Goal: Task Accomplishment & Management: Use online tool/utility

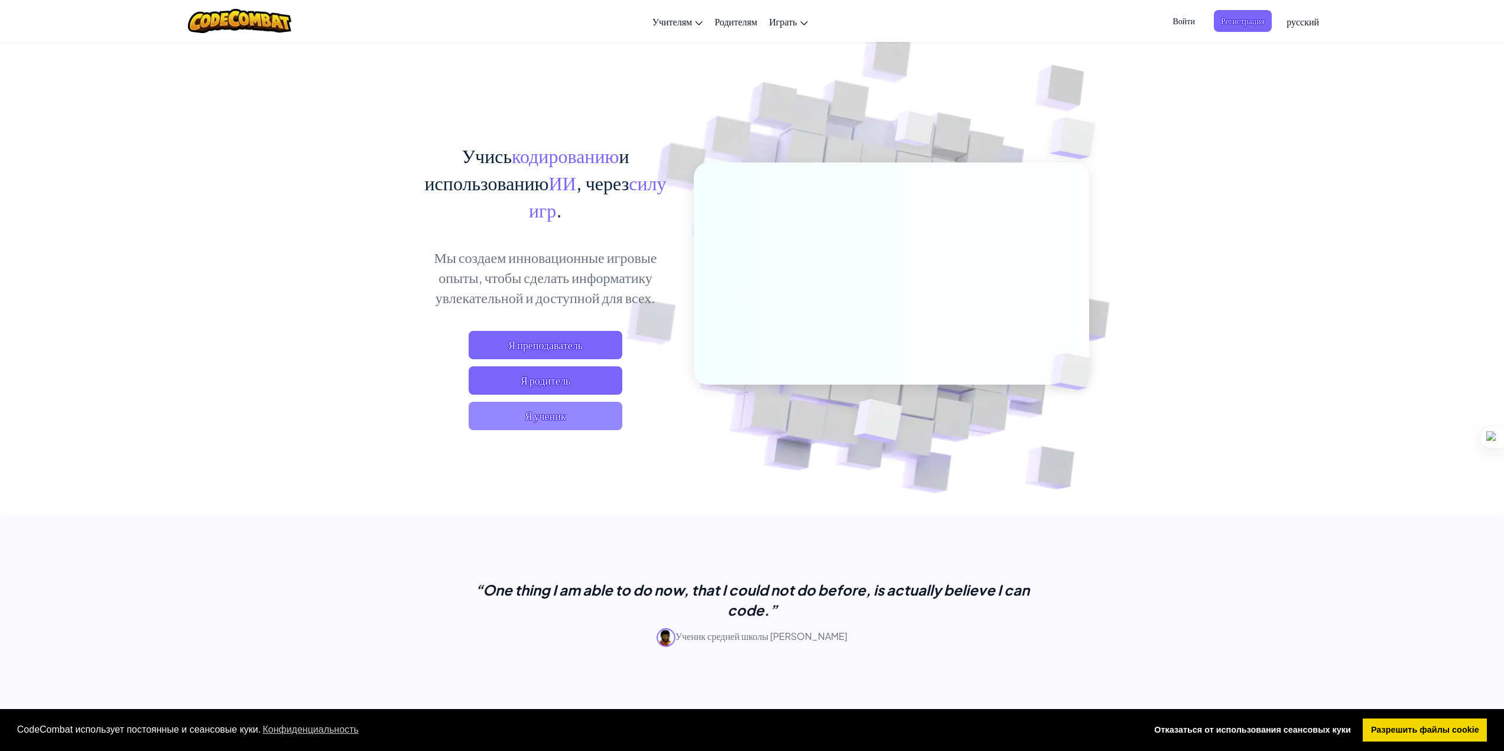
click at [597, 422] on span "Я ученик" at bounding box center [546, 416] width 154 height 28
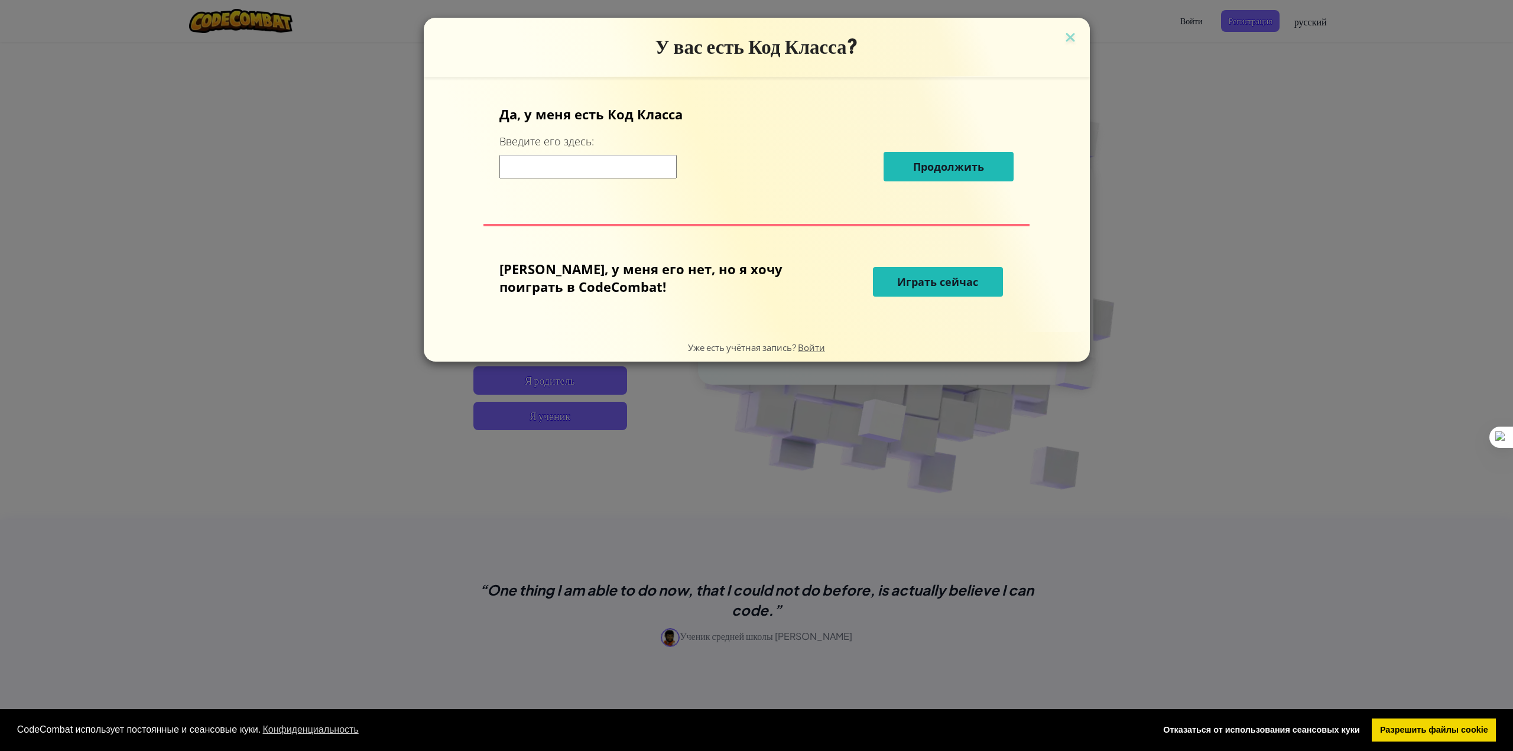
click at [643, 176] on input at bounding box center [587, 167] width 177 height 24
click at [667, 268] on font "[PERSON_NAME], у меня его нет, но я хочу поиграть в CodeCombat!" at bounding box center [640, 277] width 283 height 35
click at [897, 286] on font "Играть сейчас" at bounding box center [937, 282] width 81 height 14
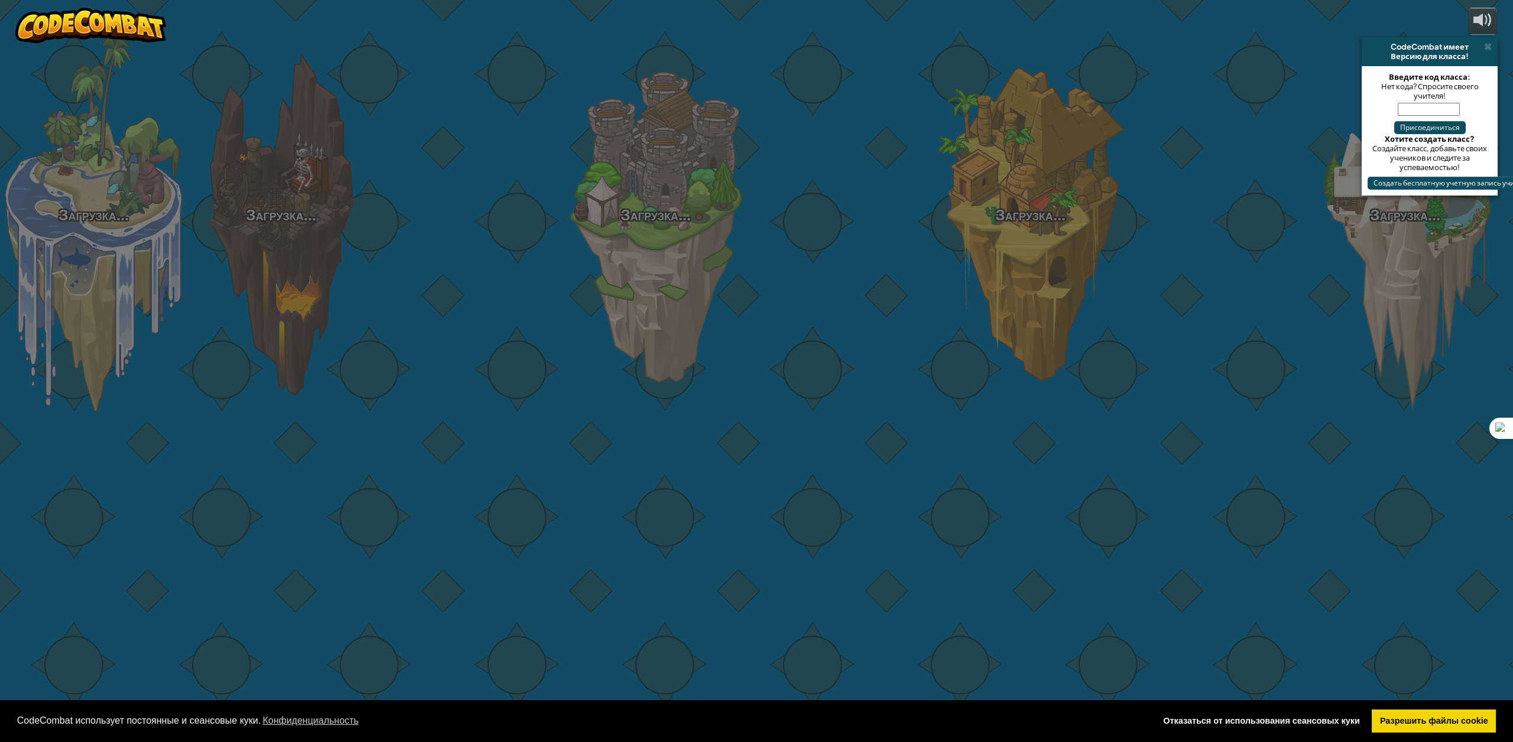
select select "ru"
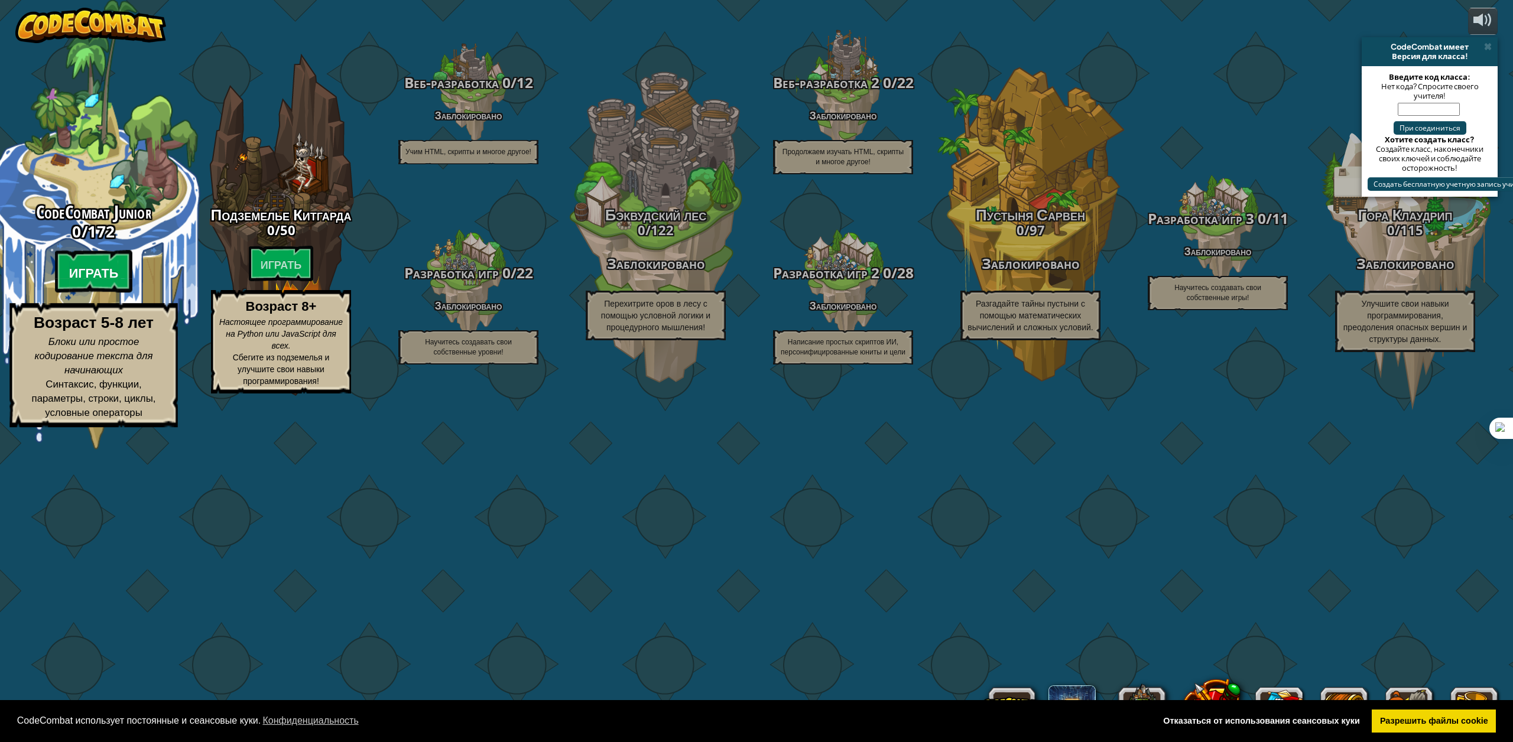
click at [118, 282] on font "Играть" at bounding box center [94, 273] width 50 height 18
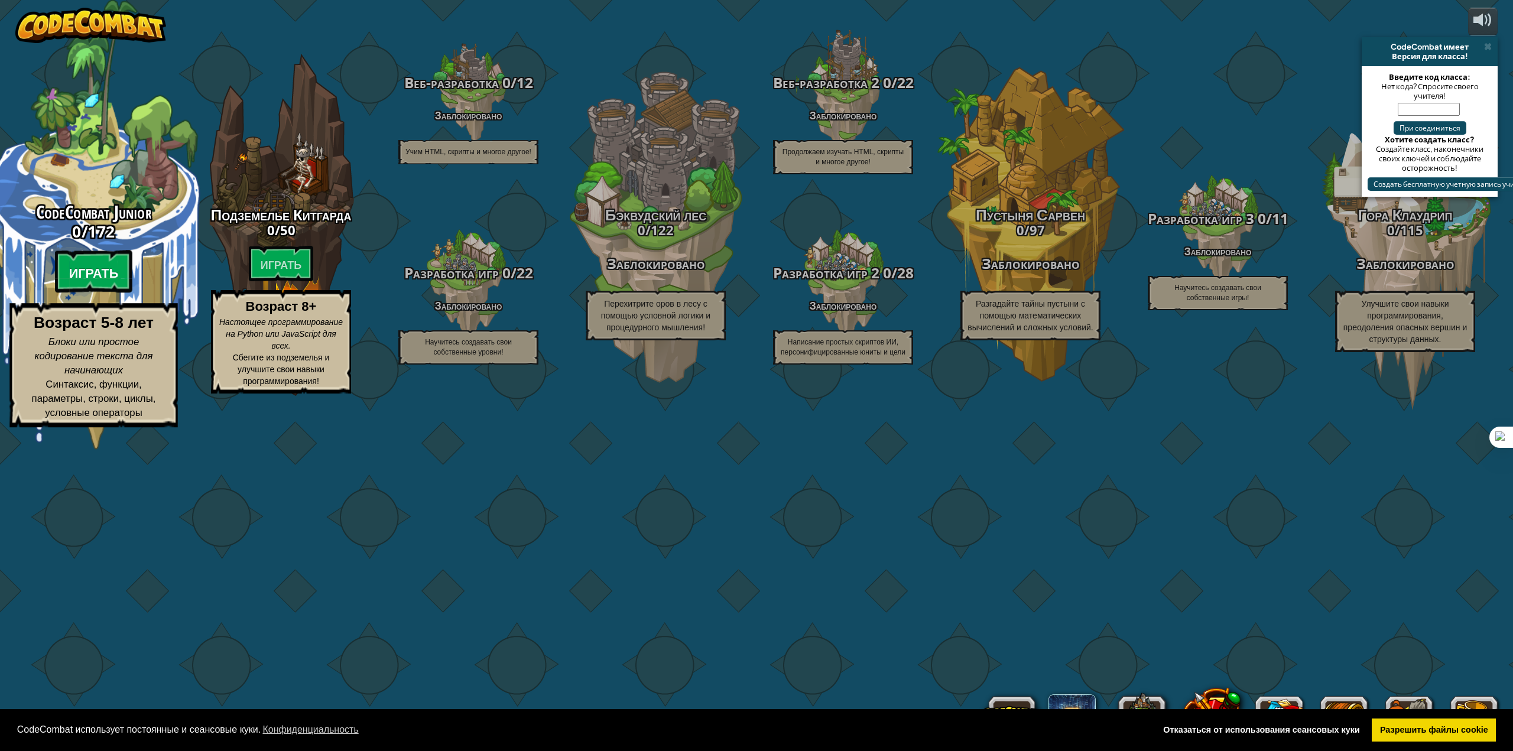
select select "ru"
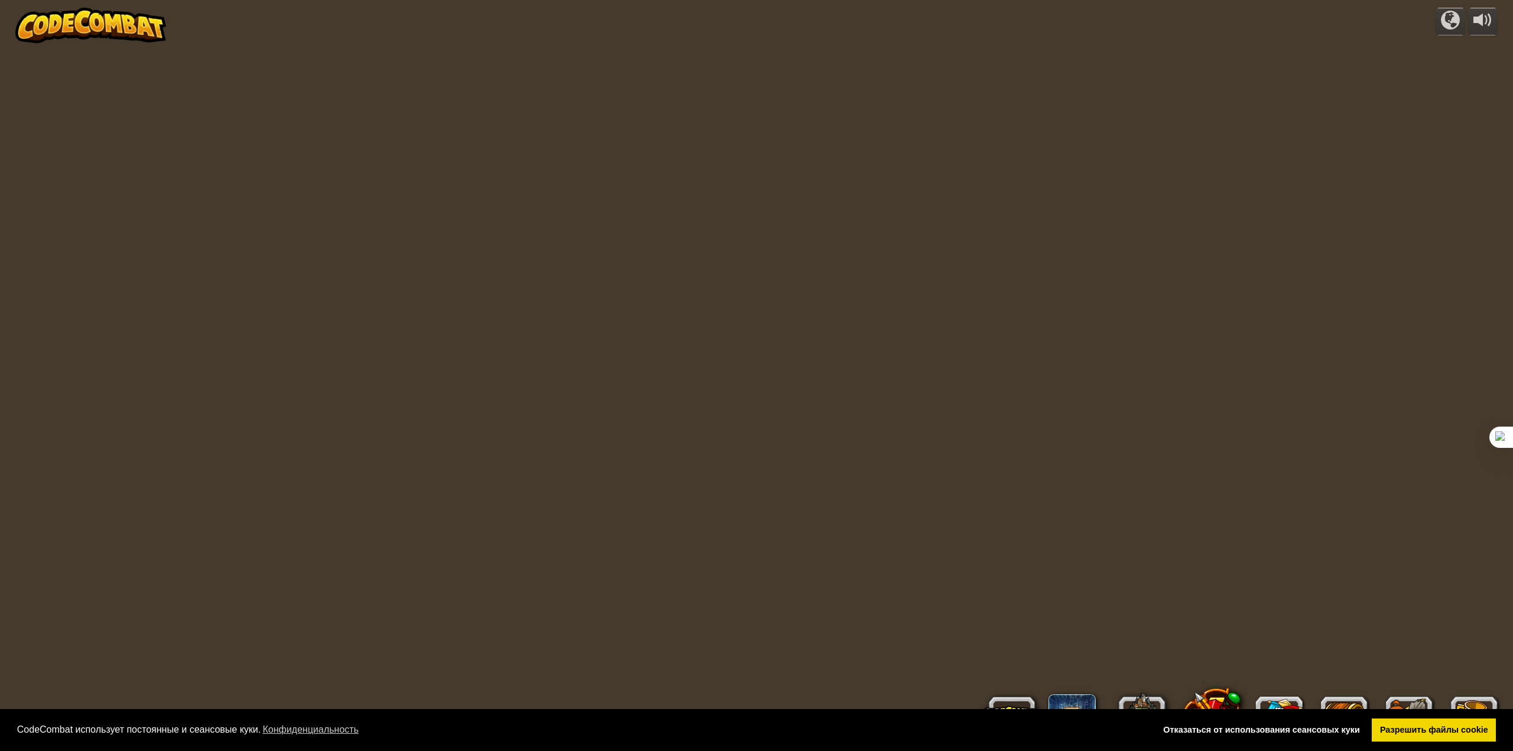
select select "ru"
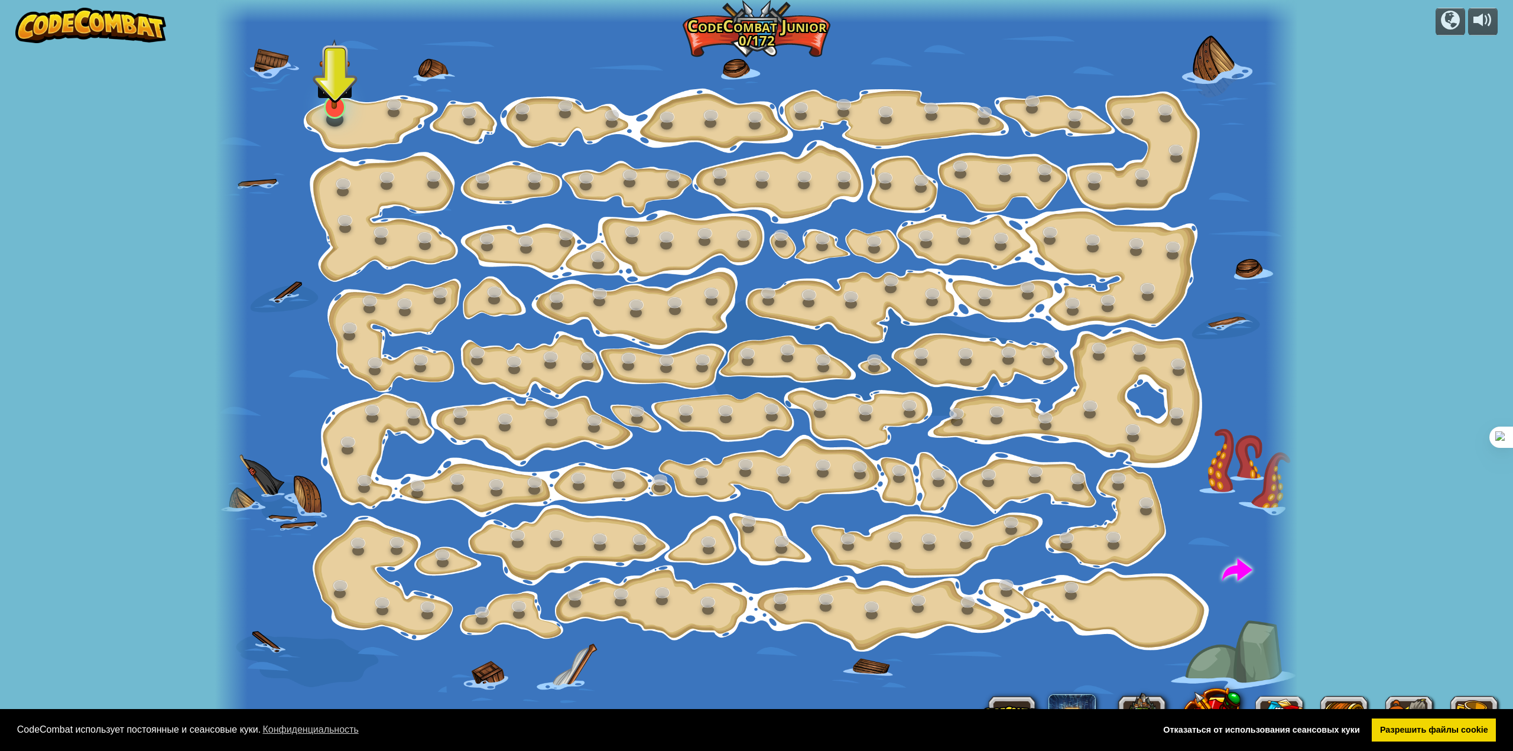
click at [334, 106] on img at bounding box center [334, 74] width 31 height 70
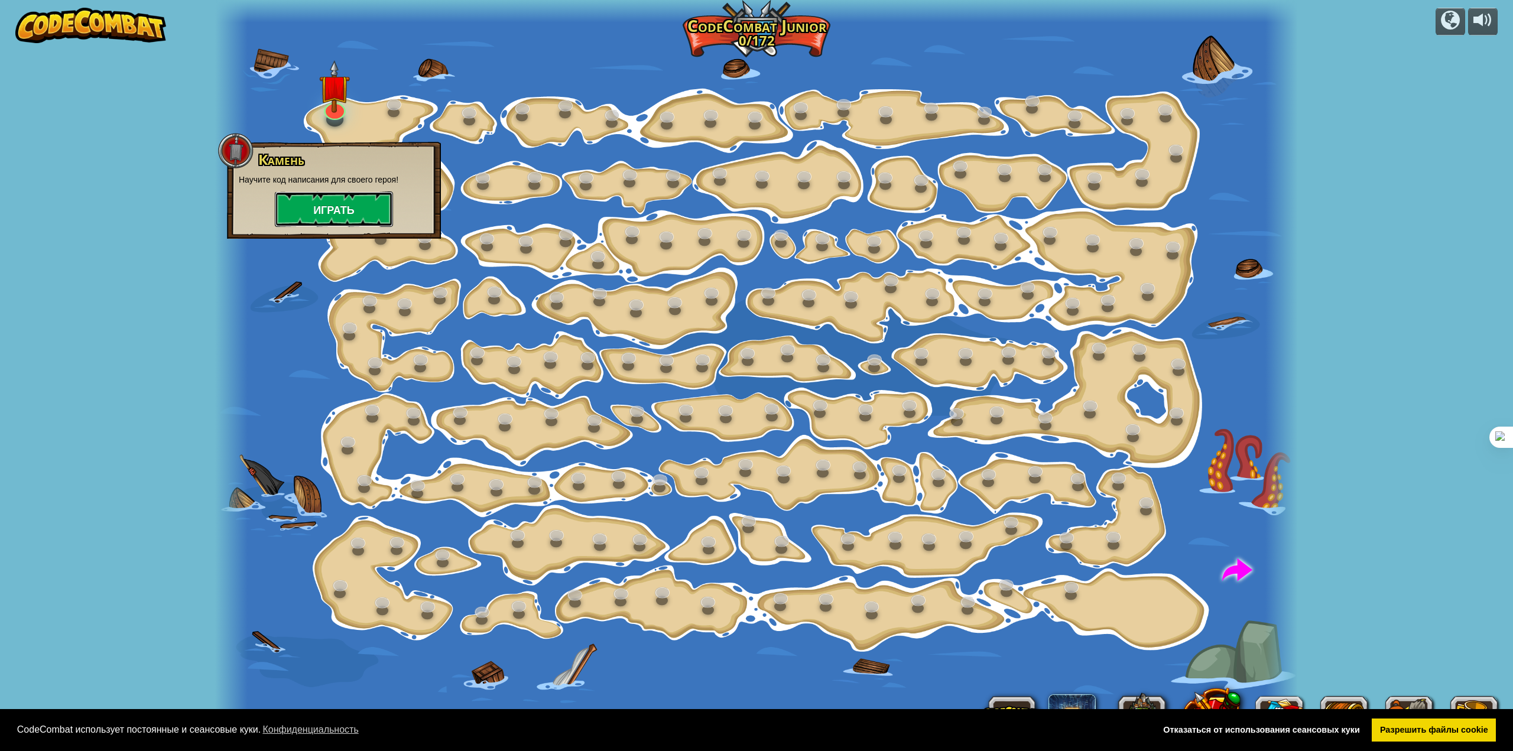
click at [365, 205] on button "Играть" at bounding box center [334, 208] width 118 height 35
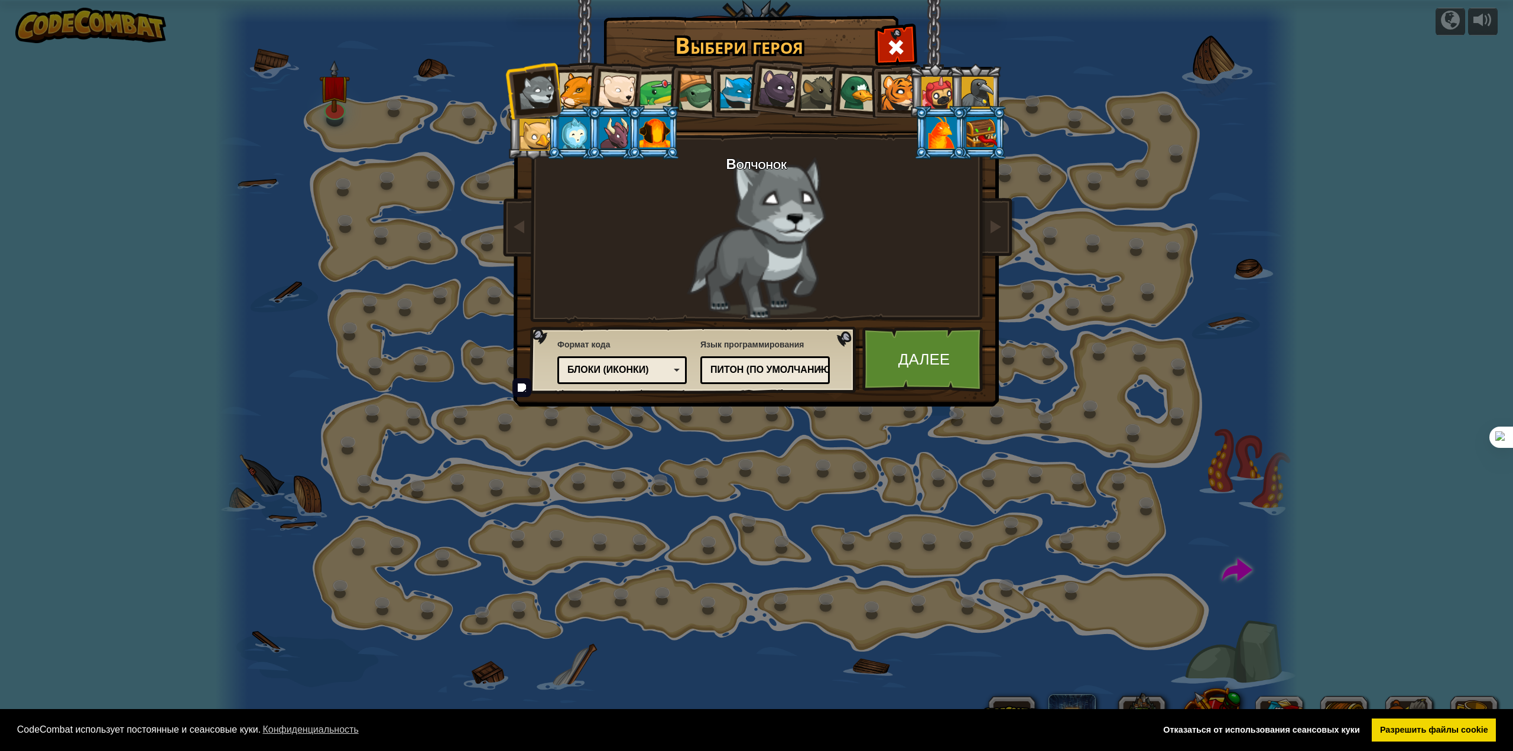
click at [737, 370] on font "Питон (По умолчанию)" at bounding box center [771, 370] width 123 height 10
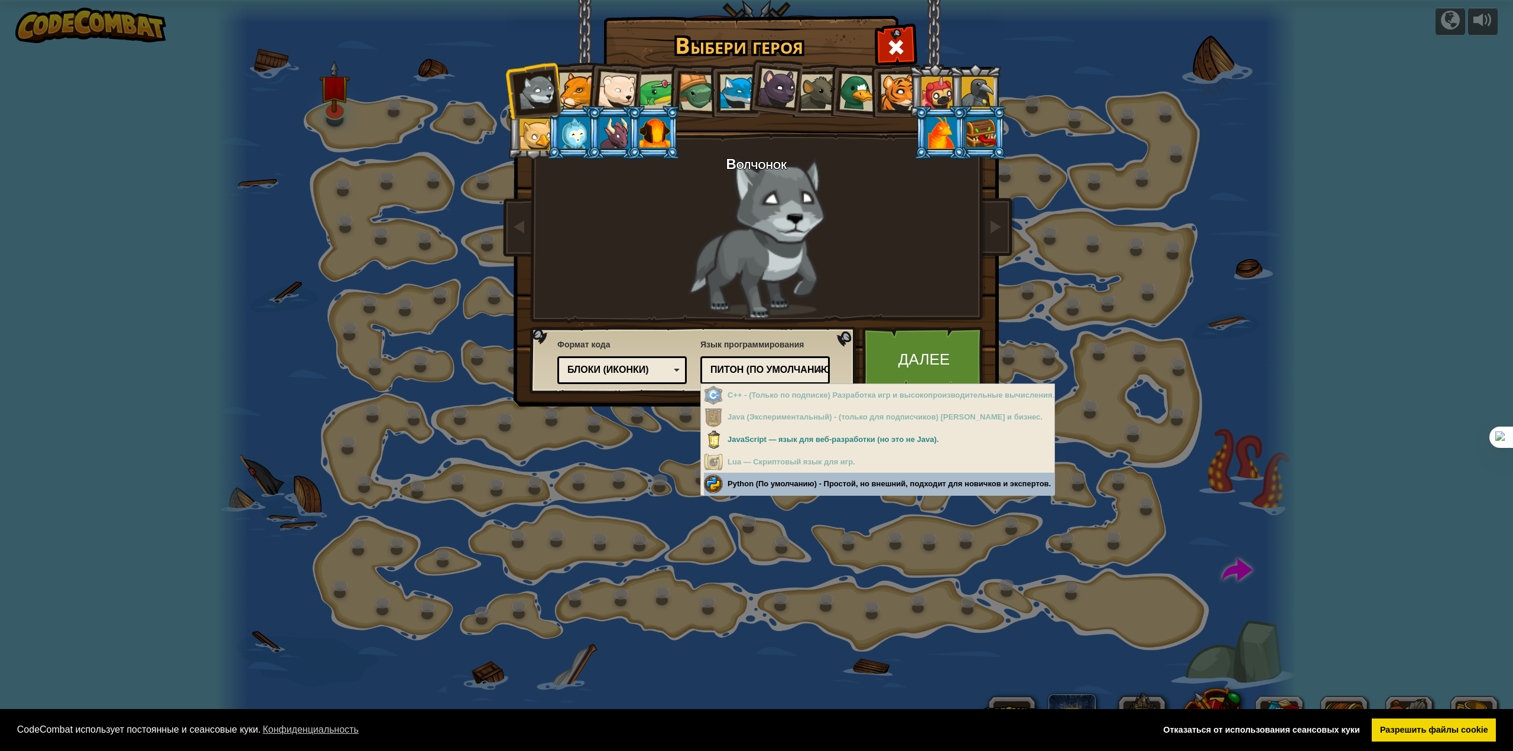
click at [784, 484] on div "Выбери героя 0 Волчонок Пума Детёныш белого медведя Лягушка Черепаха Голубой ли…" at bounding box center [756, 375] width 1513 height 751
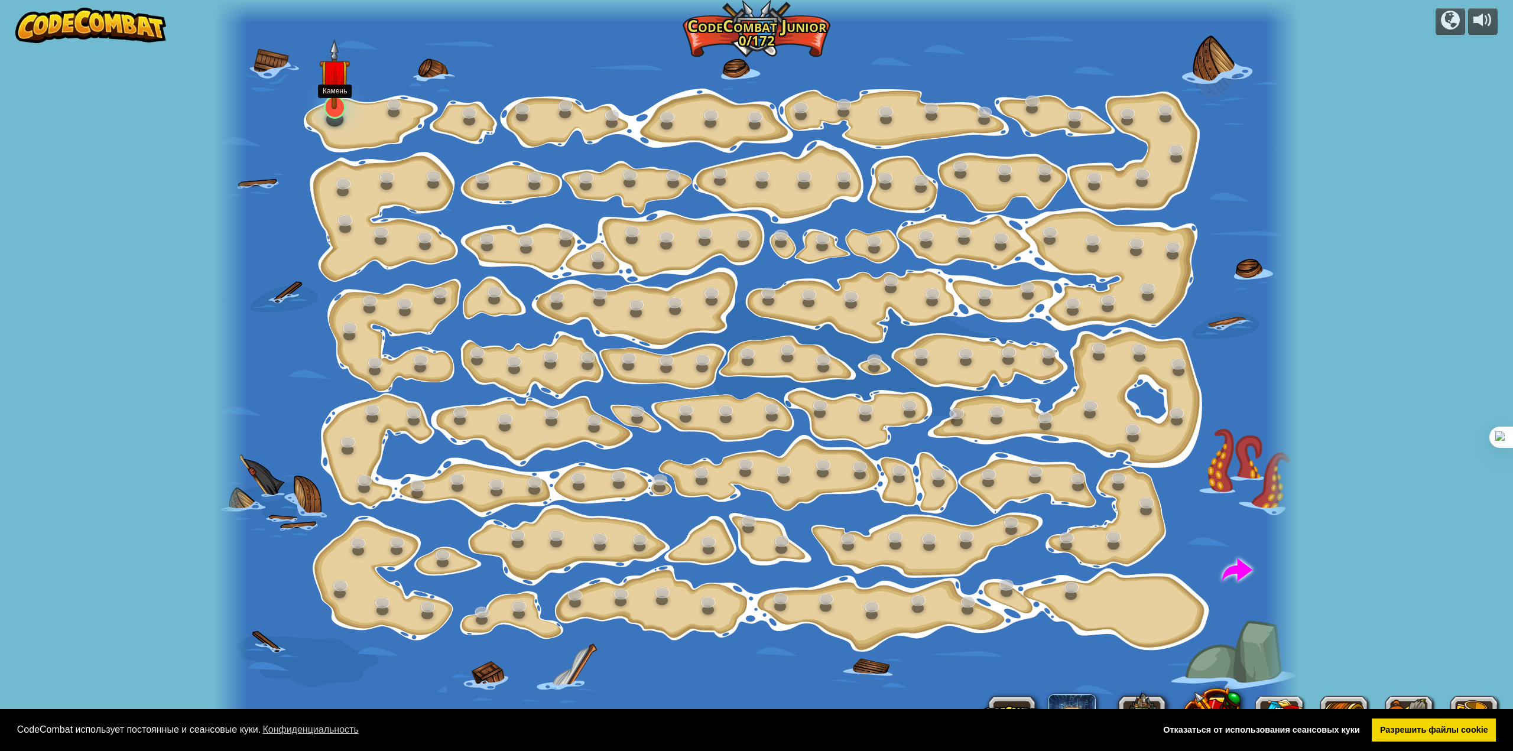
click at [335, 106] on img at bounding box center [334, 74] width 31 height 70
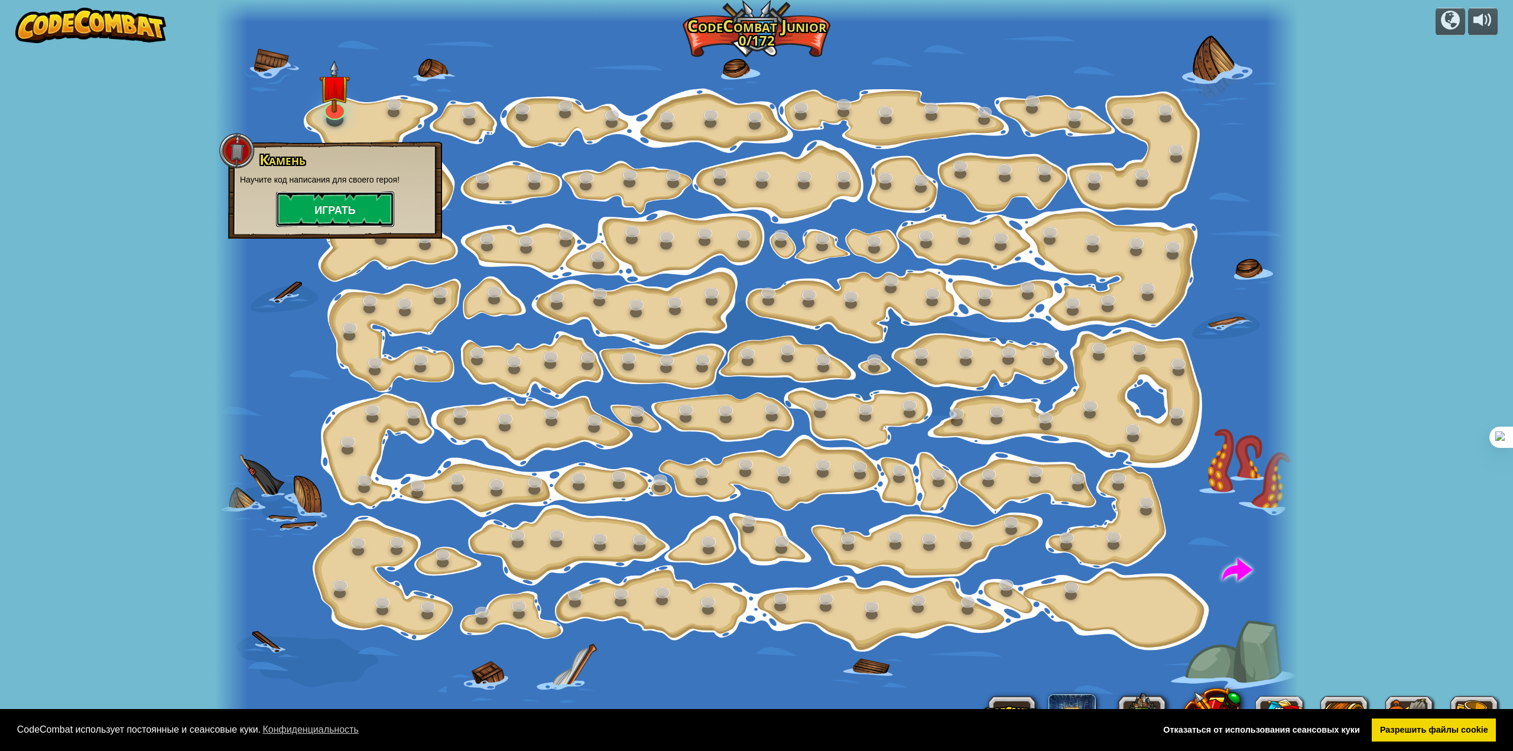
click at [341, 214] on font "Играть" at bounding box center [334, 210] width 41 height 15
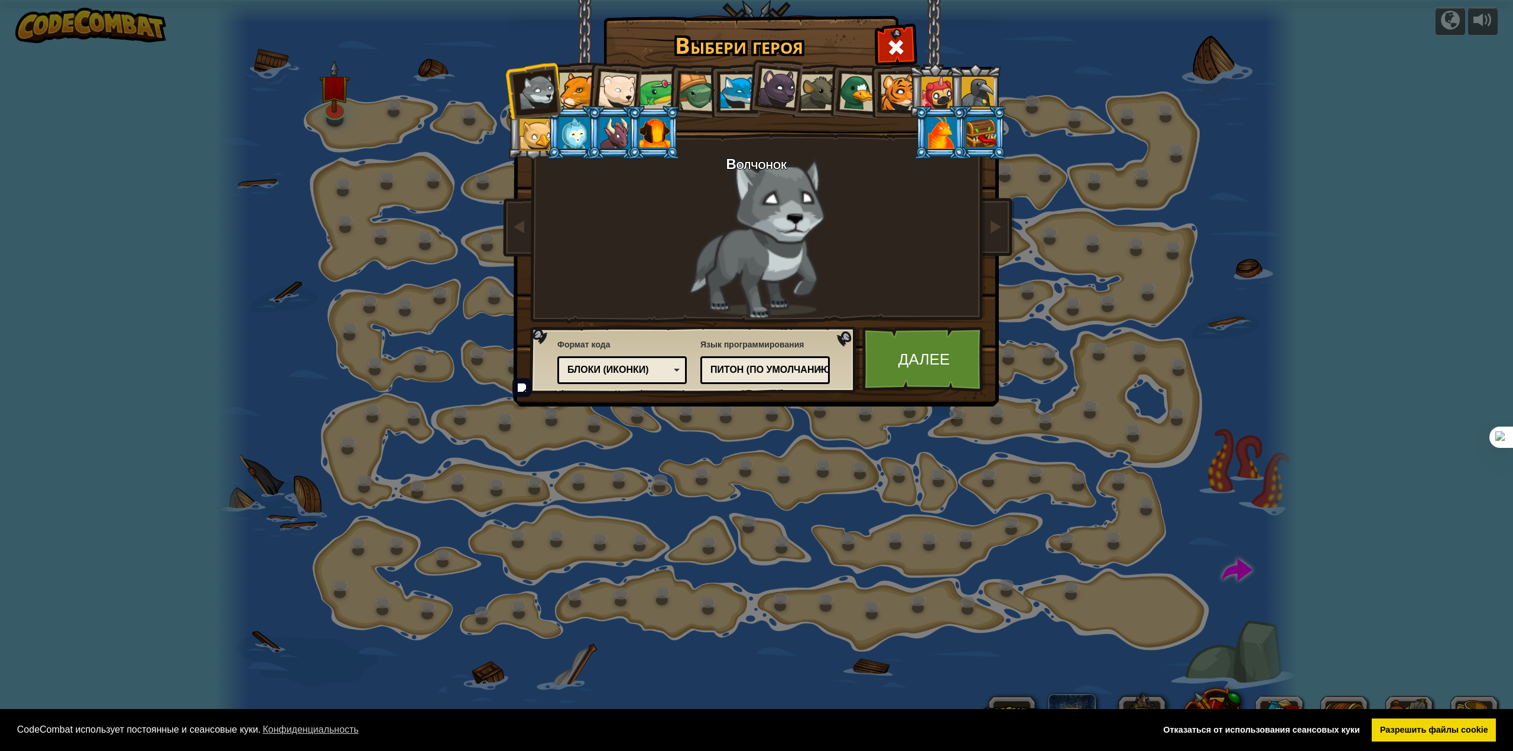
click at [632, 372] on font "Блоки (иконки)" at bounding box center [608, 370] width 82 height 10
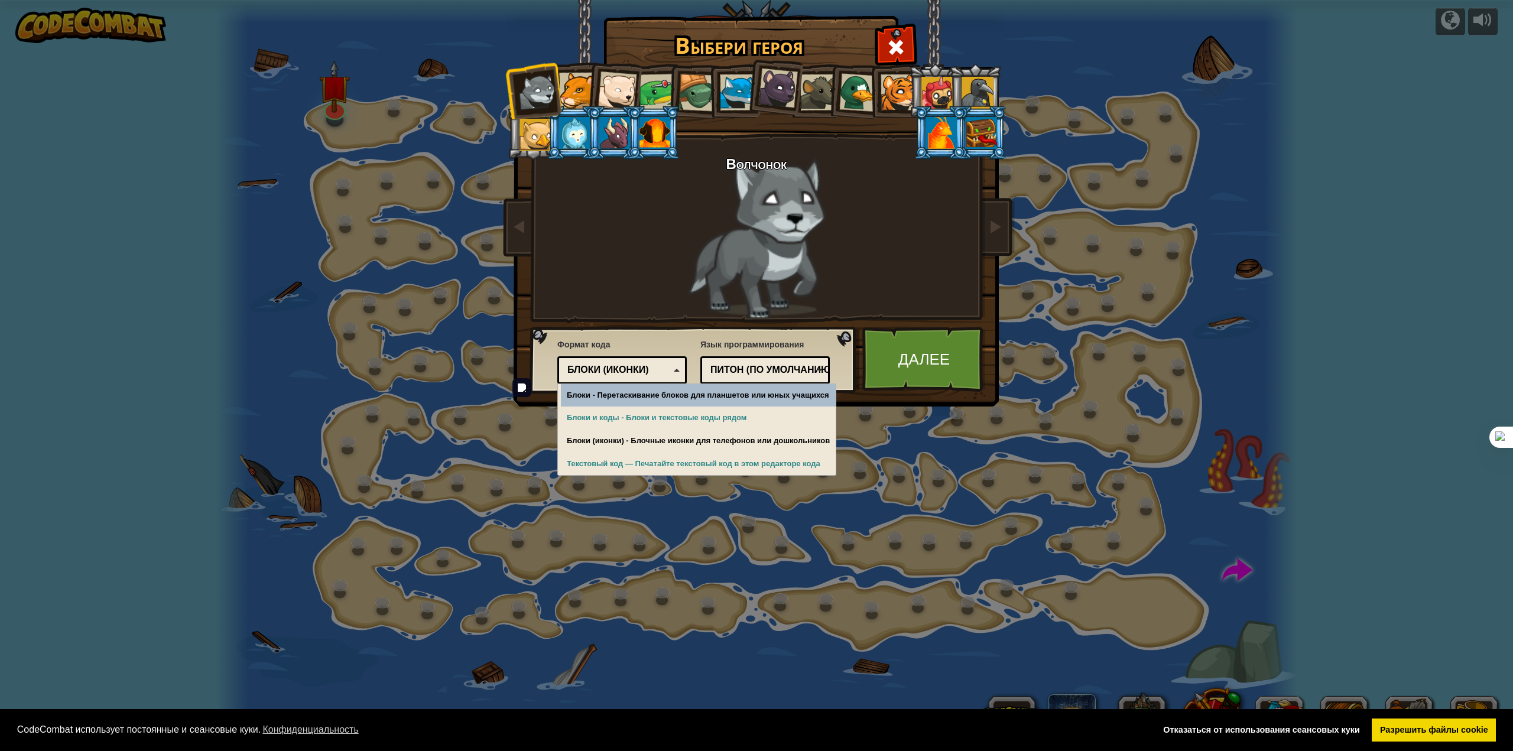
click at [632, 369] on font "Блоки (иконки)" at bounding box center [608, 370] width 82 height 10
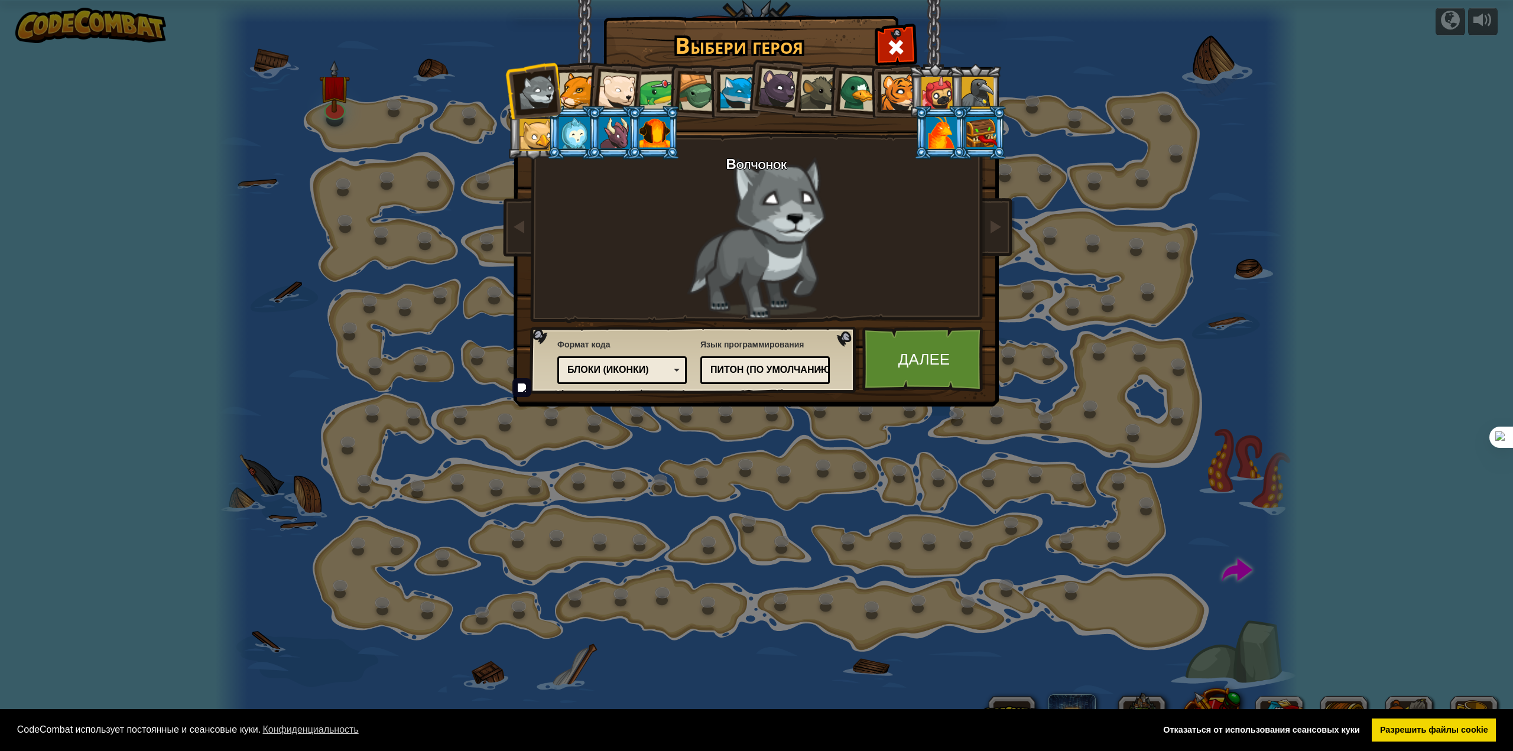
click at [572, 136] on div at bounding box center [574, 133] width 31 height 32
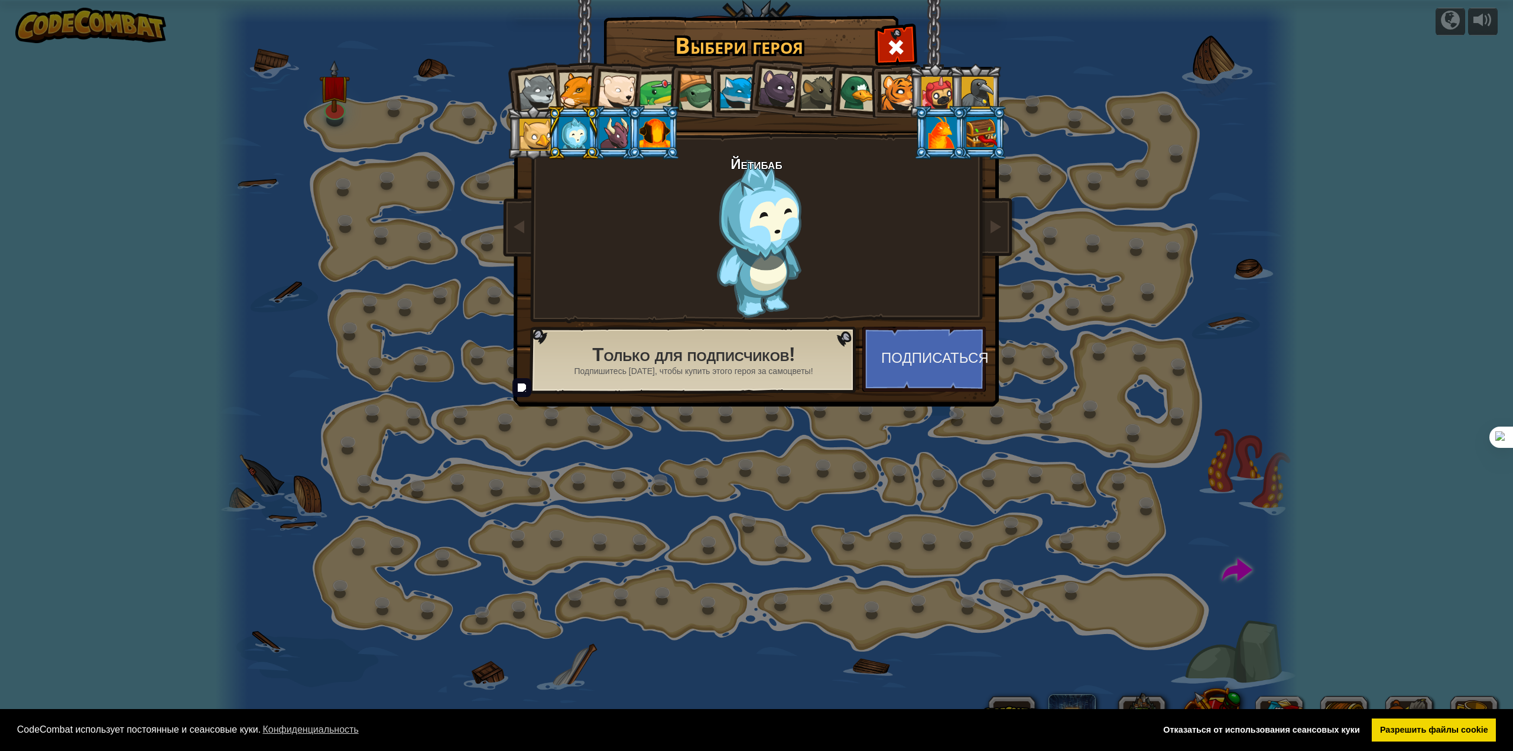
click at [582, 86] on div at bounding box center [577, 91] width 36 height 36
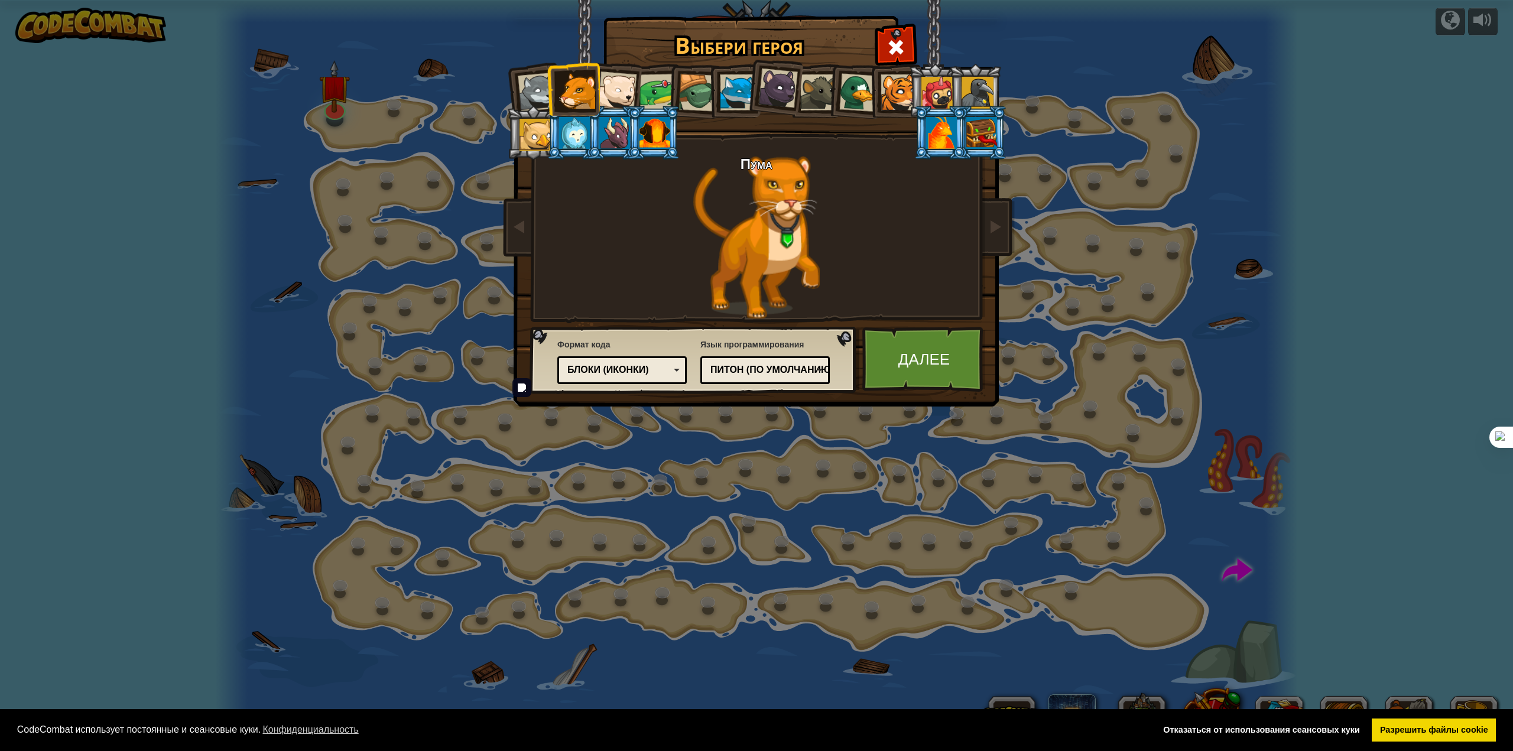
click at [538, 87] on div at bounding box center [537, 92] width 39 height 39
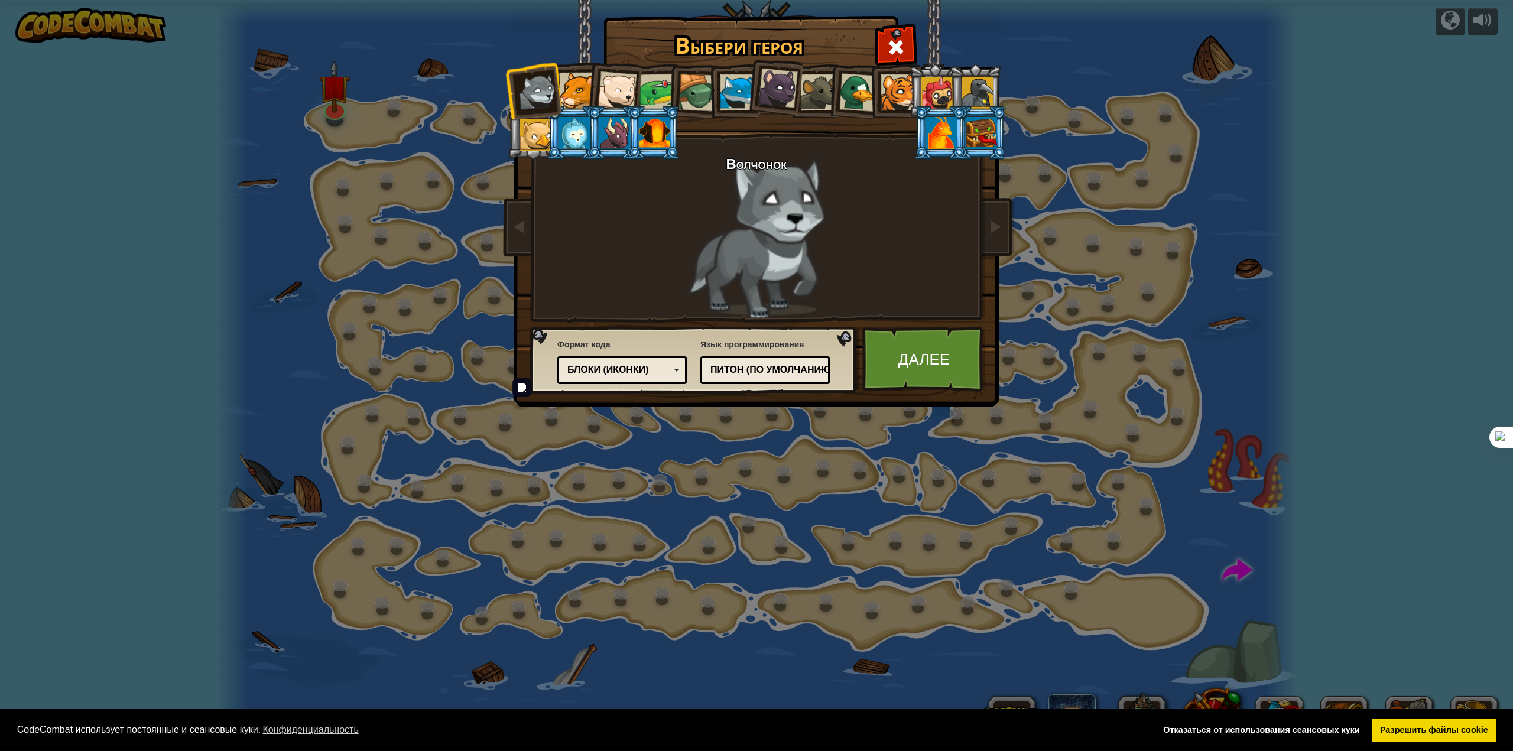
click at [602, 85] on div at bounding box center [616, 90] width 39 height 39
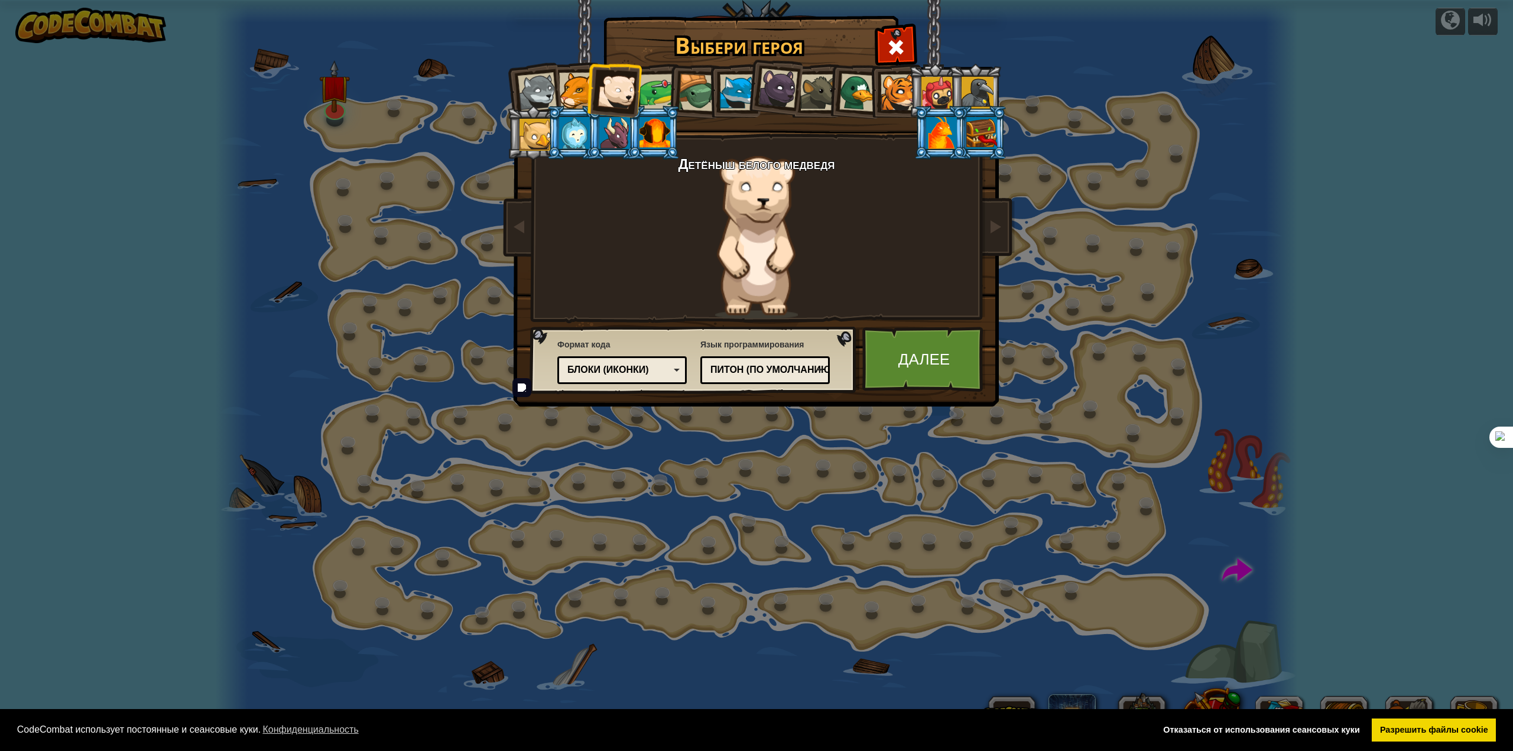
click at [665, 87] on div at bounding box center [657, 92] width 37 height 37
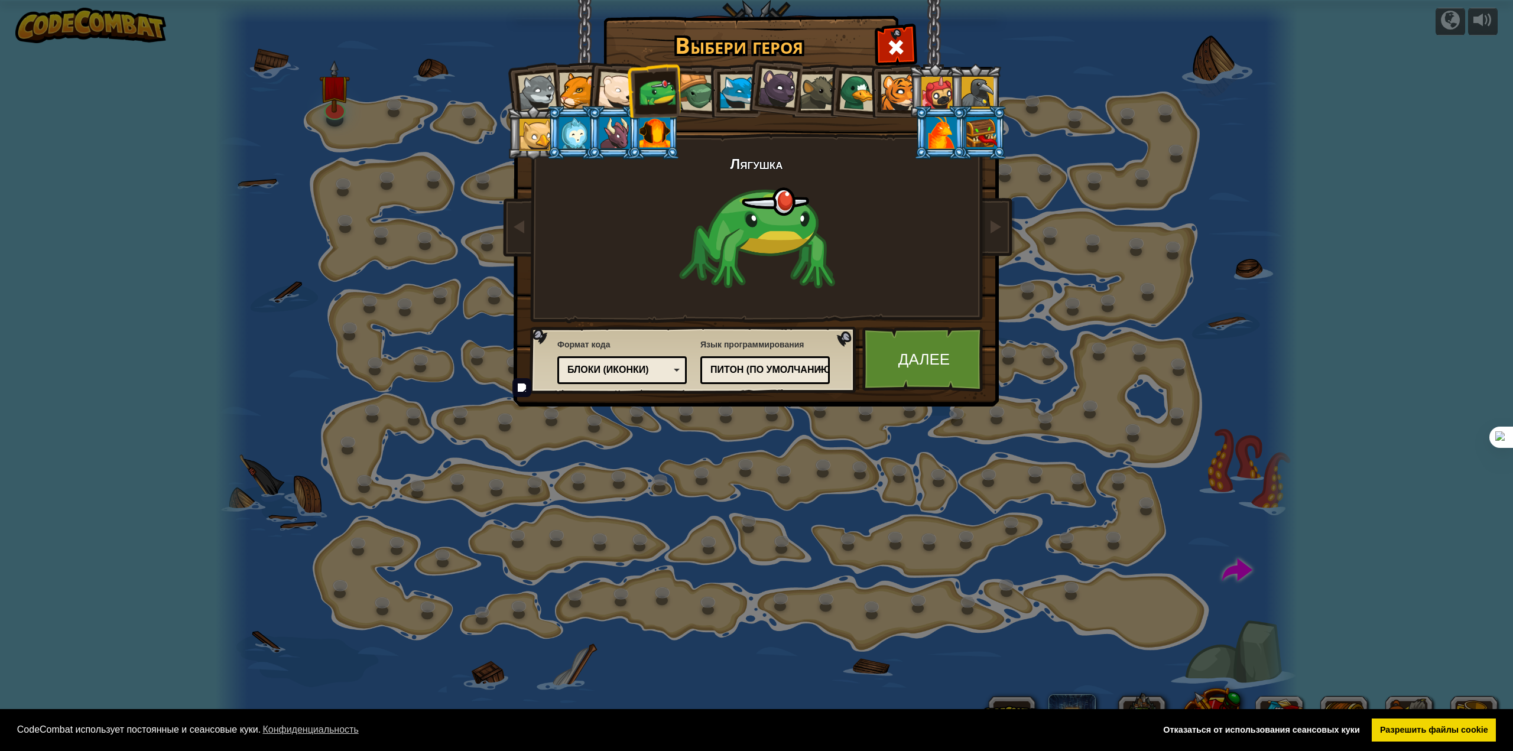
click at [710, 100] on li at bounding box center [733, 91] width 53 height 54
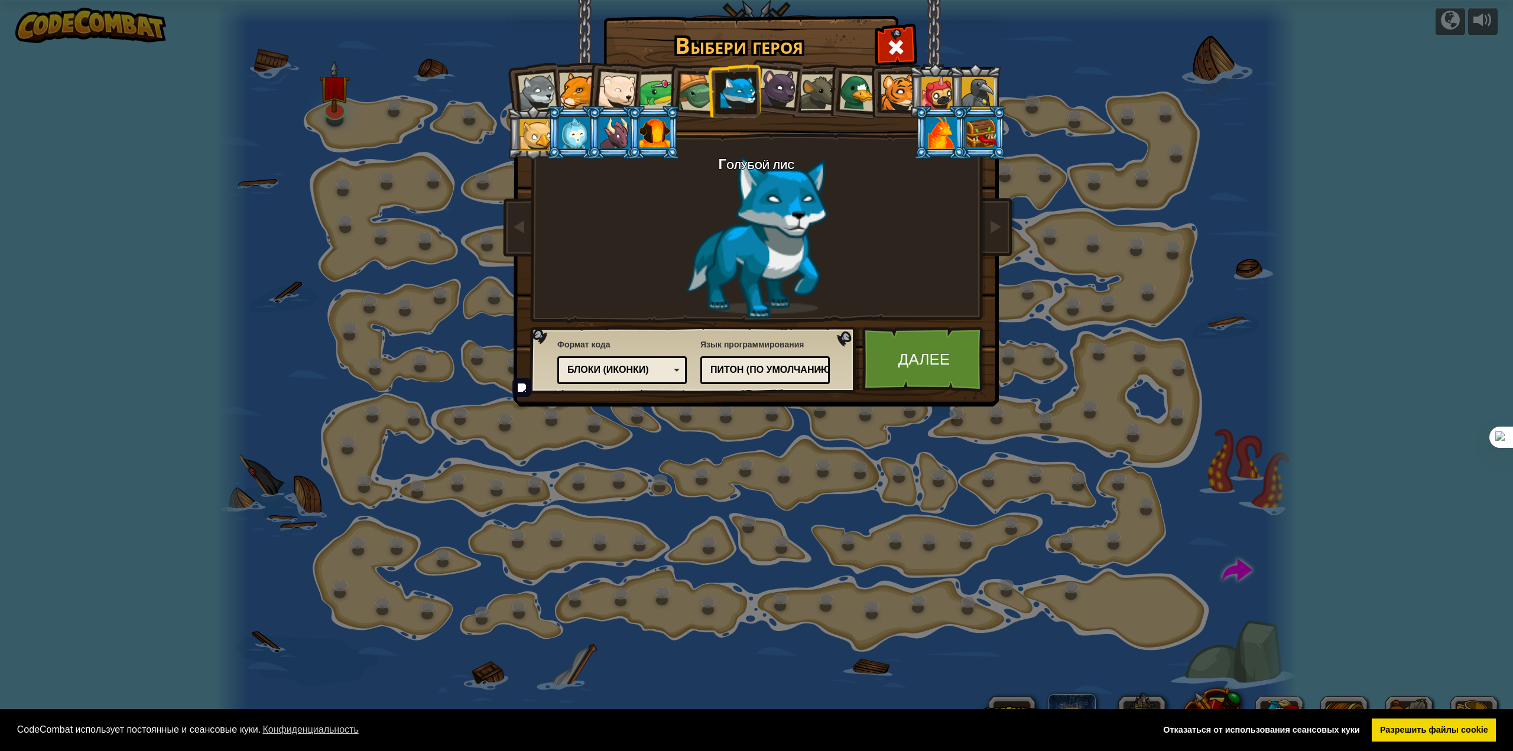
click at [663, 91] on div at bounding box center [657, 92] width 37 height 37
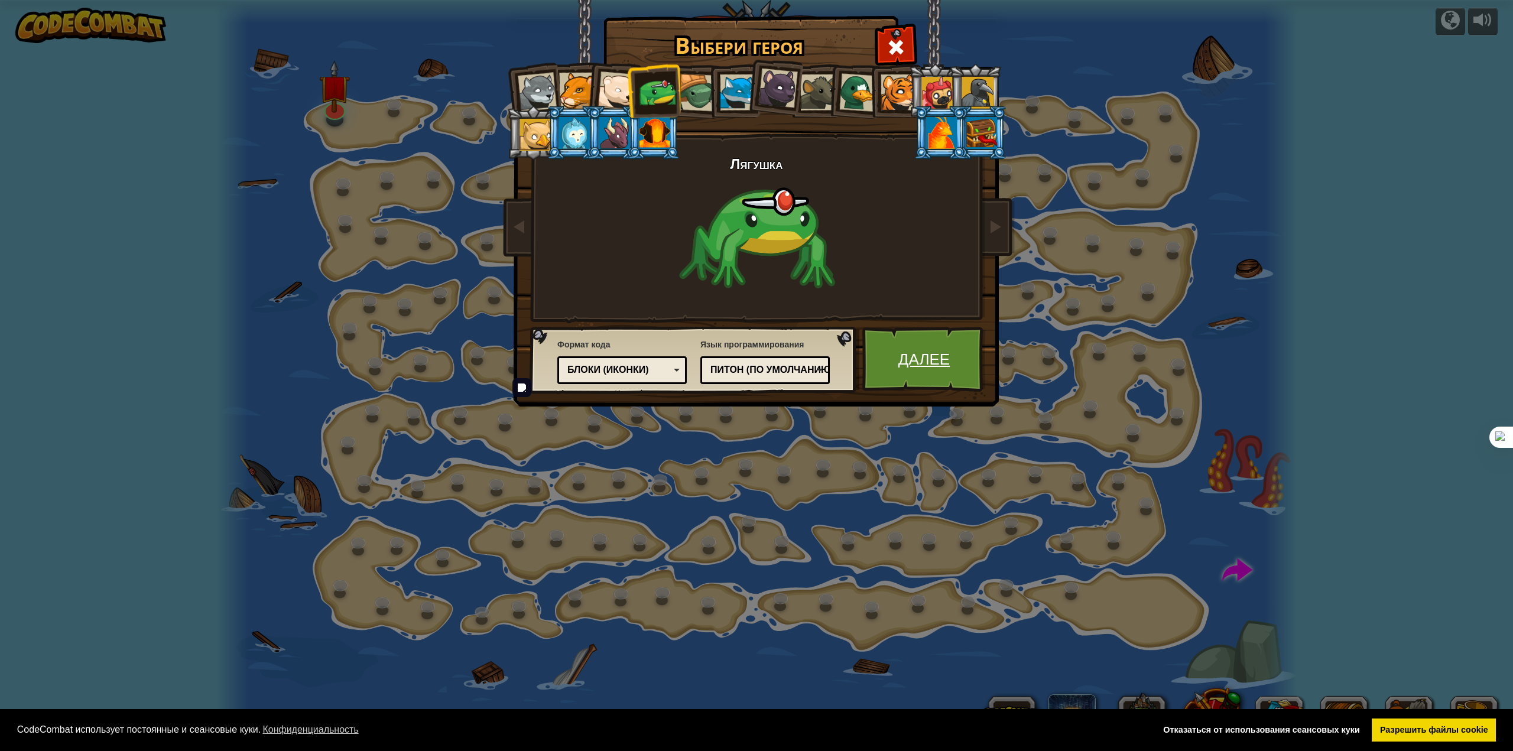
click at [921, 344] on link "Далее" at bounding box center [923, 359] width 123 height 65
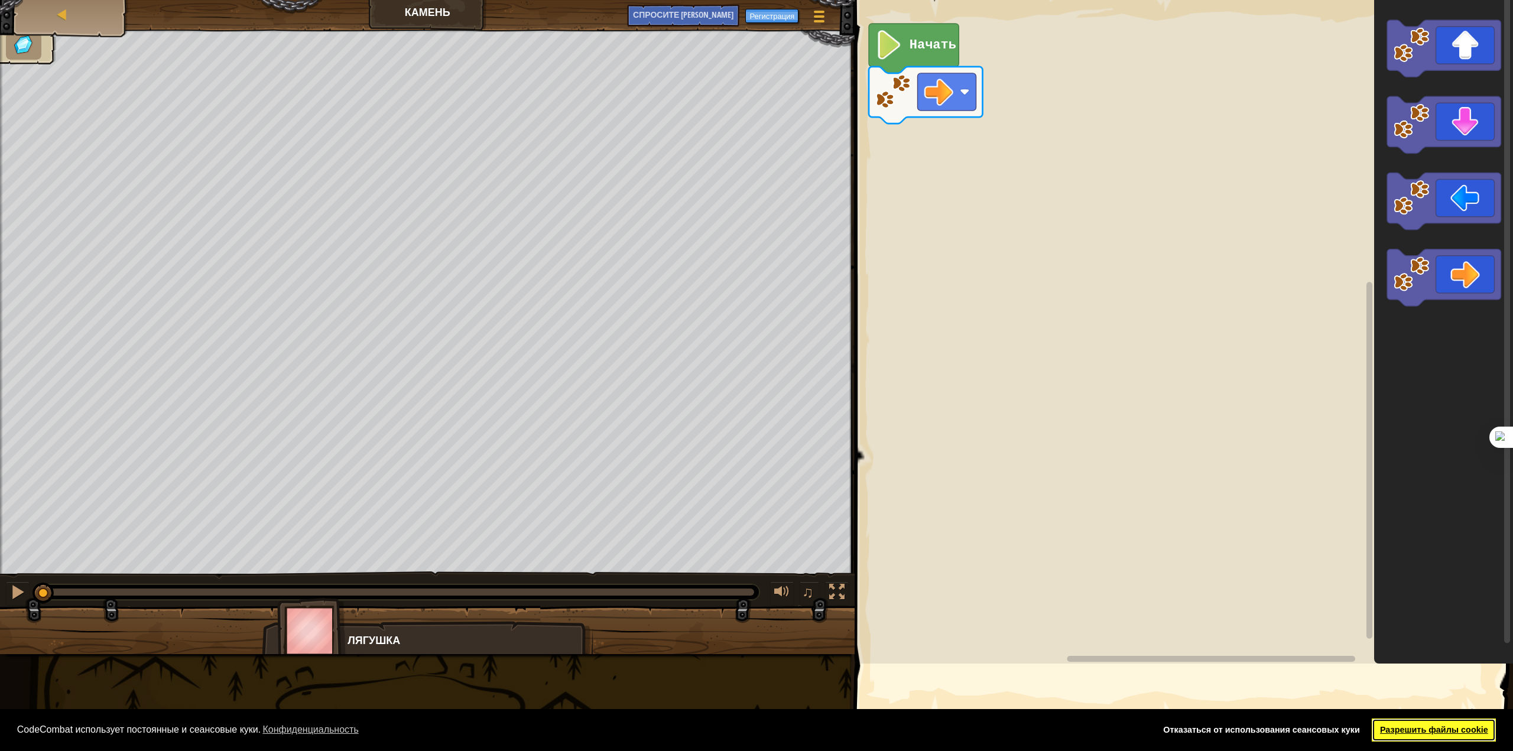
click at [1435, 726] on font "Разрешить файлы cookie" at bounding box center [1434, 729] width 108 height 9
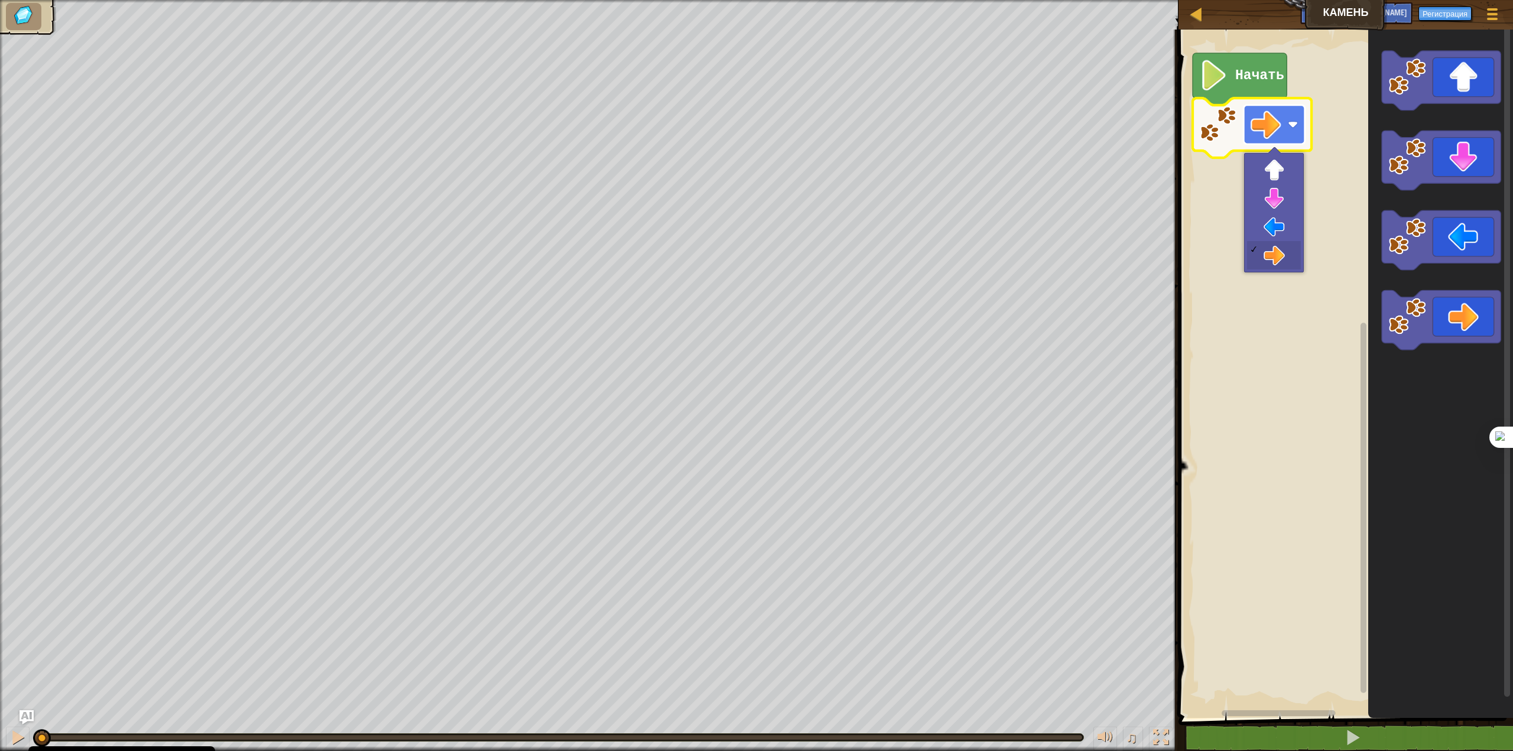
click at [1290, 114] on rect "Рабочая область Блочно" at bounding box center [1273, 124] width 61 height 39
click at [1209, 61] on image "Рабочая область Блочно" at bounding box center [1213, 75] width 29 height 31
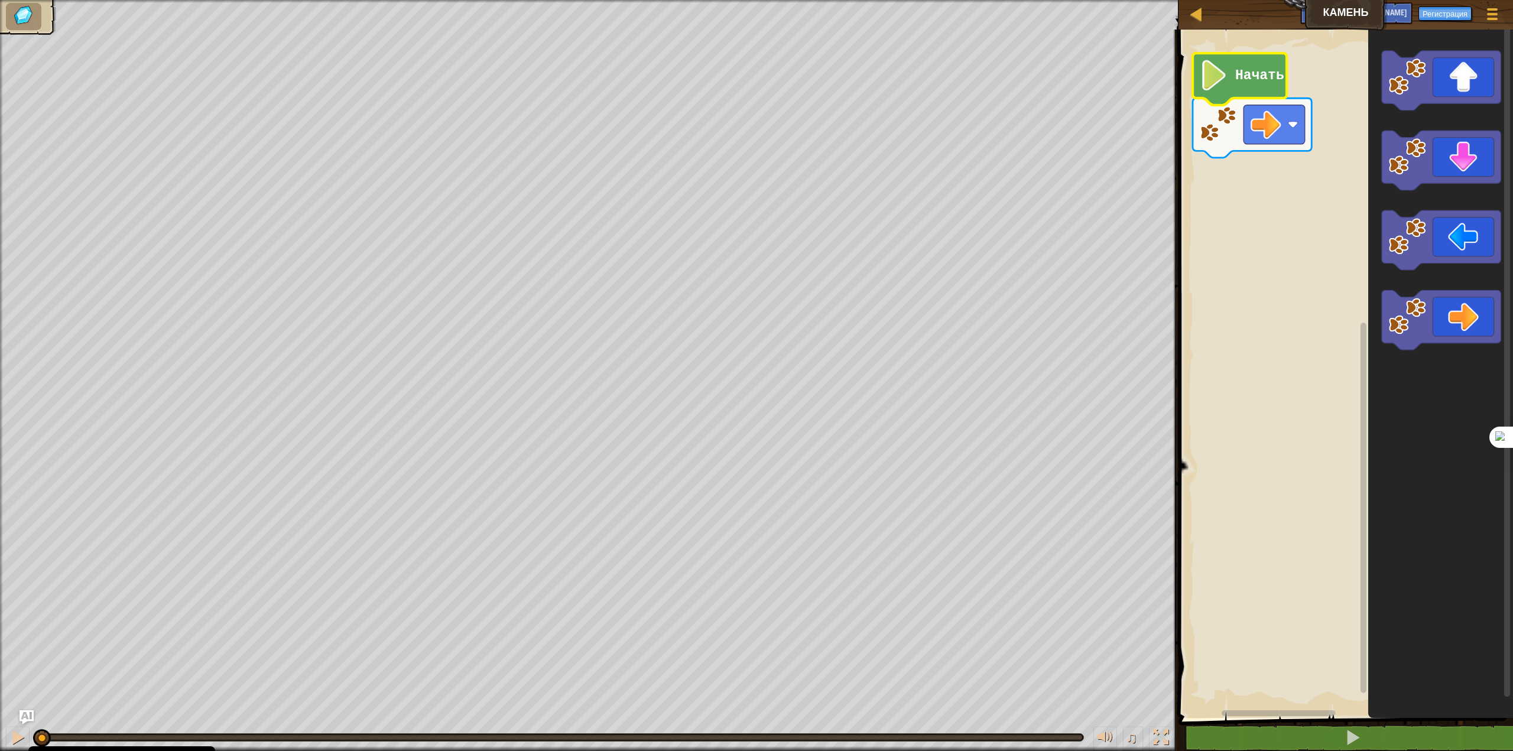
click at [1237, 87] on icon "Рабочая область Блочно" at bounding box center [1239, 79] width 94 height 52
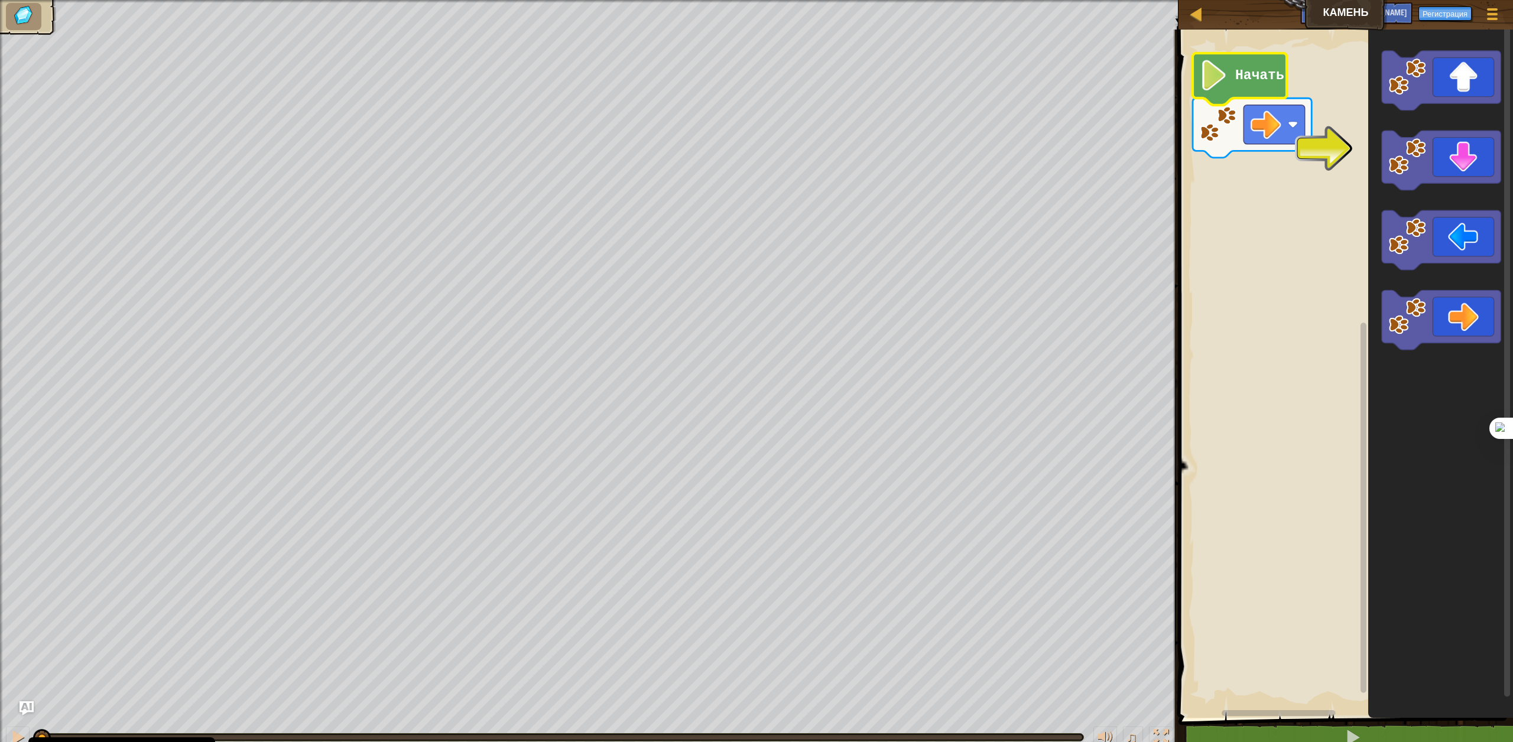
click at [1237, 87] on icon "Рабочая область Блочно" at bounding box center [1239, 79] width 94 height 52
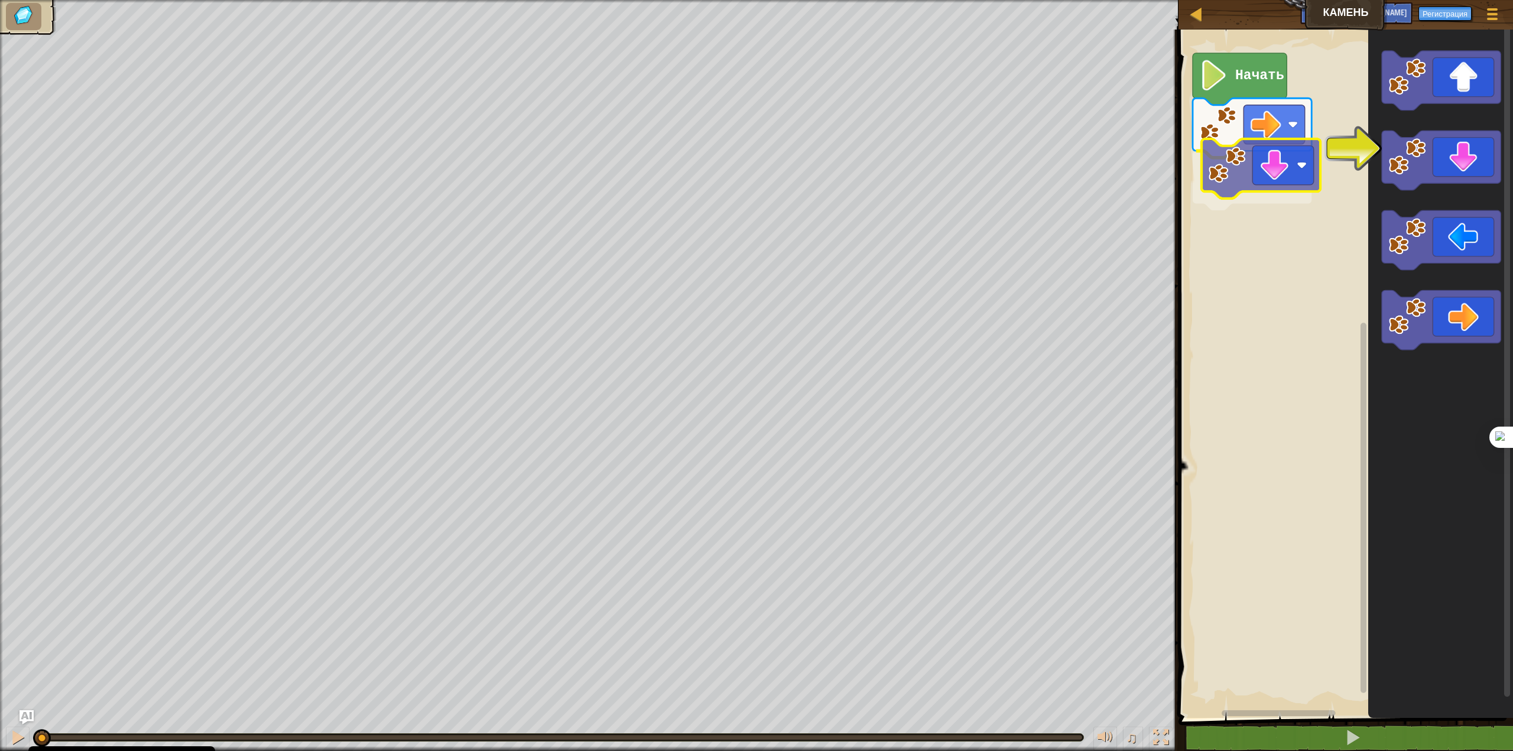
click at [1229, 175] on div "Начать" at bounding box center [1344, 371] width 338 height 694
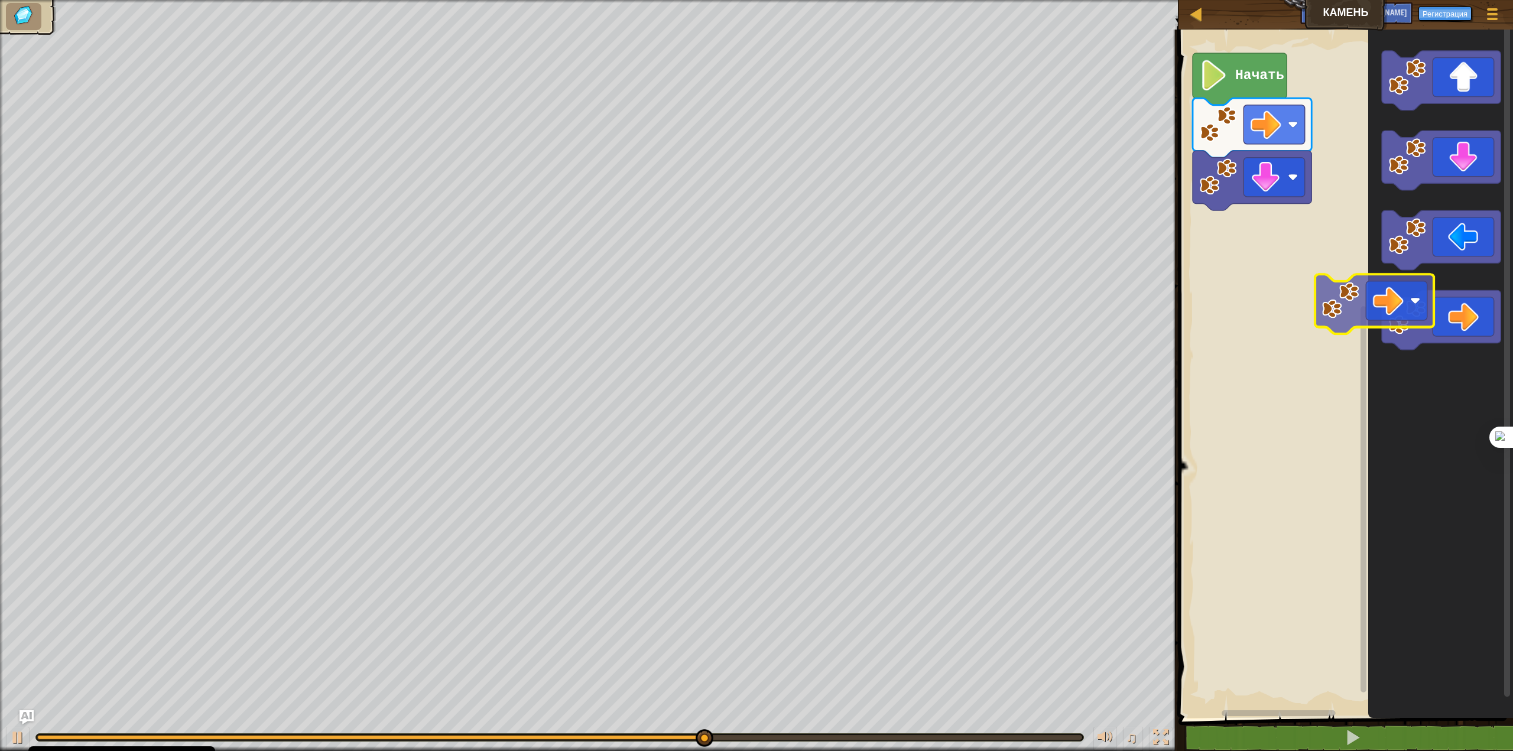
click at [1175, 240] on div "Начать" at bounding box center [1344, 371] width 338 height 694
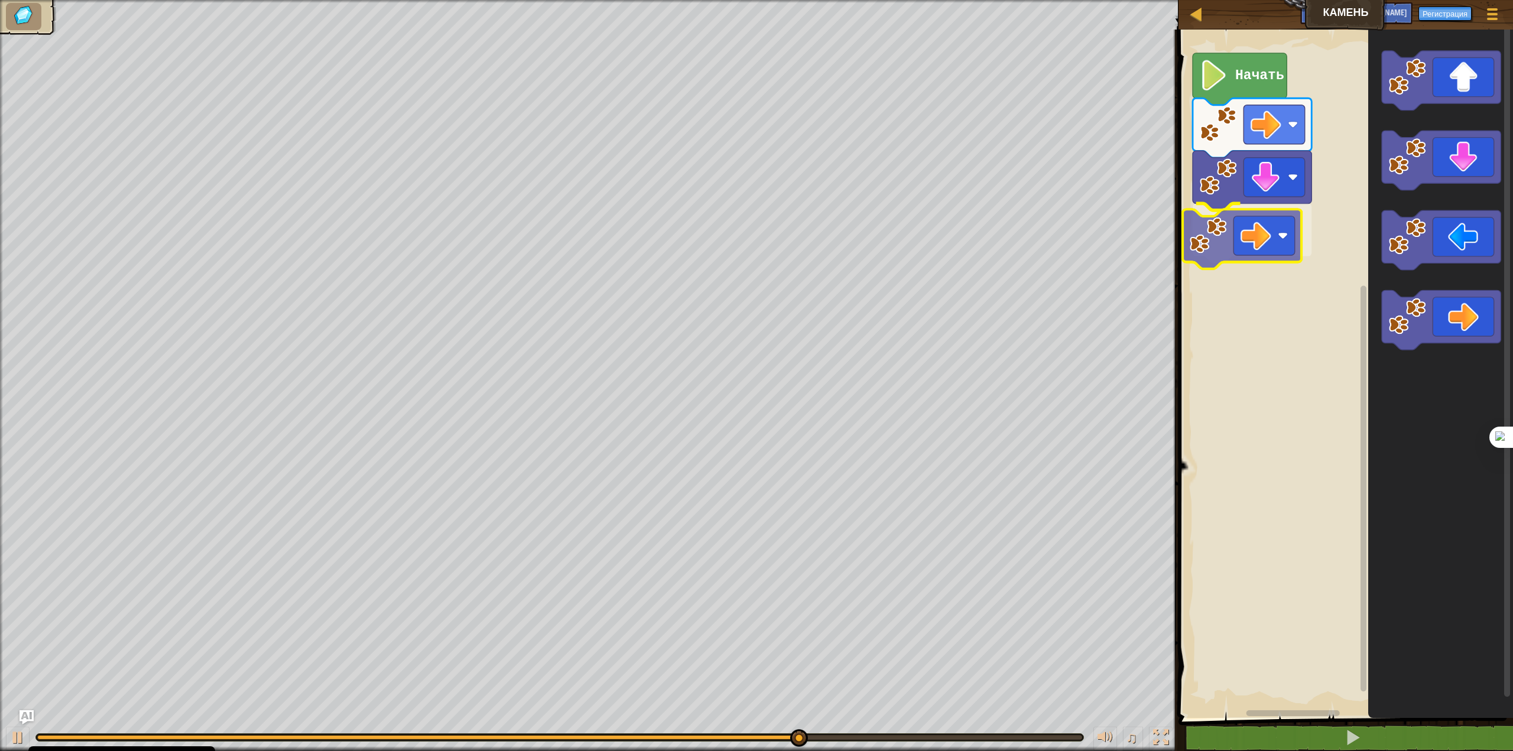
click at [1238, 225] on div "Начать" at bounding box center [1344, 371] width 338 height 694
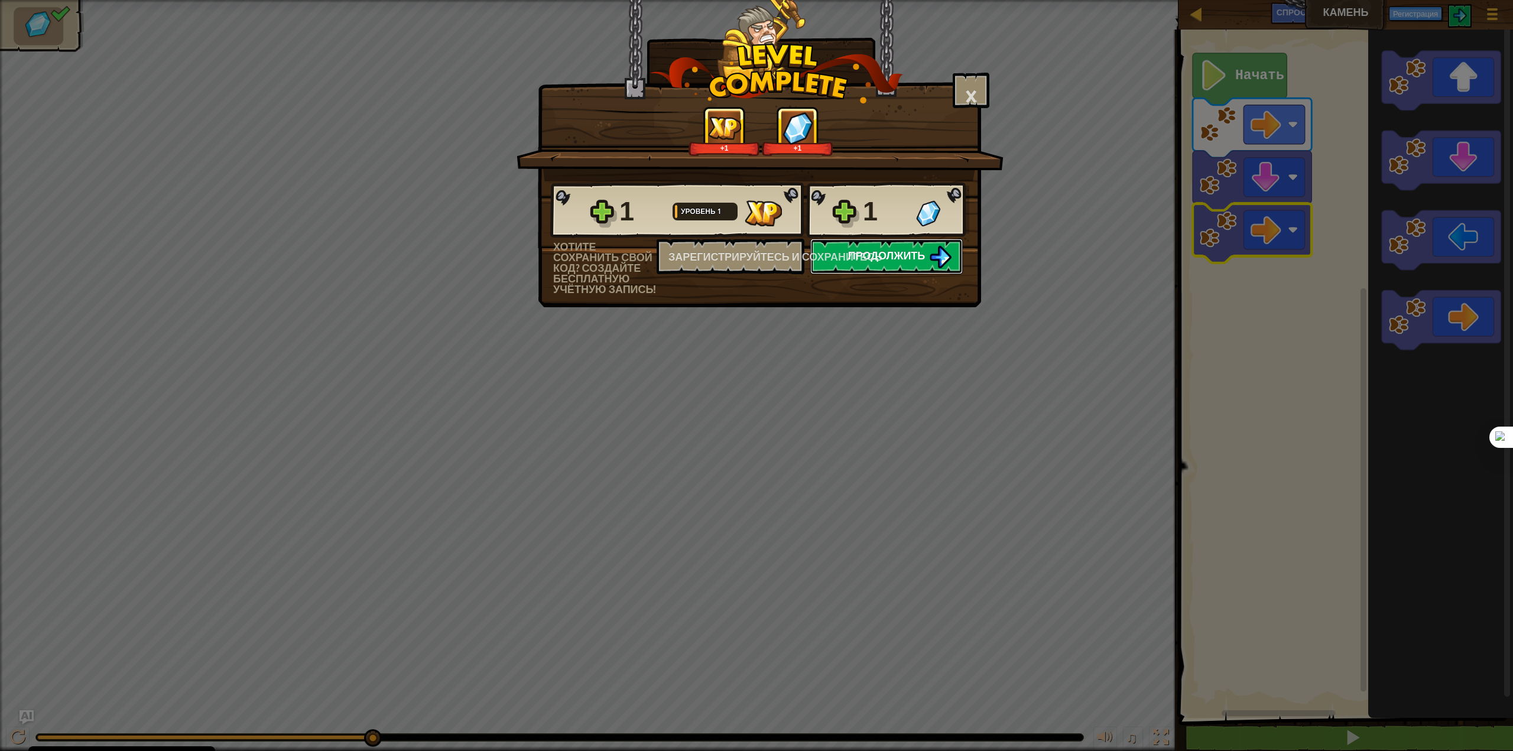
click at [926, 255] on button "Продолжить" at bounding box center [886, 256] width 152 height 35
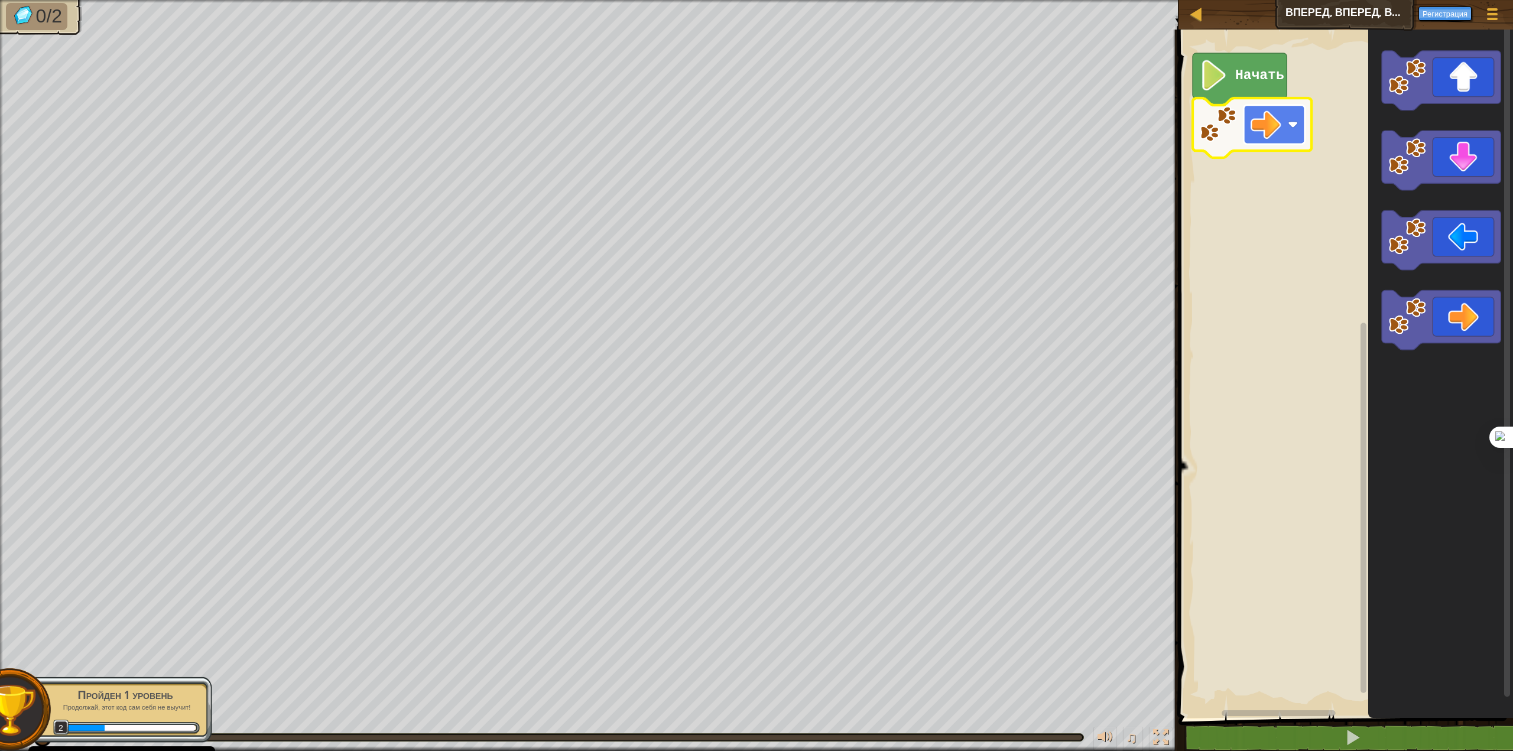
click at [1280, 134] on image "Рабочая область Блочно" at bounding box center [1265, 124] width 31 height 31
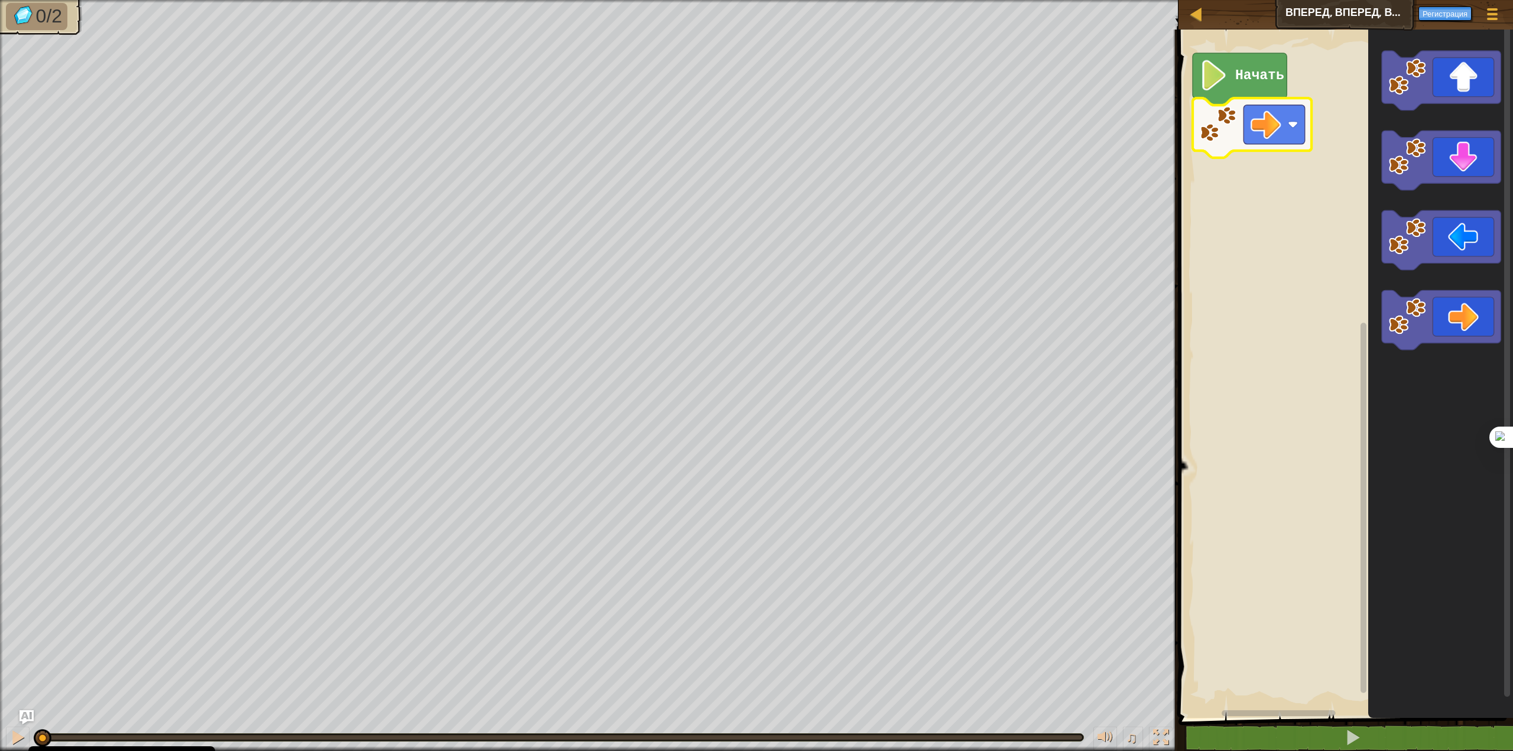
click at [1332, 224] on rect "Рабочая область Блочно" at bounding box center [1344, 371] width 338 height 694
click at [1266, 84] on icon "Рабочая область Блочно" at bounding box center [1239, 79] width 94 height 52
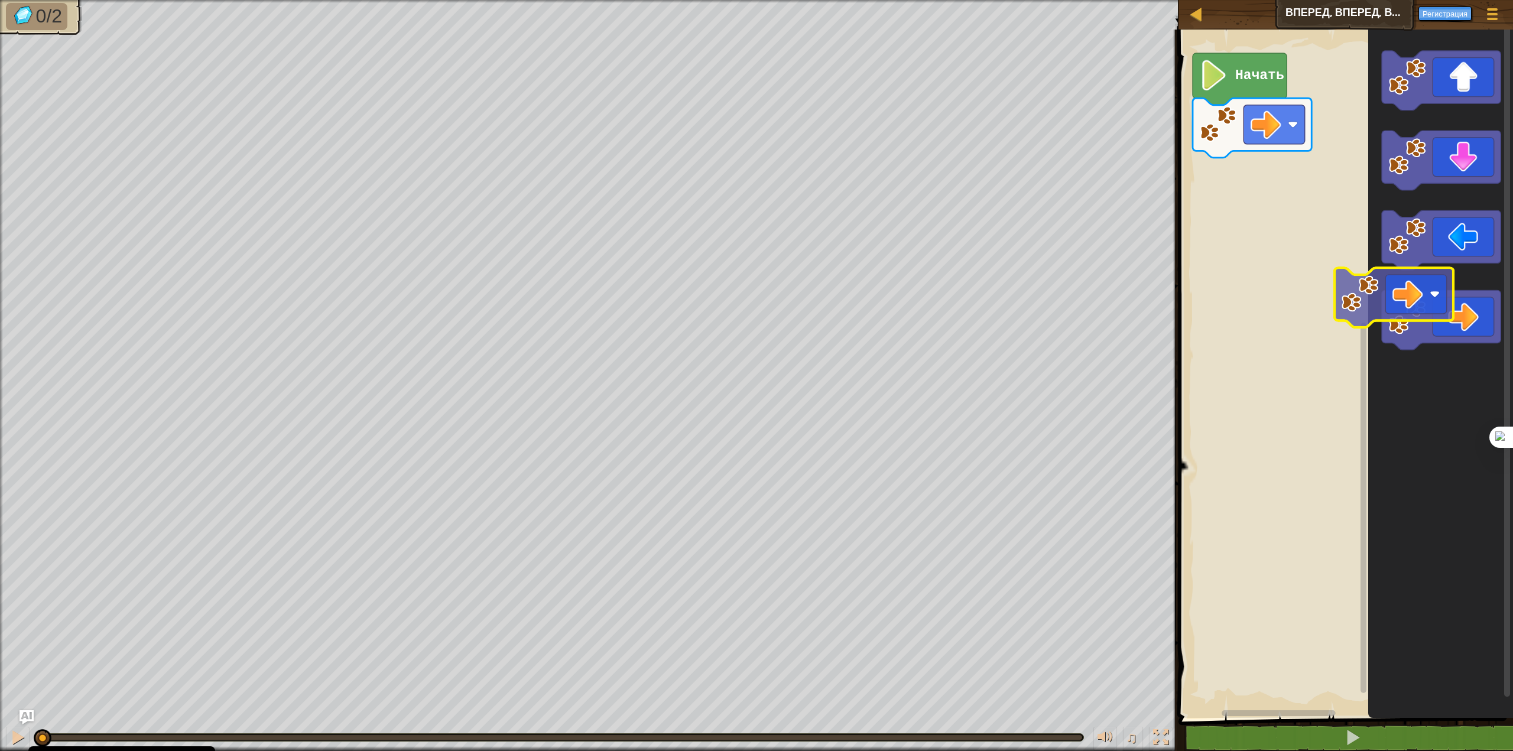
click at [1234, 165] on div "Начать" at bounding box center [1344, 371] width 338 height 694
click at [1203, 196] on div "Начать" at bounding box center [1344, 371] width 338 height 694
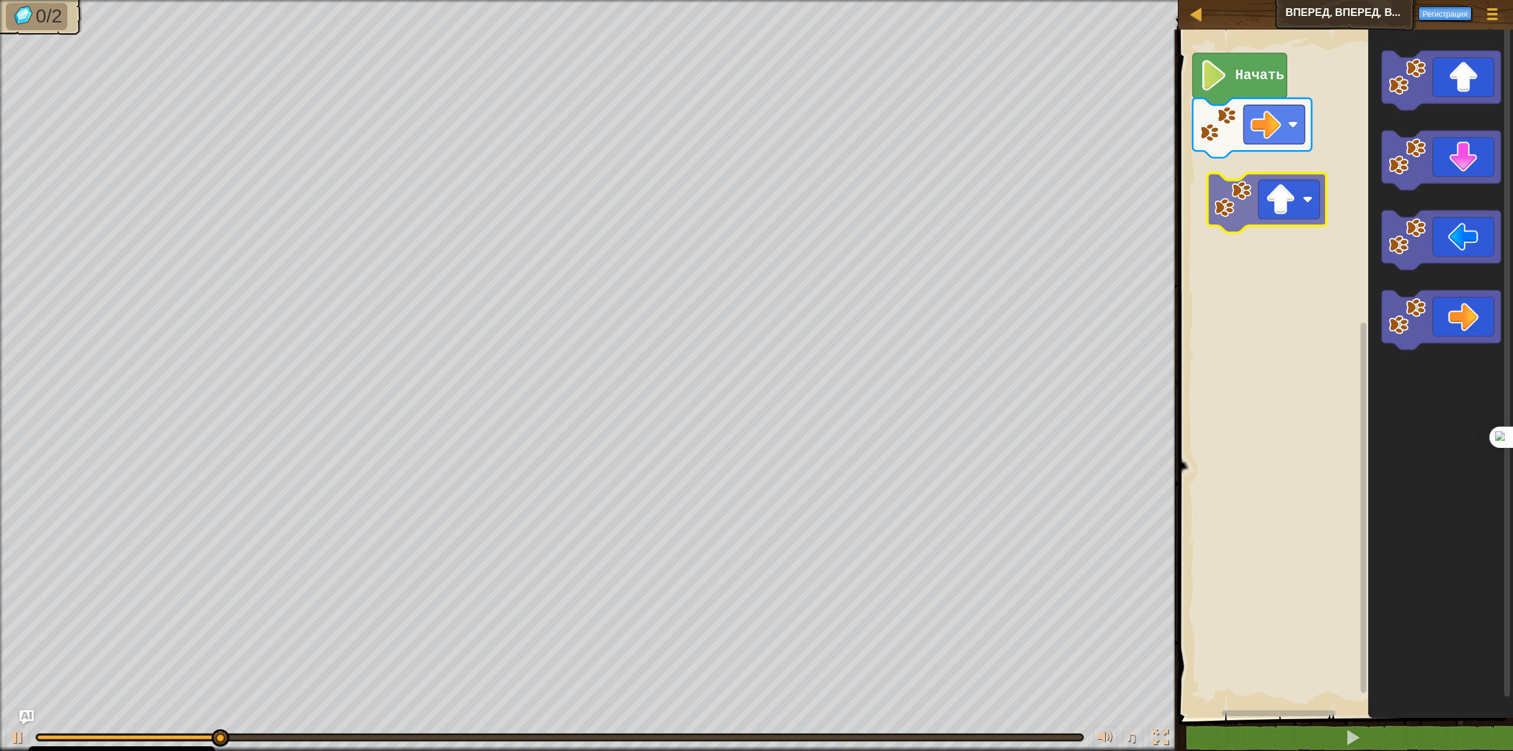
click at [1238, 202] on div "Начать" at bounding box center [1344, 371] width 338 height 694
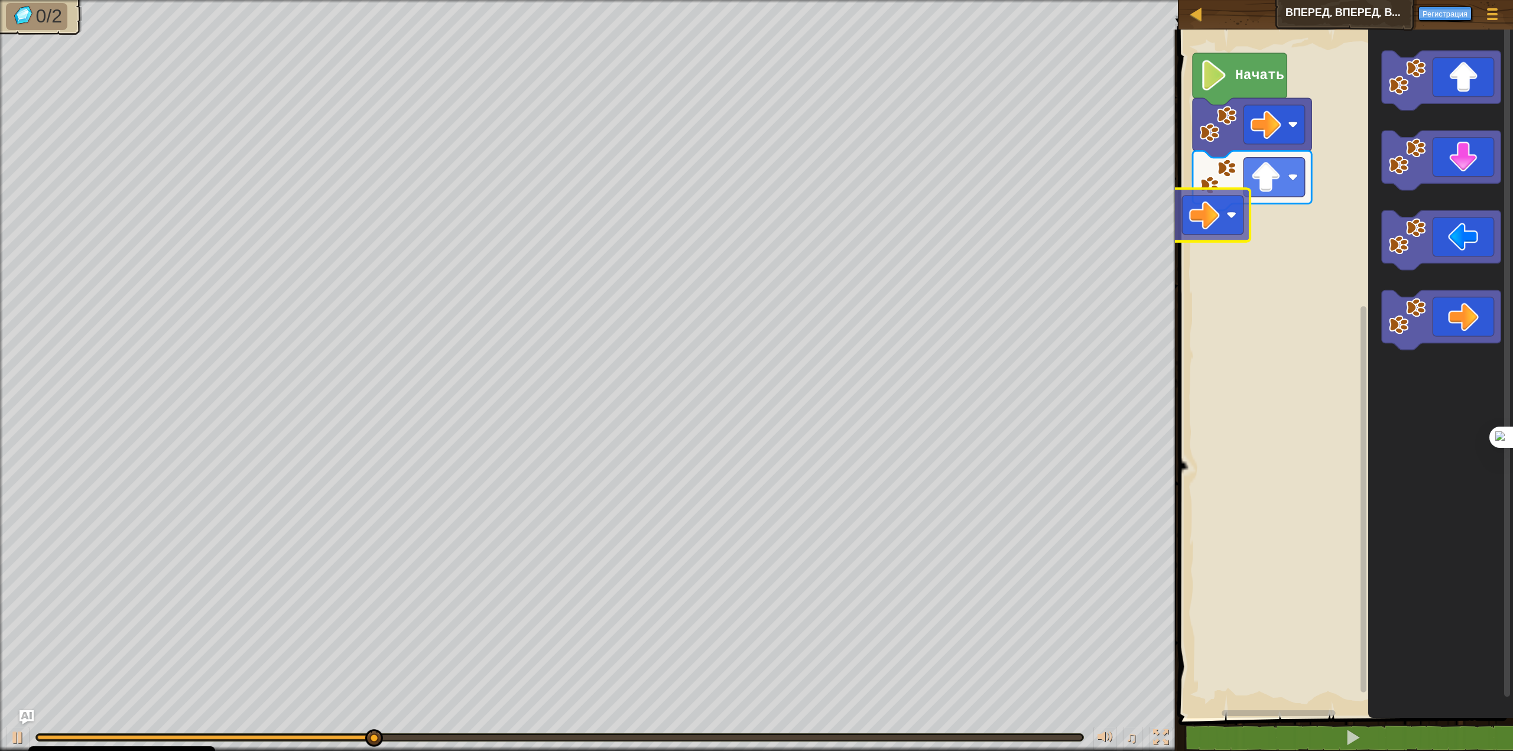
click at [1204, 195] on div "Начать" at bounding box center [1344, 371] width 338 height 694
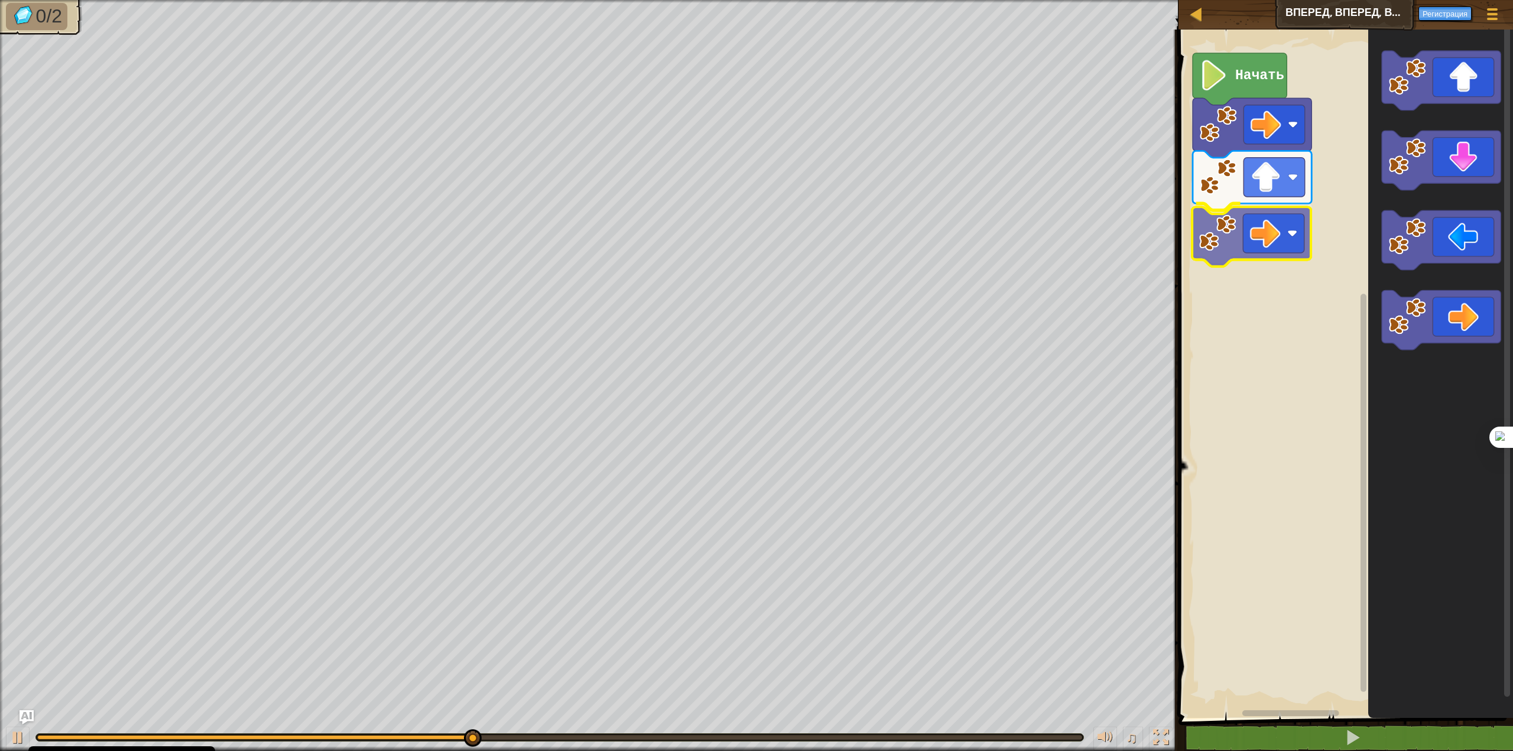
click at [1256, 223] on div "Начать" at bounding box center [1344, 371] width 338 height 694
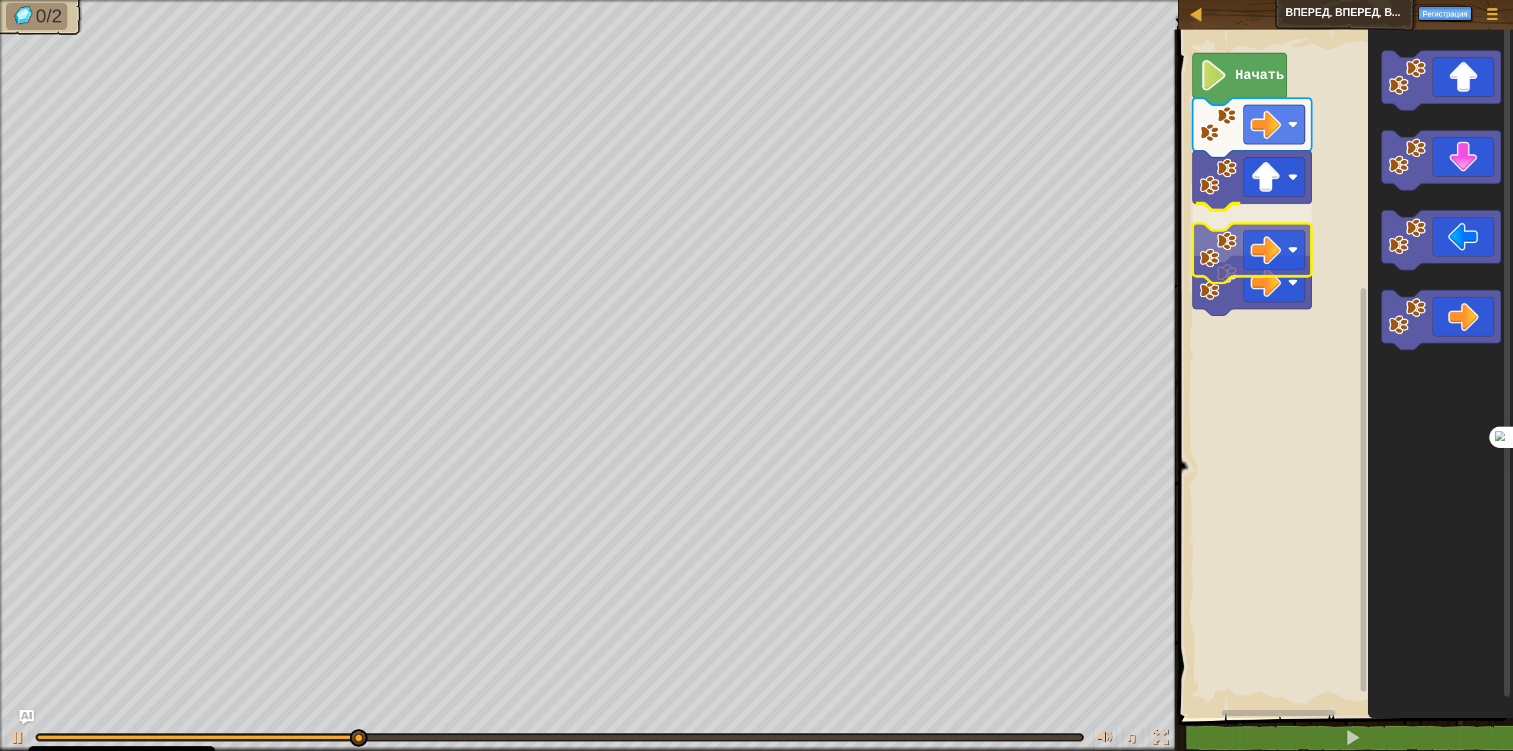
click at [1249, 272] on div "Начать" at bounding box center [1344, 371] width 338 height 694
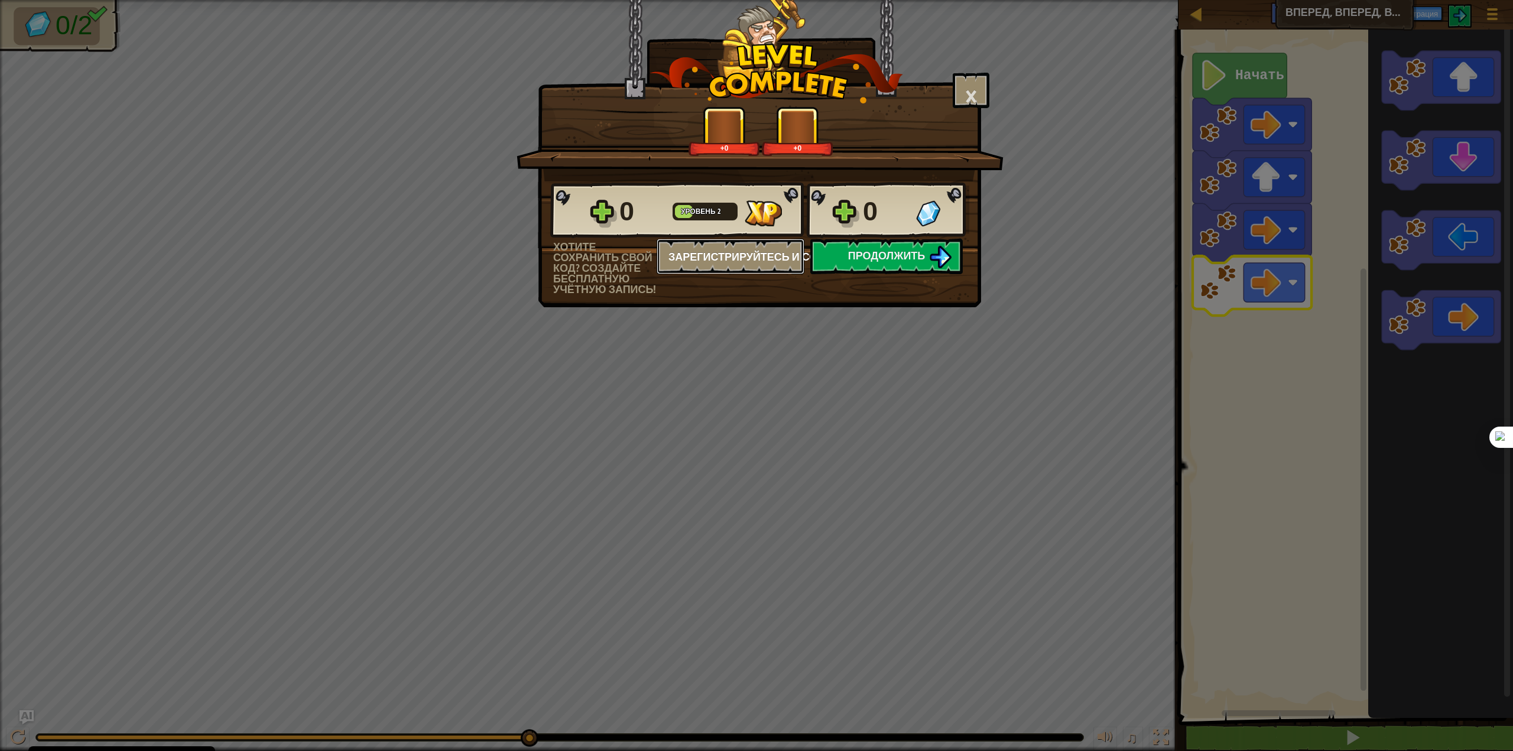
click at [761, 256] on font "Зарегистрируйтесь и сохранитесь" at bounding box center [775, 256] width 214 height 15
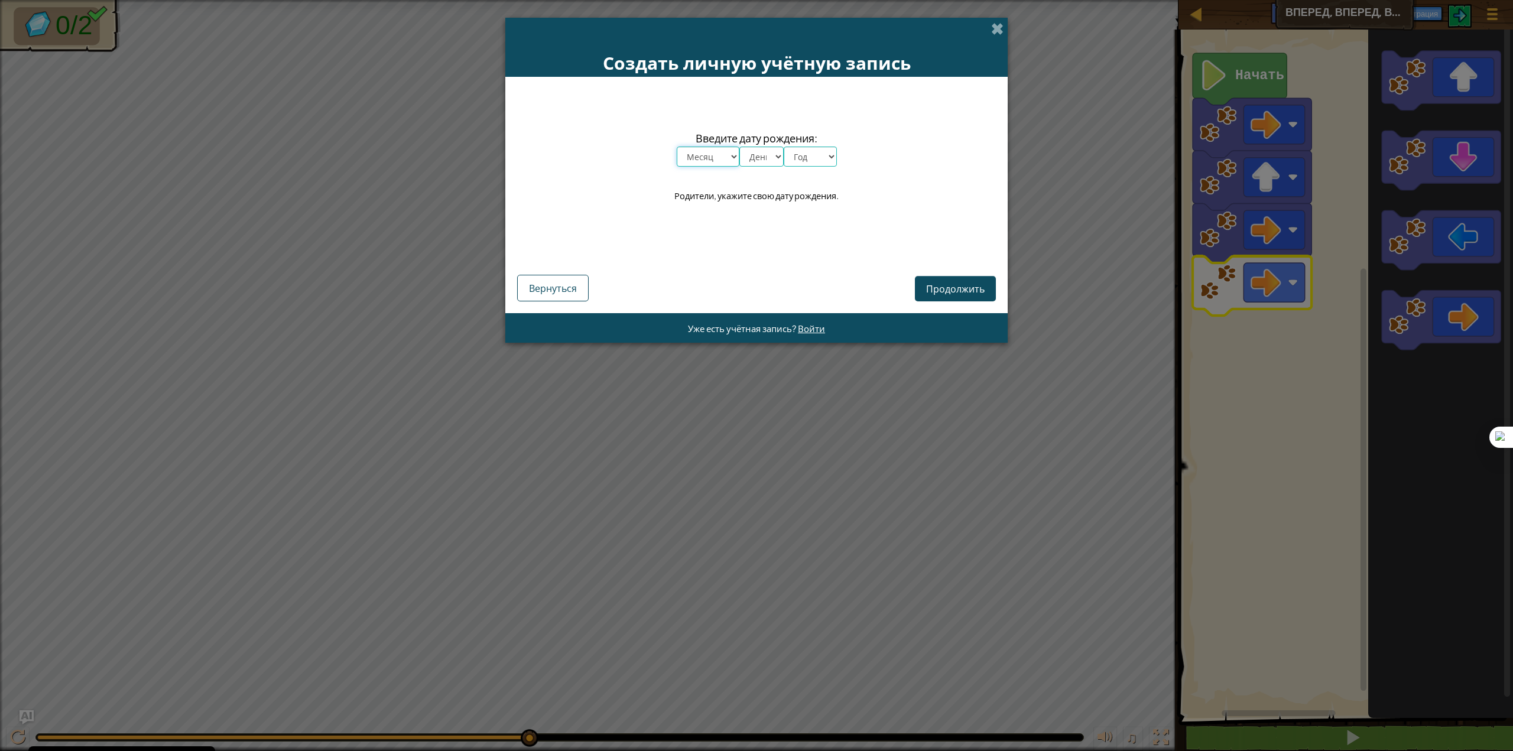
drag, startPoint x: 711, startPoint y: 156, endPoint x: 715, endPoint y: 164, distance: 9.2
click at [711, 156] on select "Месяц январь февраль март апрель май июнь июль август сентябрь октябрь ноябрь д…" at bounding box center [708, 157] width 63 height 20
select select "6"
click at [677, 147] on select "Месяц январь февраль март апрель май июнь июль август сентябрь октябрь ноябрь д…" at bounding box center [708, 157] width 63 height 20
click at [763, 158] on select "День 1 2 3 4 5 6 7 8 9 10 11 12 13 14 15 16 17 18 19 20 21 22 23 24 25 26 27 28…" at bounding box center [761, 157] width 44 height 20
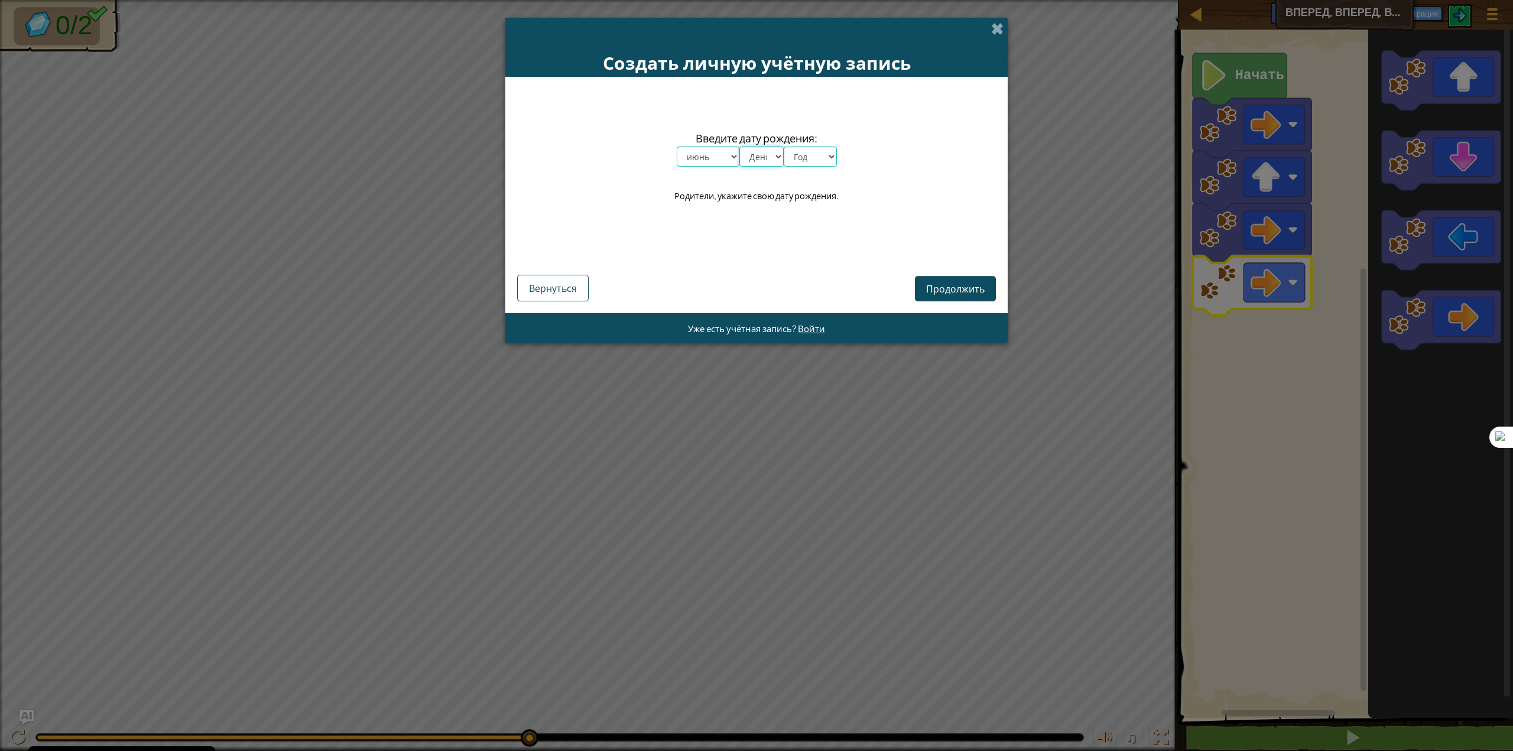
select select "9"
click at [739, 147] on select "День 1 2 3 4 5 6 7 8 9 10 11 12 13 14 15 16 17 18 19 20 21 22 23 24 25 26 27 28…" at bounding box center [761, 157] width 44 height 20
drag, startPoint x: 822, startPoint y: 160, endPoint x: 824, endPoint y: 167, distance: 7.5
click at [822, 160] on select "Год 2025 2024 2023 2022 2021 2020 2019 2018 2017 2016 2015 2014 2013 2012 2011 …" at bounding box center [809, 157] width 53 height 20
select select "2004"
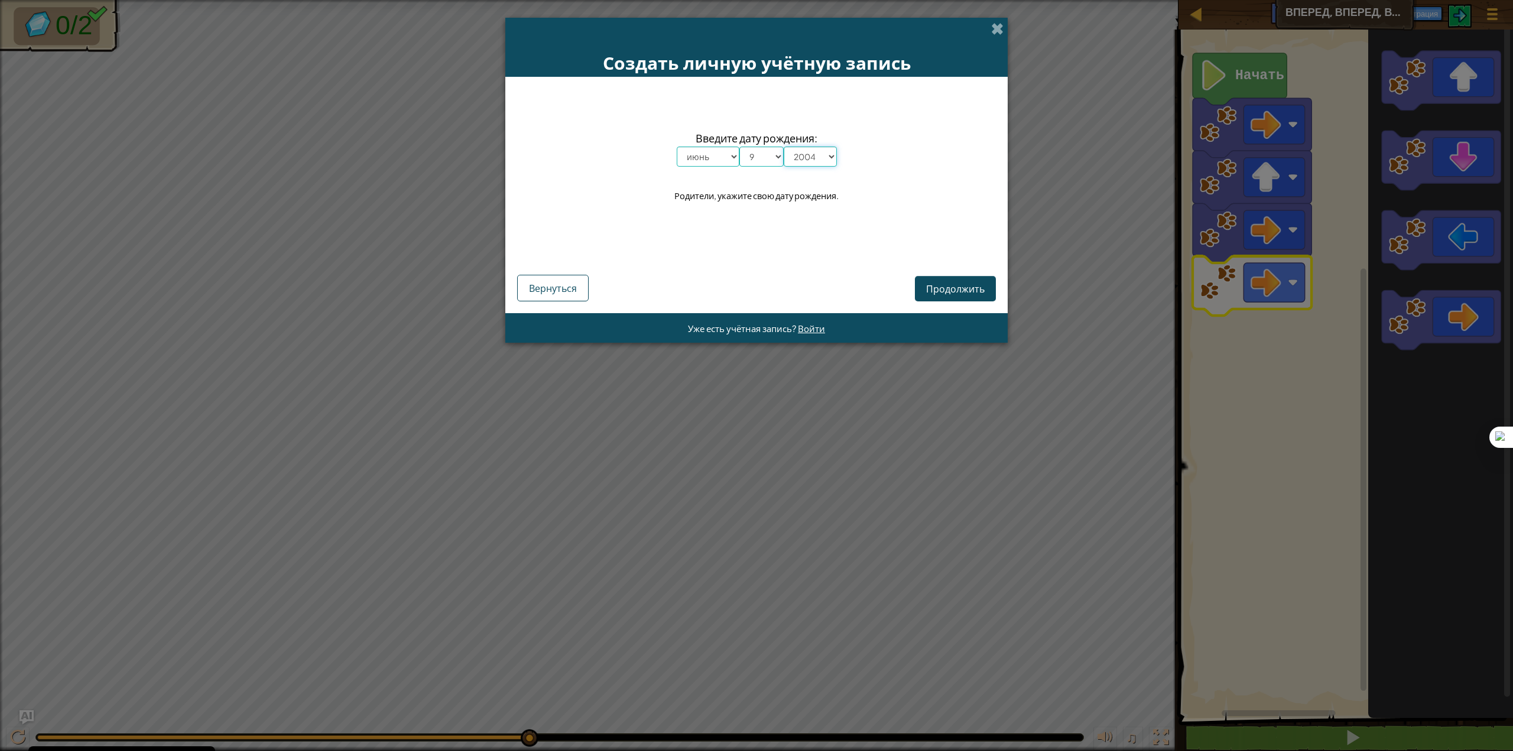
click at [783, 147] on select "Год 2025 2024 2023 2022 2021 2020 2019 2018 2017 2016 2015 2014 2013 2012 2011 …" at bounding box center [809, 157] width 53 height 20
click at [942, 285] on font "Продолжить" at bounding box center [955, 288] width 58 height 12
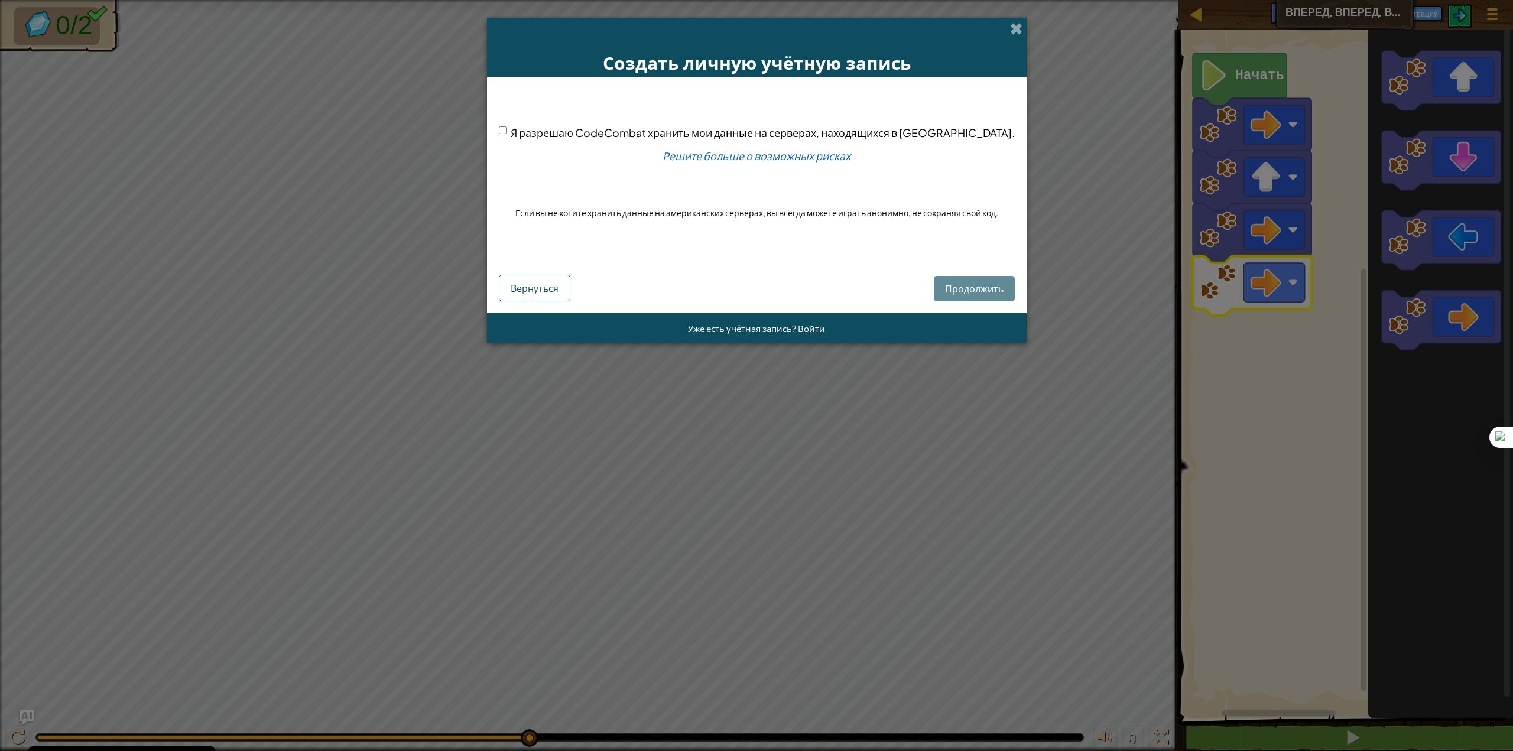
click at [943, 290] on div "Продолжить Вернуться" at bounding box center [757, 278] width 516 height 45
click at [506, 133] on input "Я разрешаю CodeCombat хранить мои данные на серверах, находящихся в [GEOGRAPHIC…" at bounding box center [503, 130] width 8 height 8
checkbox input "true"
click at [964, 290] on font "Продолжить" at bounding box center [974, 288] width 58 height 12
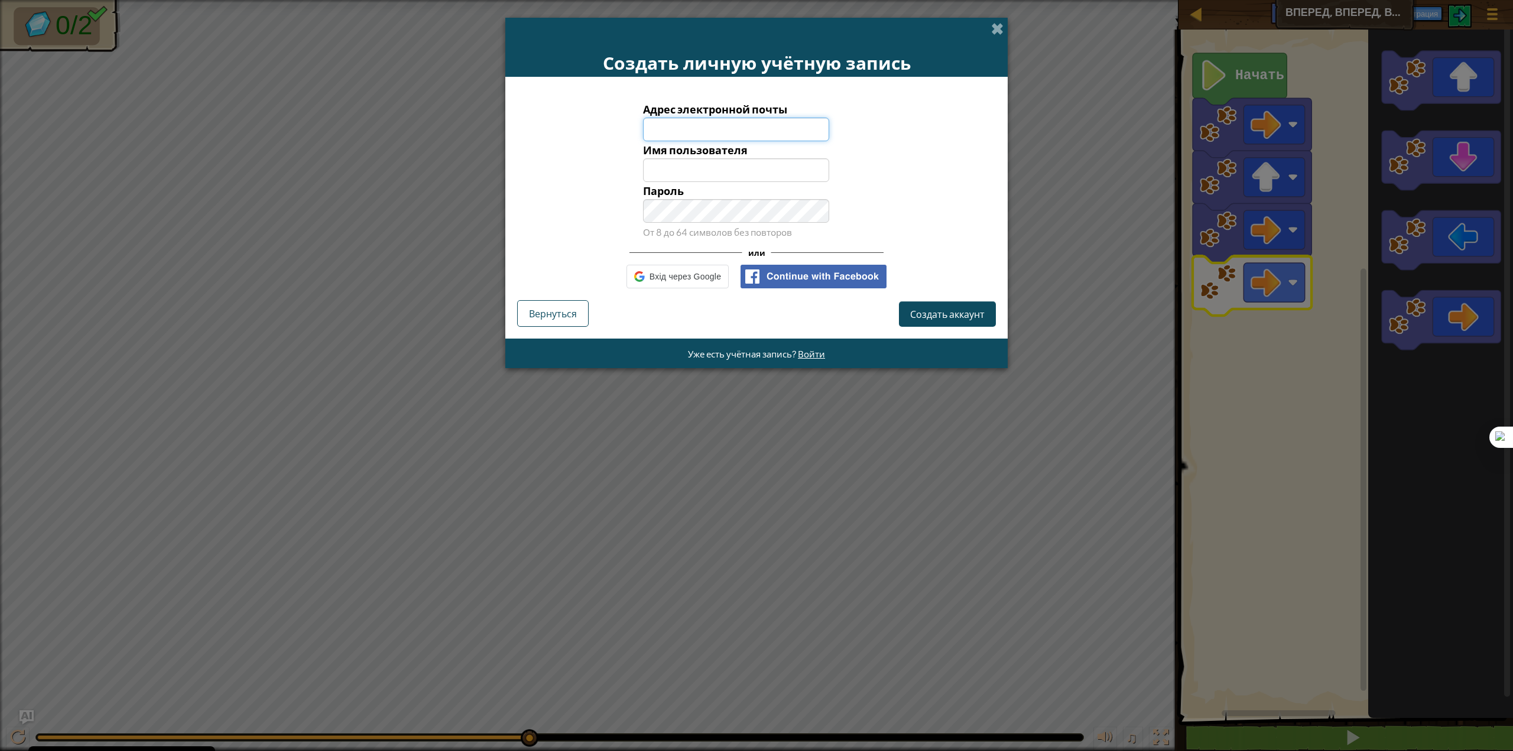
click at [734, 138] on input "Адрес электронной почты" at bounding box center [736, 130] width 187 height 24
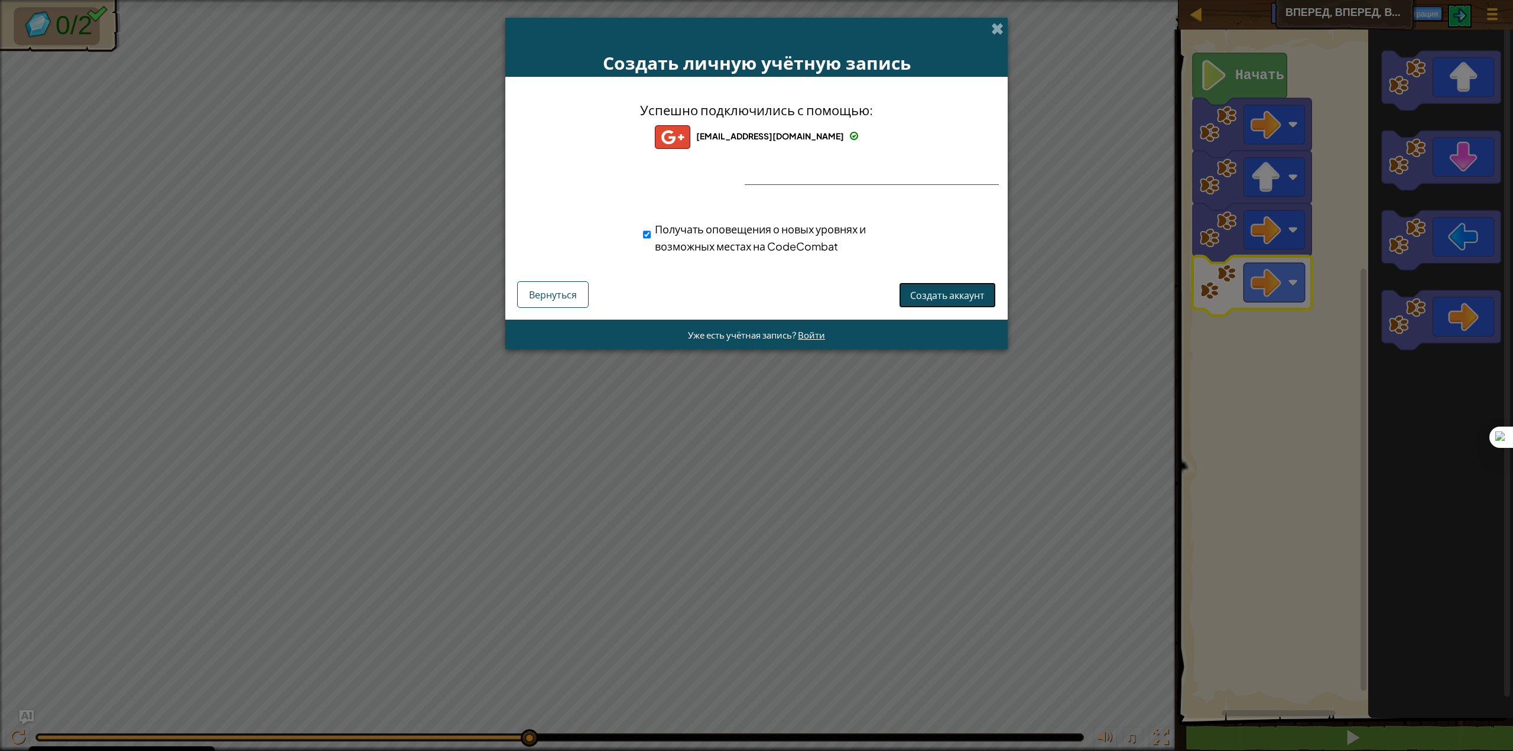
click at [926, 298] on font "Создать аккаунт" at bounding box center [947, 295] width 74 height 12
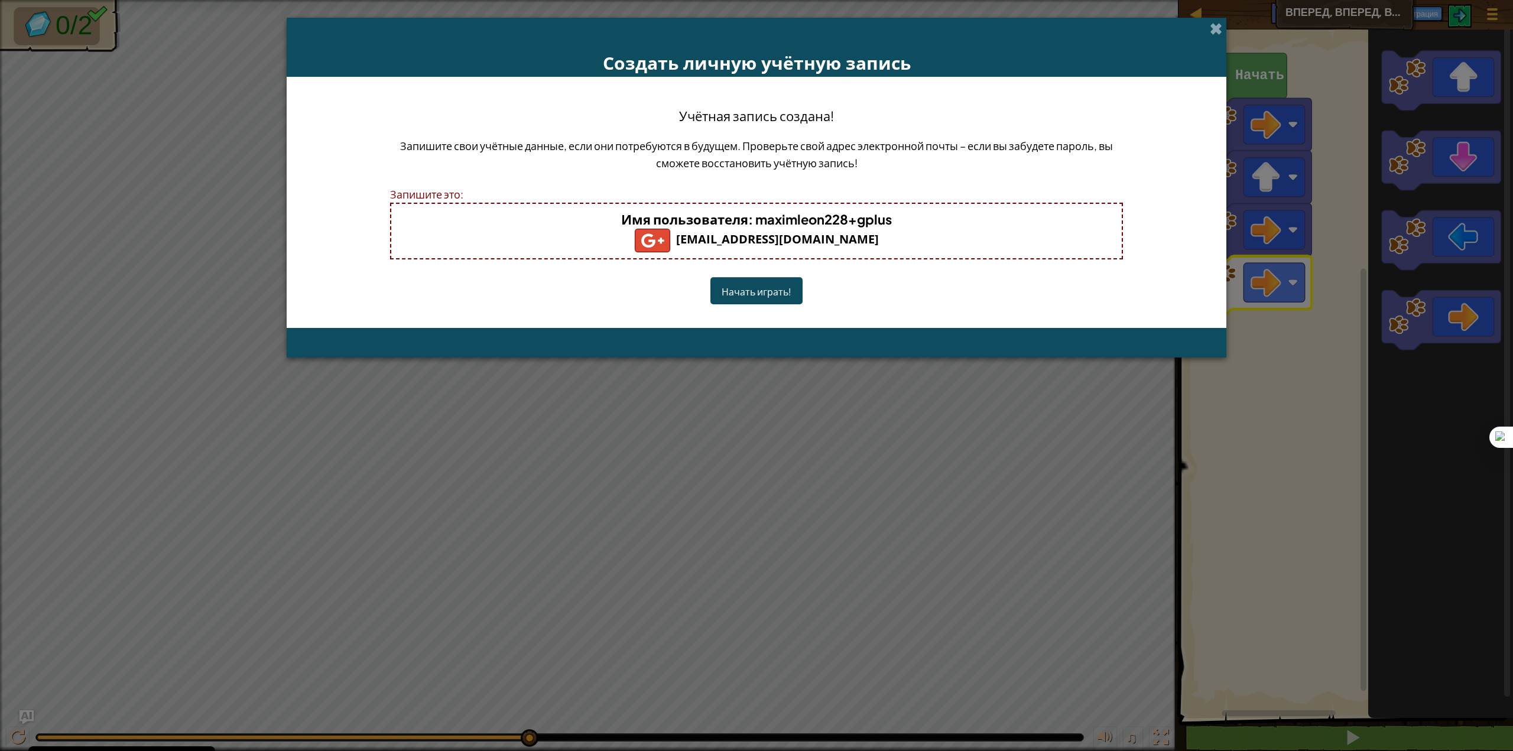
click at [780, 295] on font "Начать играть!" at bounding box center [756, 291] width 70 height 12
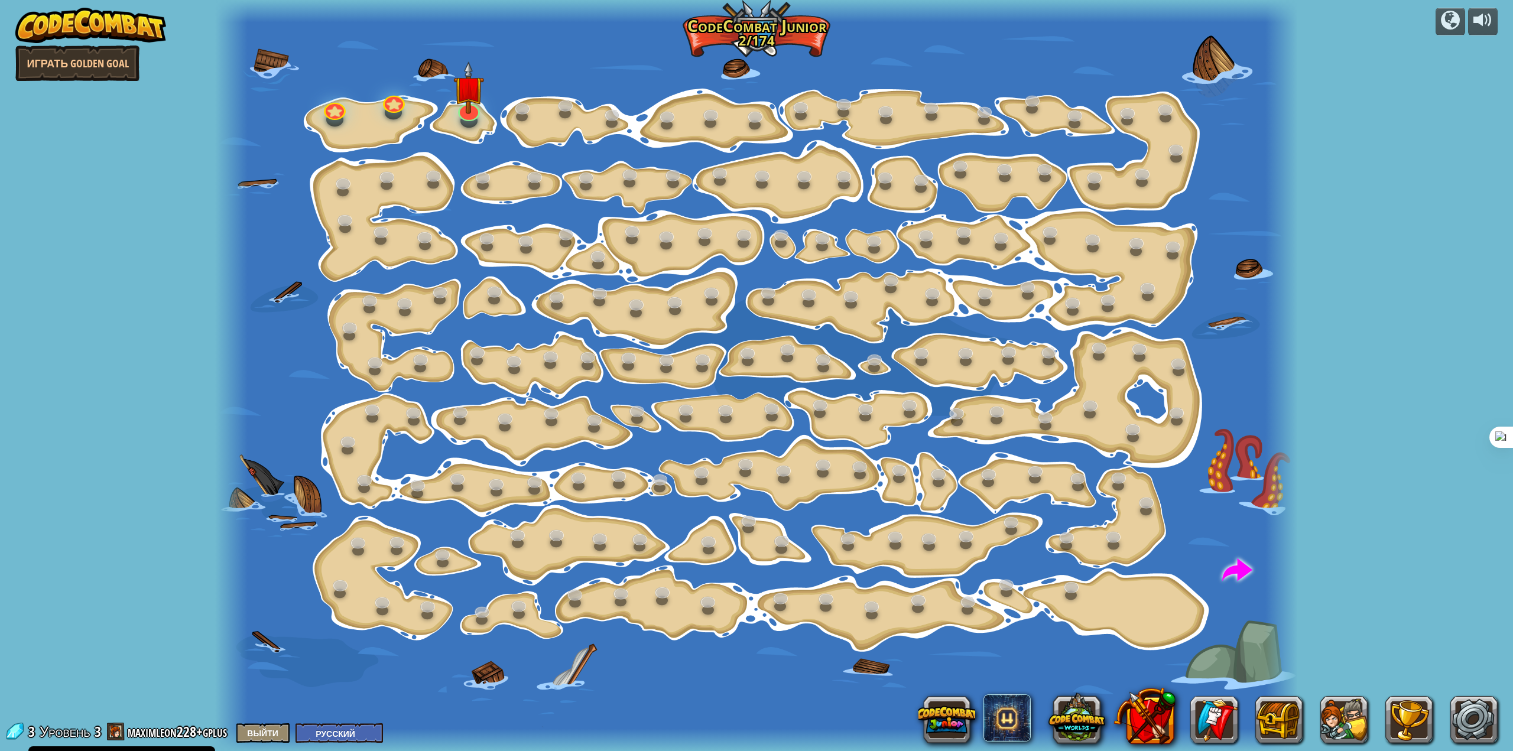
select select "ru"
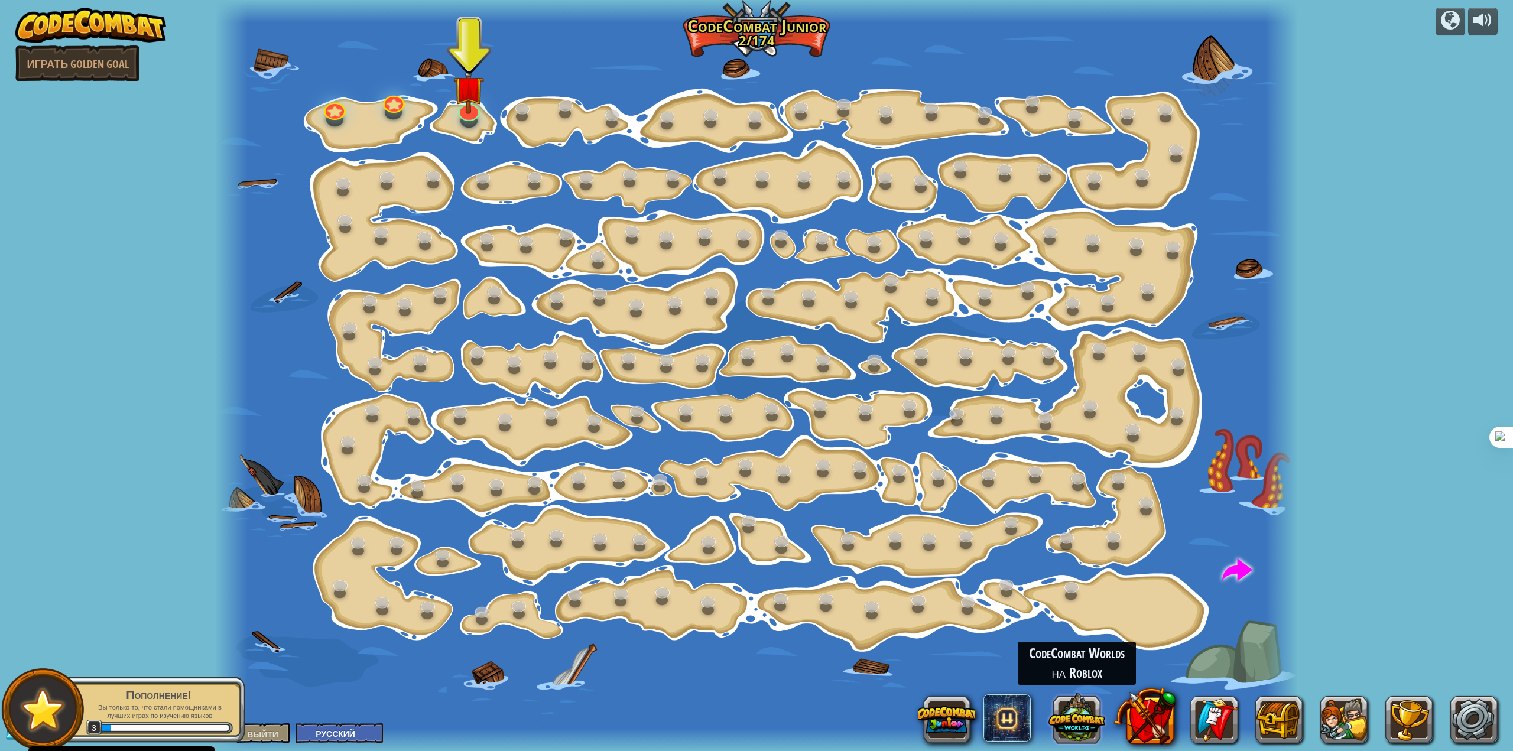
click at [1059, 720] on button at bounding box center [1076, 718] width 57 height 57
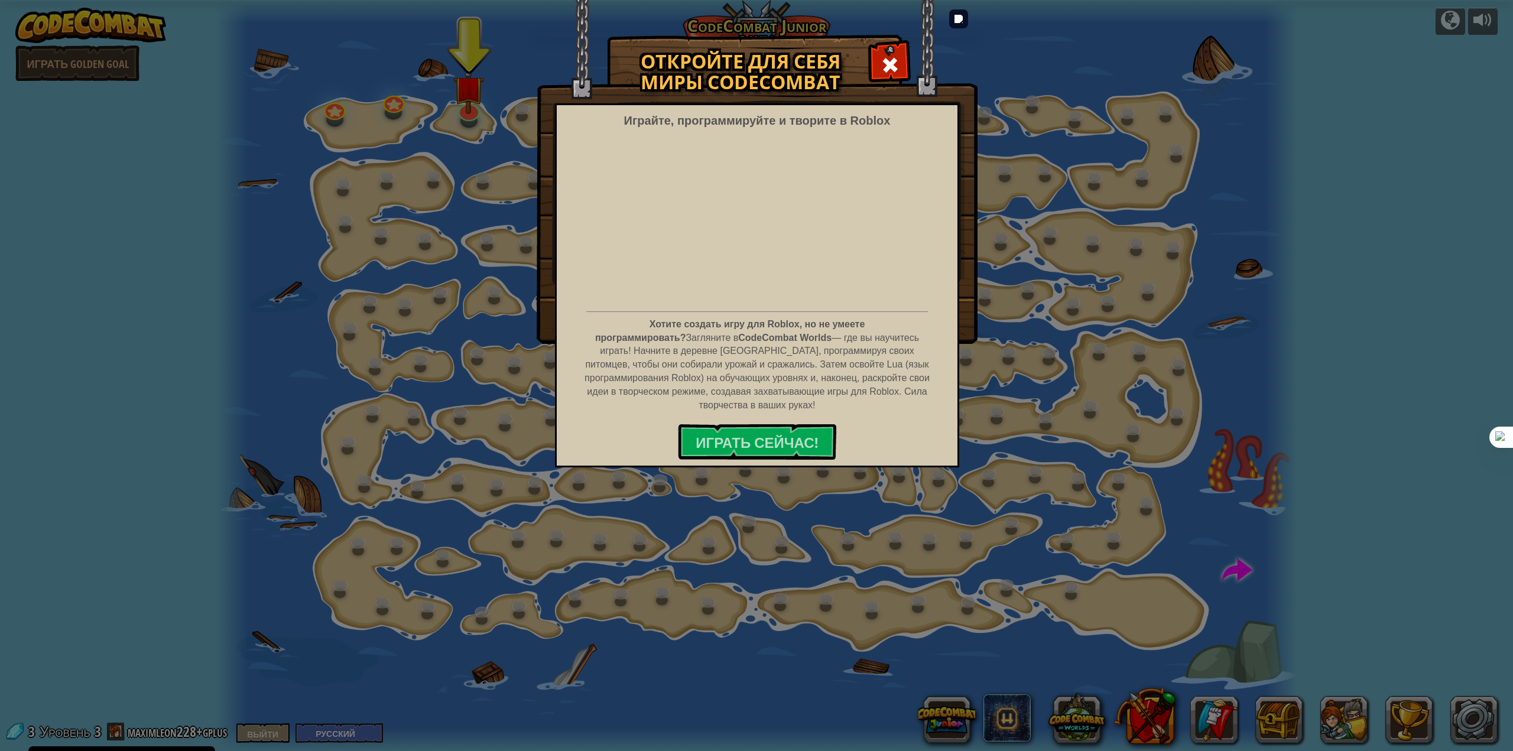
click at [1017, 279] on div "Откройте для себя миры CodeCombat Играйте, программируйте и творите в Roblox Хо…" at bounding box center [756, 188] width 1513 height 307
click at [891, 65] on span at bounding box center [889, 65] width 19 height 19
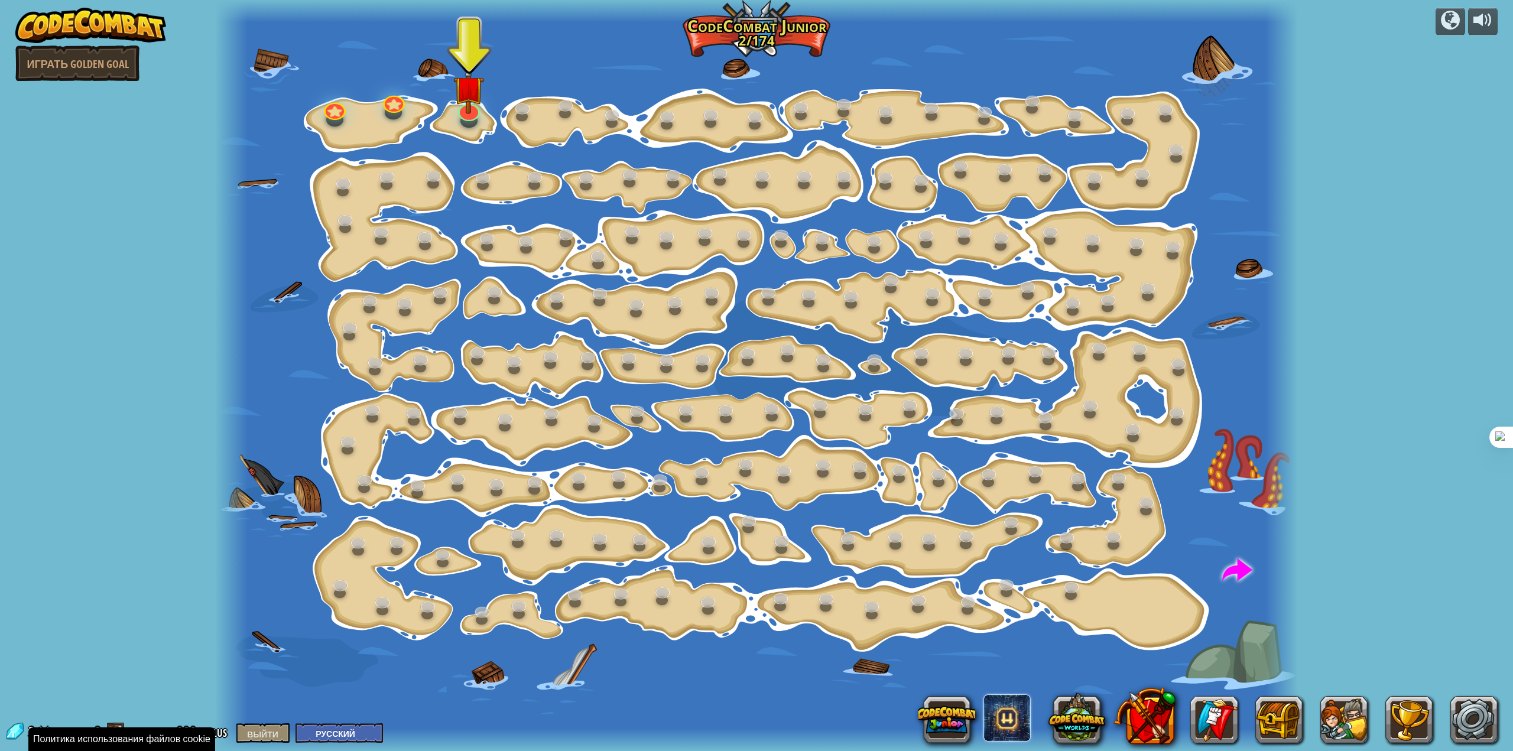
click at [1009, 732] on span at bounding box center [1006, 717] width 47 height 47
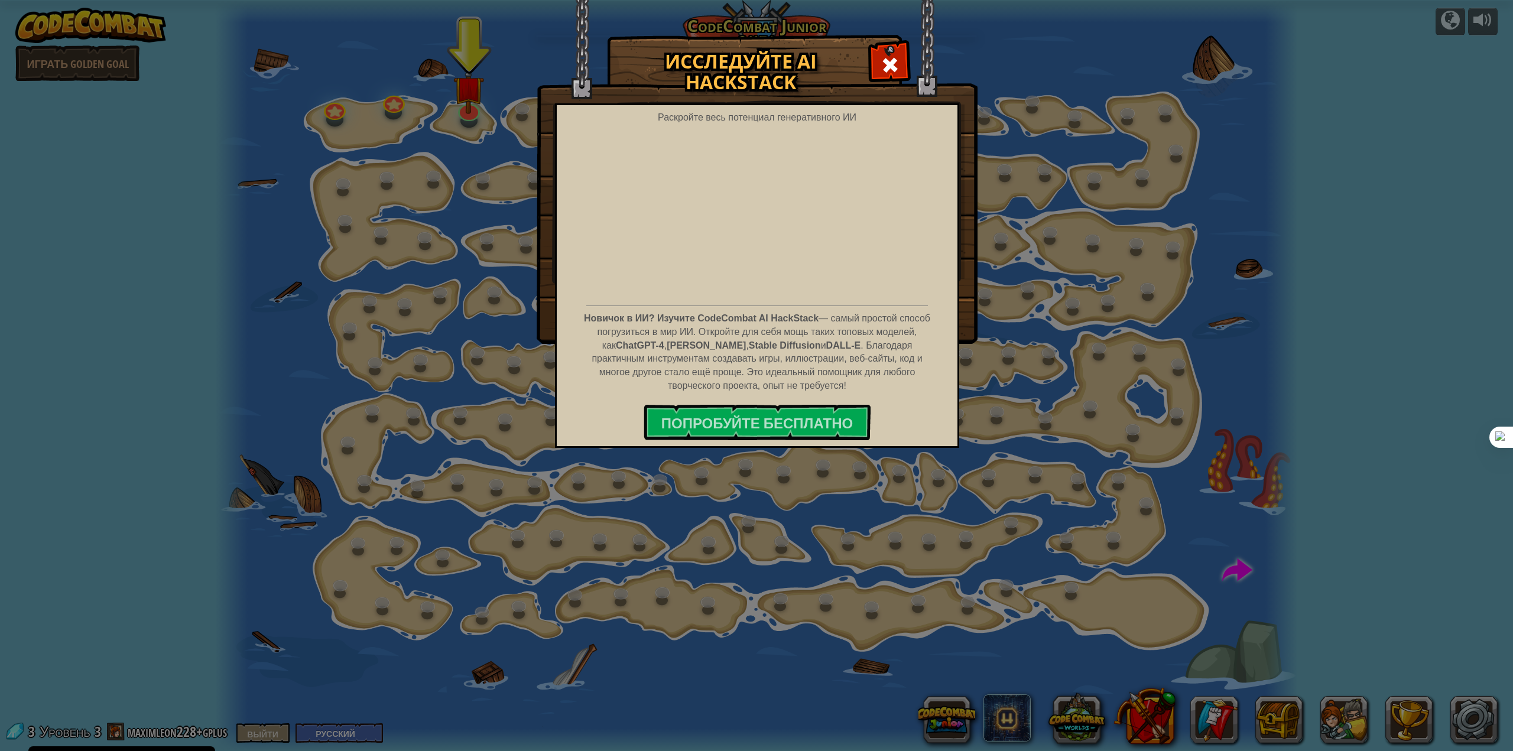
click at [1053, 261] on div "Исследуйте AI HackStack Раскройте весь потенциал генеративного ИИ Новичок в ИИ?…" at bounding box center [756, 188] width 1513 height 307
click at [892, 50] on div at bounding box center [889, 63] width 37 height 37
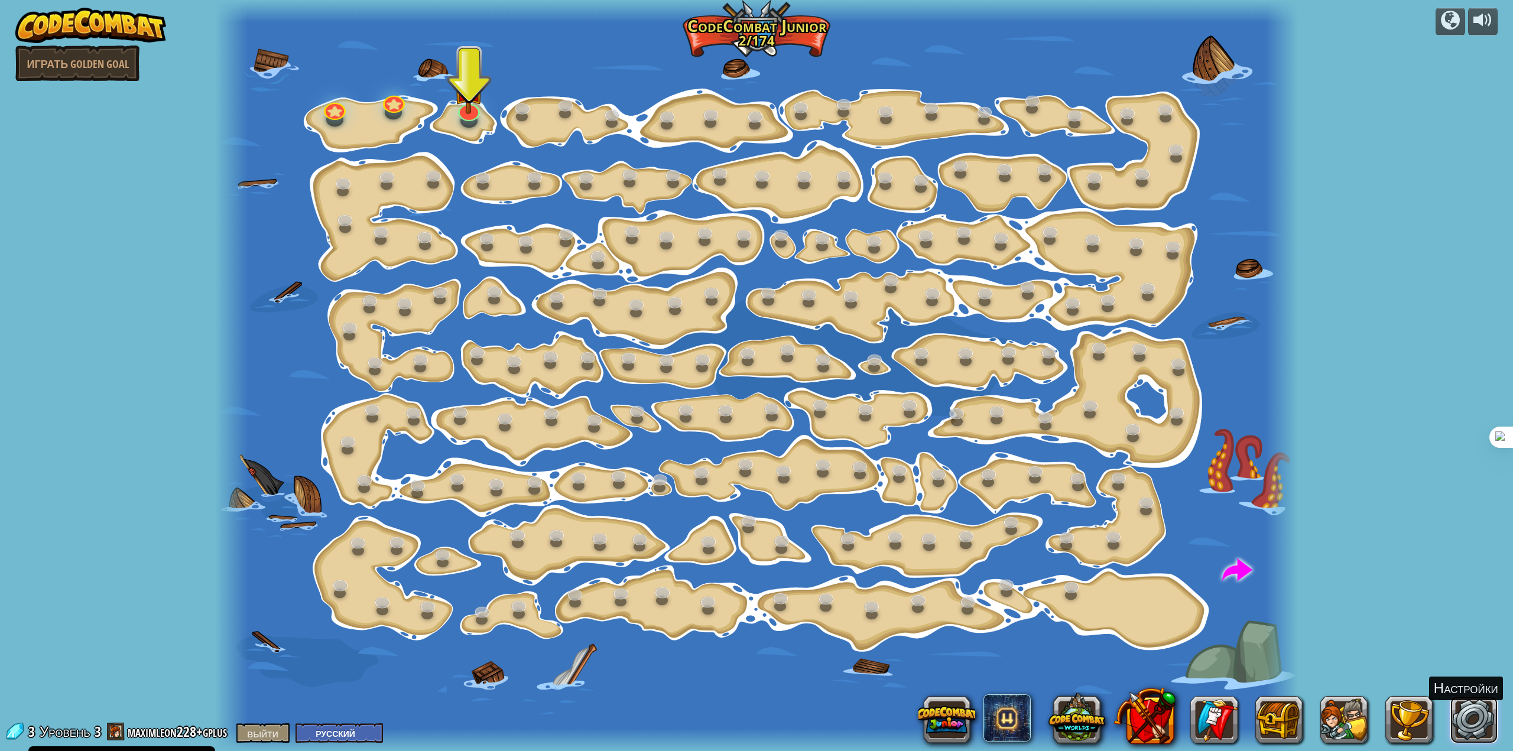
click at [1463, 720] on link at bounding box center [1473, 719] width 47 height 47
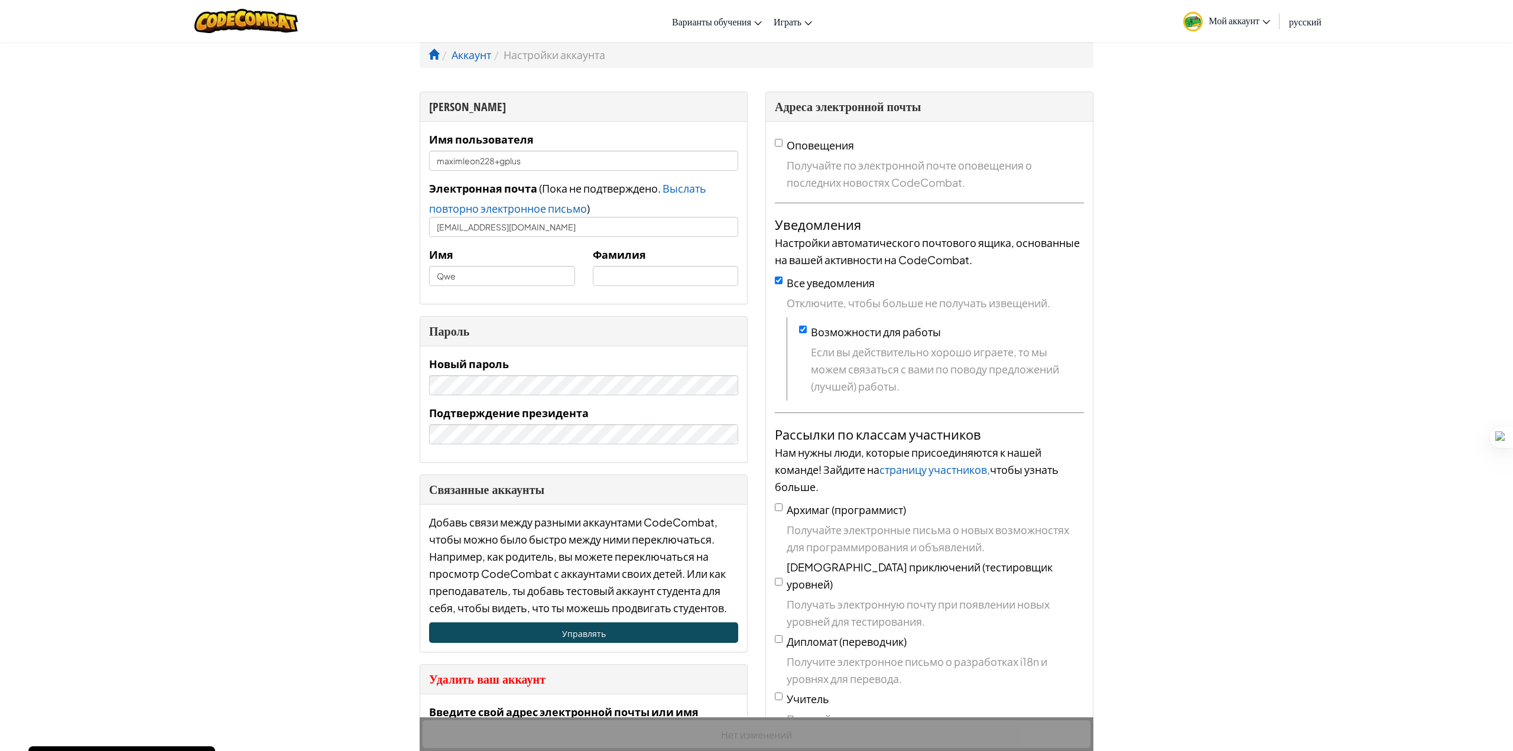
select select "ru"
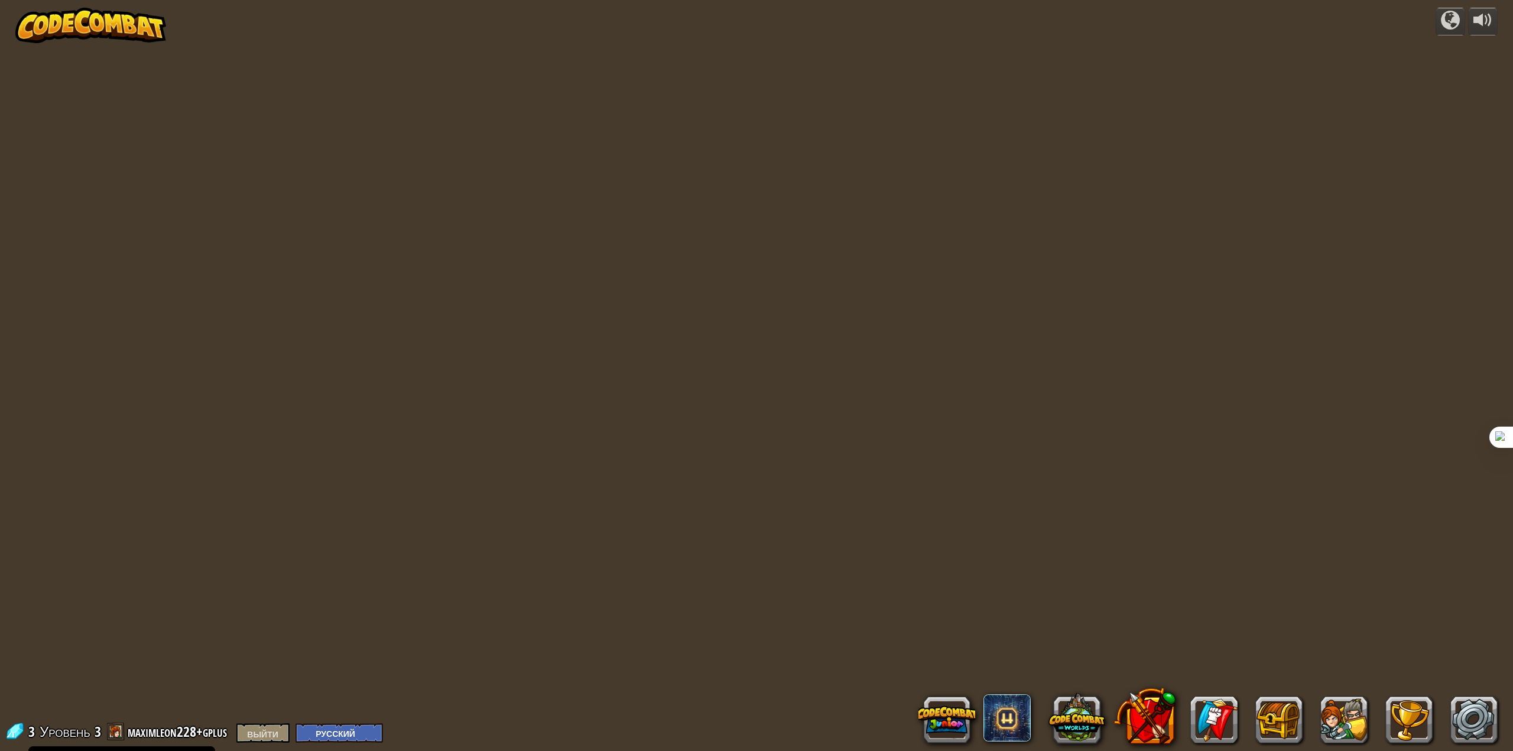
select select "ru"
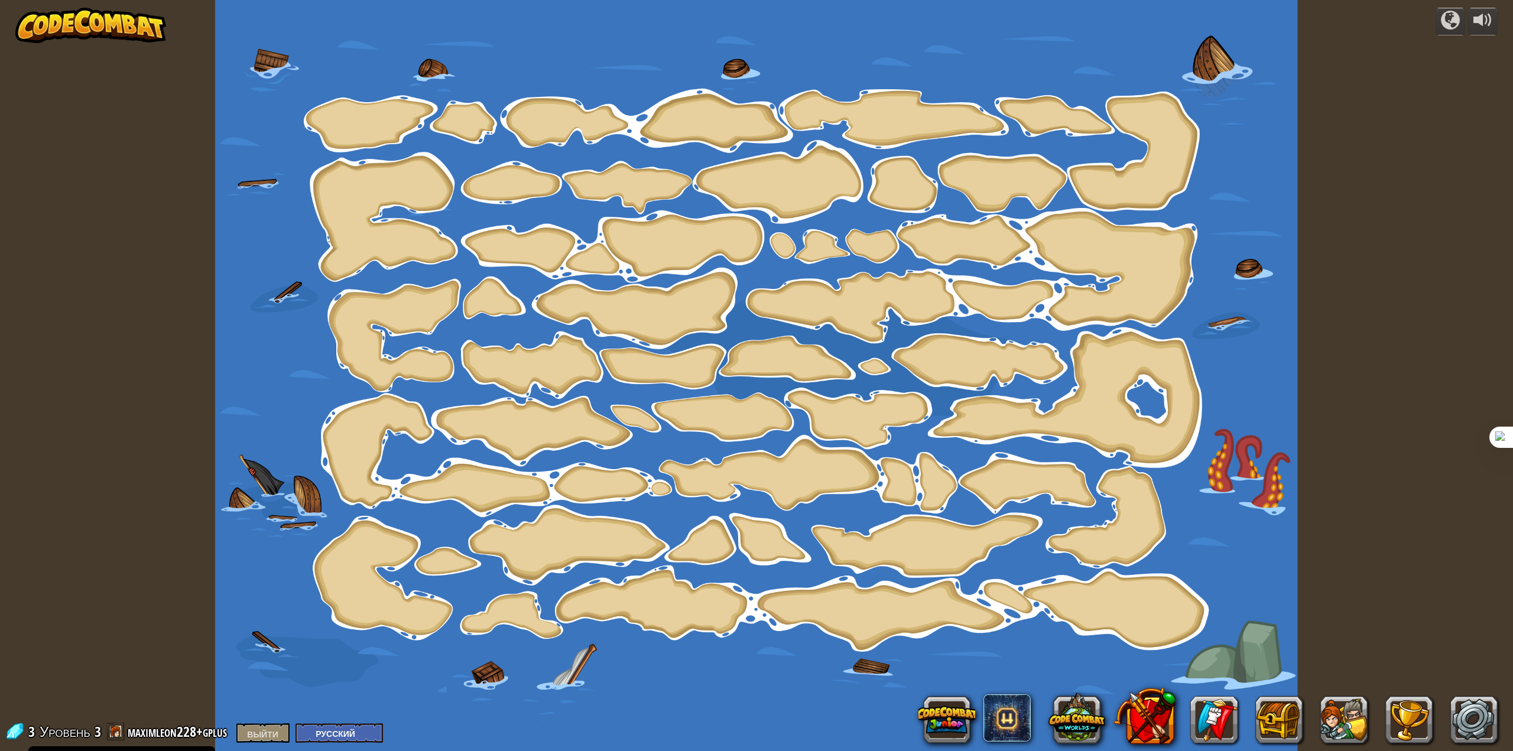
select select "ru"
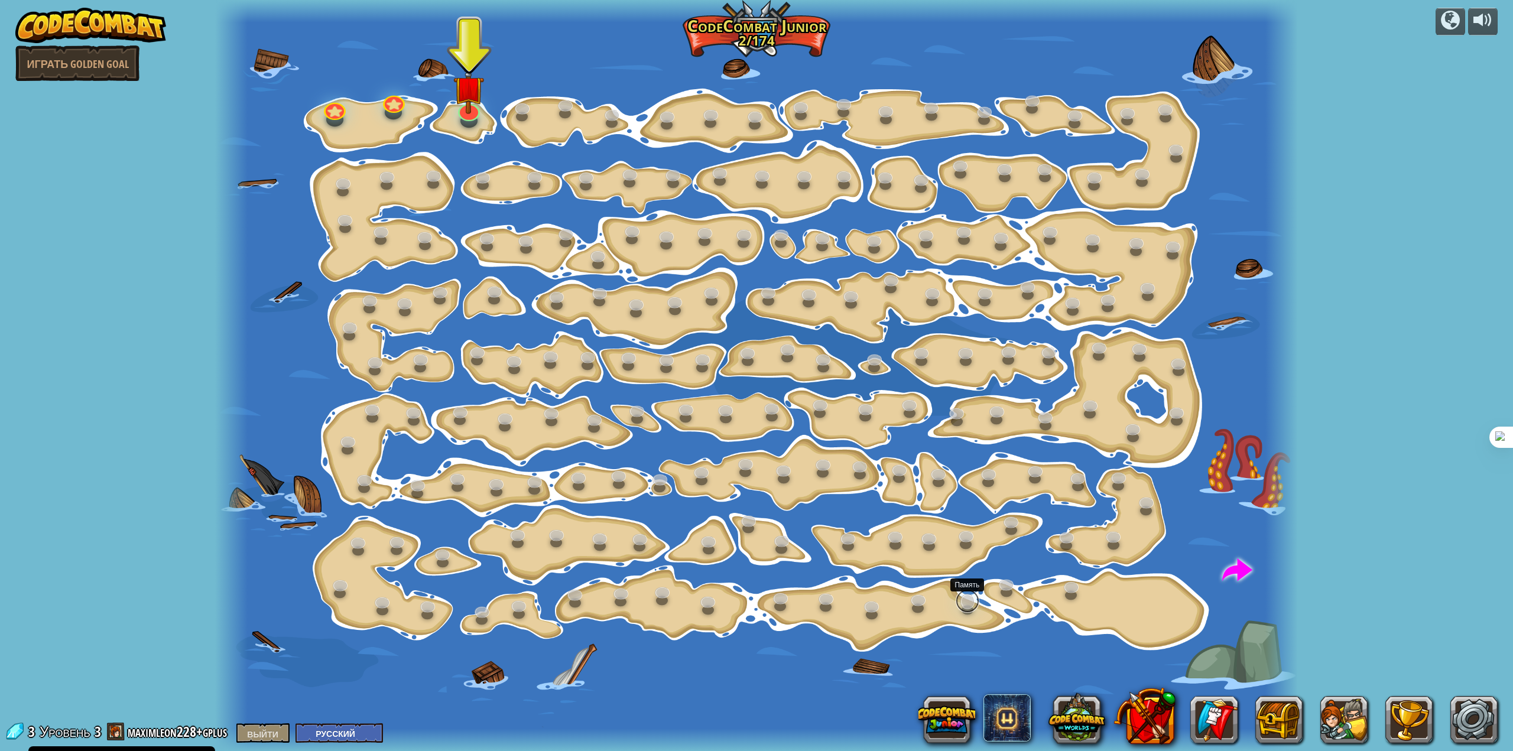
click at [960, 607] on link at bounding box center [967, 601] width 24 height 24
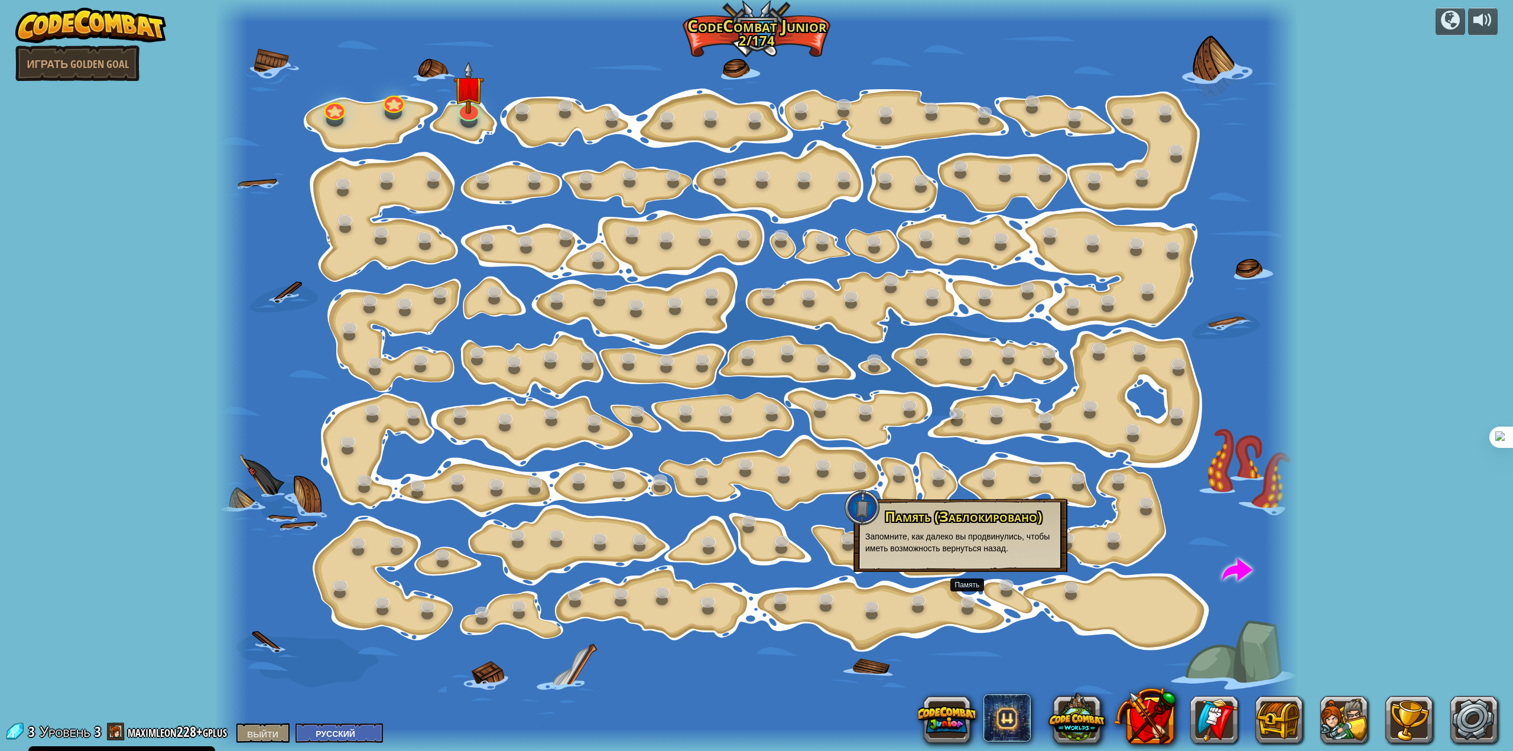
click at [1223, 655] on div at bounding box center [756, 375] width 1082 height 751
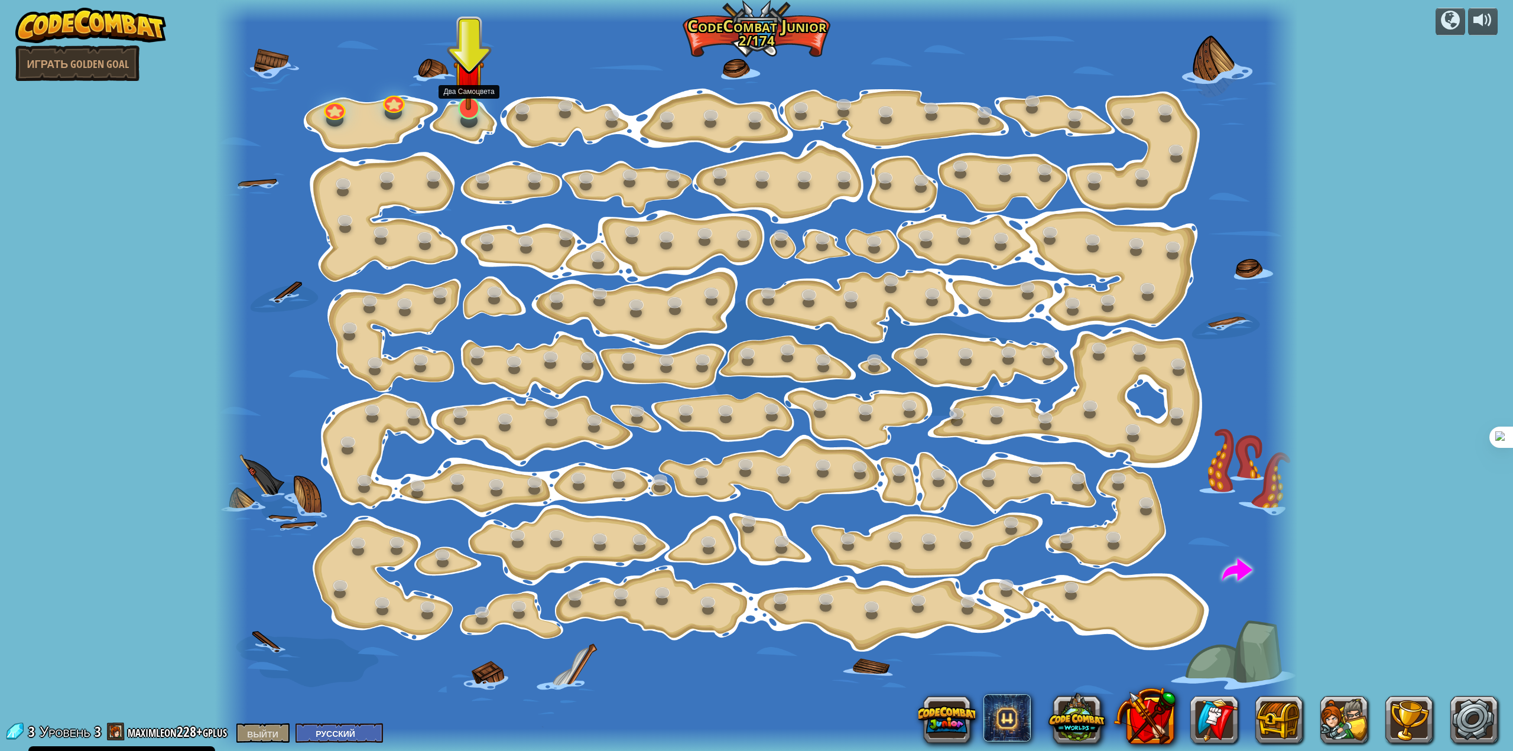
click at [464, 109] on img at bounding box center [468, 75] width 31 height 70
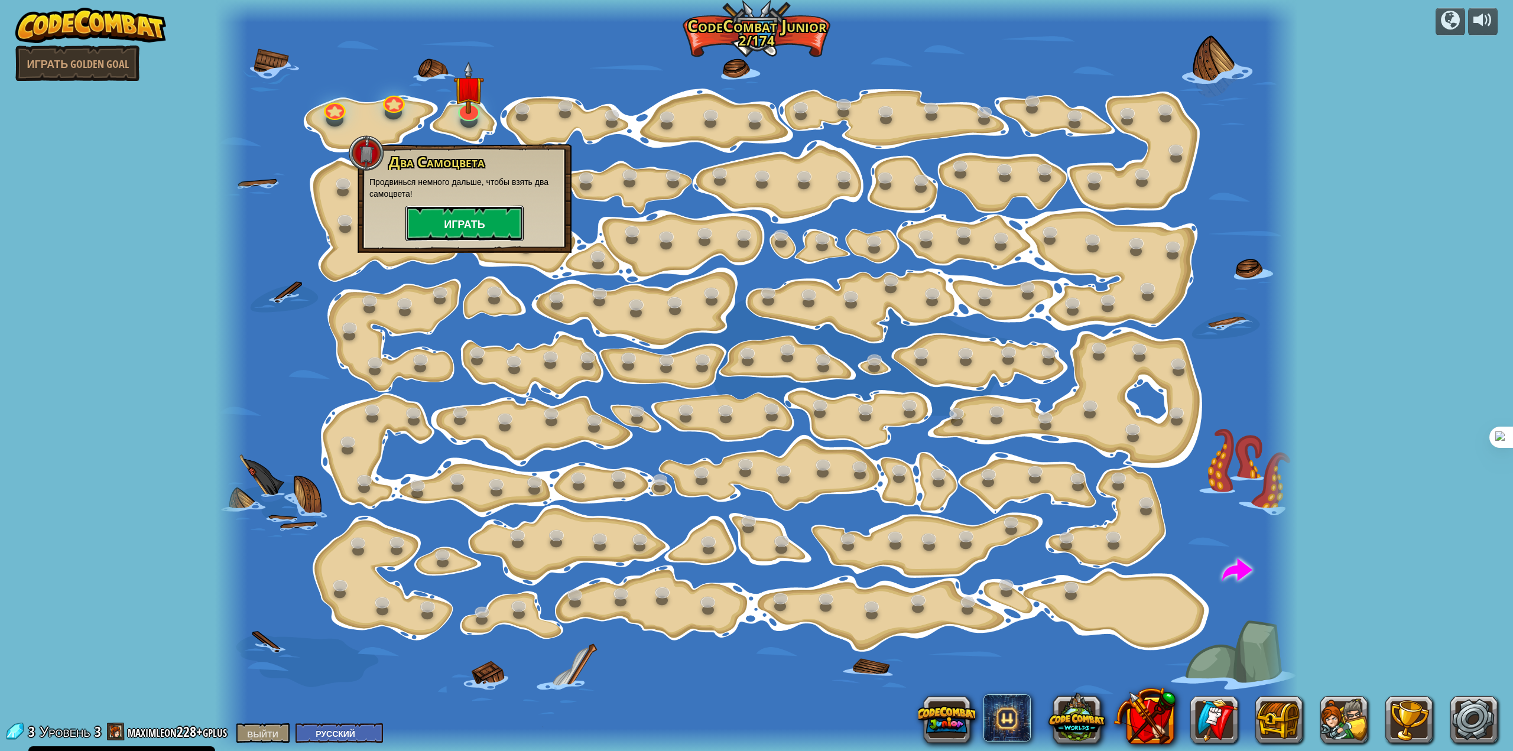
click at [482, 209] on button "Играть" at bounding box center [464, 223] width 118 height 35
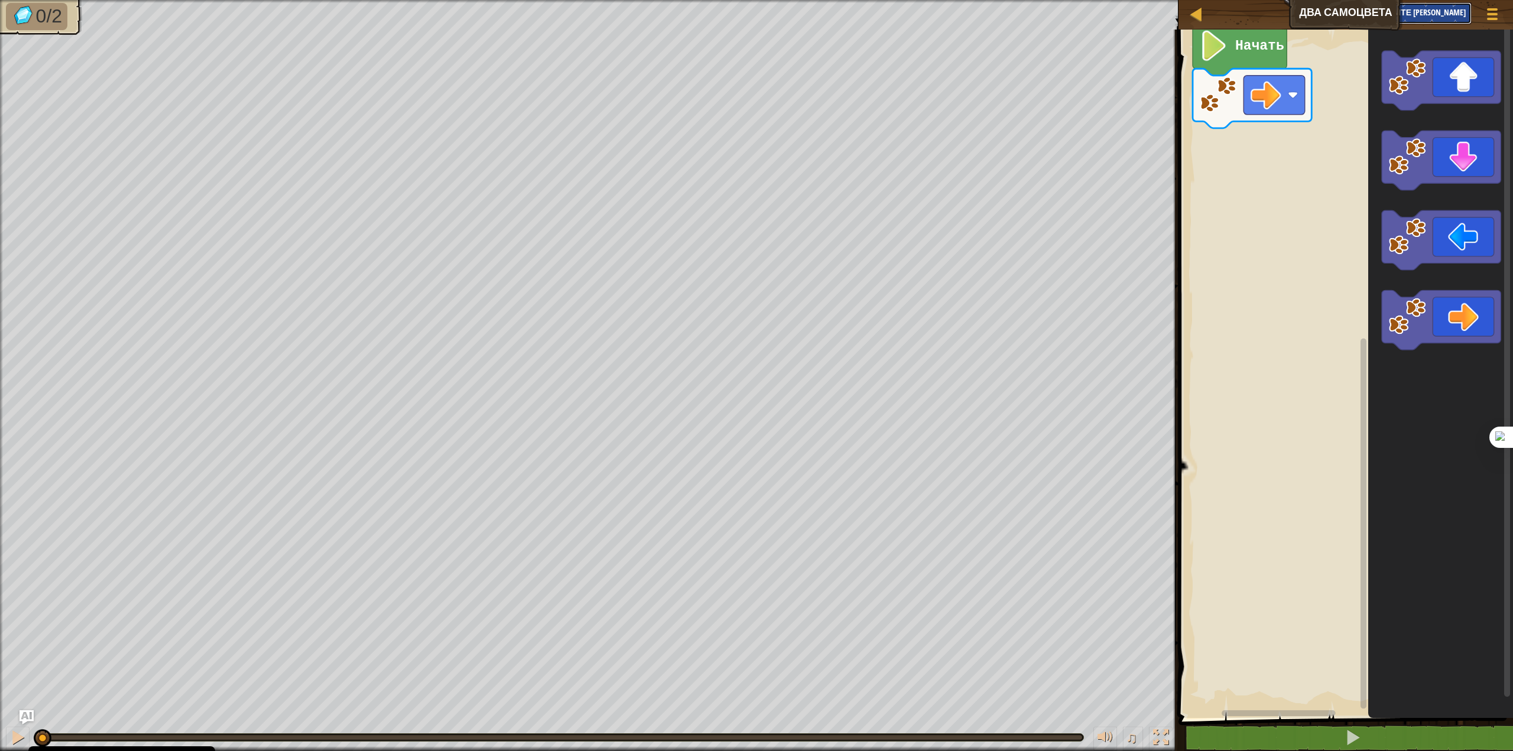
click at [1447, 14] on font "Спросите [PERSON_NAME]" at bounding box center [1415, 11] width 100 height 11
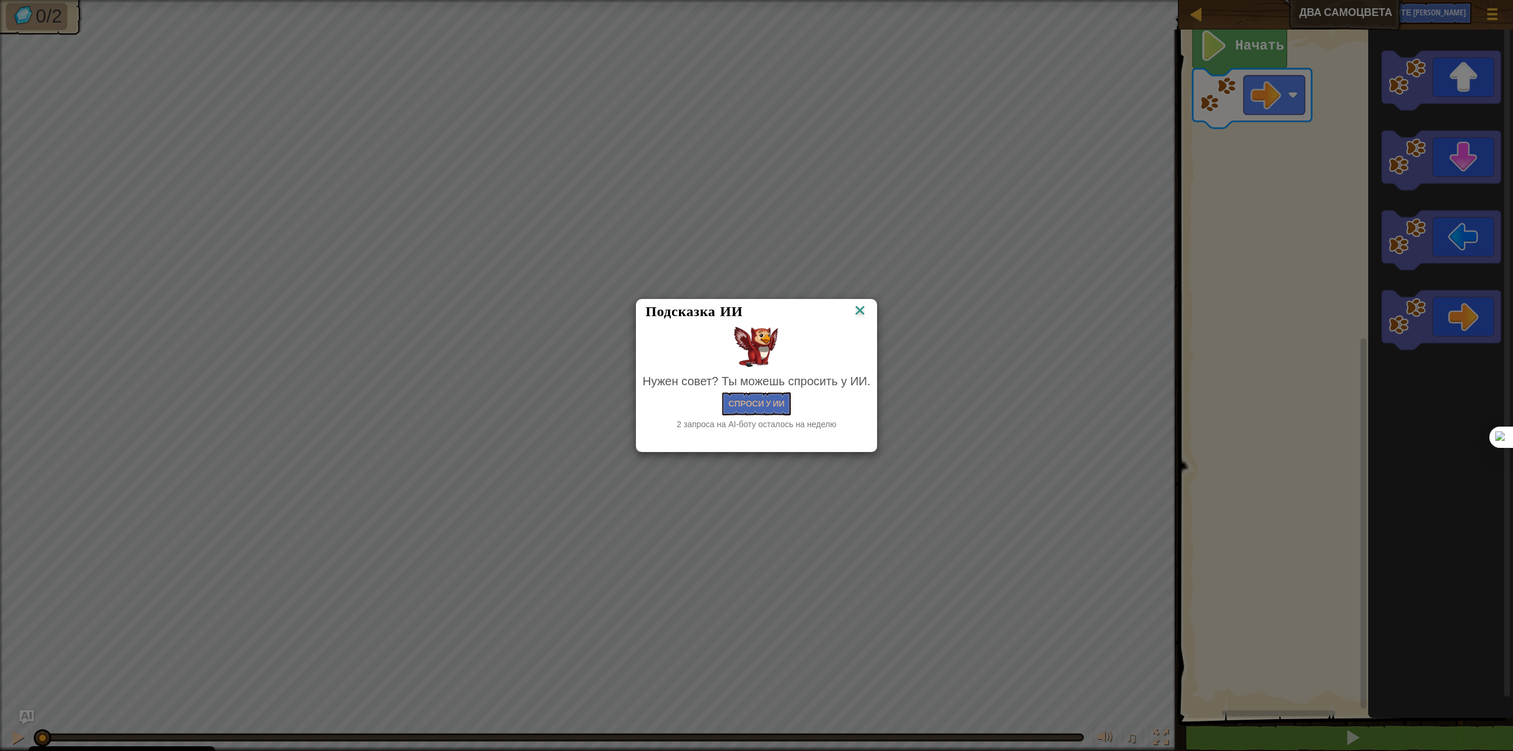
click at [859, 304] on img at bounding box center [859, 312] width 15 height 18
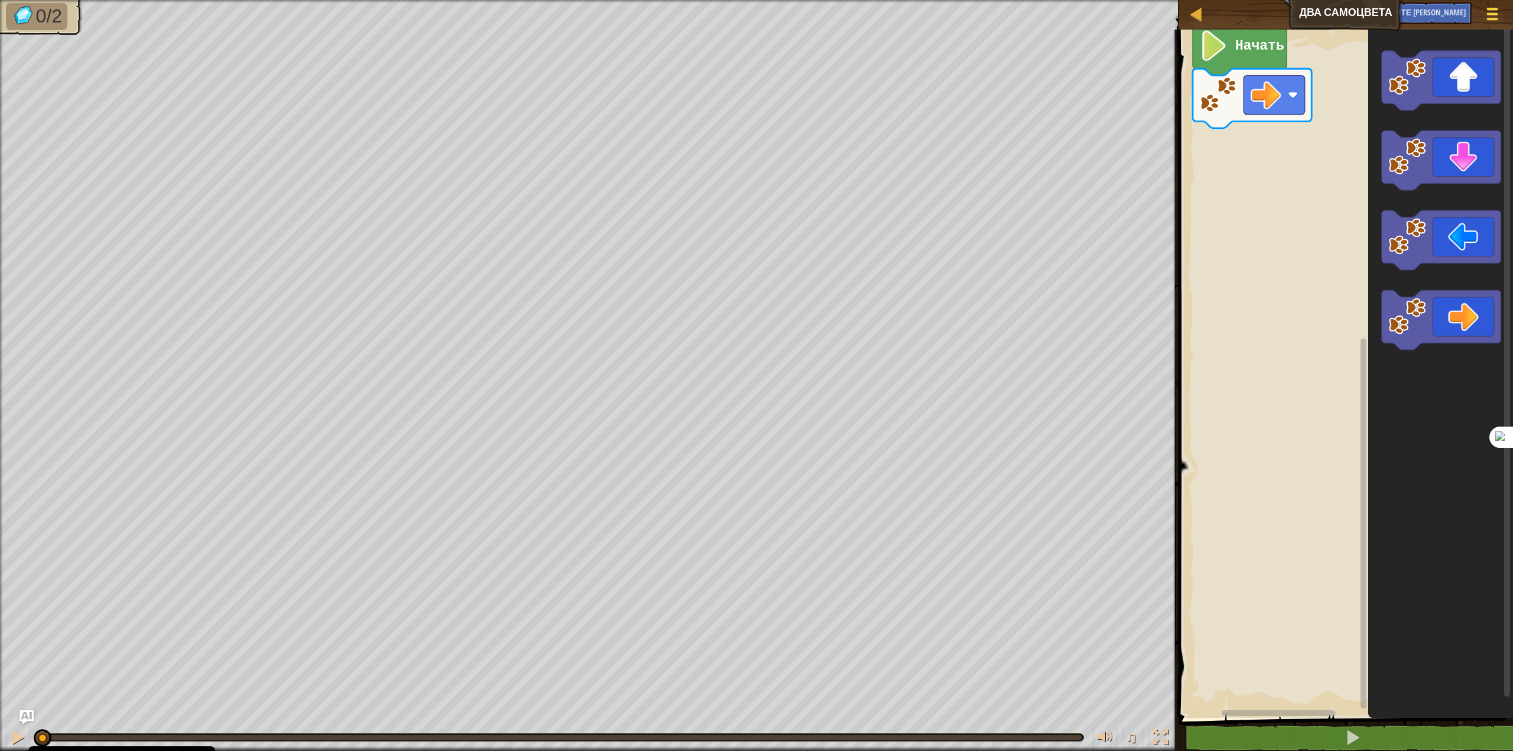
click at [1490, 13] on div at bounding box center [1492, 13] width 16 height 17
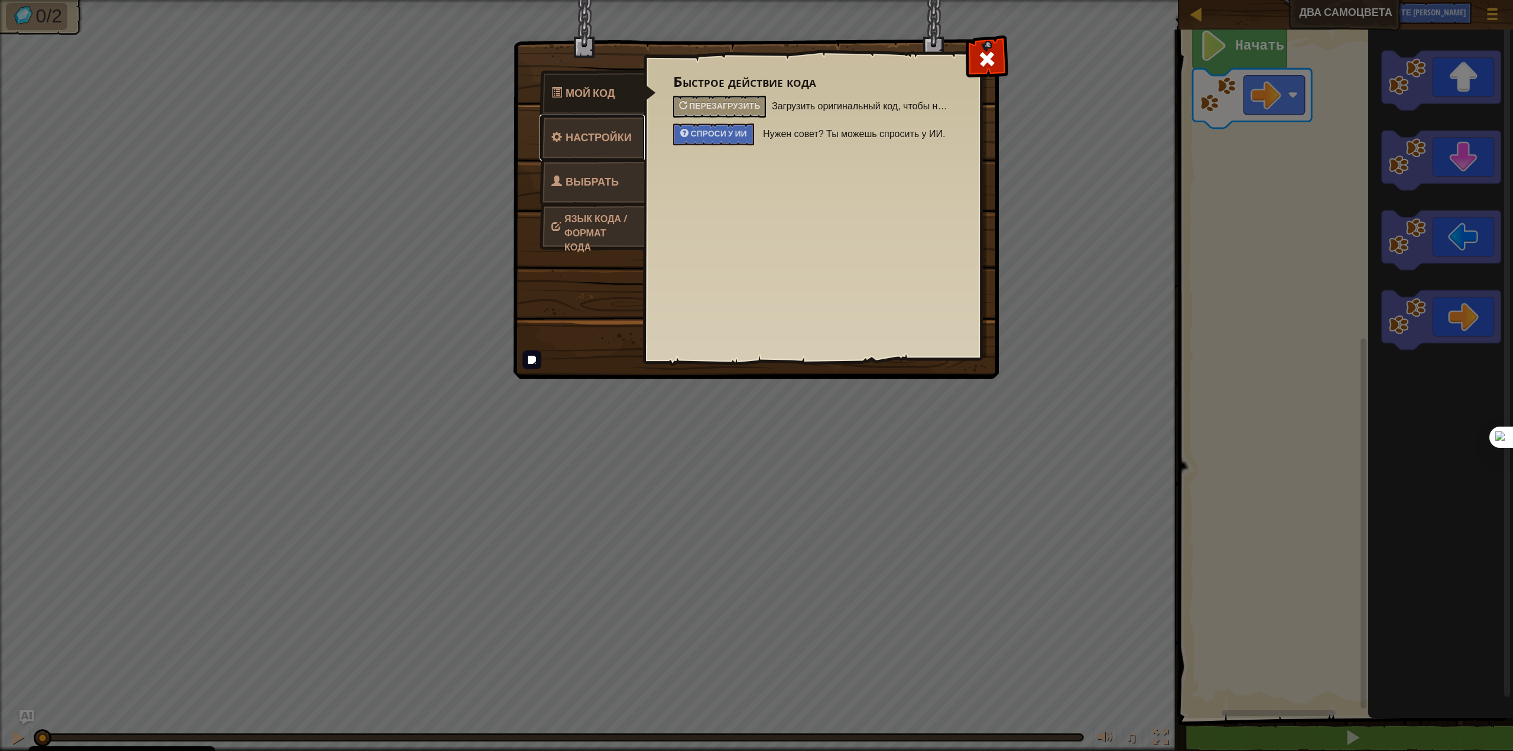
click at [586, 140] on font "Настройки" at bounding box center [598, 137] width 66 height 15
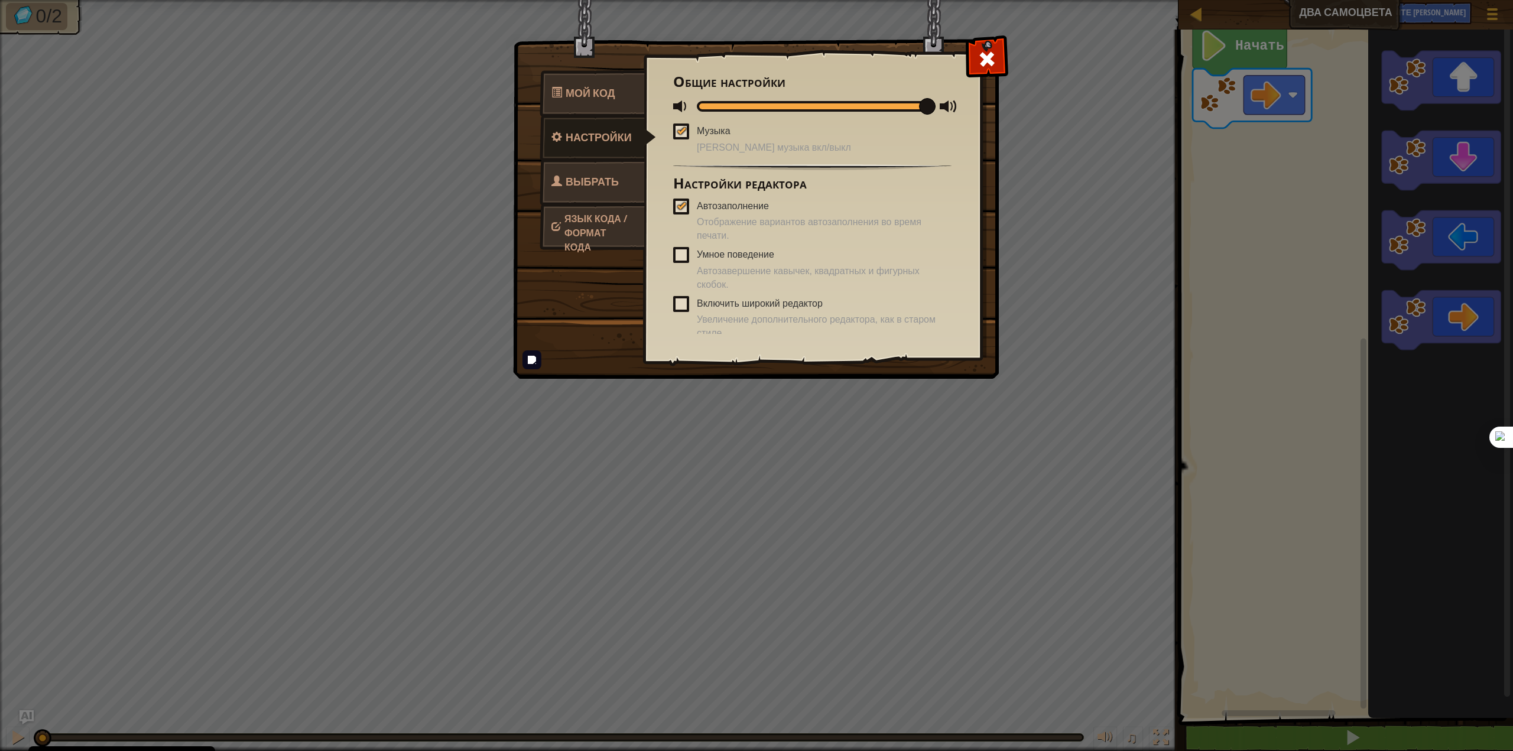
click at [590, 165] on link "Выбрать героя" at bounding box center [591, 197] width 105 height 76
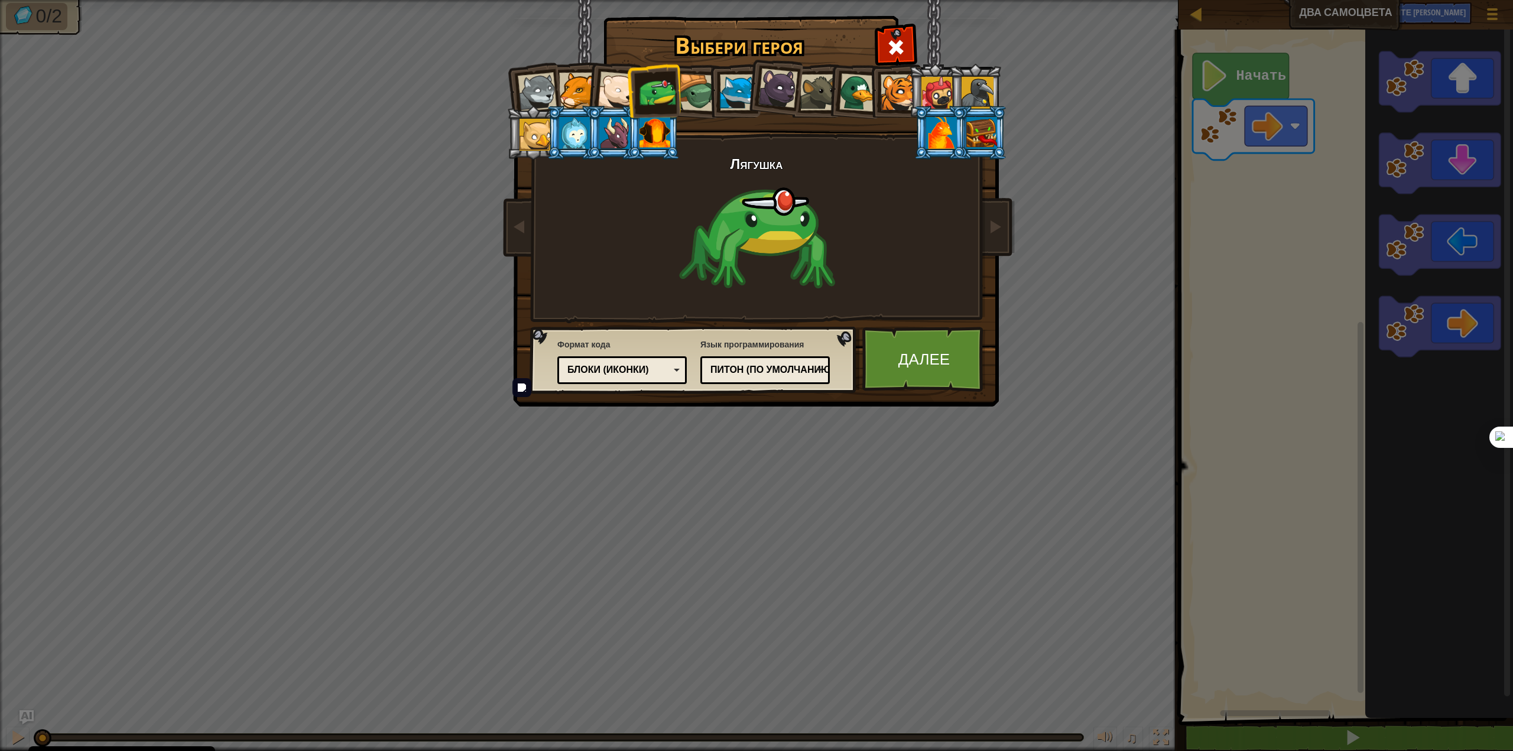
click at [654, 377] on div "Блоки (иконки)" at bounding box center [622, 370] width 114 height 18
click at [889, 372] on link "Далее" at bounding box center [923, 359] width 123 height 65
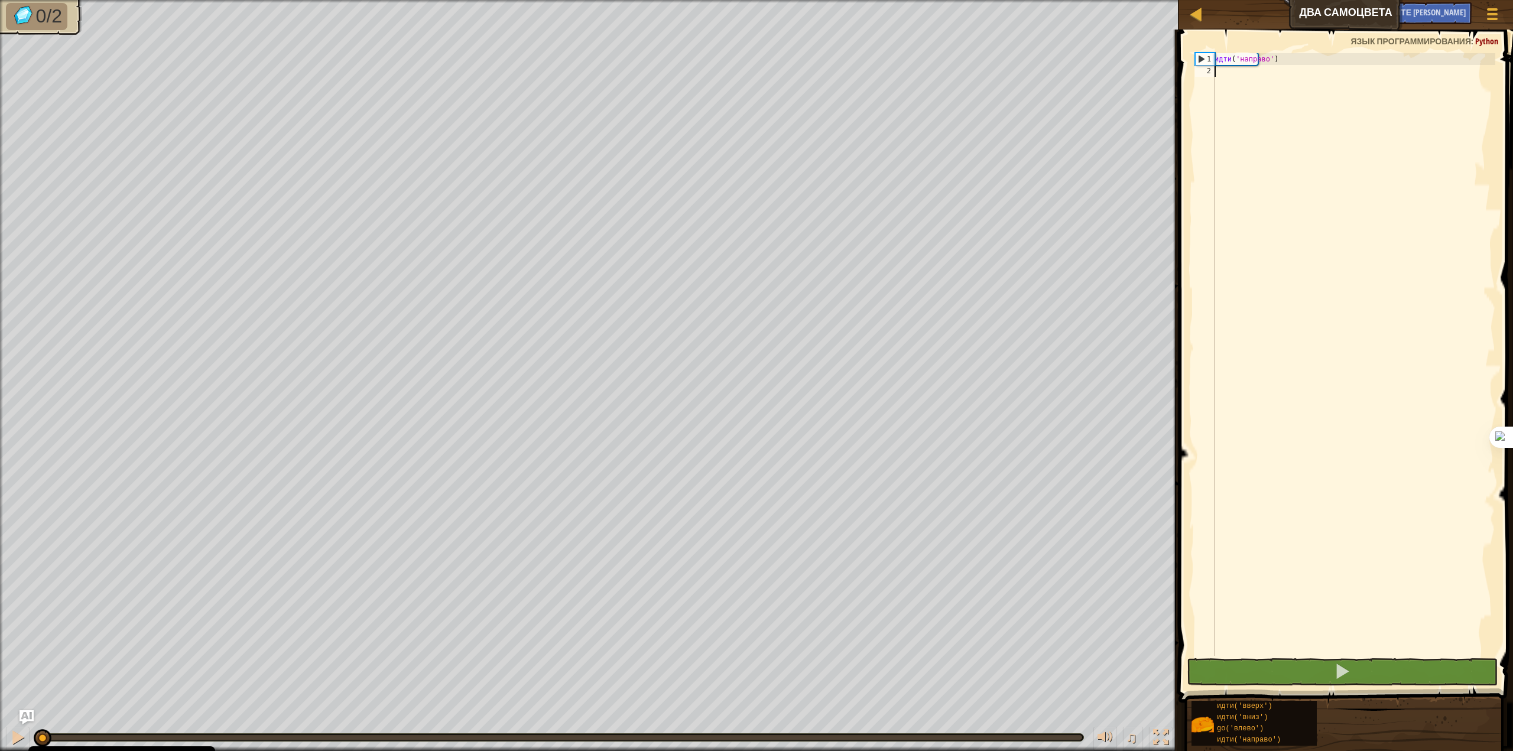
click at [1296, 103] on div "идти ( 'направо' )" at bounding box center [1353, 366] width 283 height 626
click at [1298, 104] on div "go ( 'right' )" at bounding box center [1353, 366] width 283 height 626
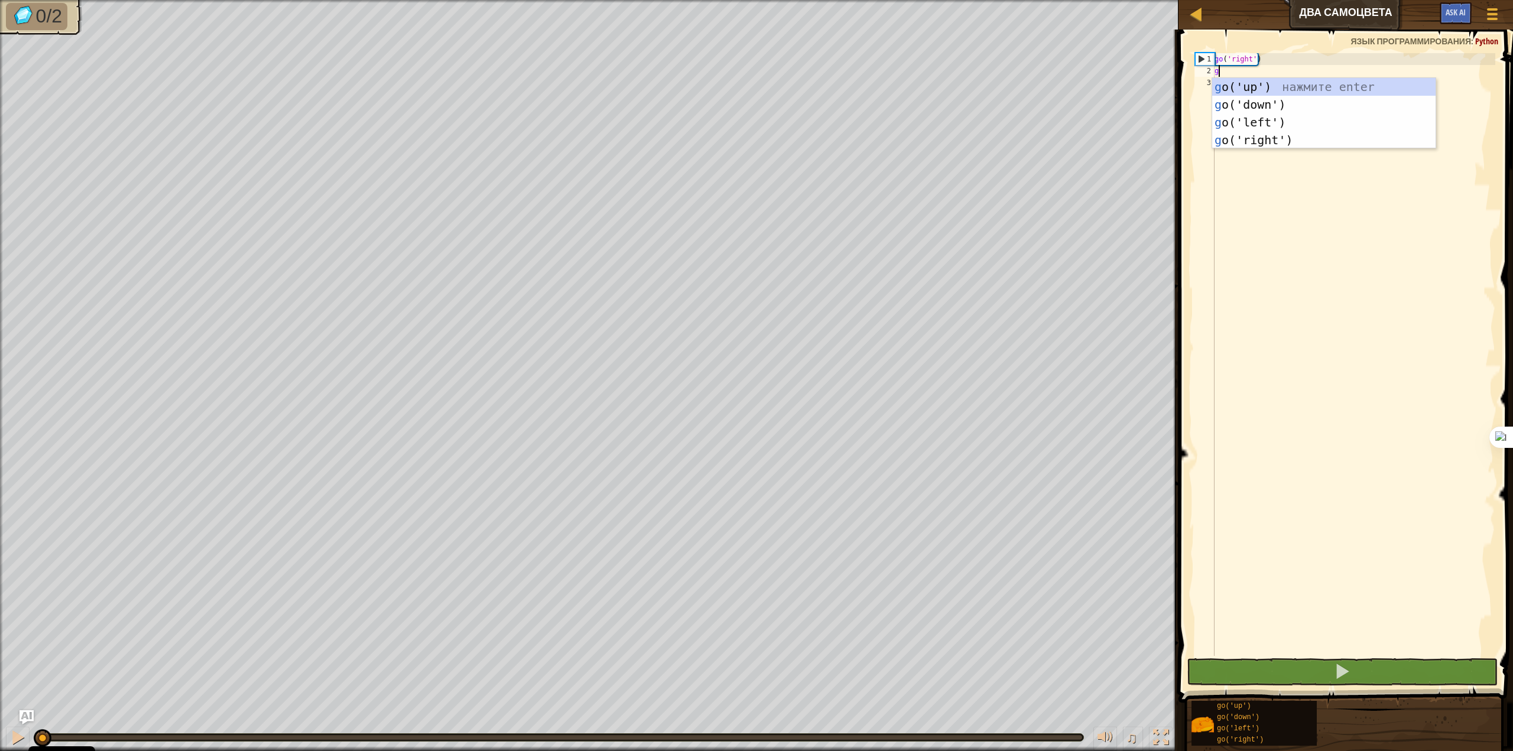
scroll to position [5, 0]
type textarea "go"
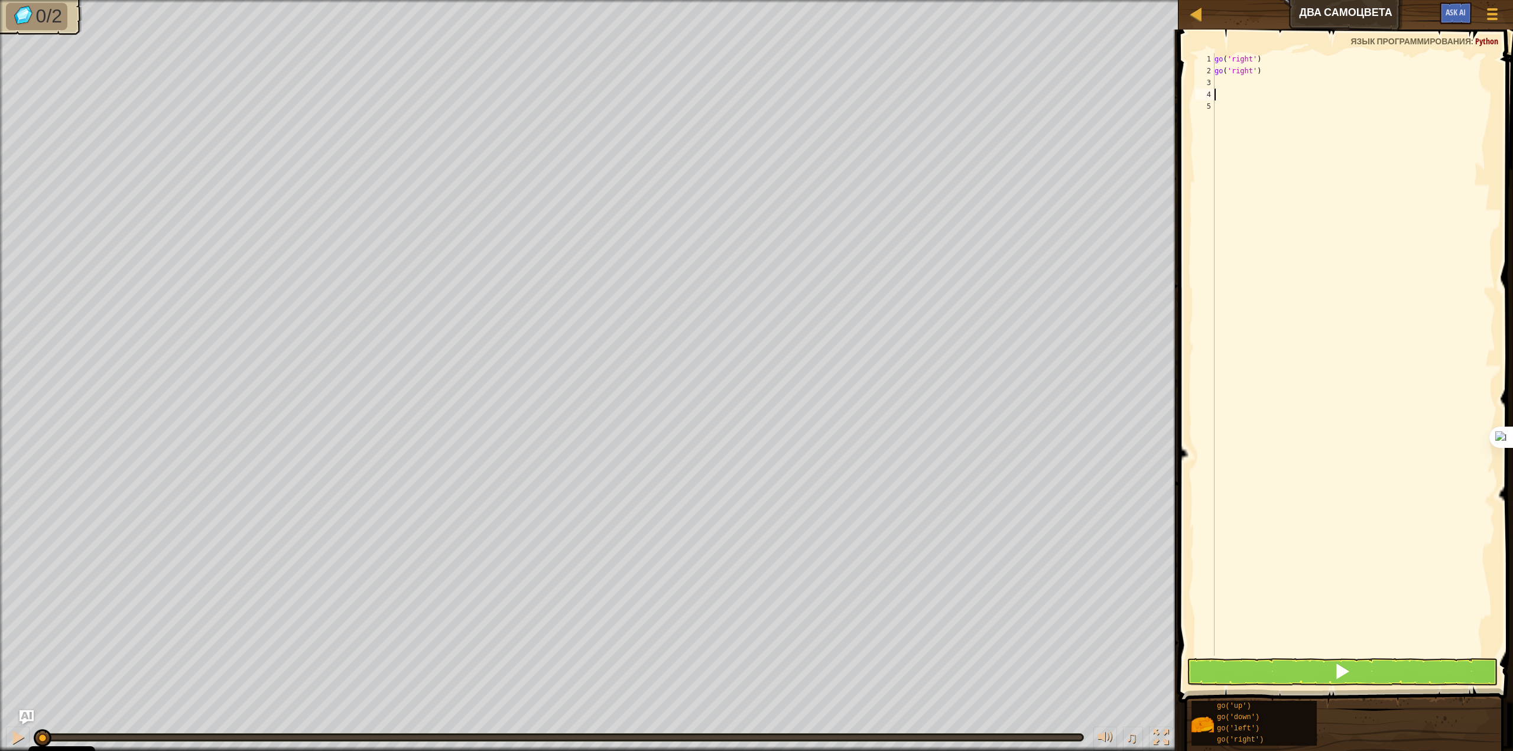
drag, startPoint x: 1297, startPoint y: 66, endPoint x: 1293, endPoint y: 71, distance: 7.2
click at [1297, 66] on div "go ( 'right' ) go ( 'right' )" at bounding box center [1353, 366] width 283 height 626
type textarea "go('right')"
click at [1254, 94] on div "go ( 'right' ) go ( 'right' )" at bounding box center [1353, 366] width 283 height 626
click at [1247, 86] on div "go ( 'right' ) go ( 'right' )" at bounding box center [1353, 366] width 283 height 626
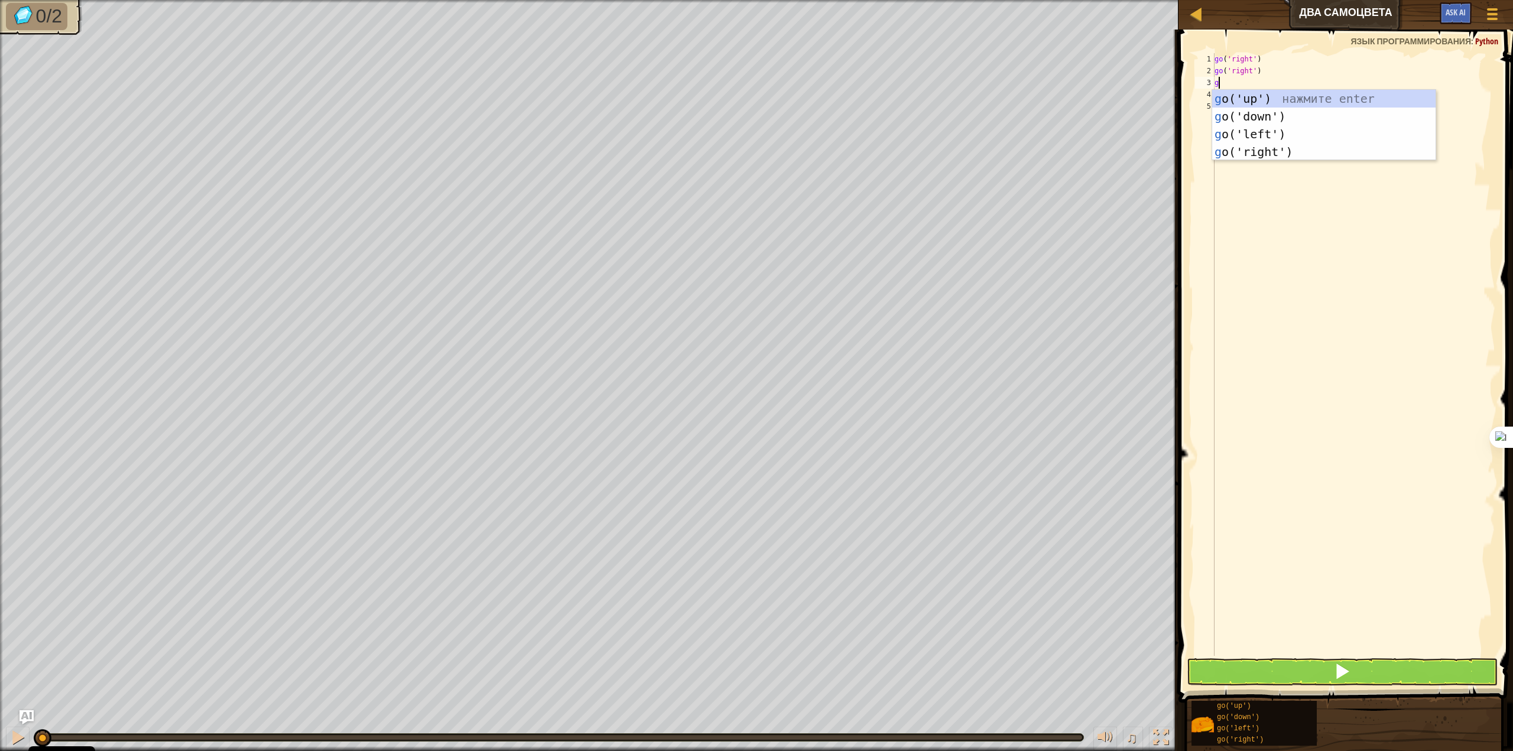
type textarea "go"
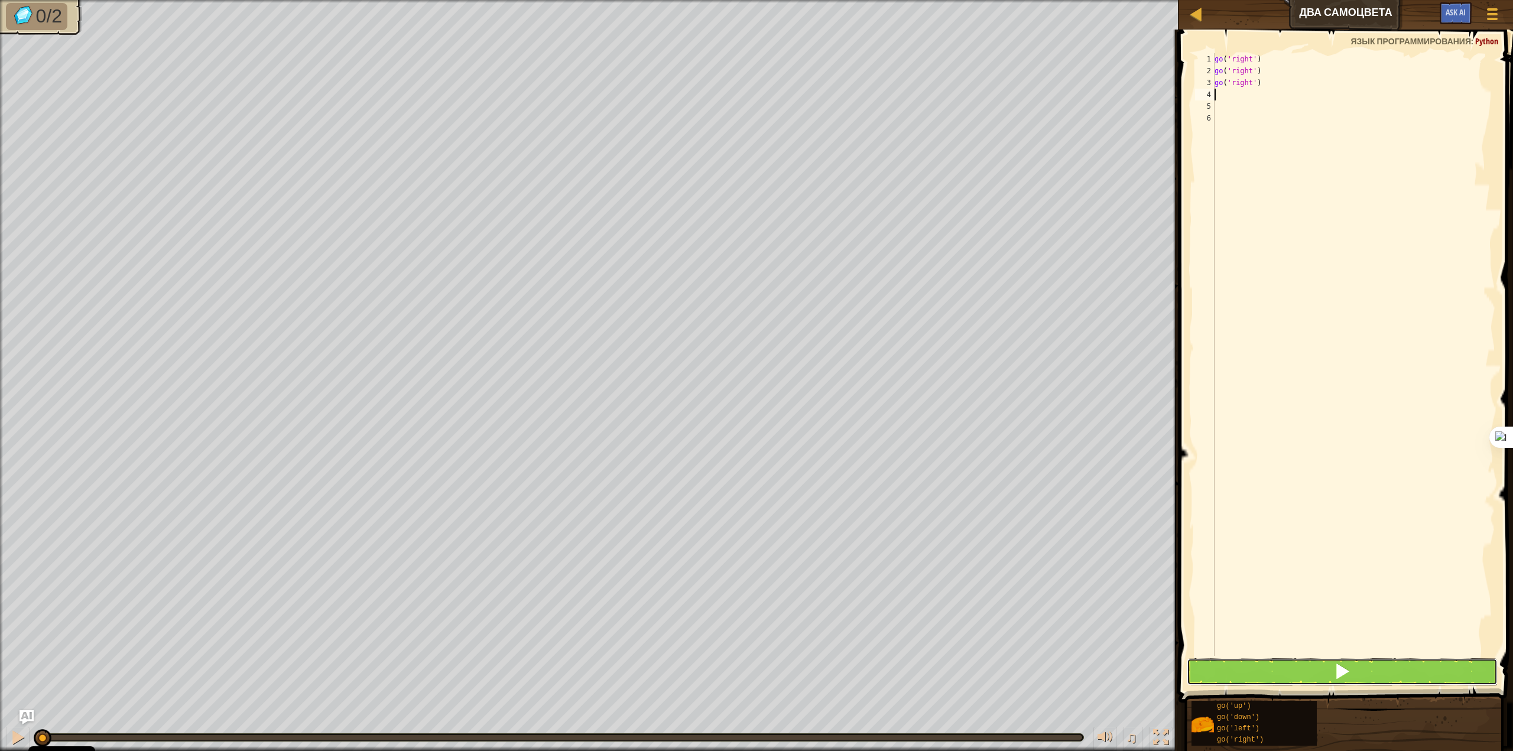
drag, startPoint x: 1345, startPoint y: 680, endPoint x: 1345, endPoint y: 672, distance: 8.3
click at [1345, 680] on span at bounding box center [1342, 671] width 17 height 17
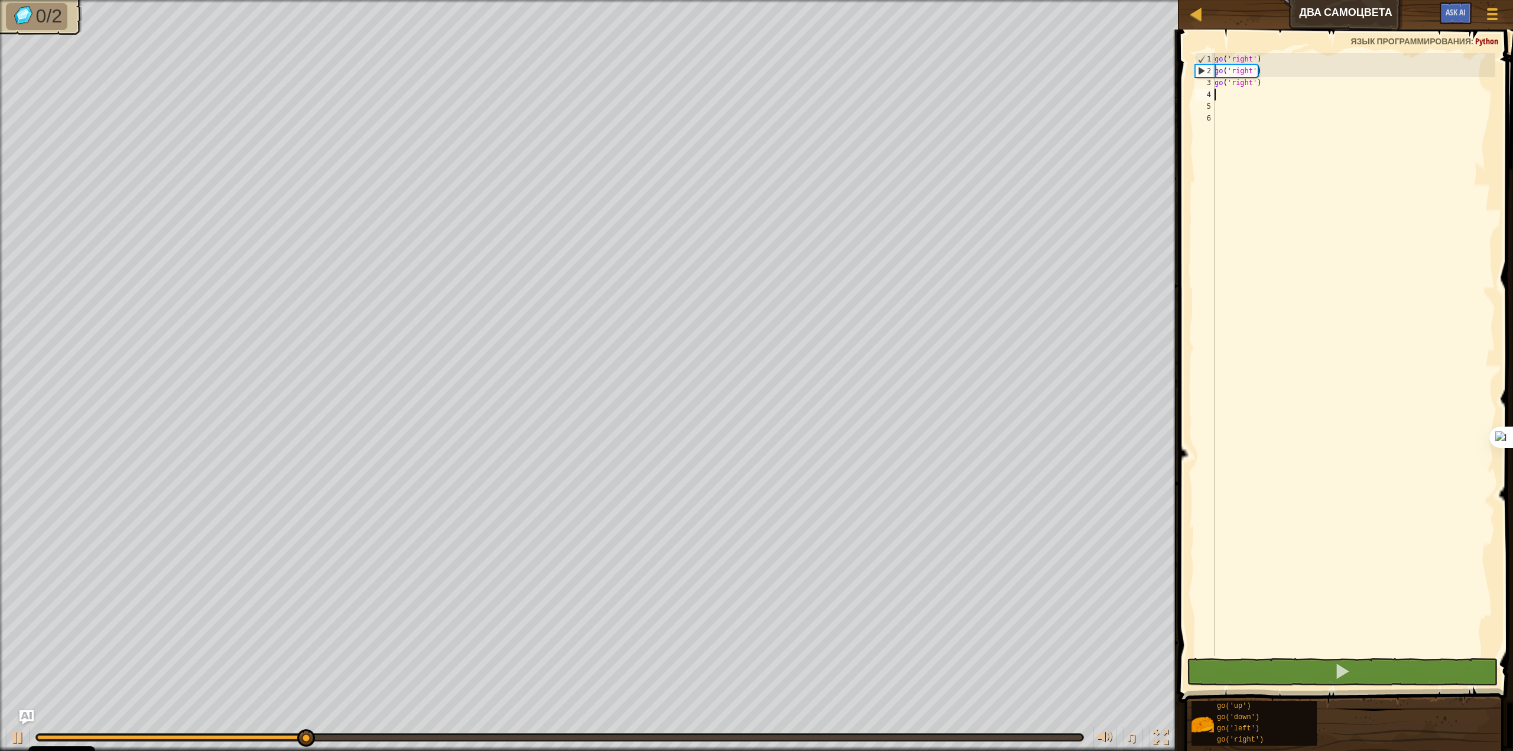
click at [1229, 101] on div "go ( 'right' ) go ( 'right' ) go ( 'right' )" at bounding box center [1353, 366] width 283 height 626
type textarea "gp"
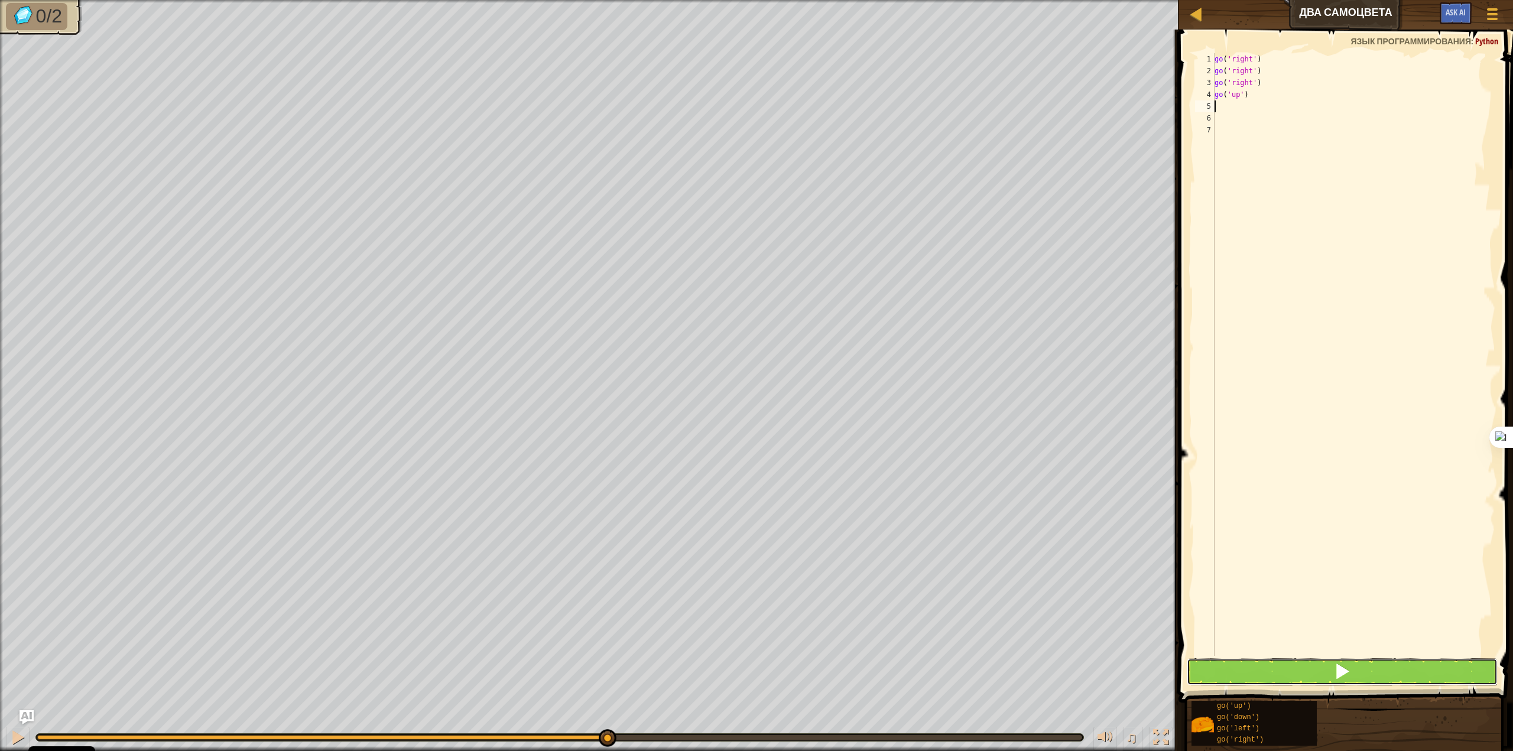
click at [1381, 667] on button at bounding box center [1341, 671] width 311 height 27
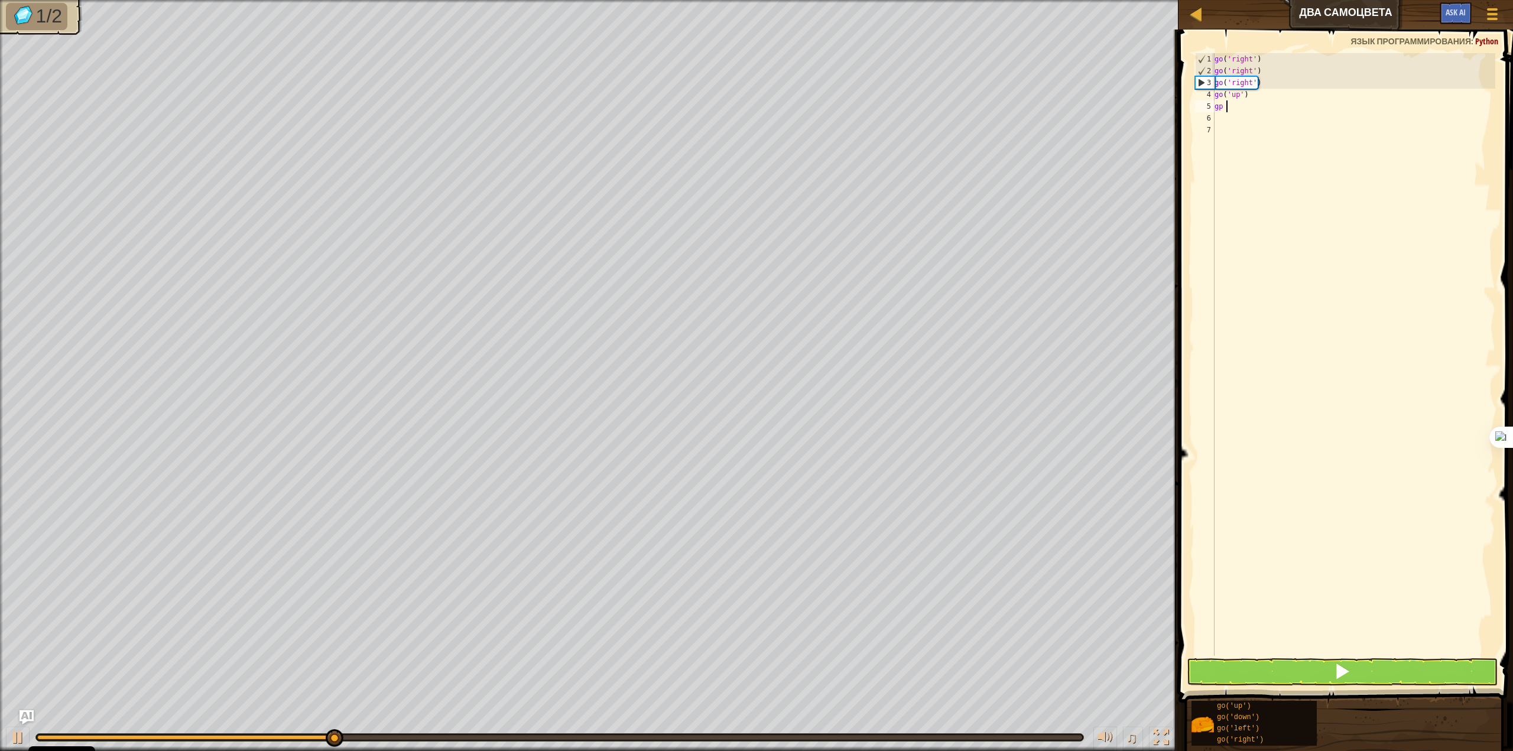
scroll to position [5, 1]
type textarea "gp do"
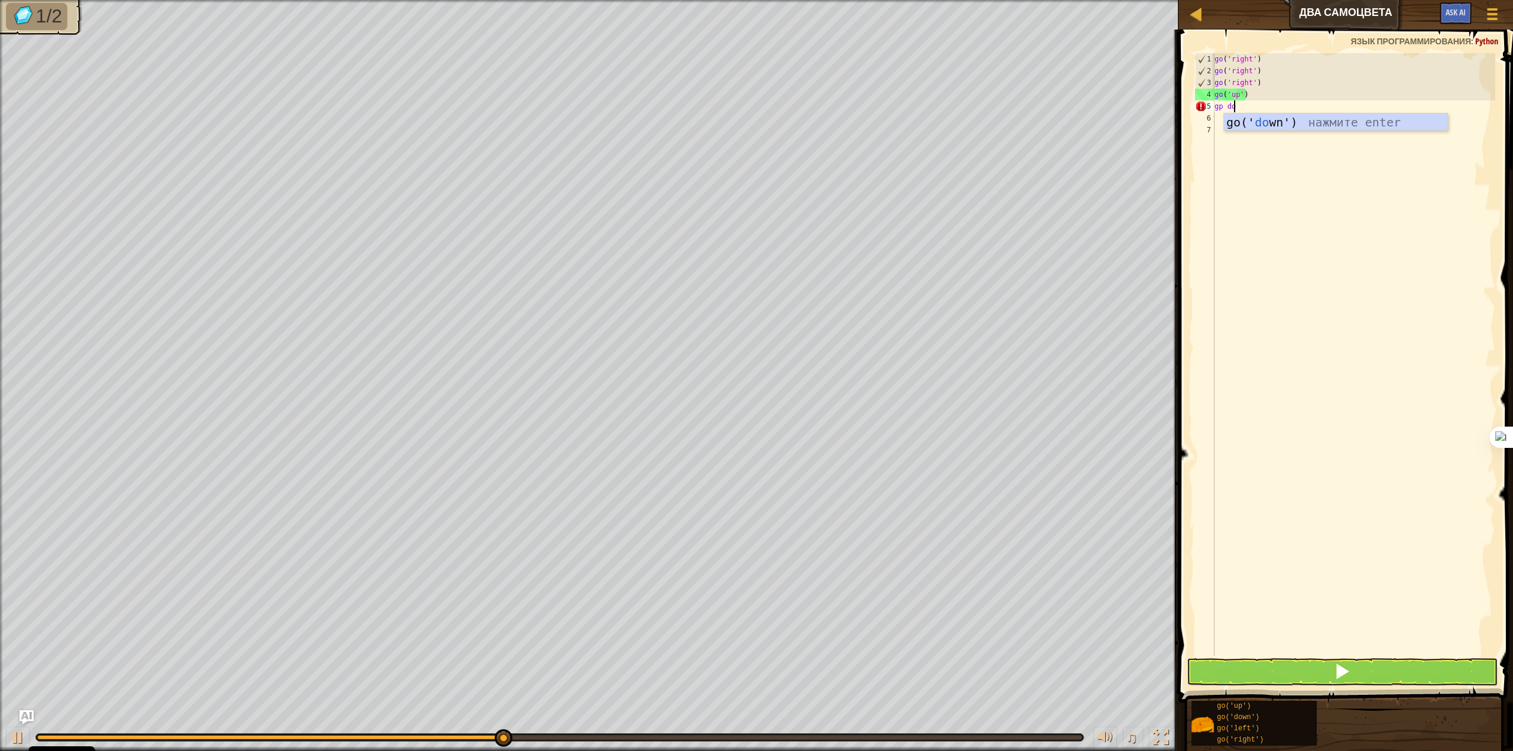
scroll to position [5, 0]
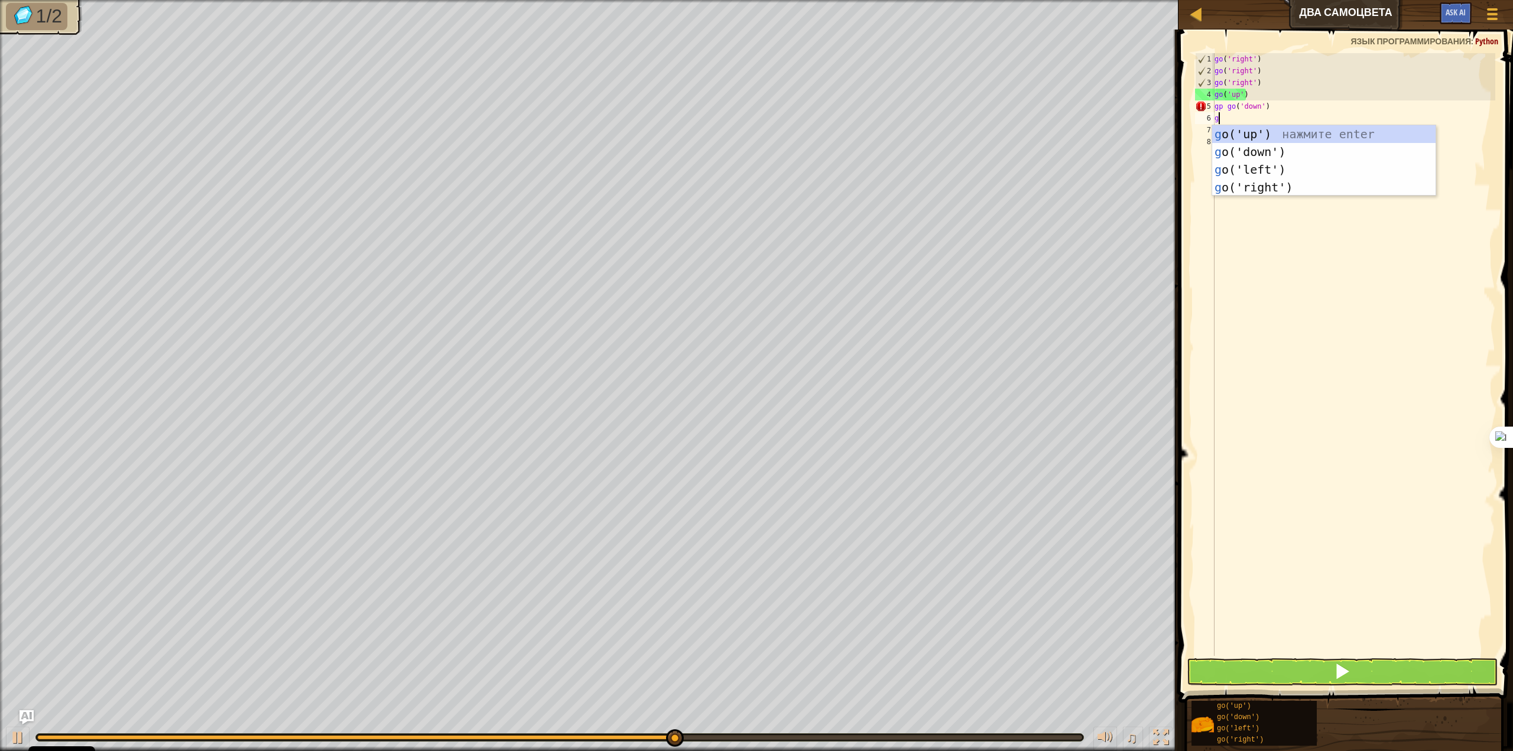
type textarea "go"
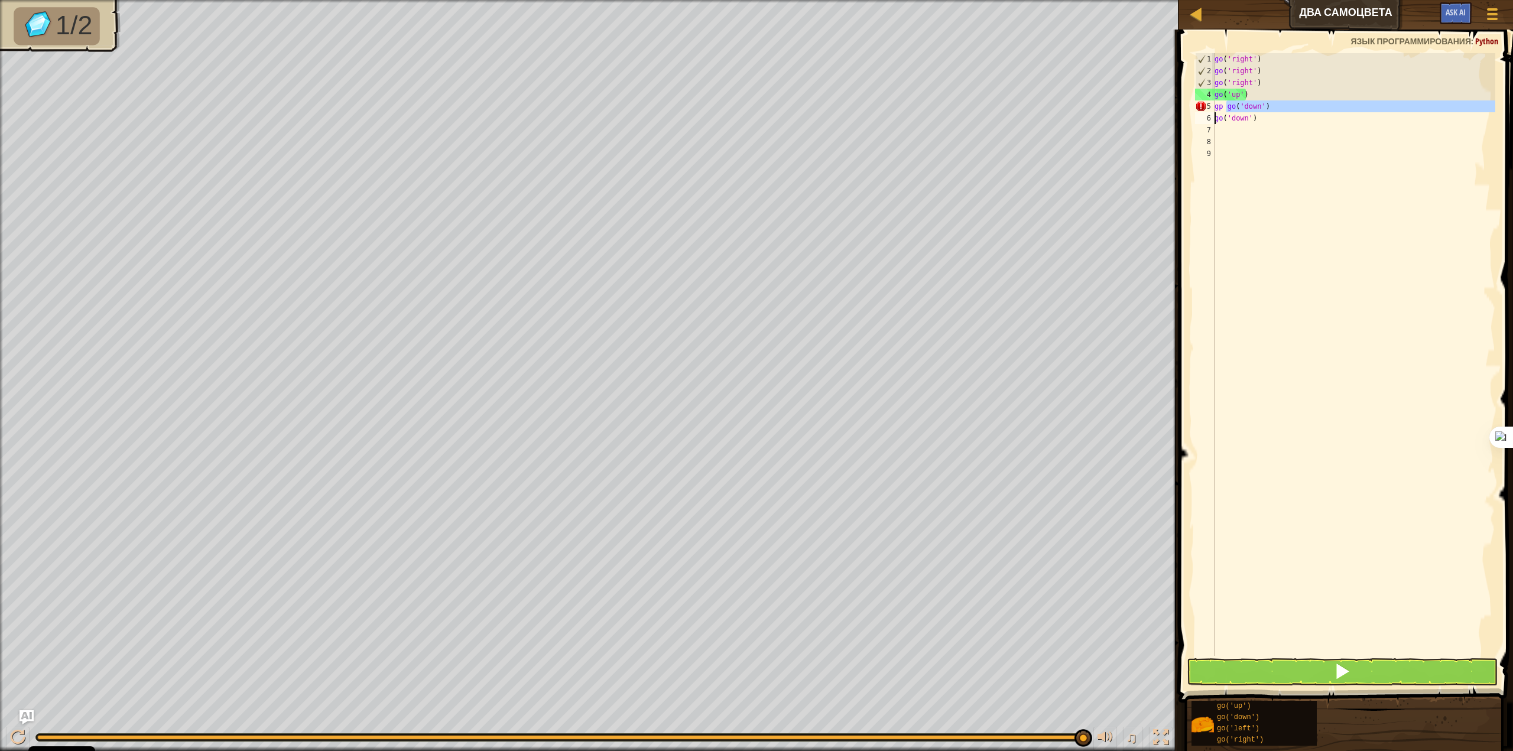
drag, startPoint x: 1225, startPoint y: 110, endPoint x: 1201, endPoint y: 116, distance: 25.7
click at [1201, 116] on div "1 2 3 4 5 6 7 8 9 go ( 'right' ) go ( 'right' ) go ( 'right' ) go ( 'up' ) gp g…" at bounding box center [1343, 354] width 303 height 603
click at [1228, 107] on div "go ( 'right' ) go ( 'right' ) go ( 'right' ) go ( 'up' ) gp go ( 'down' ) go ( …" at bounding box center [1353, 354] width 283 height 603
click at [1225, 108] on div "go ( 'right' ) go ( 'right' ) go ( 'right' ) go ( 'up' ) gp go ( 'down' ) go ( …" at bounding box center [1353, 366] width 283 height 626
type textarea "go('down')"
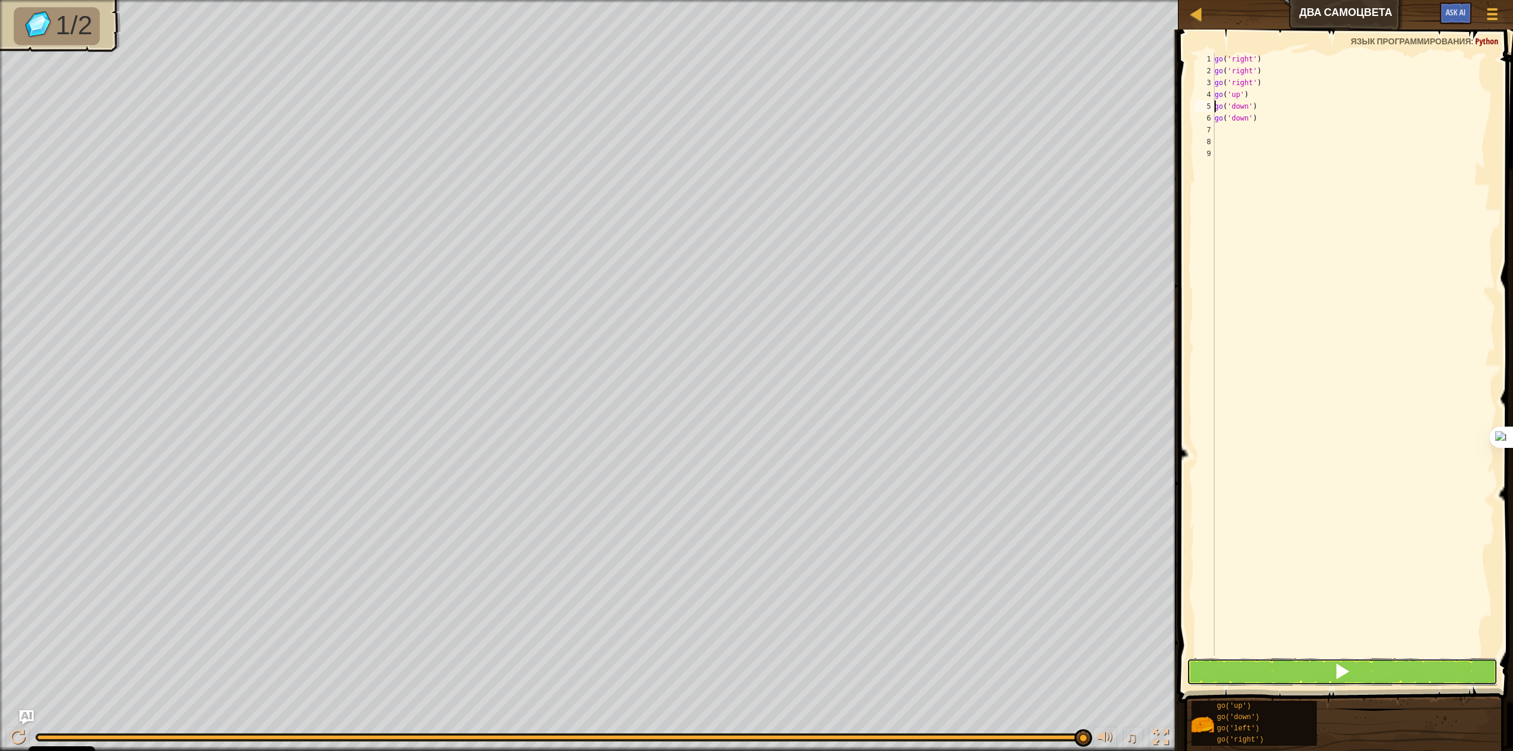
click at [1314, 669] on button at bounding box center [1341, 671] width 311 height 27
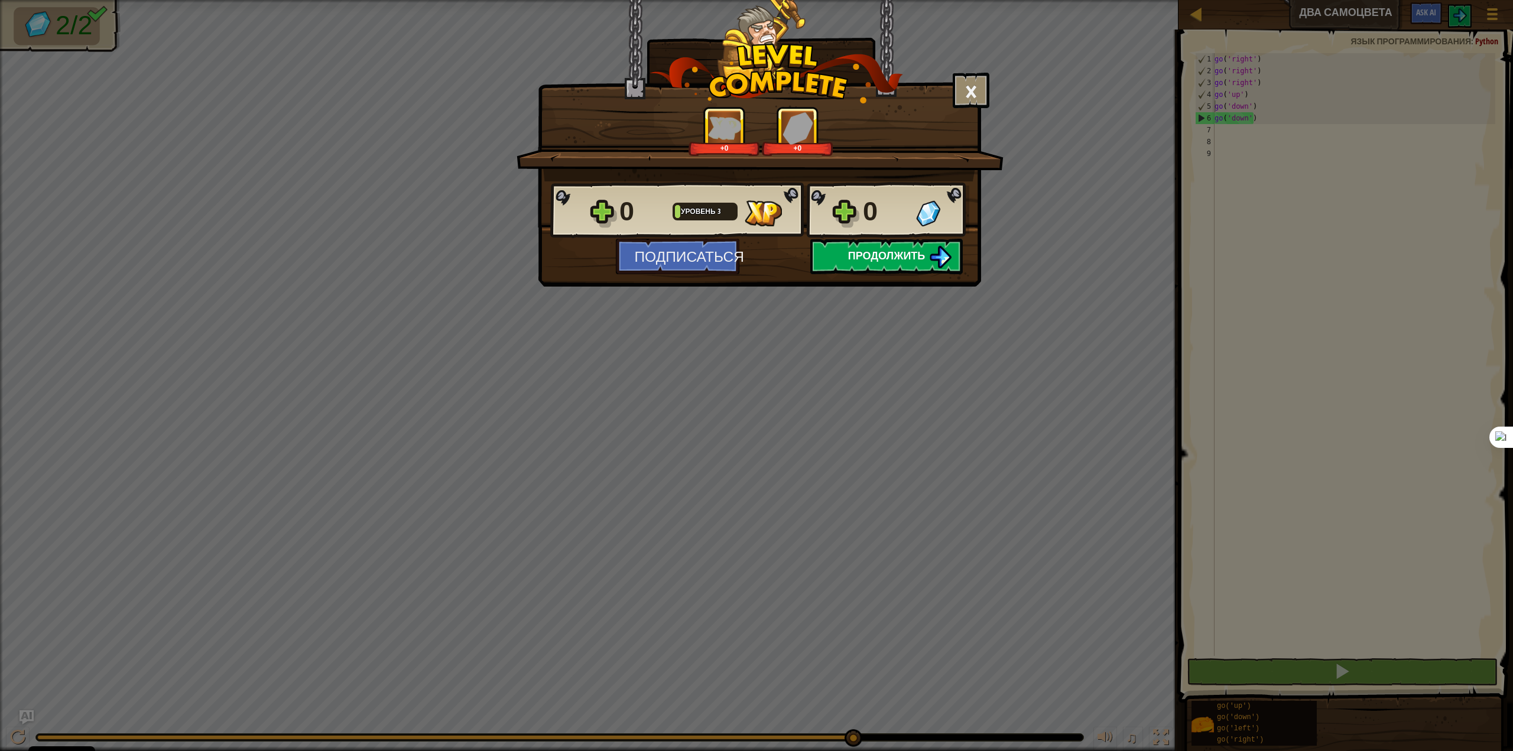
click at [889, 264] on button "Продолжить" at bounding box center [886, 256] width 152 height 35
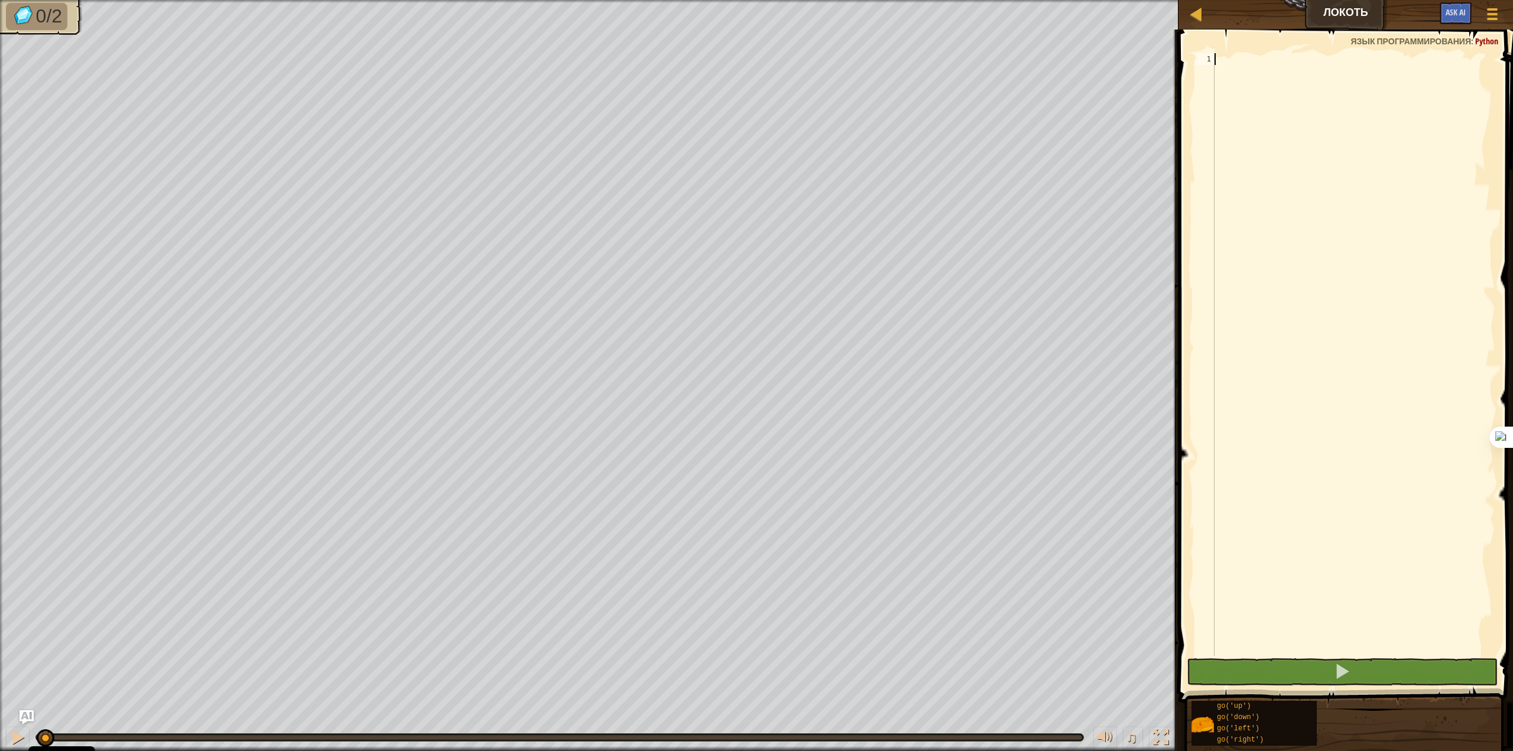
click at [1348, 71] on div at bounding box center [1353, 366] width 283 height 626
type textarea "go"
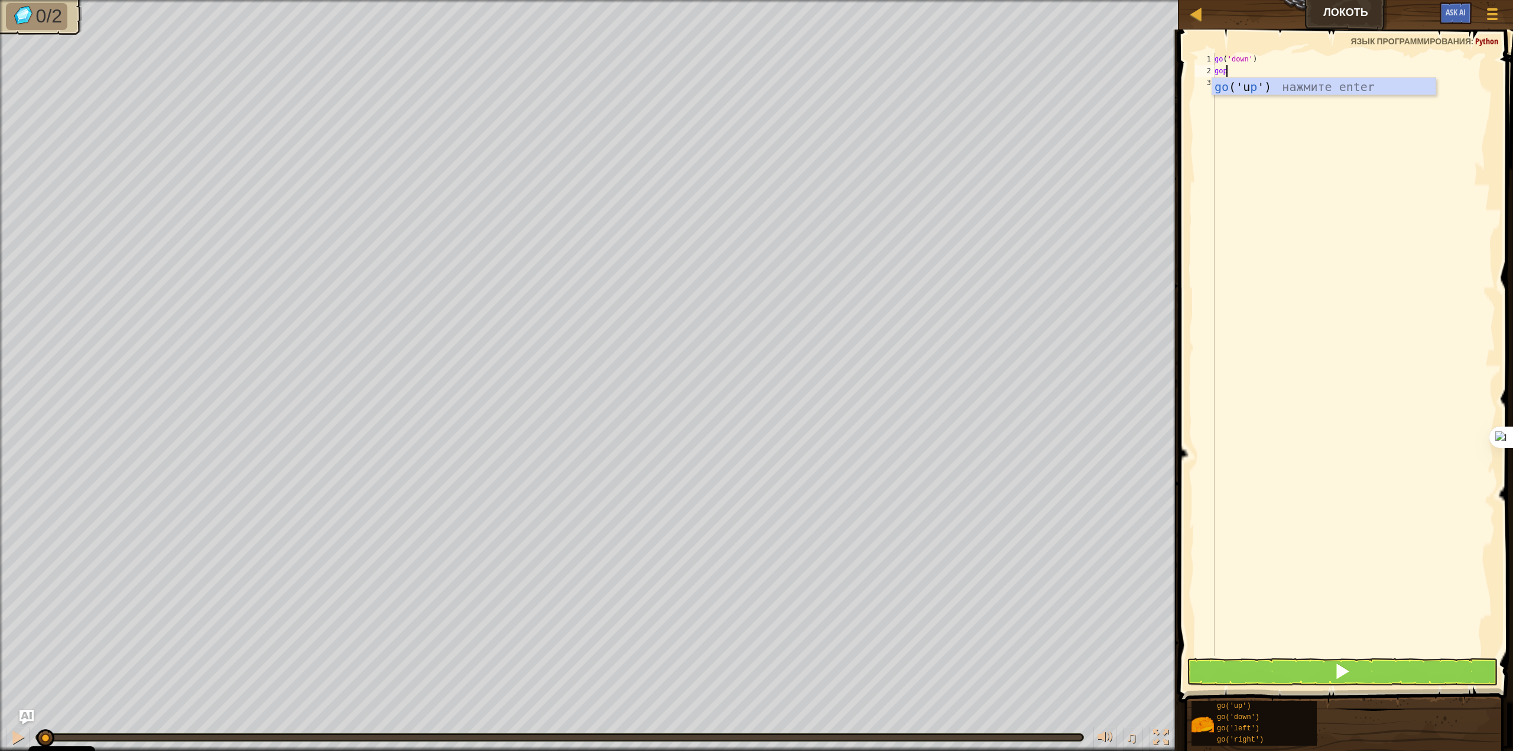
type textarea "g"
drag, startPoint x: 1347, startPoint y: 72, endPoint x: 1315, endPoint y: 171, distance: 103.9
drag, startPoint x: 1315, startPoint y: 171, endPoint x: 1345, endPoint y: 658, distance: 488.4
click at [1345, 658] on button at bounding box center [1341, 671] width 311 height 27
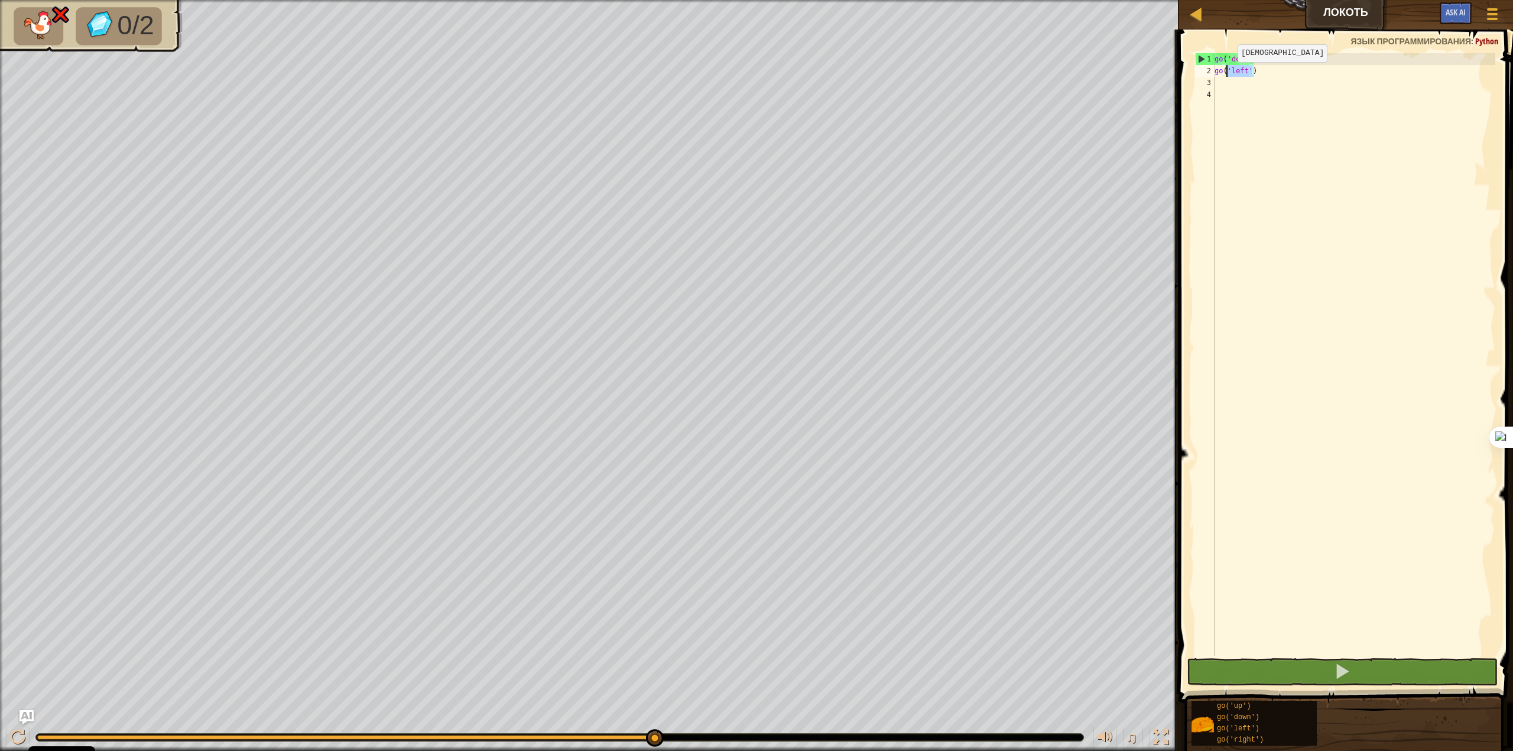
drag, startPoint x: 1253, startPoint y: 68, endPoint x: 1227, endPoint y: 70, distance: 26.1
click at [1227, 70] on div "go ( 'down' ) go ( 'left' )" at bounding box center [1353, 366] width 283 height 626
type textarea "g"
type textarea "go"
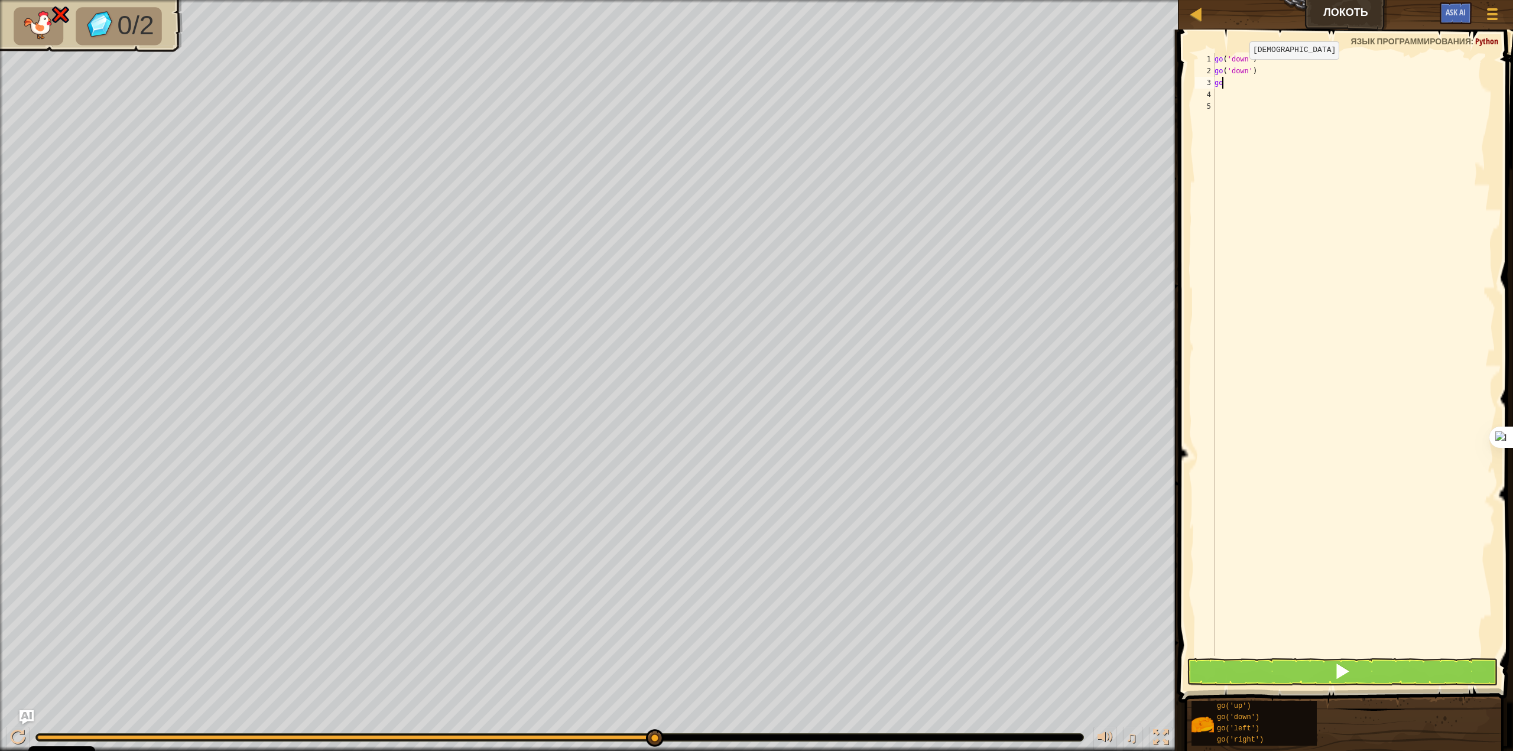
type textarea "g"
type textarea "go"
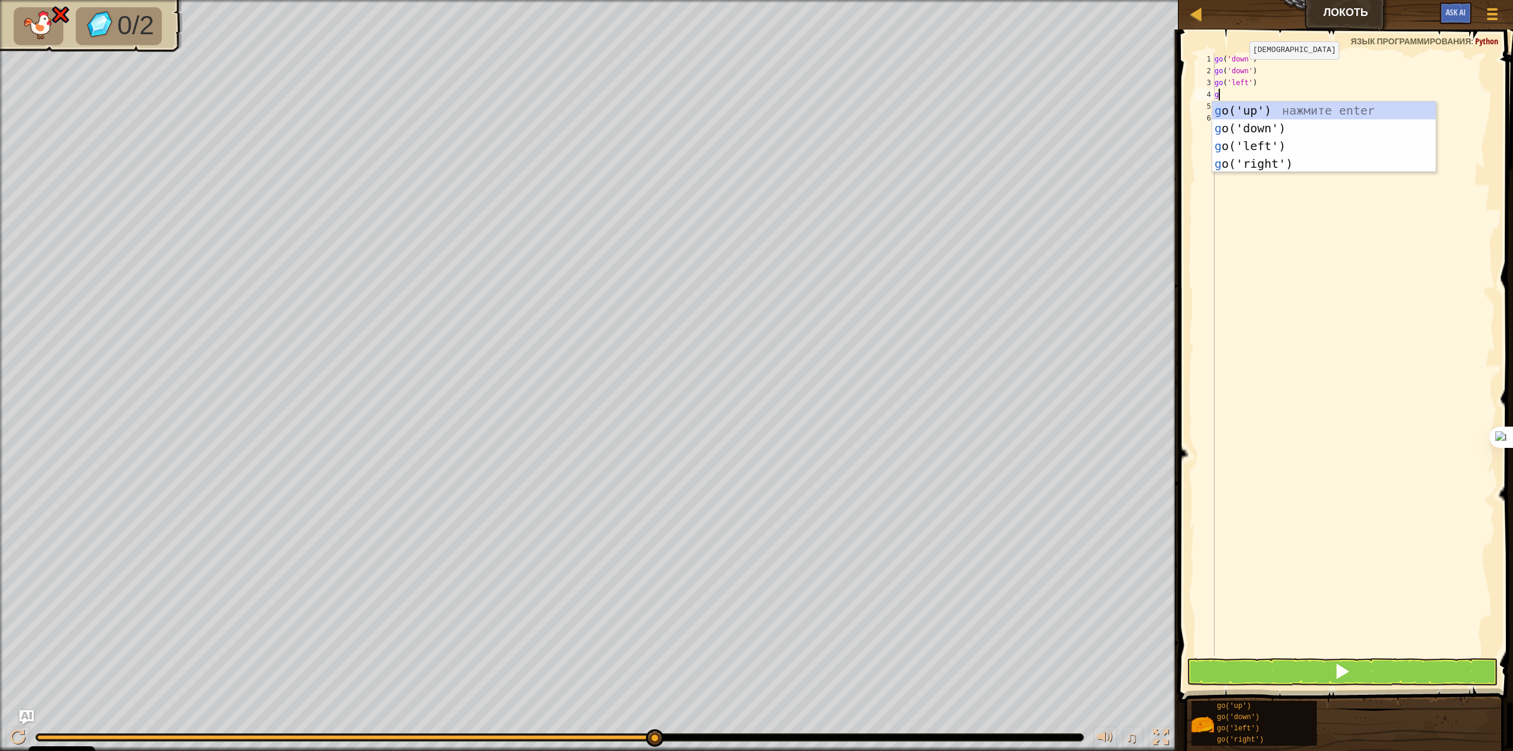
type textarea "go"
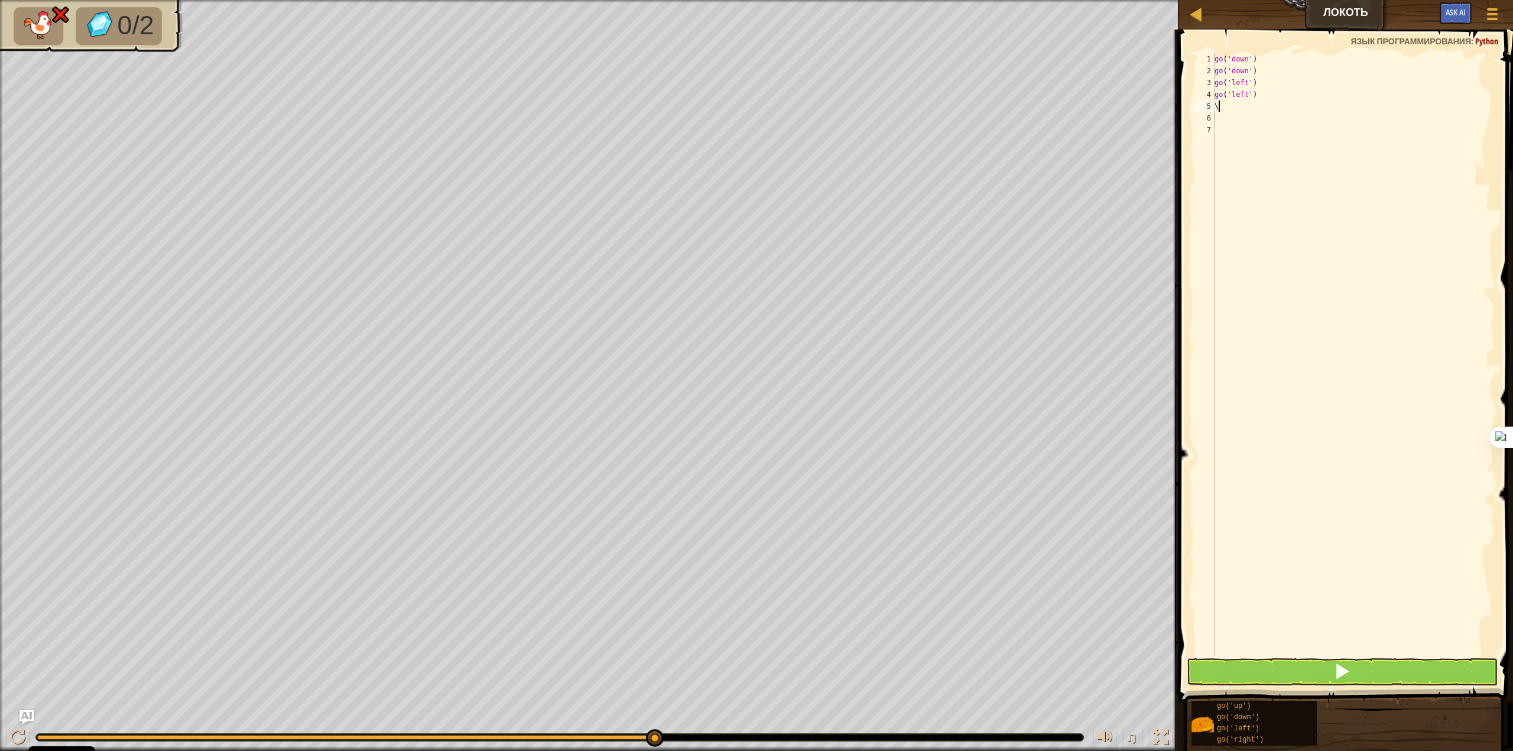
type textarea "\"
click at [1322, 675] on button at bounding box center [1341, 671] width 311 height 27
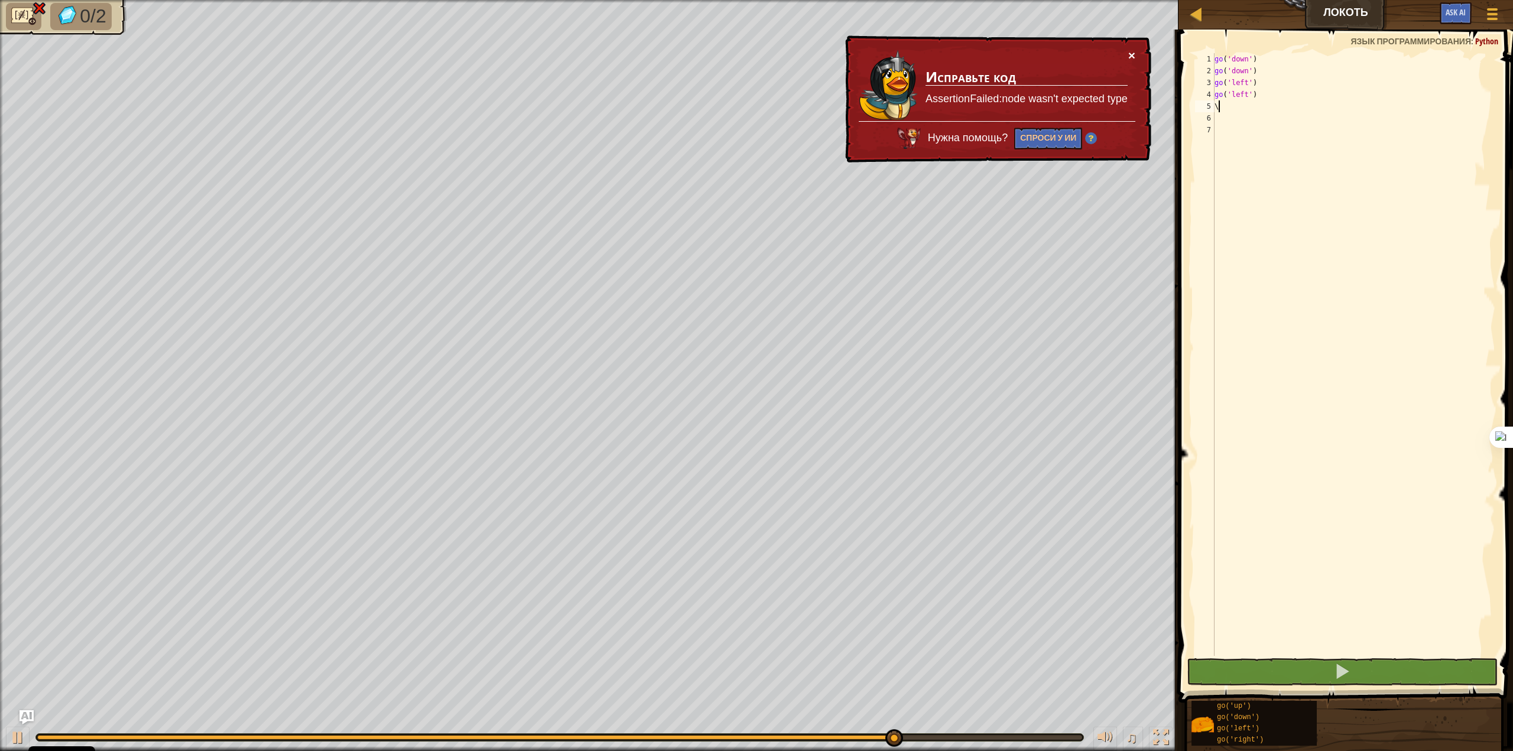
click at [1129, 56] on button "×" at bounding box center [1131, 55] width 7 height 12
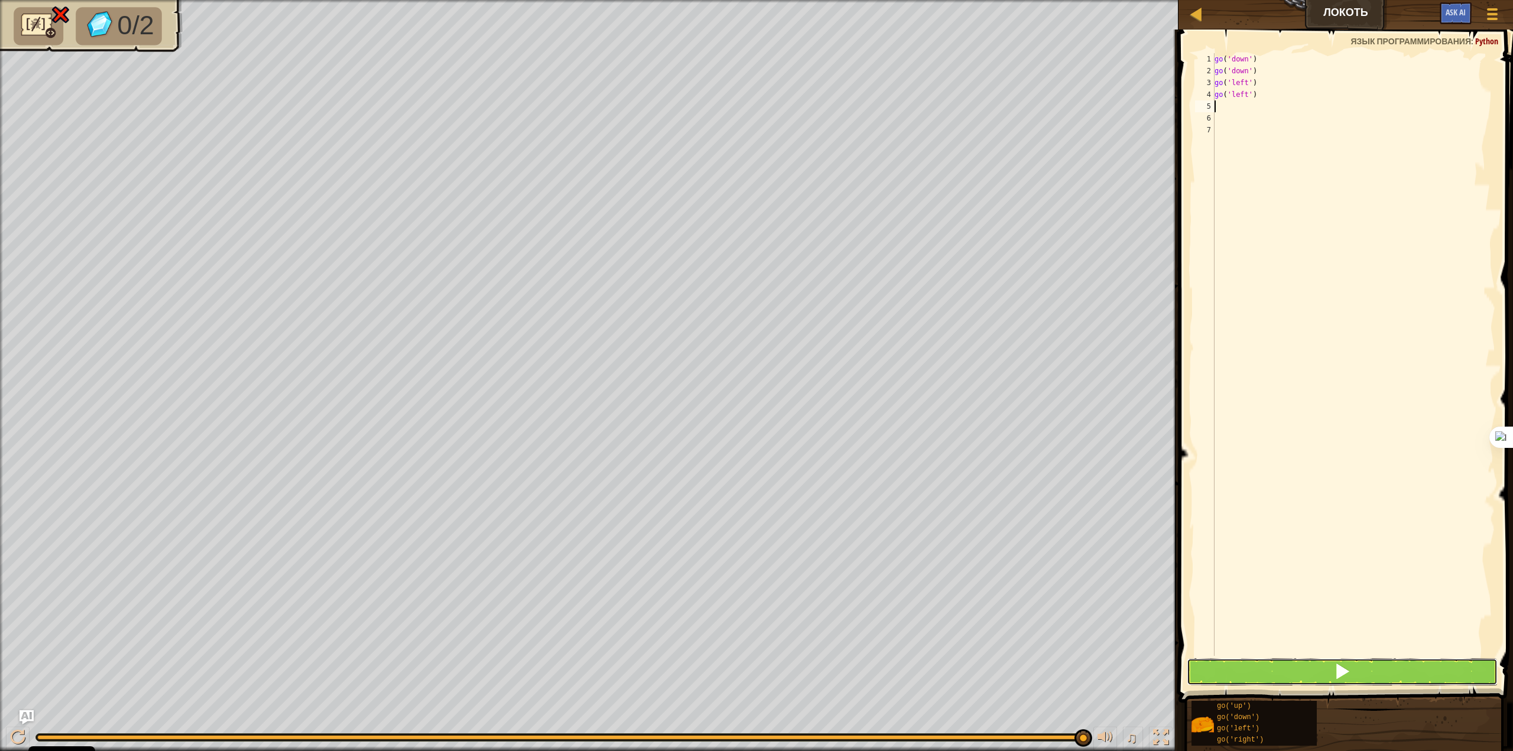
click at [1325, 681] on button at bounding box center [1341, 671] width 311 height 27
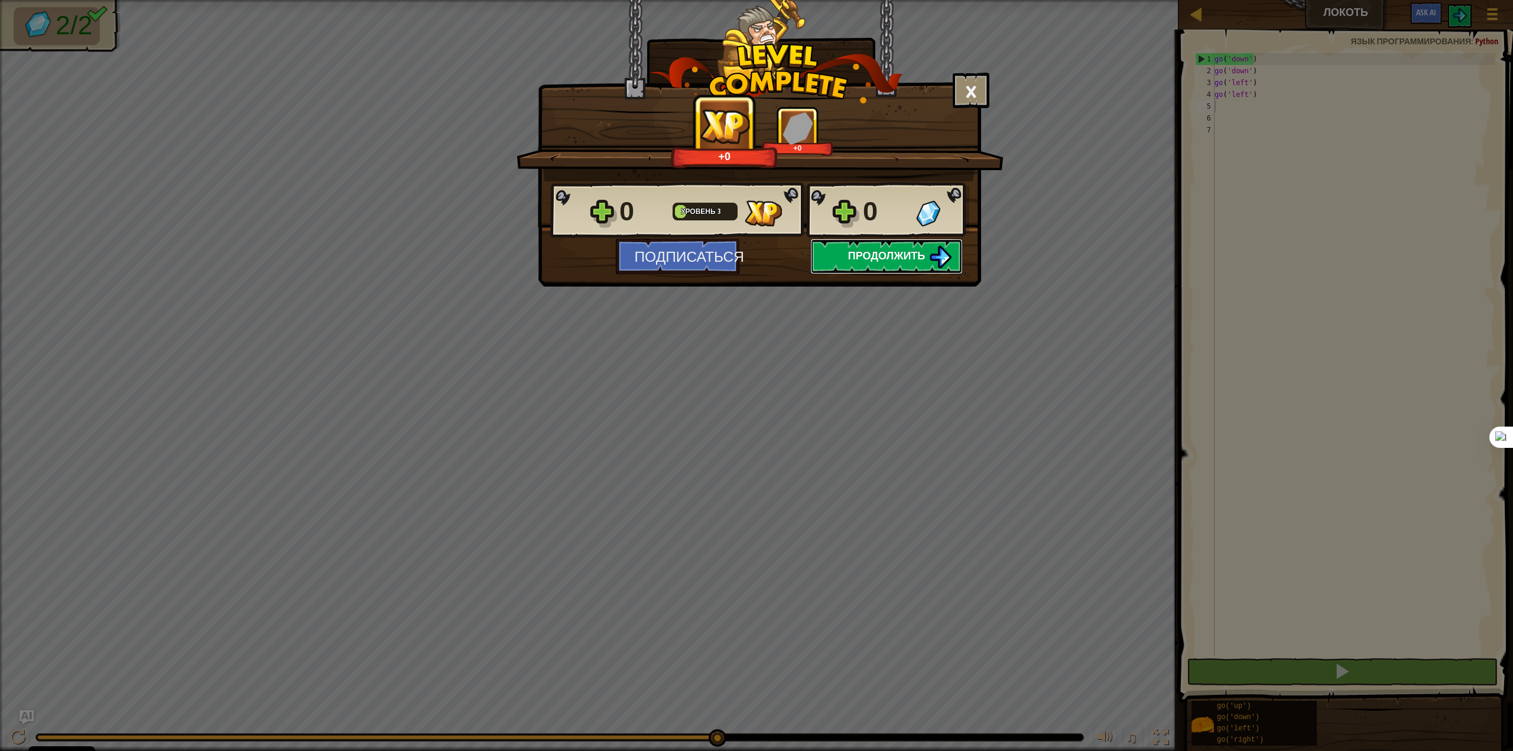
click at [935, 265] on img at bounding box center [940, 257] width 22 height 22
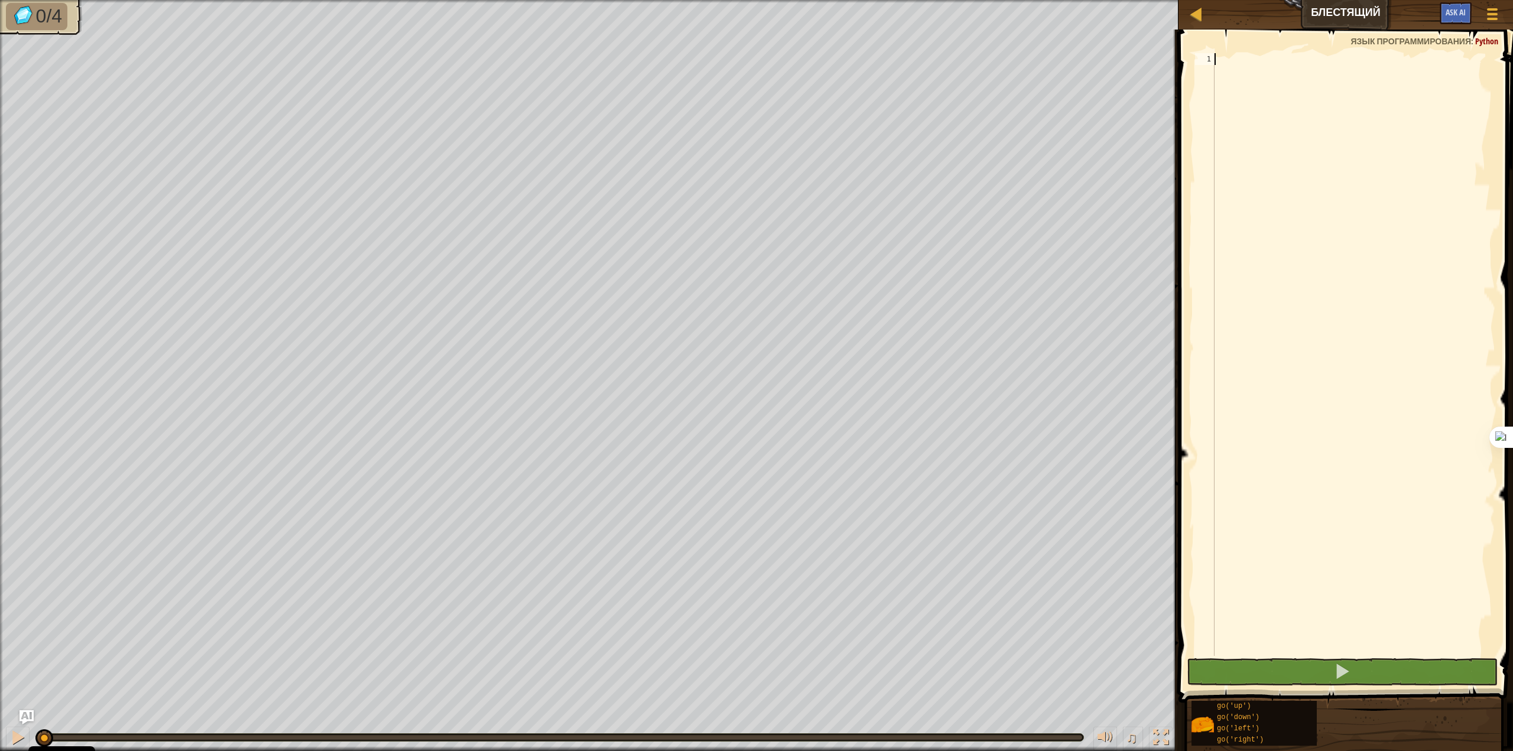
click at [1252, 70] on div at bounding box center [1353, 366] width 283 height 626
type textarea "o"
type textarea "print (hello)"
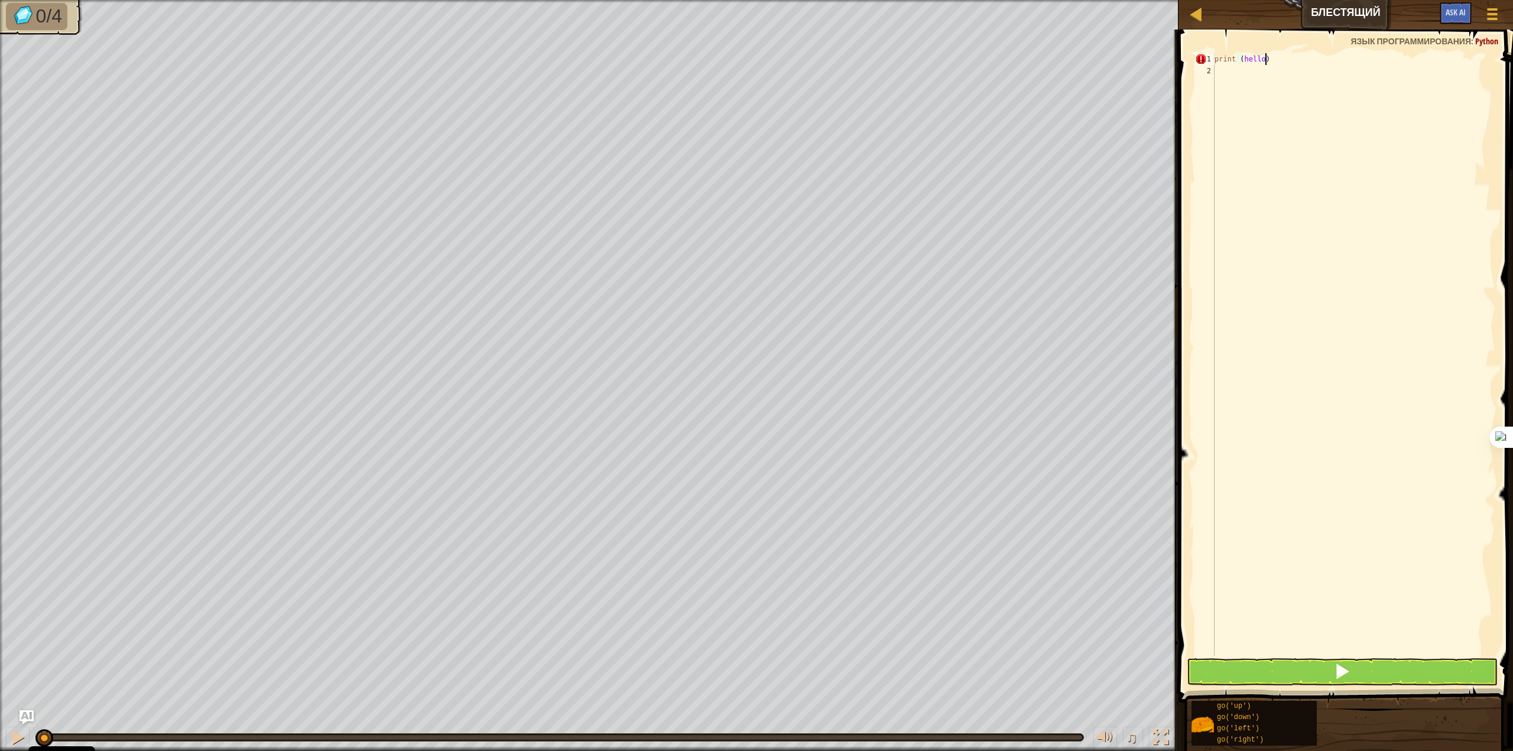
scroll to position [5, 0]
click at [1419, 677] on button at bounding box center [1341, 671] width 311 height 27
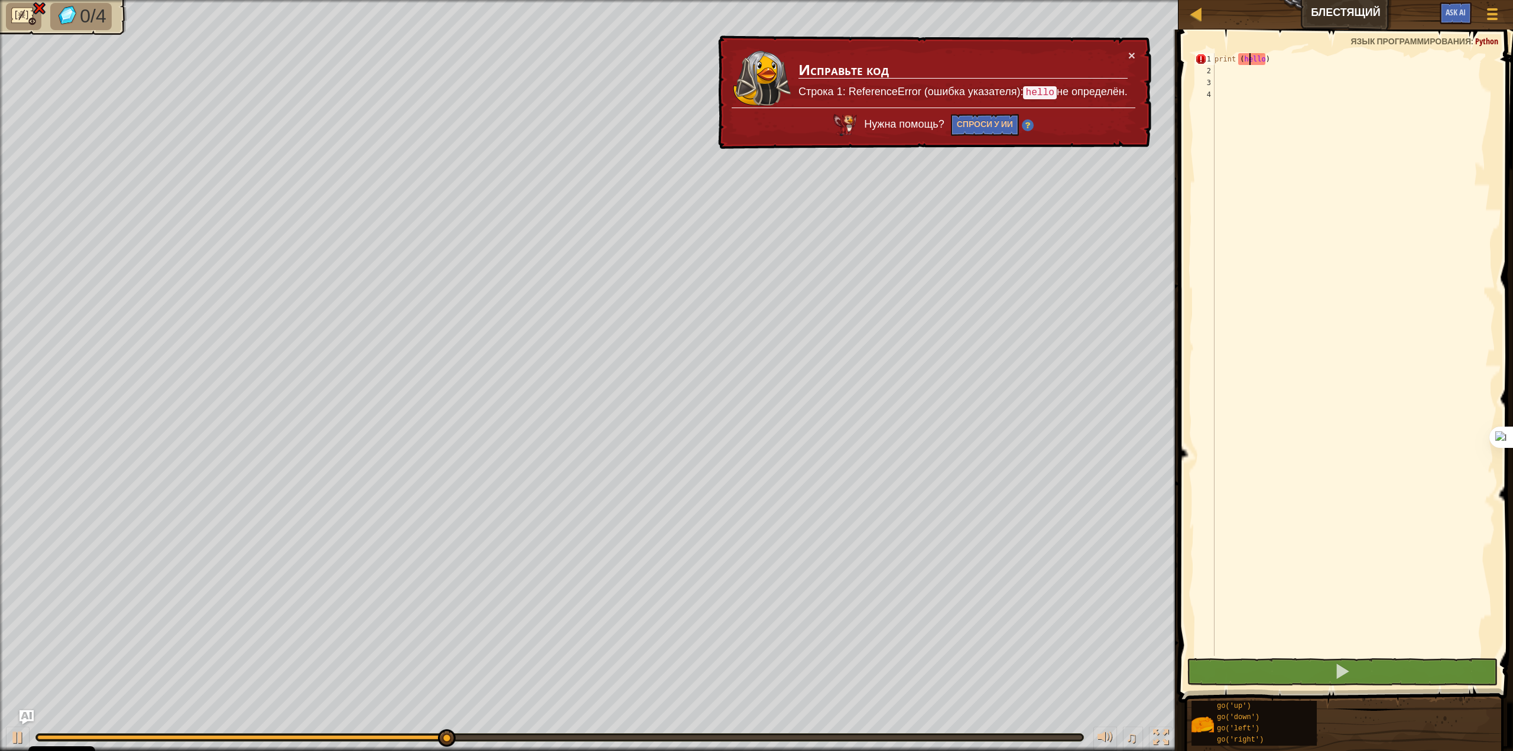
click at [1249, 60] on div "print ( hello )" at bounding box center [1353, 366] width 283 height 626
click at [1272, 58] on div "print ( hello )" at bounding box center [1353, 366] width 283 height 626
click at [1262, 58] on div "print ( hello )" at bounding box center [1353, 366] width 283 height 626
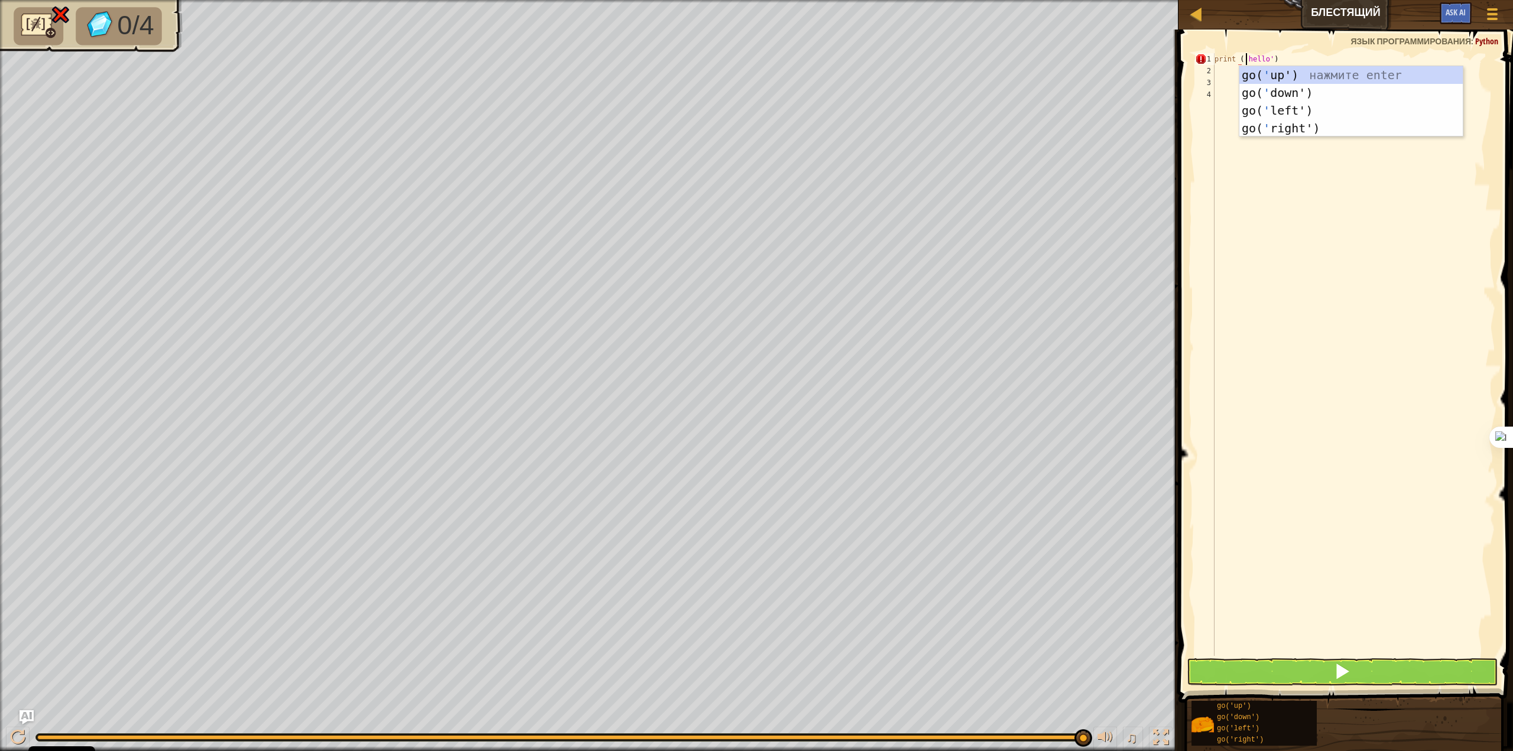
scroll to position [5, 2]
type textarea "print ('hello')"
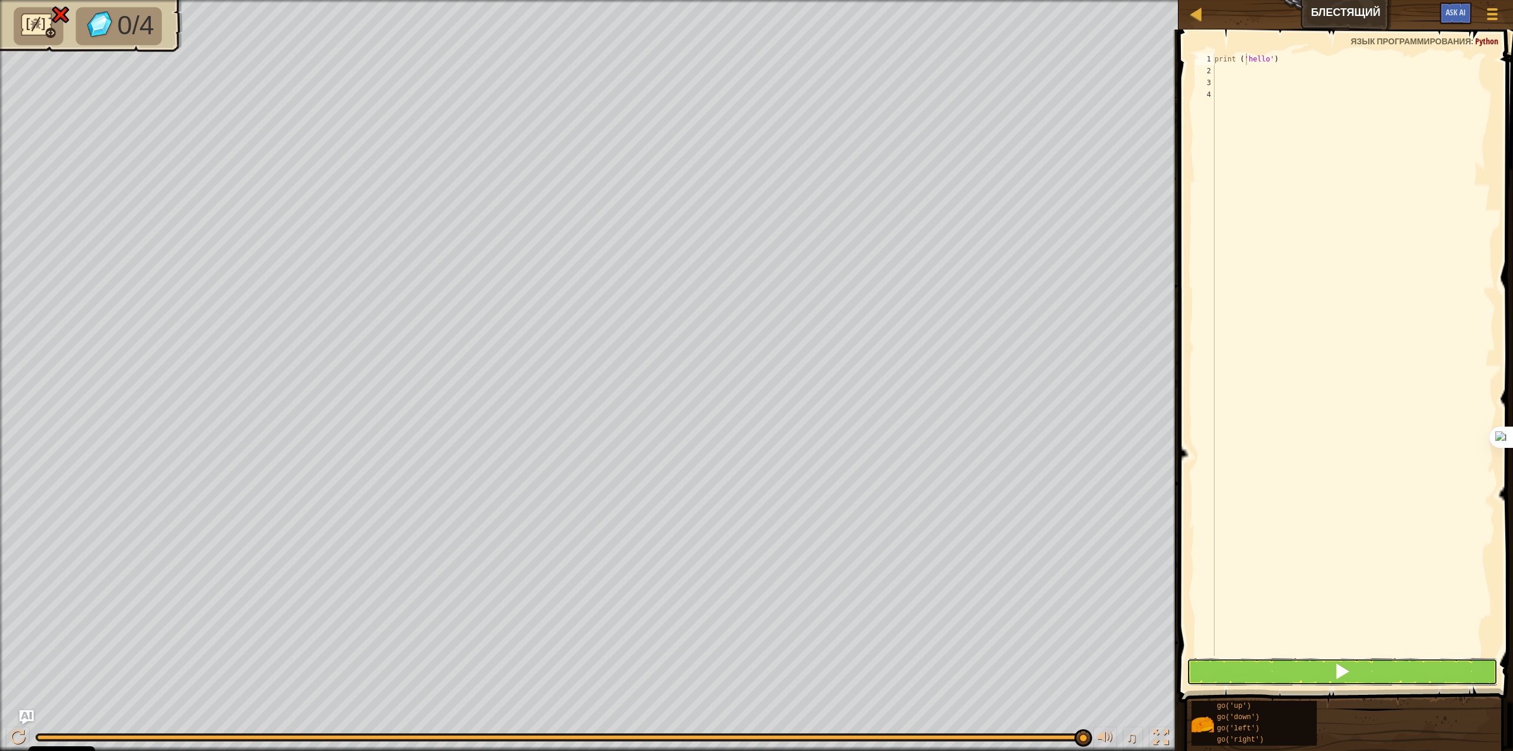
click at [1345, 672] on span at bounding box center [1342, 671] width 17 height 17
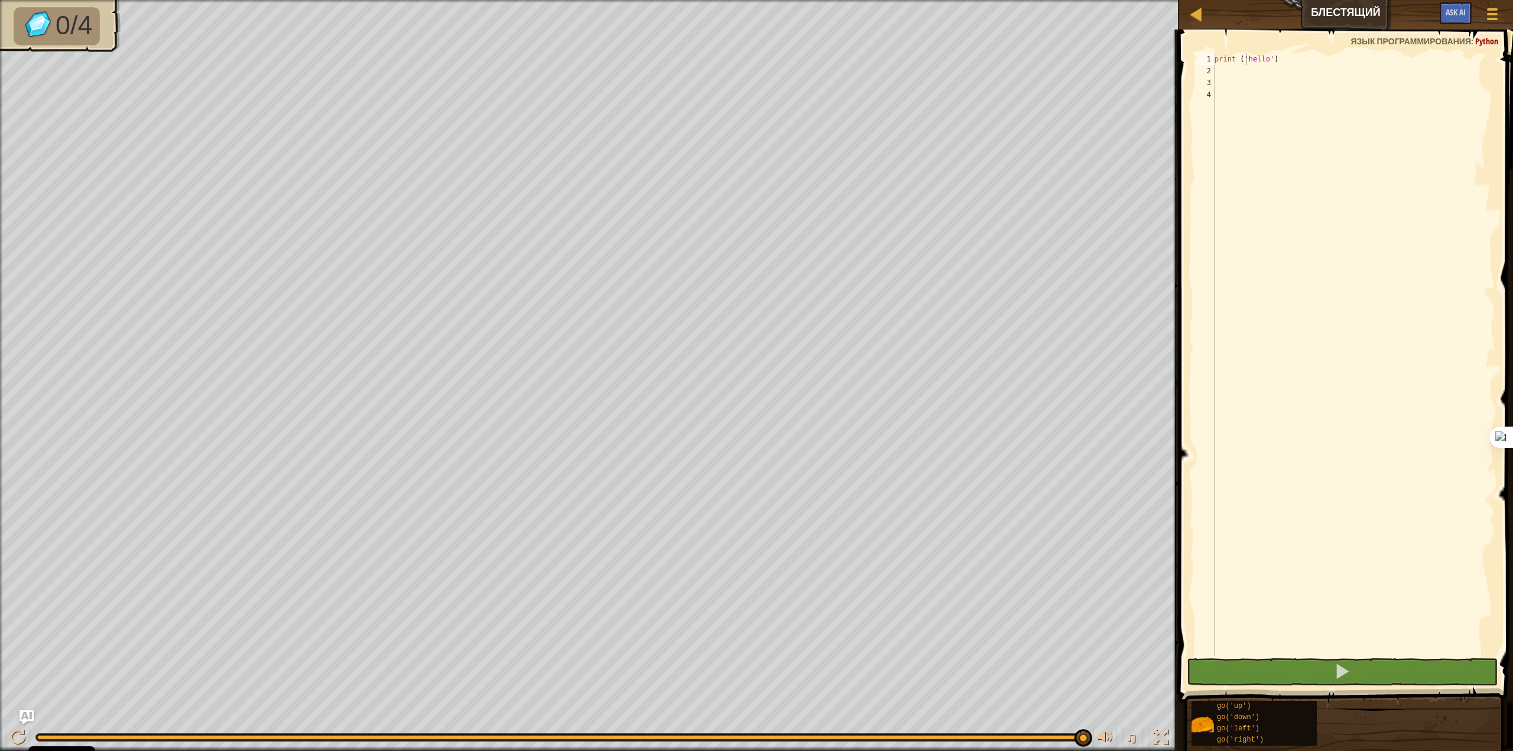
drag, startPoint x: 1269, startPoint y: 54, endPoint x: 1247, endPoint y: 64, distance: 24.6
click at [1221, 64] on div "print ('hello') 1 2 3 4 print ( 'hello' ) ההההההההההההההההההההההההההההההההההההה…" at bounding box center [1344, 389] width 338 height 708
click at [1142, 61] on div "Карта Блестящий Меню игры Ask AI 1 הההההההההההההההההההההההההההההההההההההההההההה…" at bounding box center [756, 375] width 1513 height 751
click at [1439, 84] on div "print ( 'hello' )" at bounding box center [1353, 366] width 283 height 626
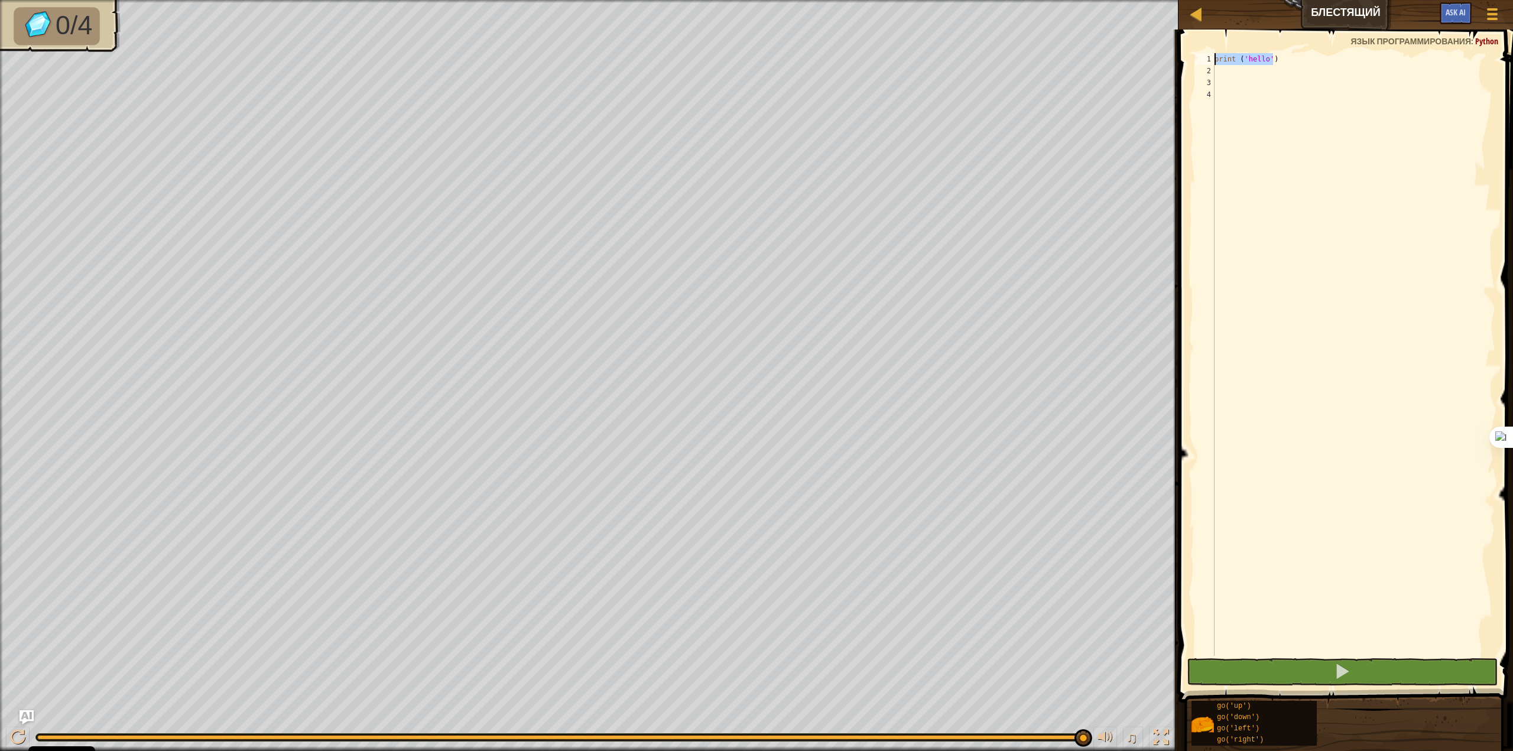
click at [1168, 63] on div "Карта Блестящий Меню игры Ask AI 1 הההההההההההההההההההההההההההההההההההההההההההה…" at bounding box center [756, 375] width 1513 height 751
type textarea "print ('hello')"
click at [1472, 39] on span ":" at bounding box center [1473, 40] width 4 height 11
click at [1480, 40] on span "Python" at bounding box center [1486, 40] width 23 height 11
click at [1285, 69] on div "print ( 'hello' )" at bounding box center [1353, 366] width 283 height 626
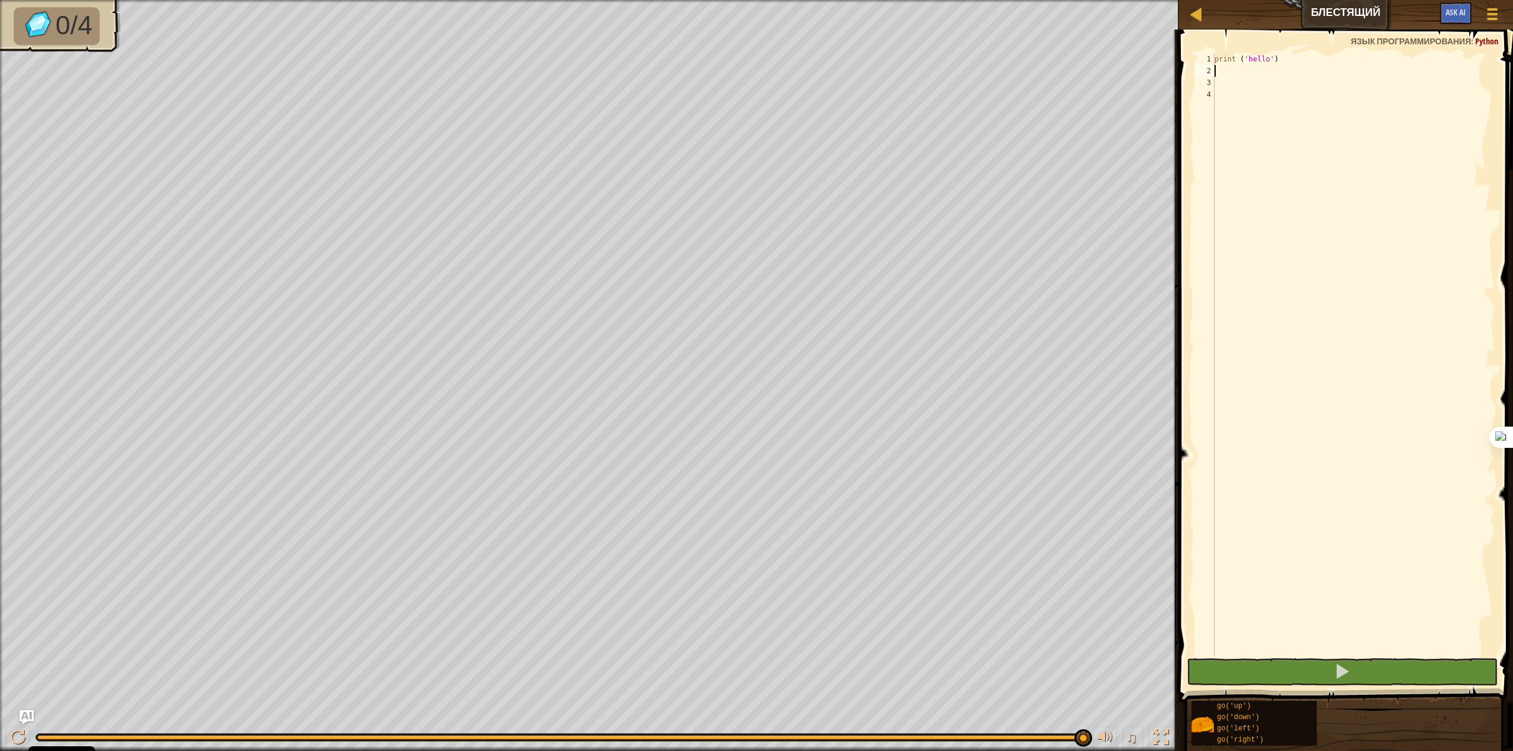
click at [1285, 69] on div "print ( 'hello' )" at bounding box center [1353, 366] width 283 height 626
click at [1152, 59] on div "Карта Блестящий Меню игры Ask AI 1 הההההההההההההההההההההההההההההההההההההההההההה…" at bounding box center [756, 375] width 1513 height 751
type textarea "print ('hello')"
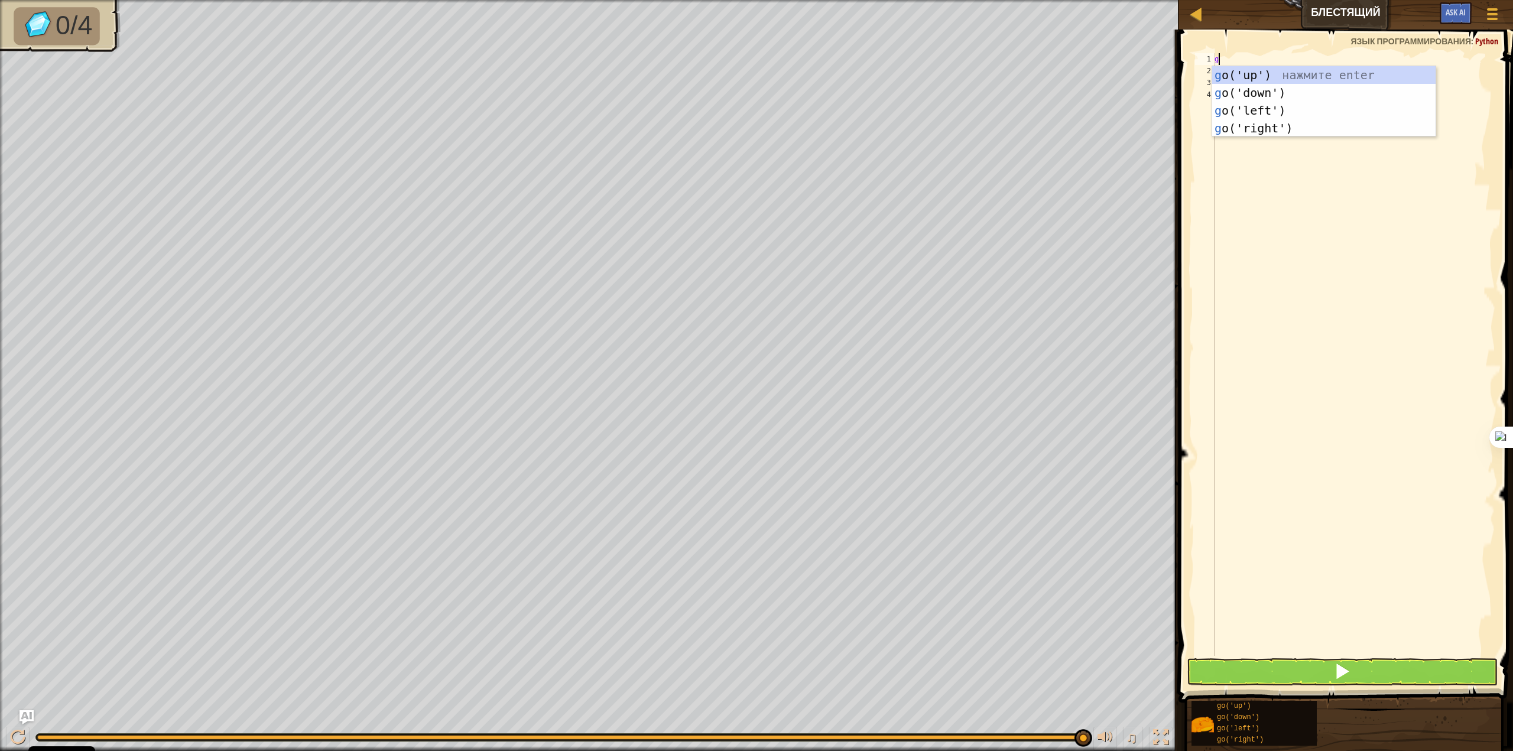
type textarea "go"
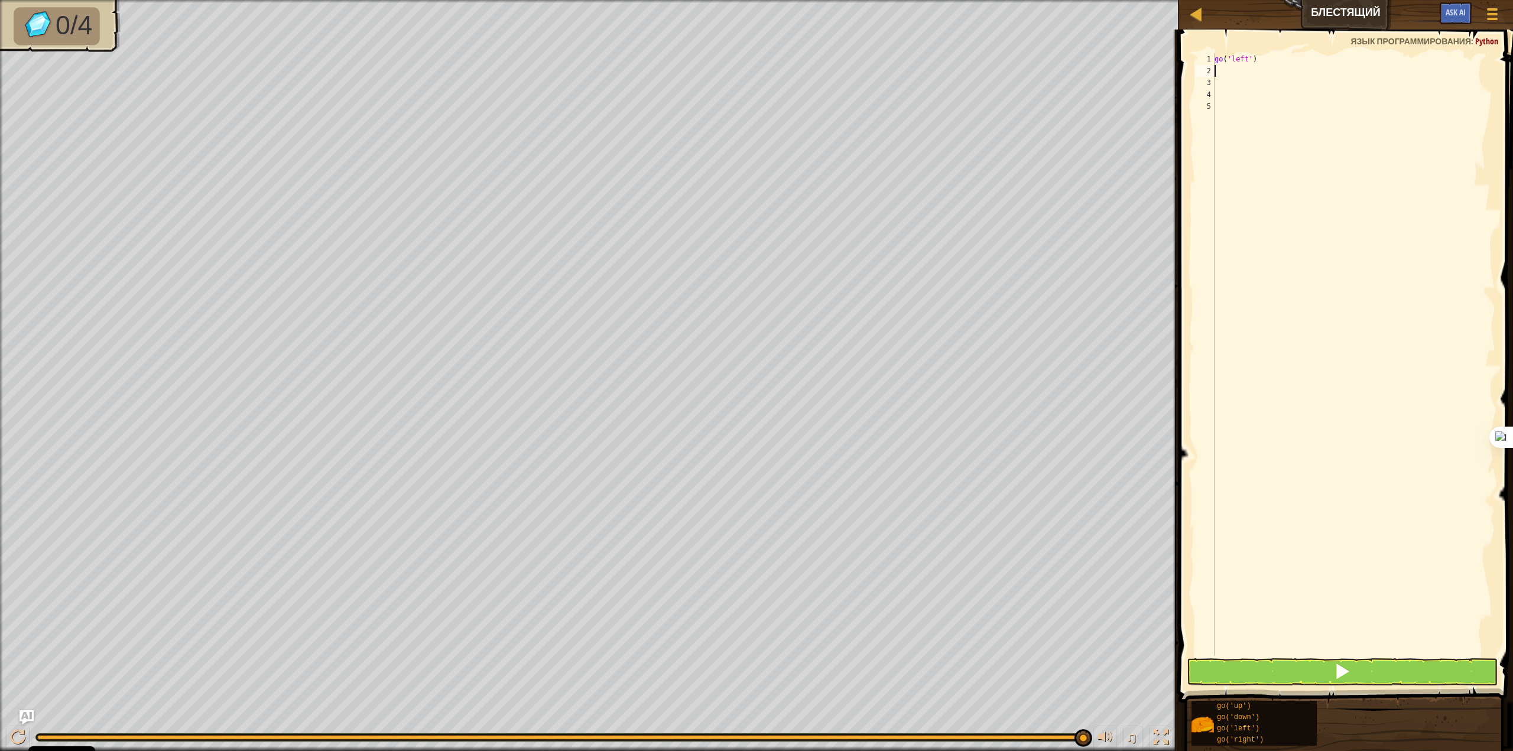
type textarea "go"
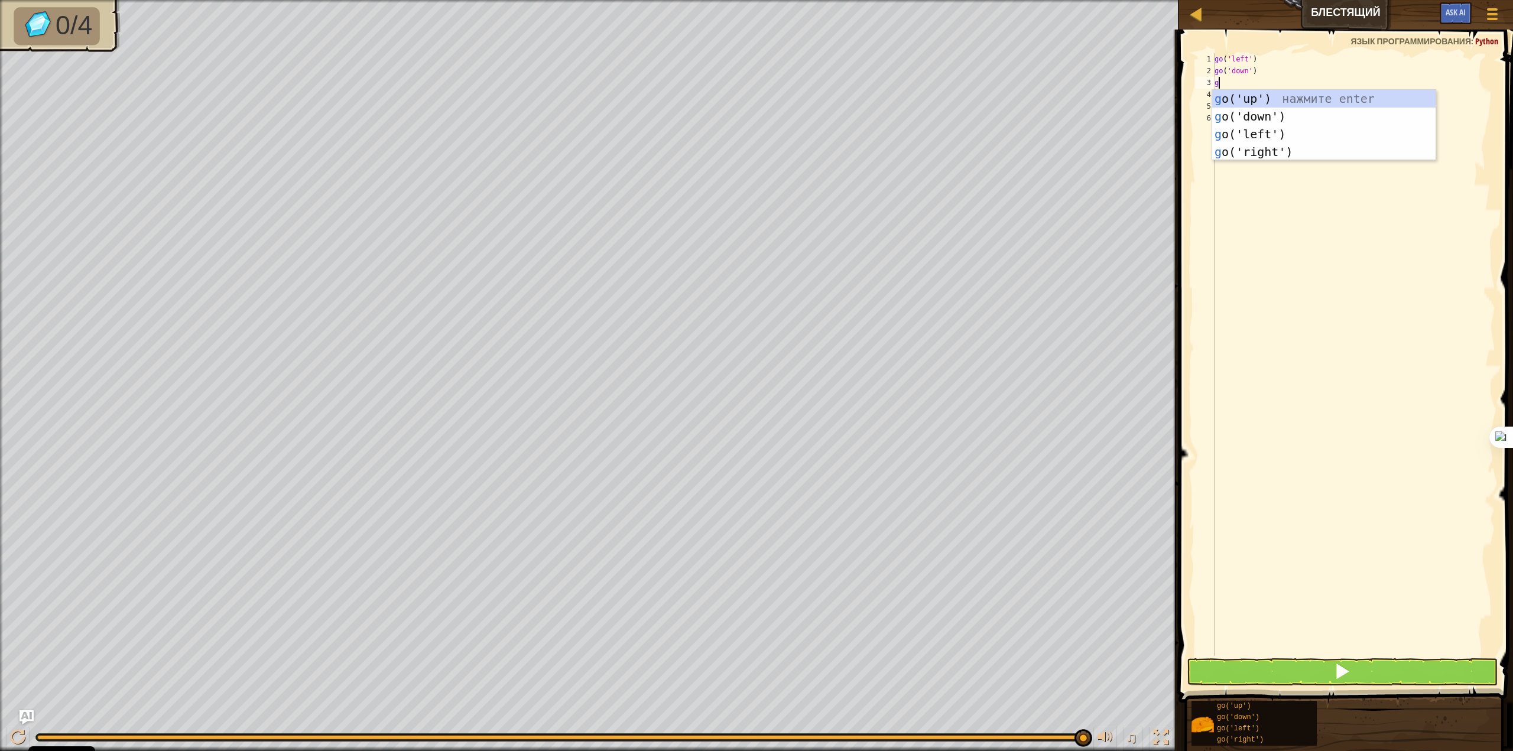
type textarea "go"
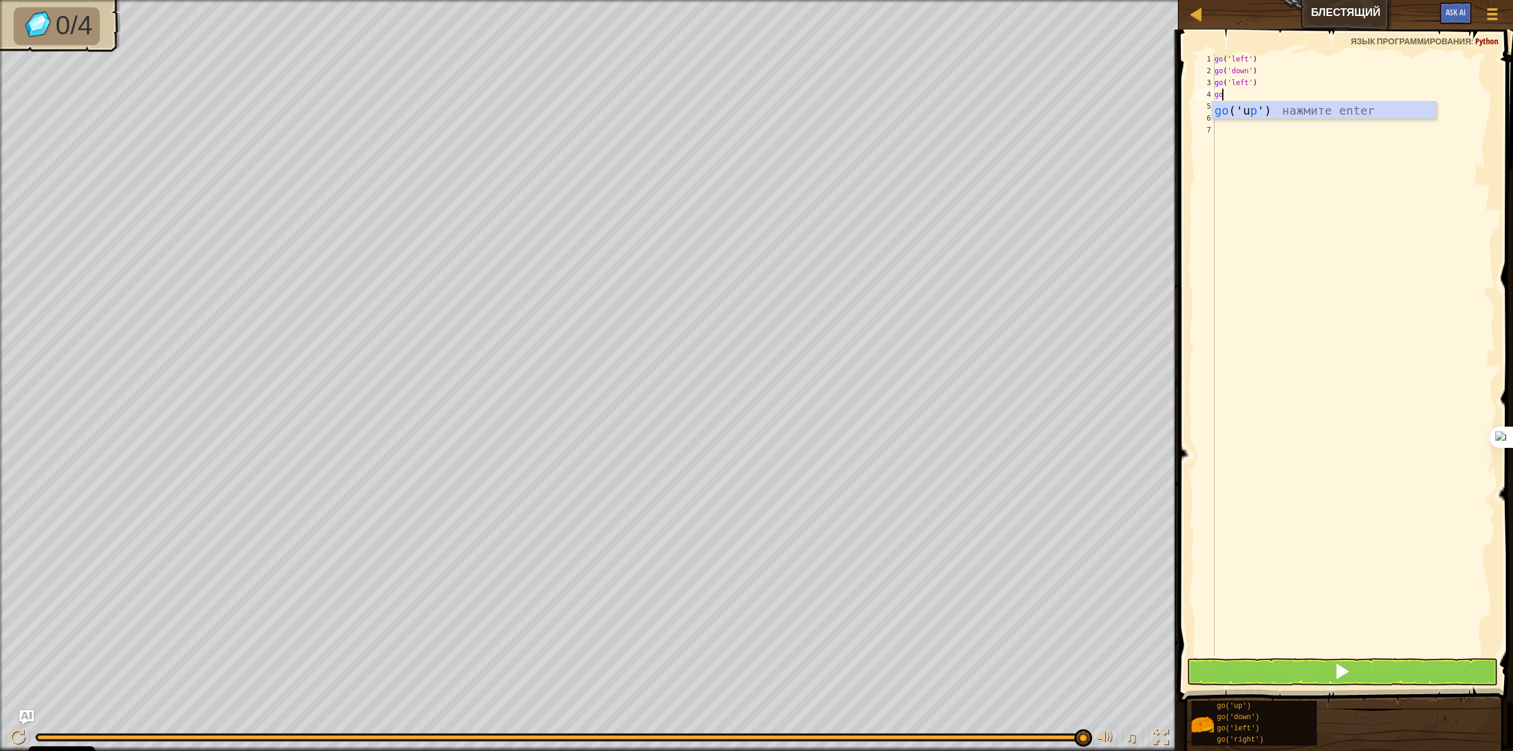
type textarea "go"
click at [1347, 677] on span at bounding box center [1342, 671] width 17 height 17
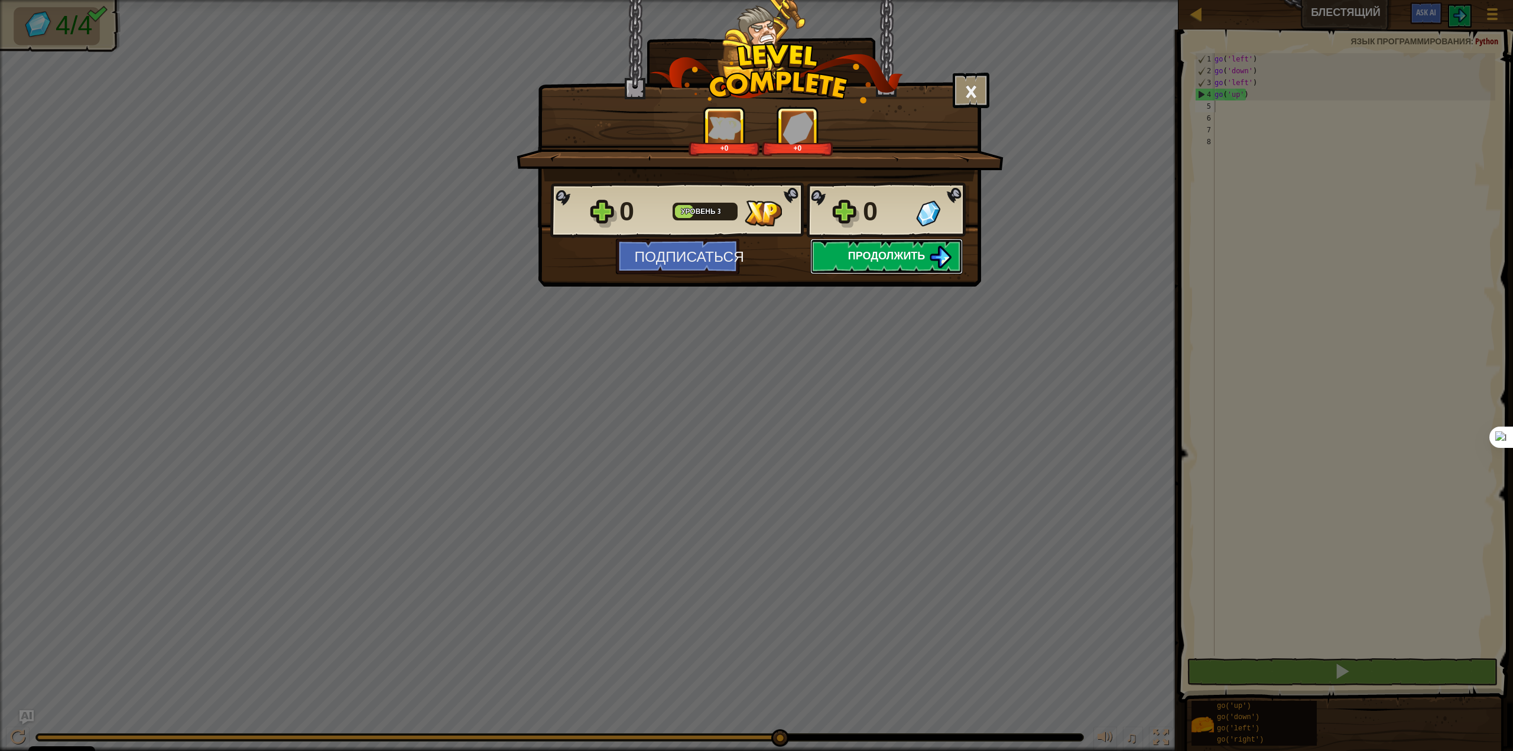
click at [854, 257] on span "Продолжить" at bounding box center [886, 255] width 77 height 15
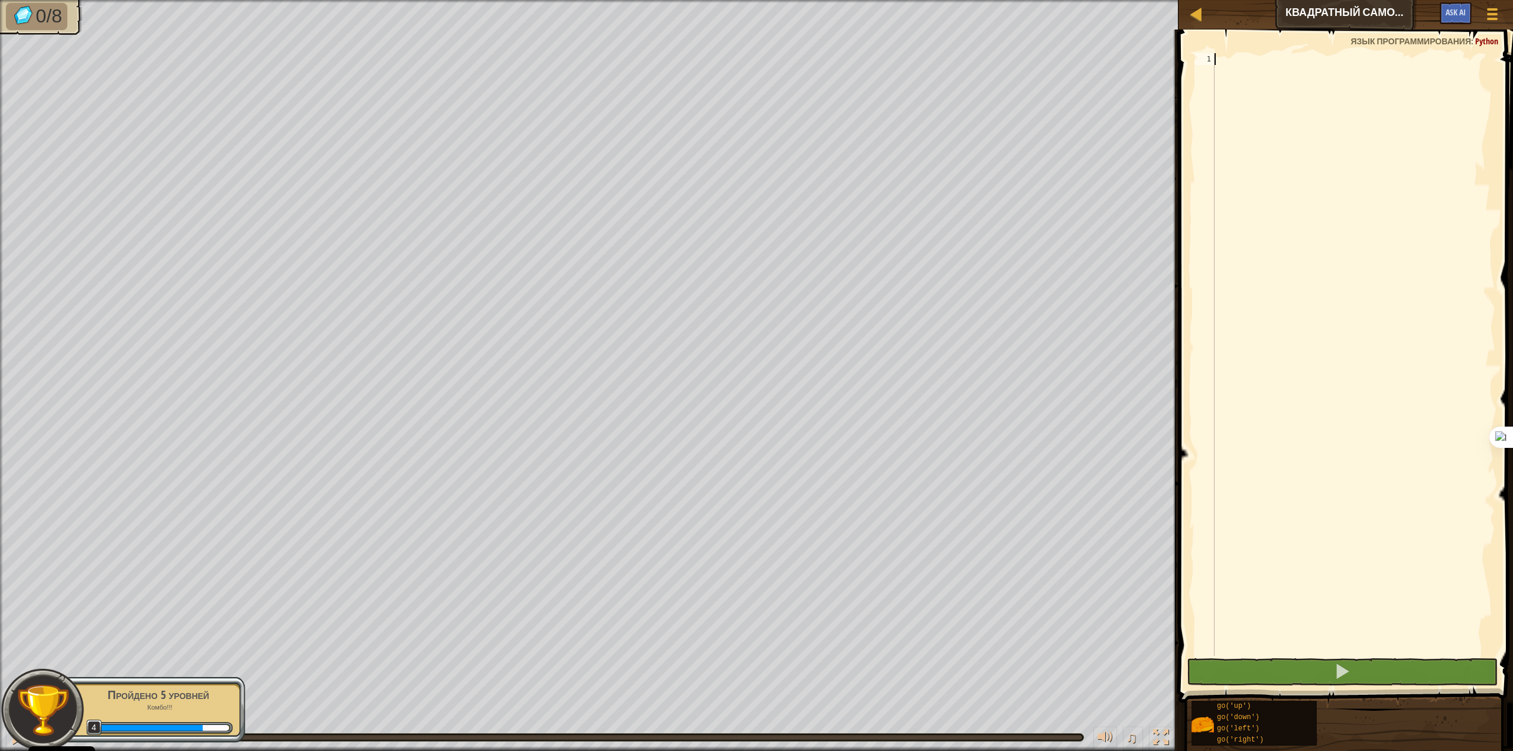
click at [1357, 129] on div at bounding box center [1353, 366] width 283 height 626
click at [150, 713] on div "Пройдено 5 уровней Комбо!!! 4" at bounding box center [152, 710] width 186 height 66
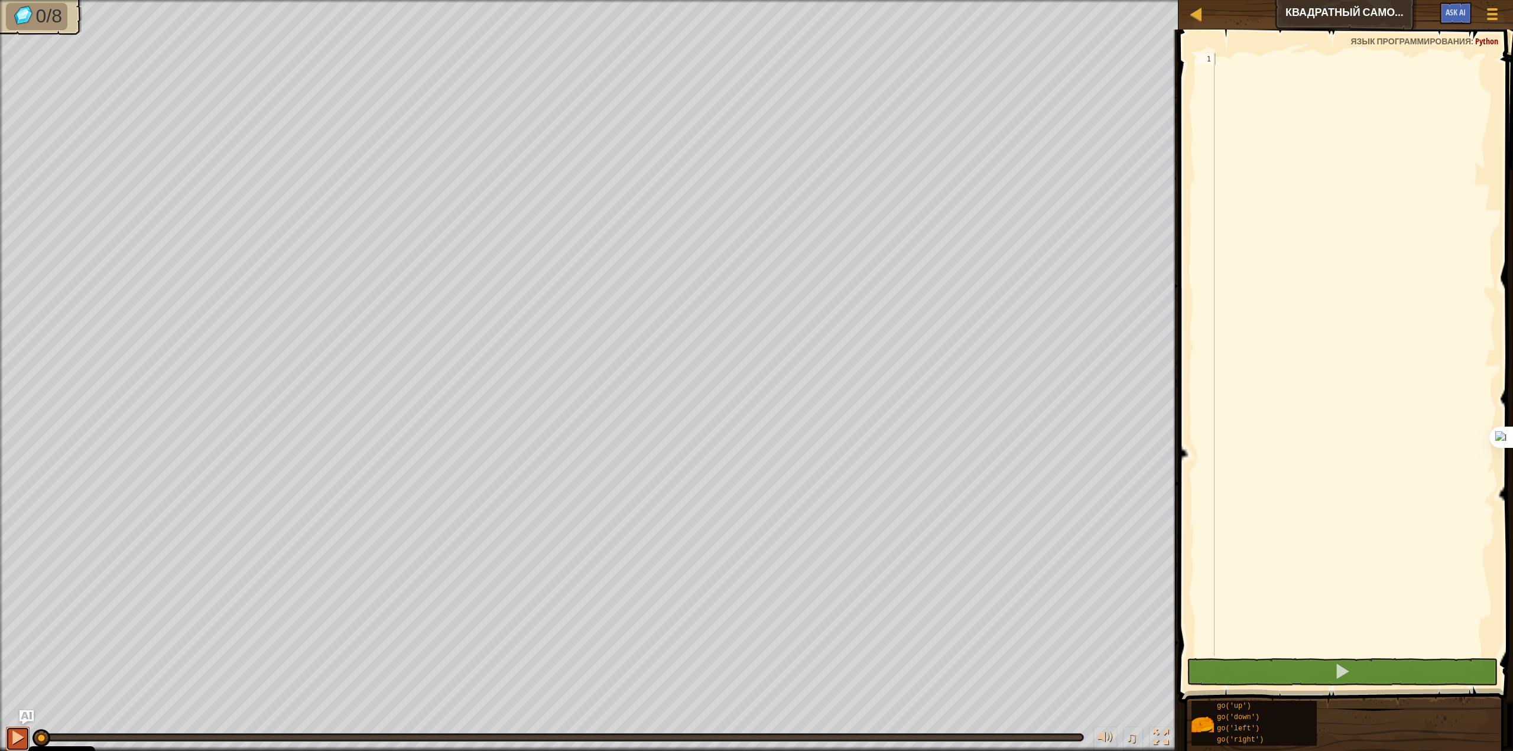
click at [15, 731] on div at bounding box center [17, 737] width 15 height 15
click at [21, 736] on div at bounding box center [17, 737] width 15 height 15
click at [24, 714] on img "Ask AI" at bounding box center [26, 717] width 15 height 15
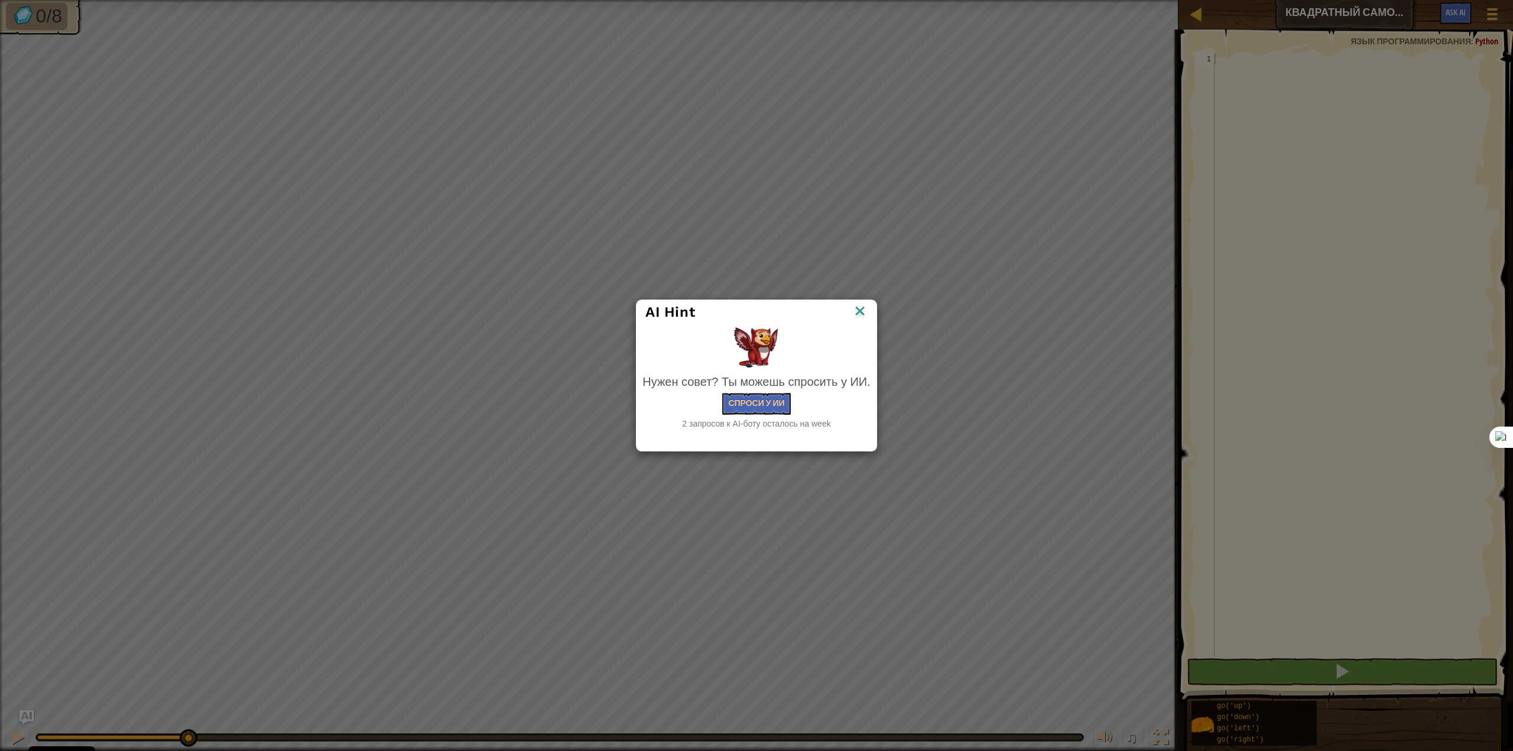
click at [861, 313] on img at bounding box center [859, 312] width 15 height 18
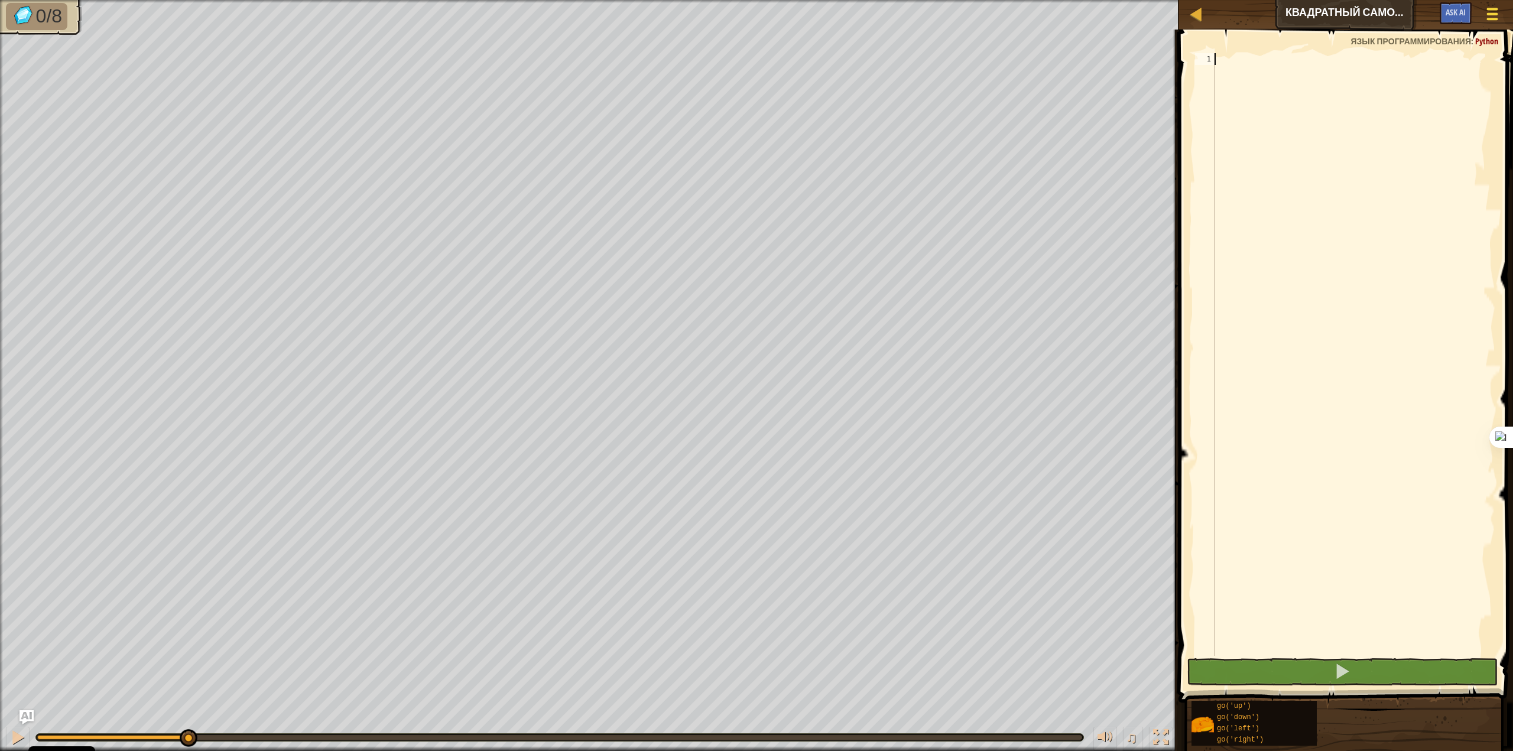
click at [1491, 8] on span at bounding box center [1492, 9] width 11 height 2
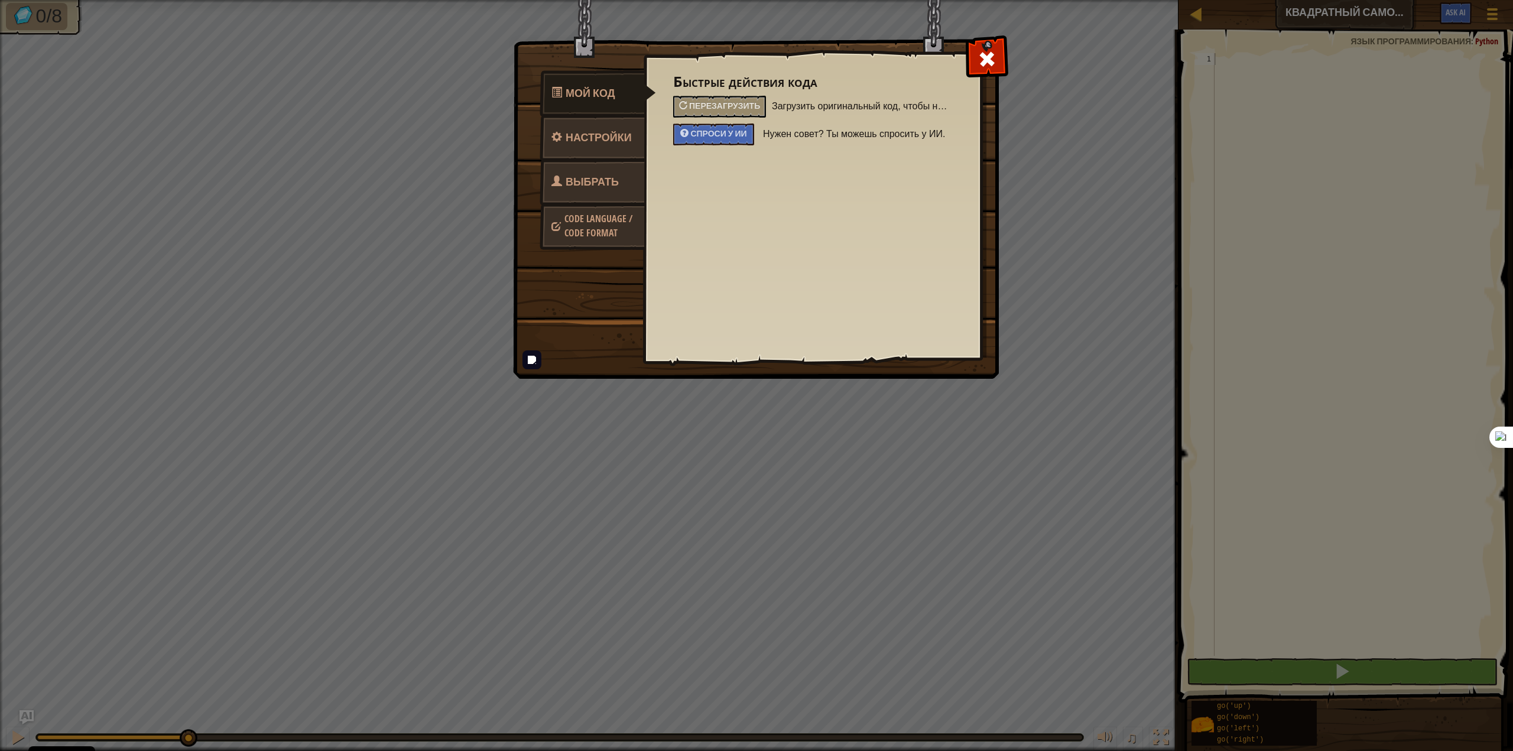
click at [606, 227] on span "Code Language / Code Format" at bounding box center [598, 225] width 68 height 27
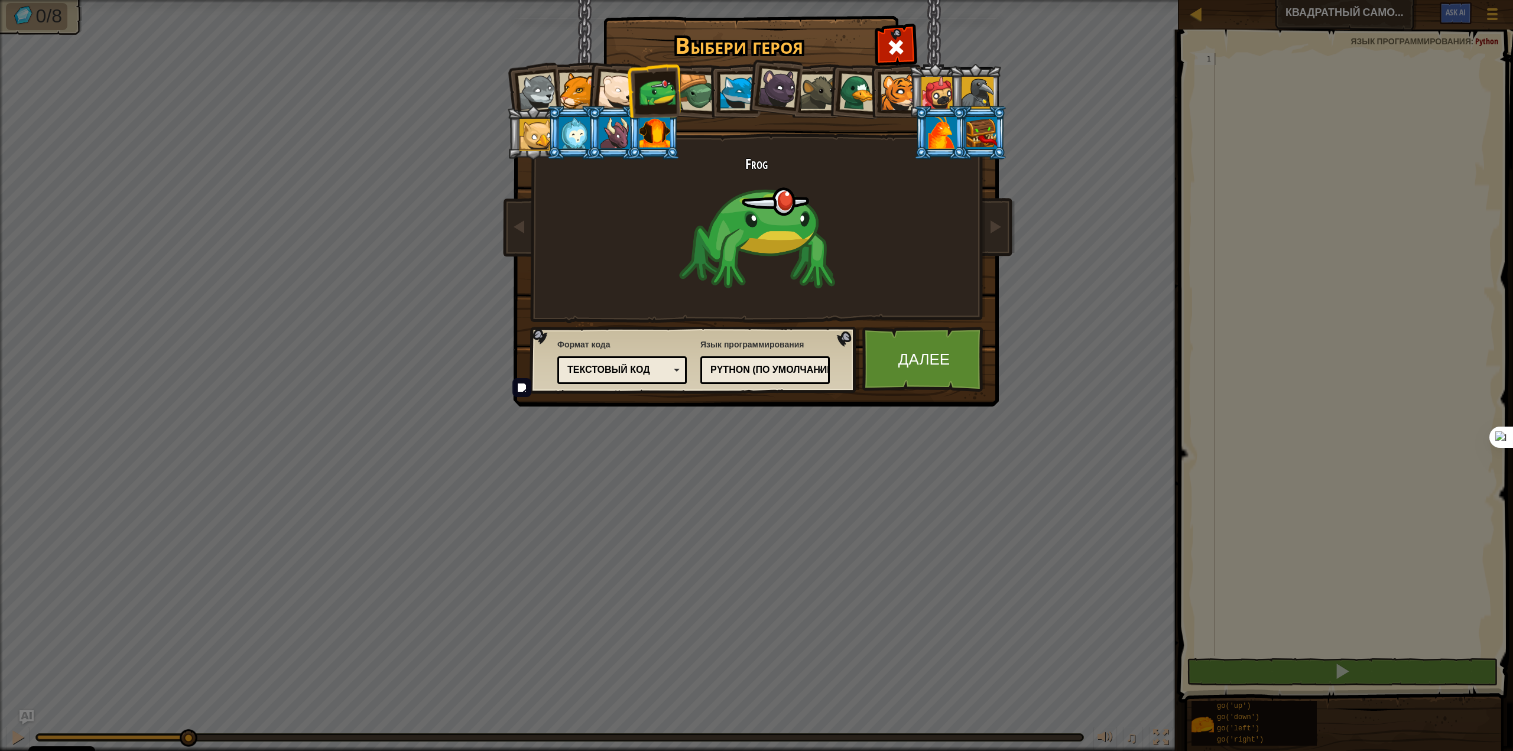
click at [667, 372] on div "Текстовый код" at bounding box center [618, 370] width 102 height 14
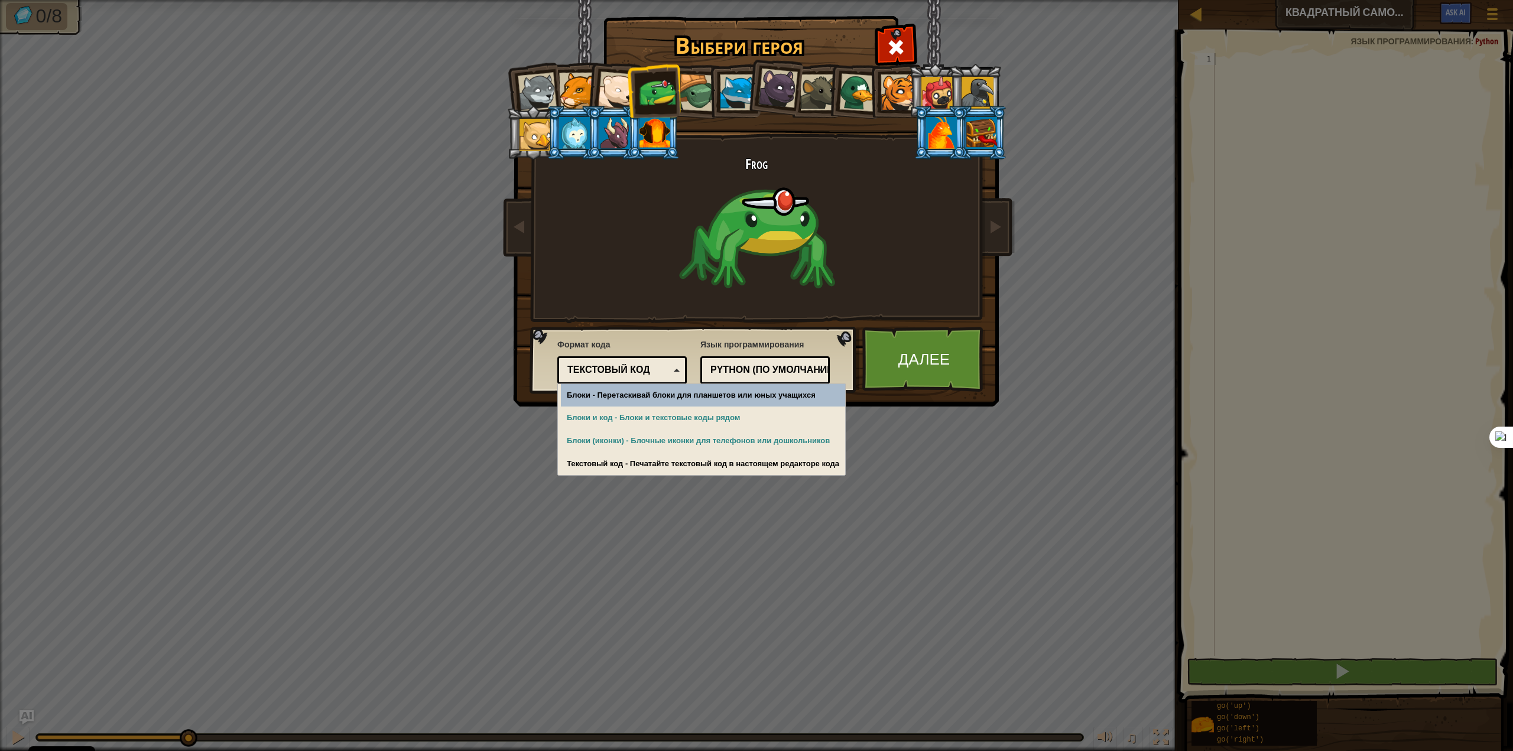
click at [755, 373] on div "Python (По умолчанию)" at bounding box center [761, 370] width 102 height 14
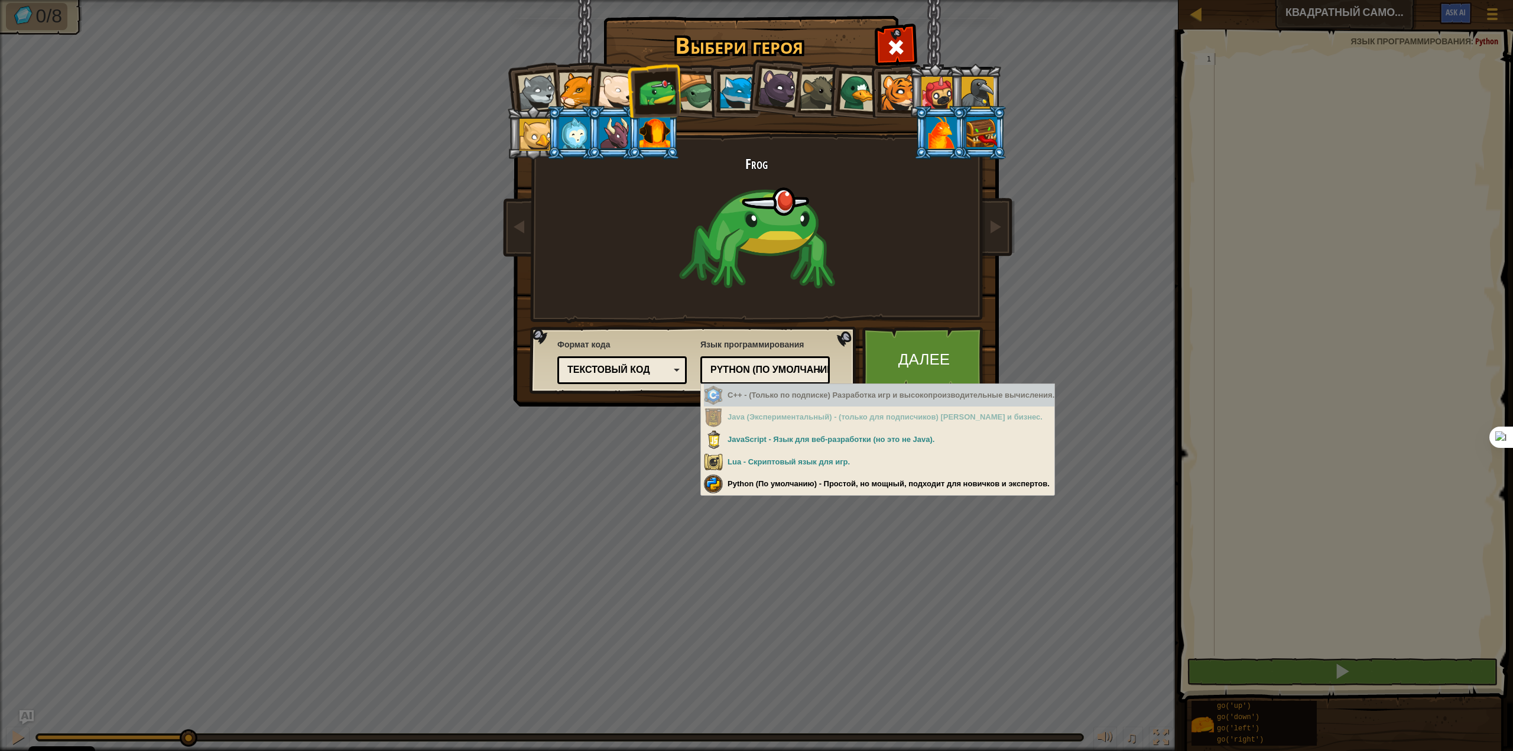
click at [794, 375] on div "Python (По умолчанию)" at bounding box center [761, 370] width 102 height 14
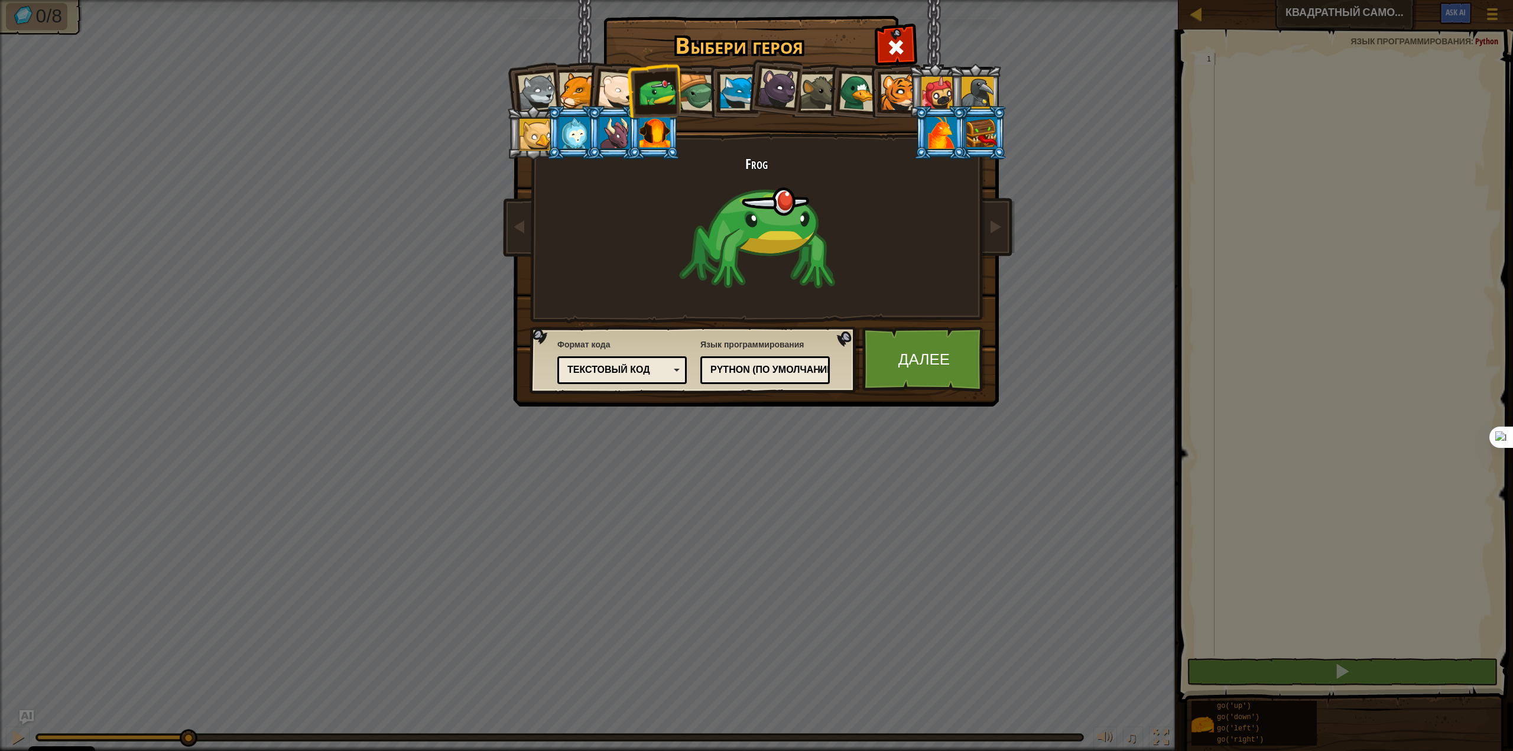
click at [665, 136] on div at bounding box center [654, 133] width 31 height 32
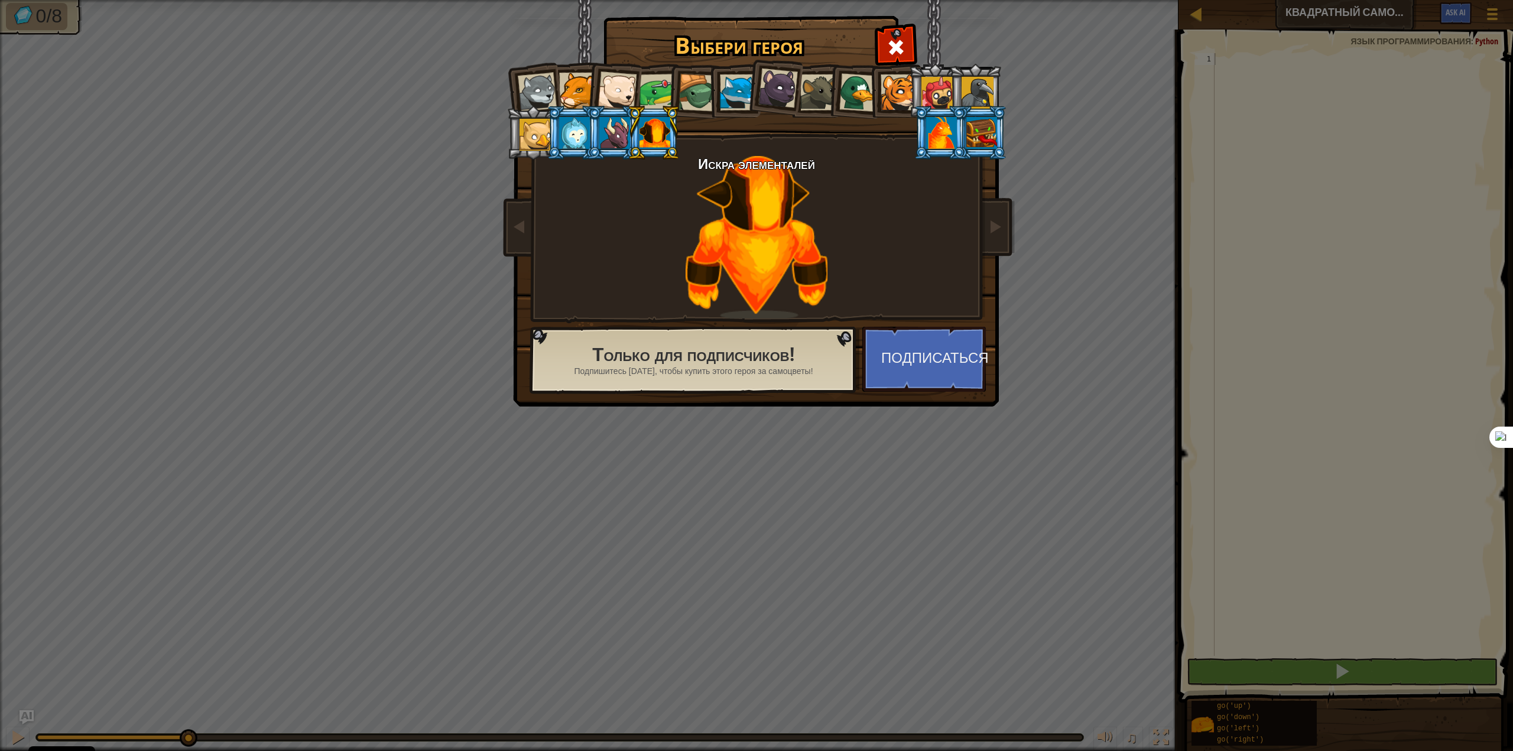
click at [696, 105] on div at bounding box center [697, 93] width 38 height 38
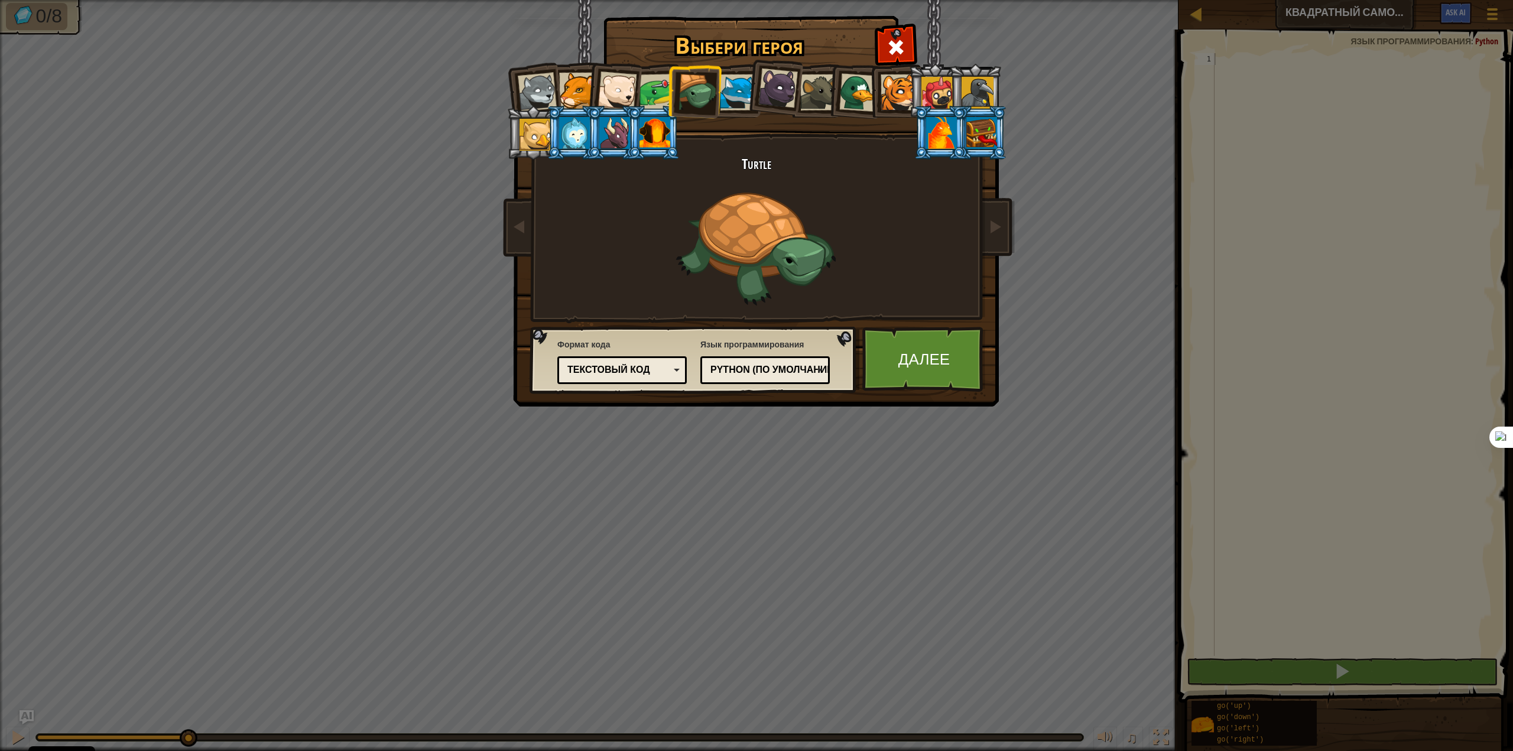
click at [732, 98] on div at bounding box center [738, 92] width 36 height 36
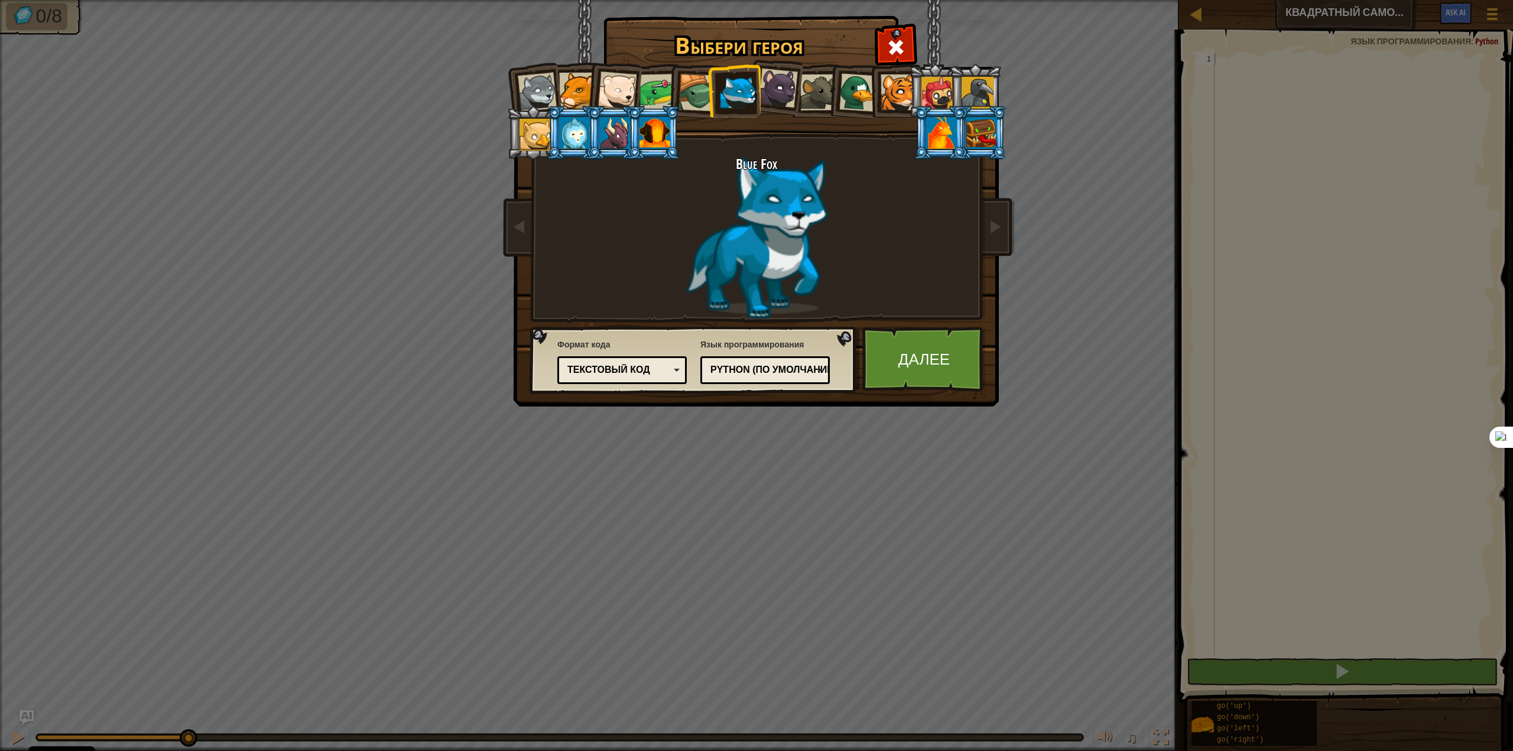
click at [812, 100] on div at bounding box center [818, 92] width 36 height 36
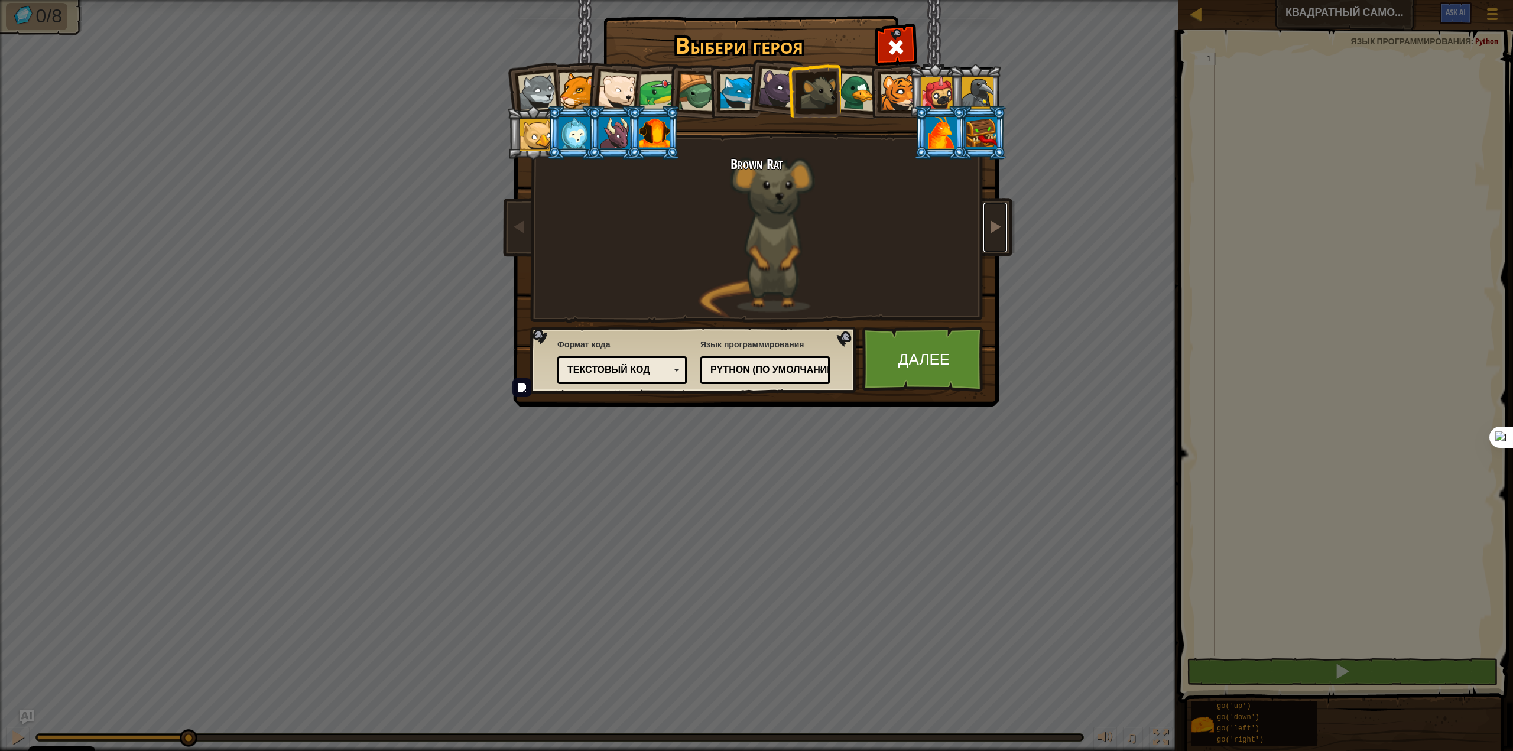
click at [1000, 204] on link at bounding box center [995, 228] width 24 height 50
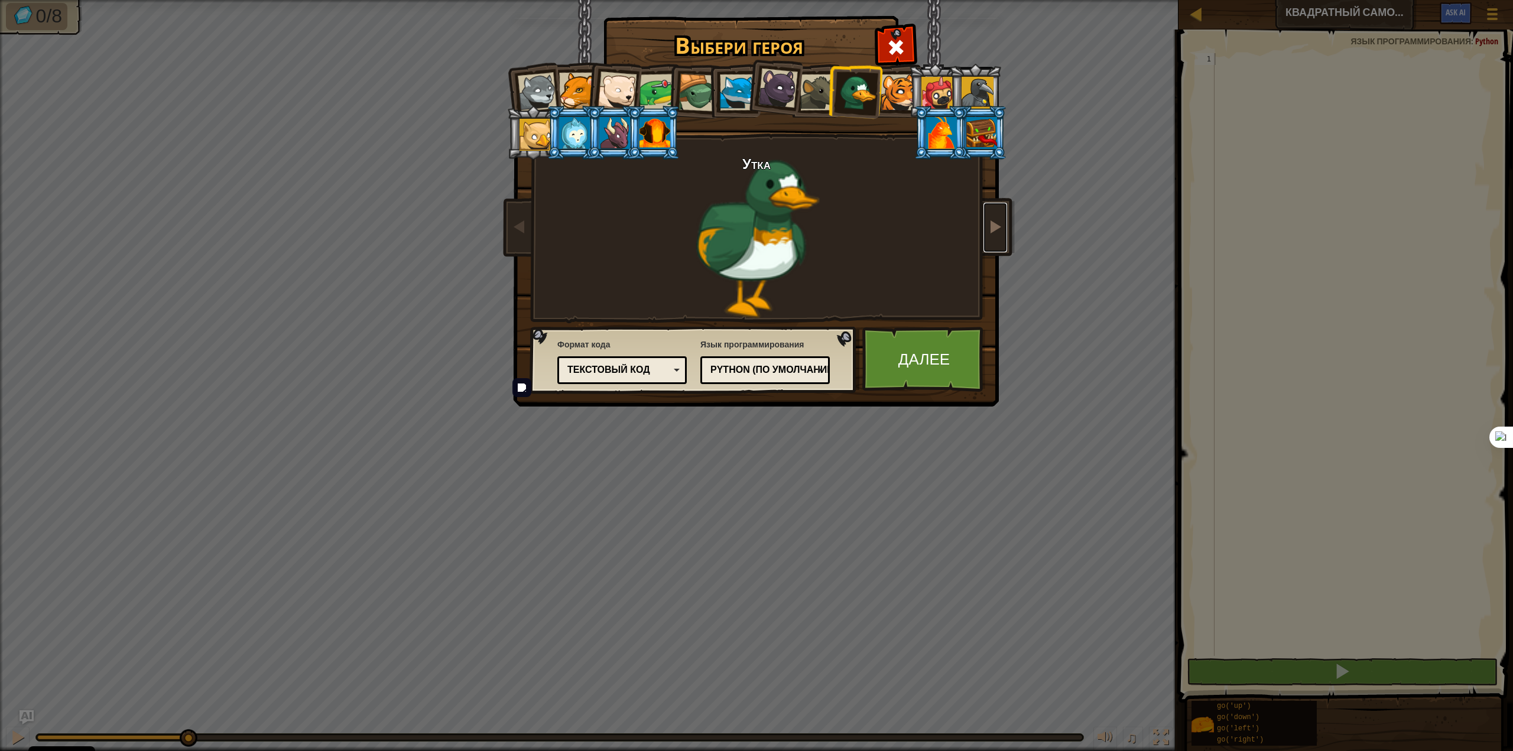
click at [1000, 204] on link at bounding box center [995, 228] width 24 height 50
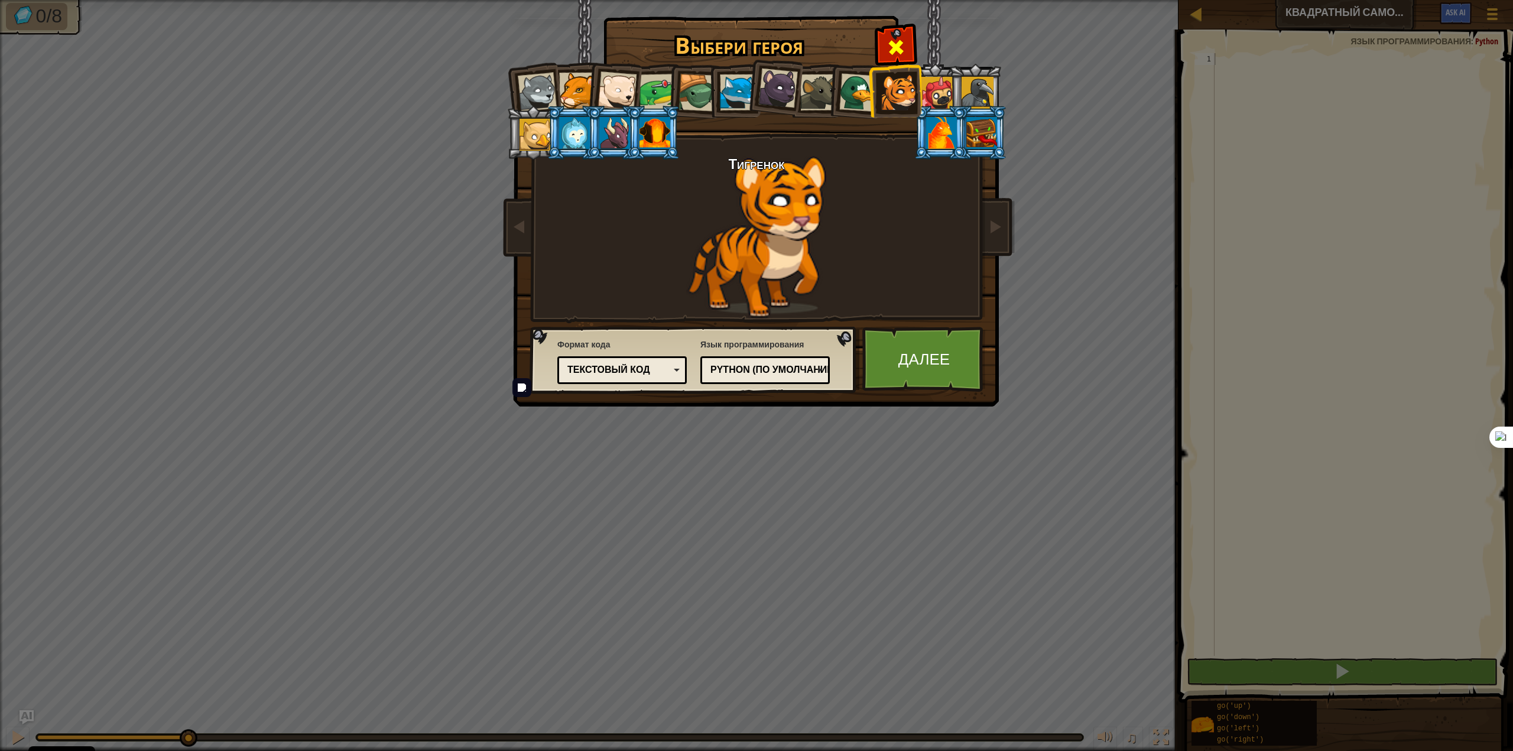
click at [896, 45] on span at bounding box center [895, 47] width 19 height 19
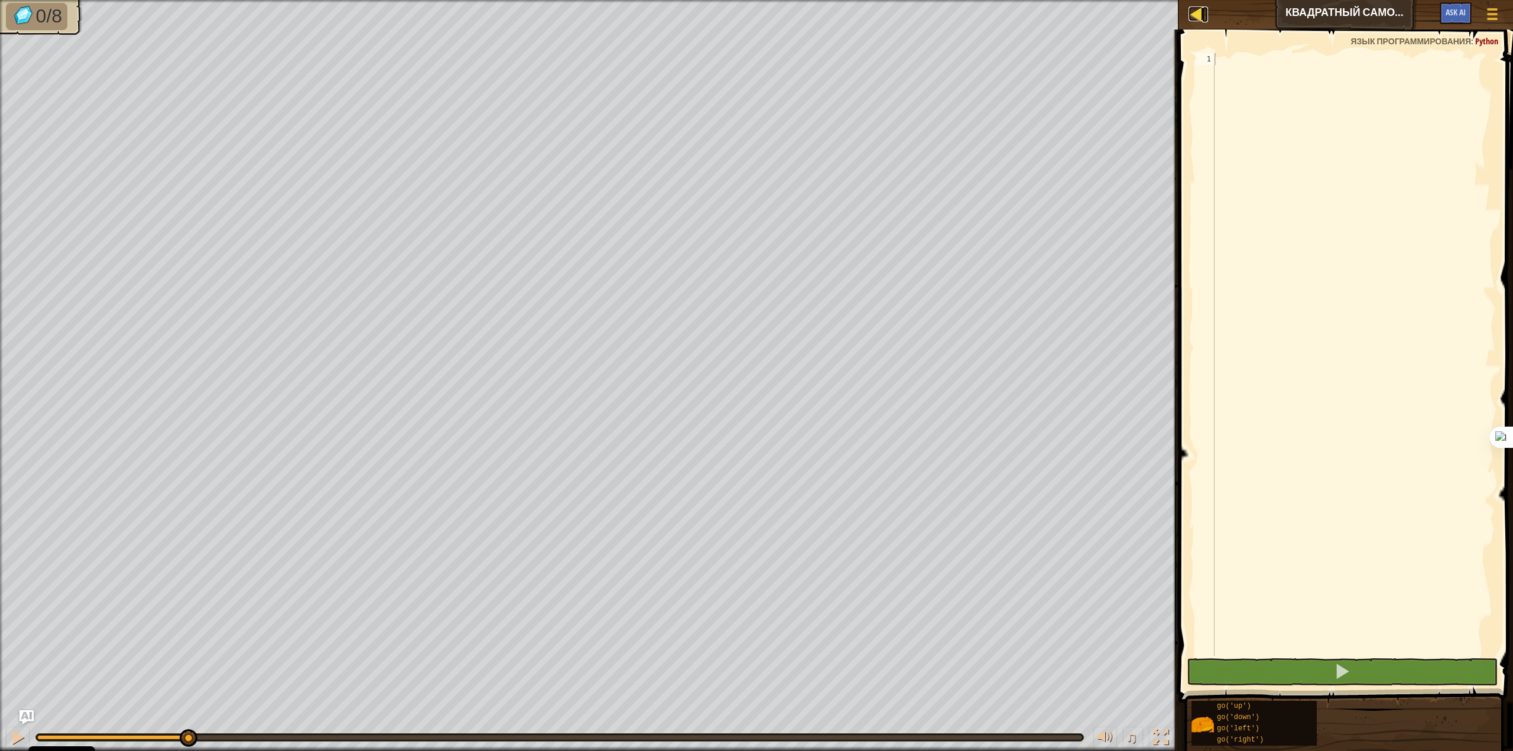
click at [1204, 15] on link "Карта" at bounding box center [1205, 14] width 6 height 16
select select "ru"
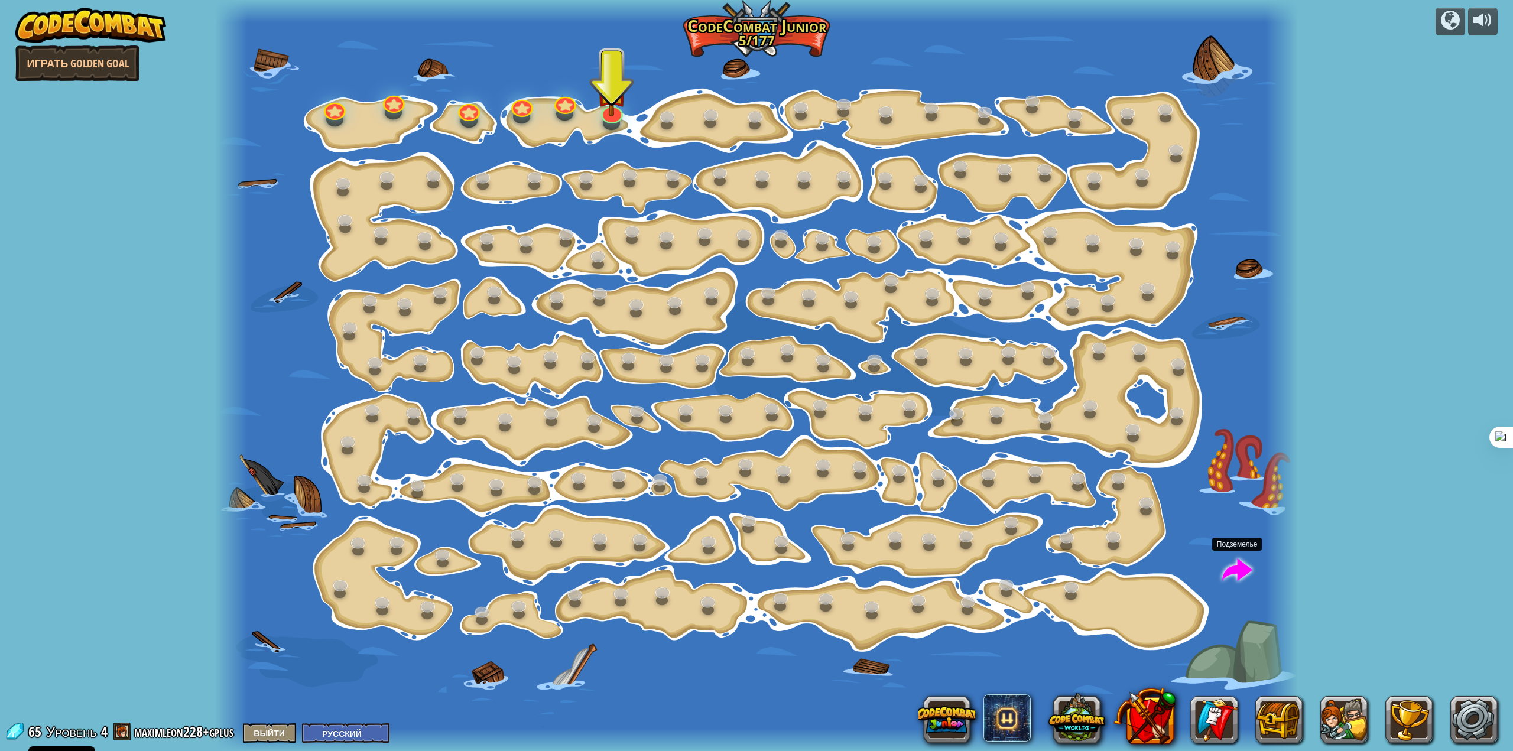
click at [1236, 568] on span at bounding box center [1237, 571] width 30 height 30
select select "ru"
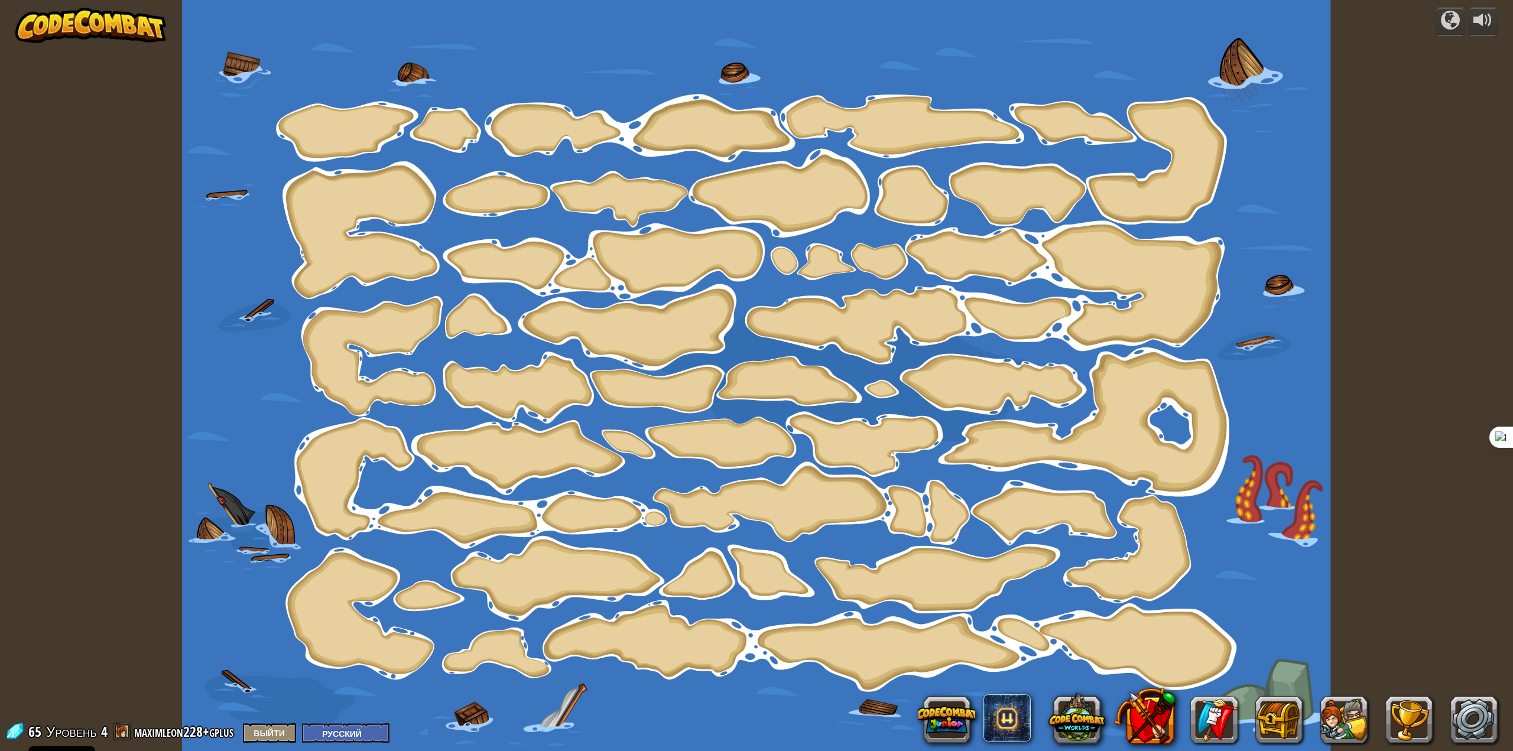
select select "ru"
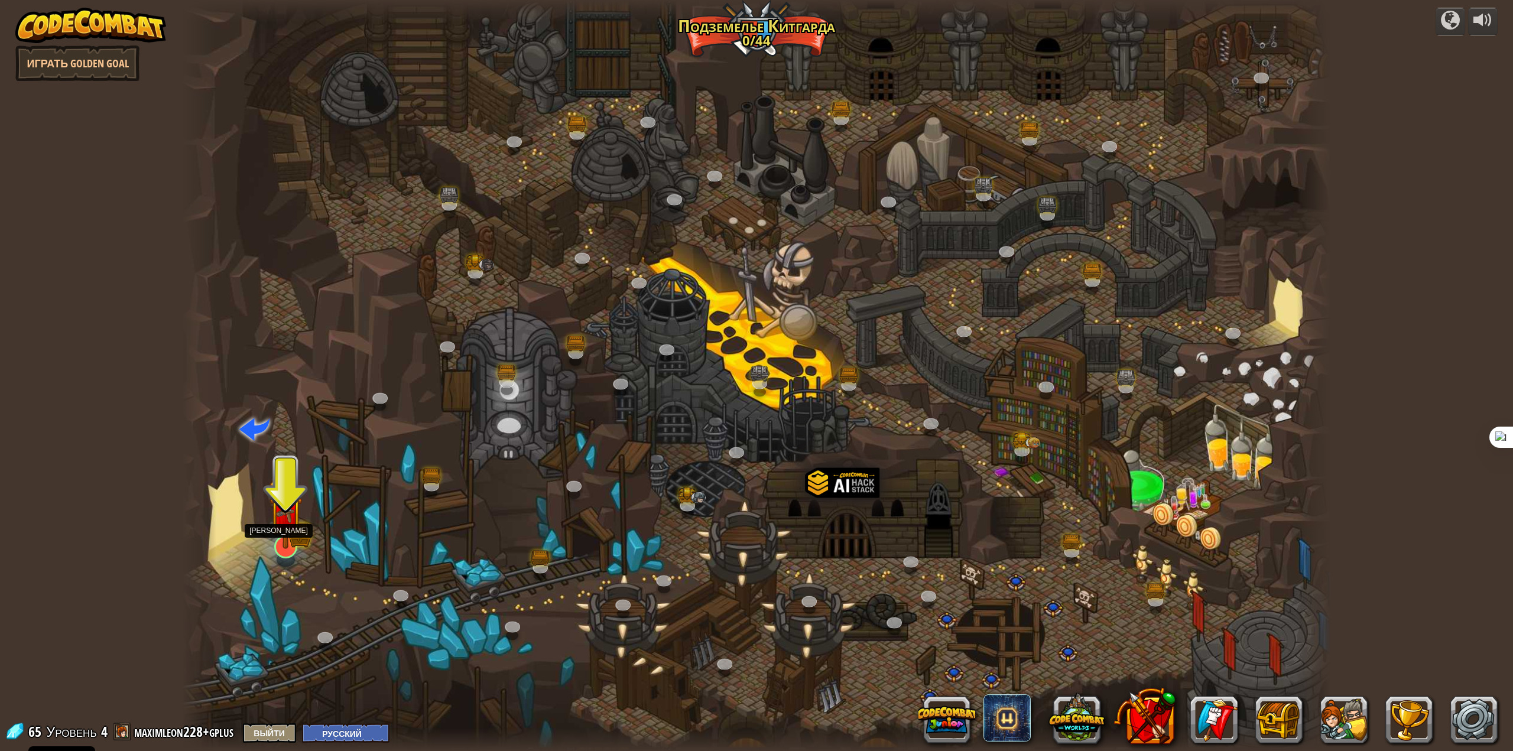
click at [279, 548] on img at bounding box center [285, 512] width 33 height 73
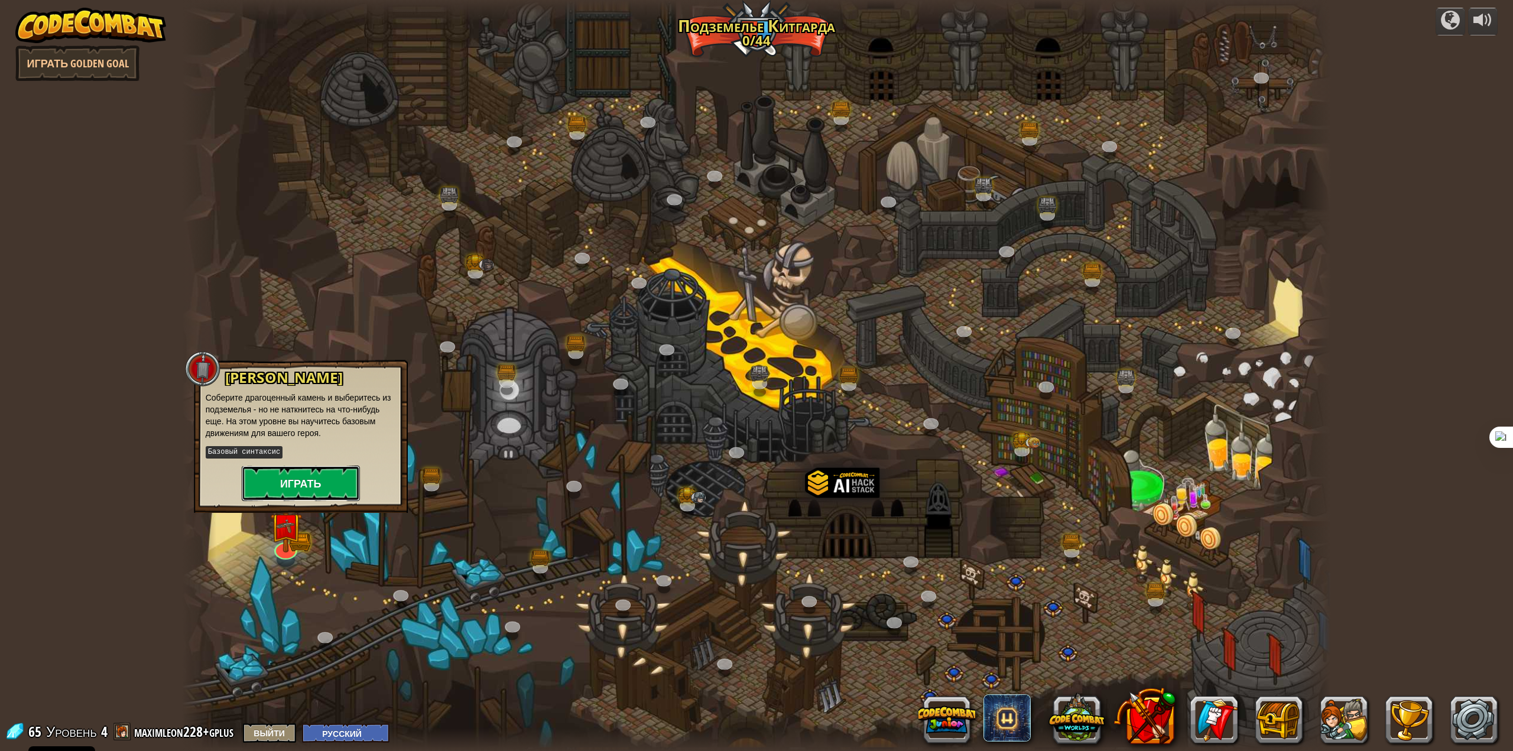
click at [303, 486] on button "Играть" at bounding box center [301, 483] width 118 height 35
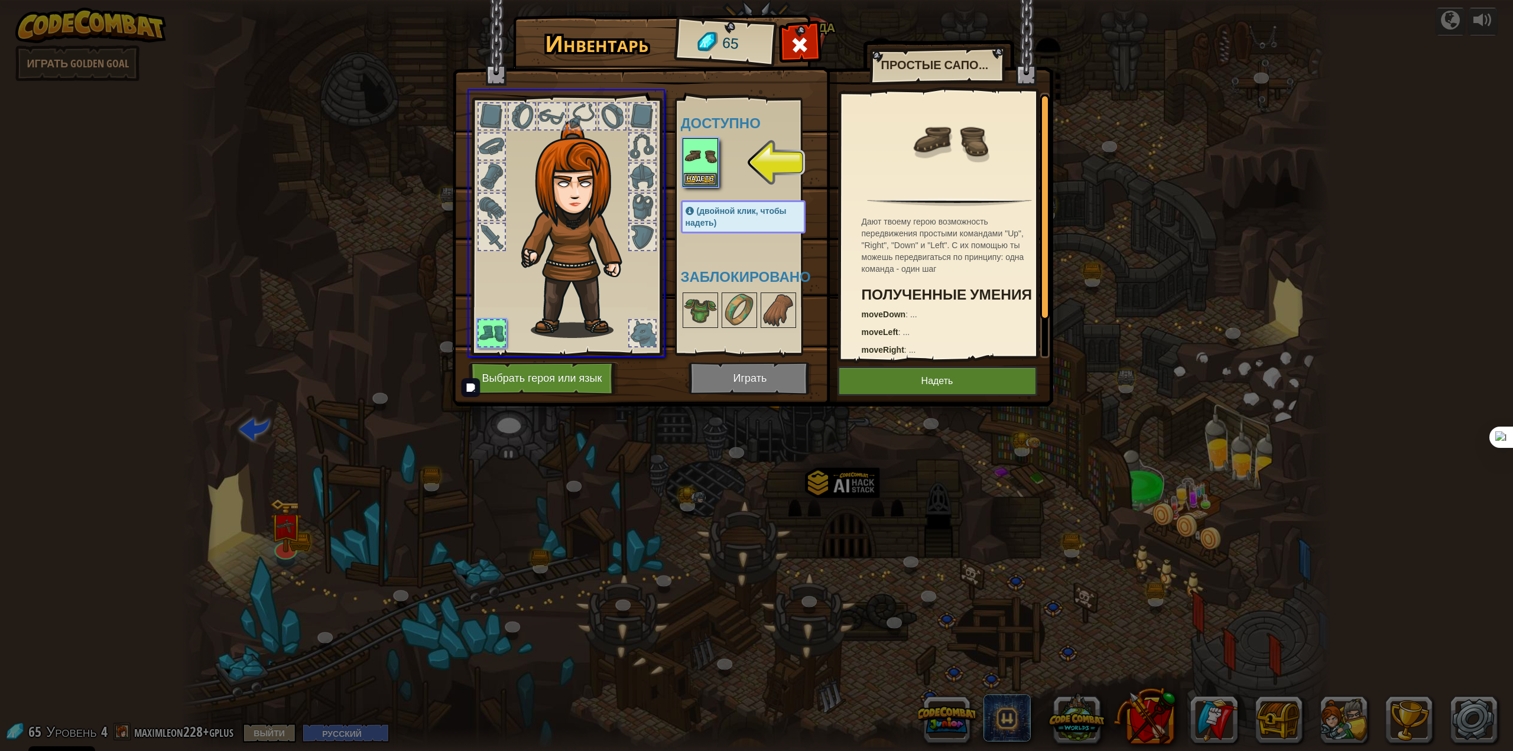
drag, startPoint x: 707, startPoint y: 164, endPoint x: 655, endPoint y: 232, distance: 86.0
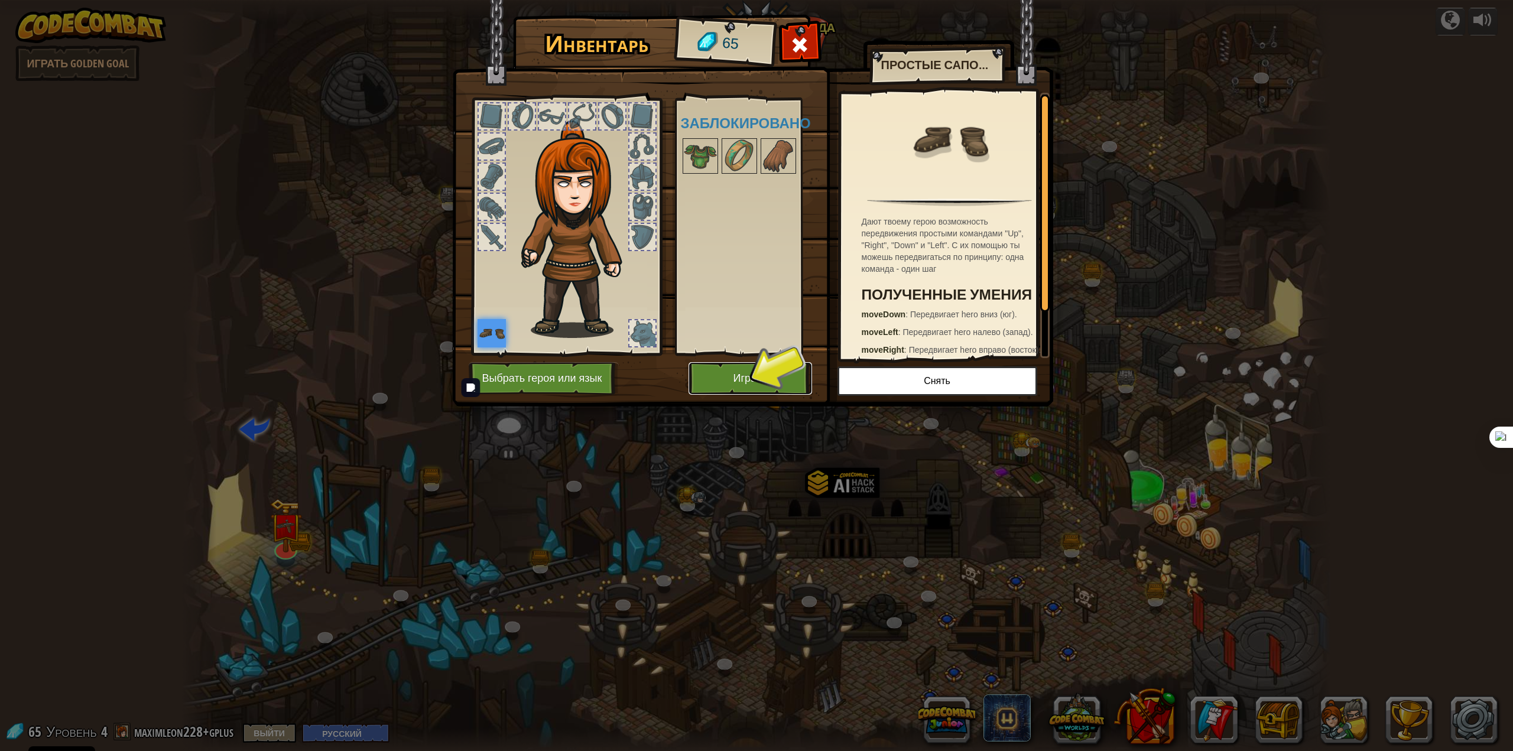
click at [787, 377] on button "Играть" at bounding box center [749, 378] width 123 height 32
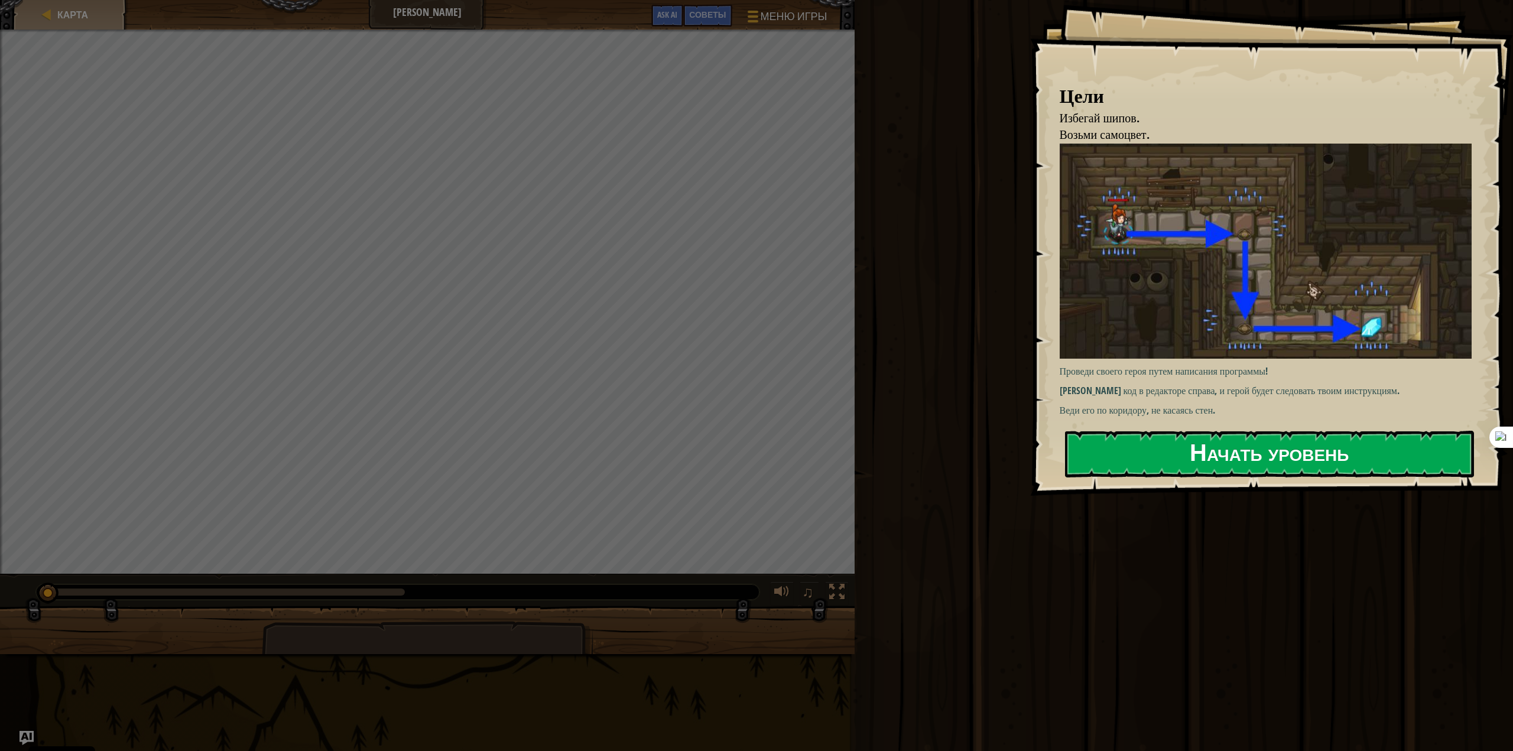
click at [1171, 457] on button "Начать уровень" at bounding box center [1269, 454] width 409 height 47
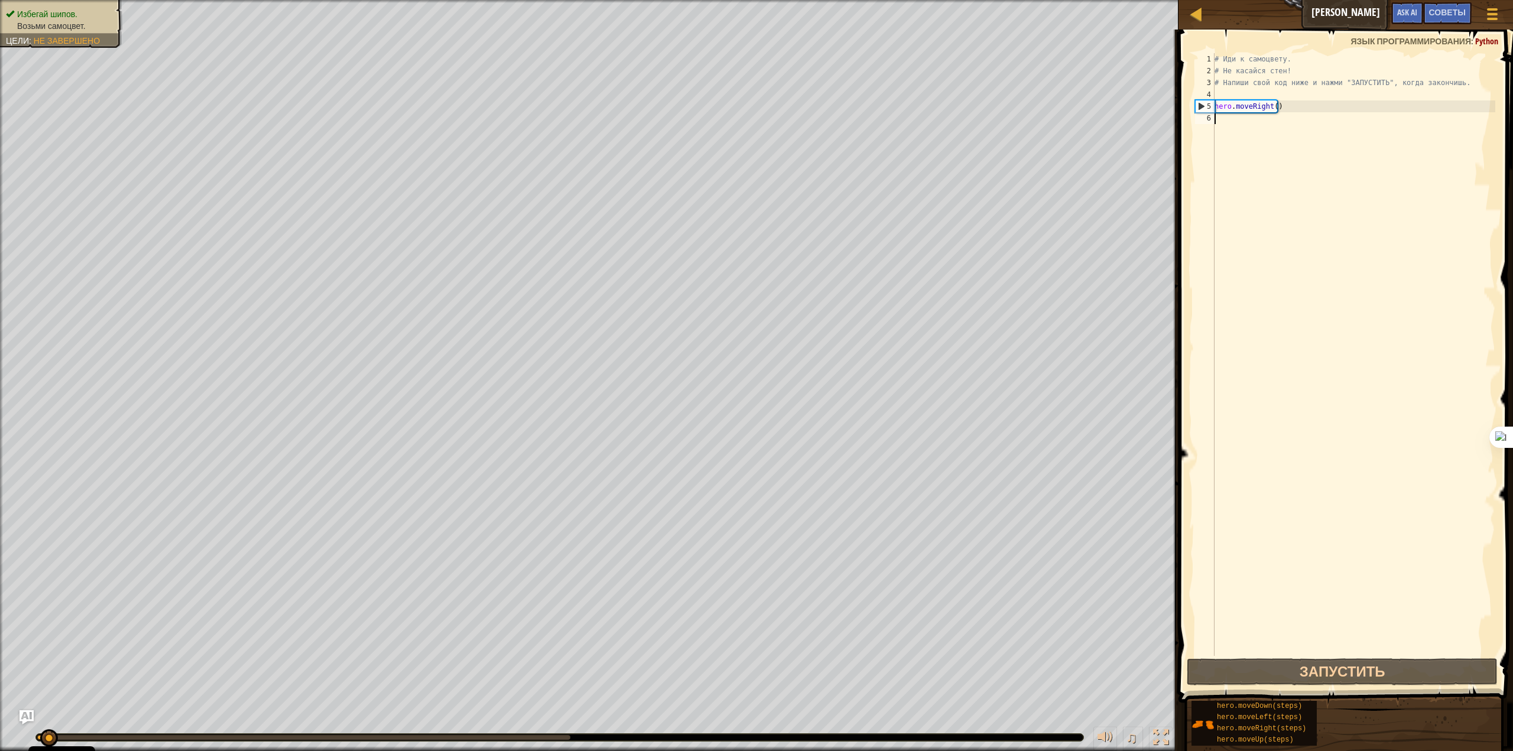
click at [1302, 123] on div "# Иди к самоцвету. # Не касайся стен! # Напиши свой код ниже и нажми "ЗАПУСТИТЬ…" at bounding box center [1353, 366] width 283 height 626
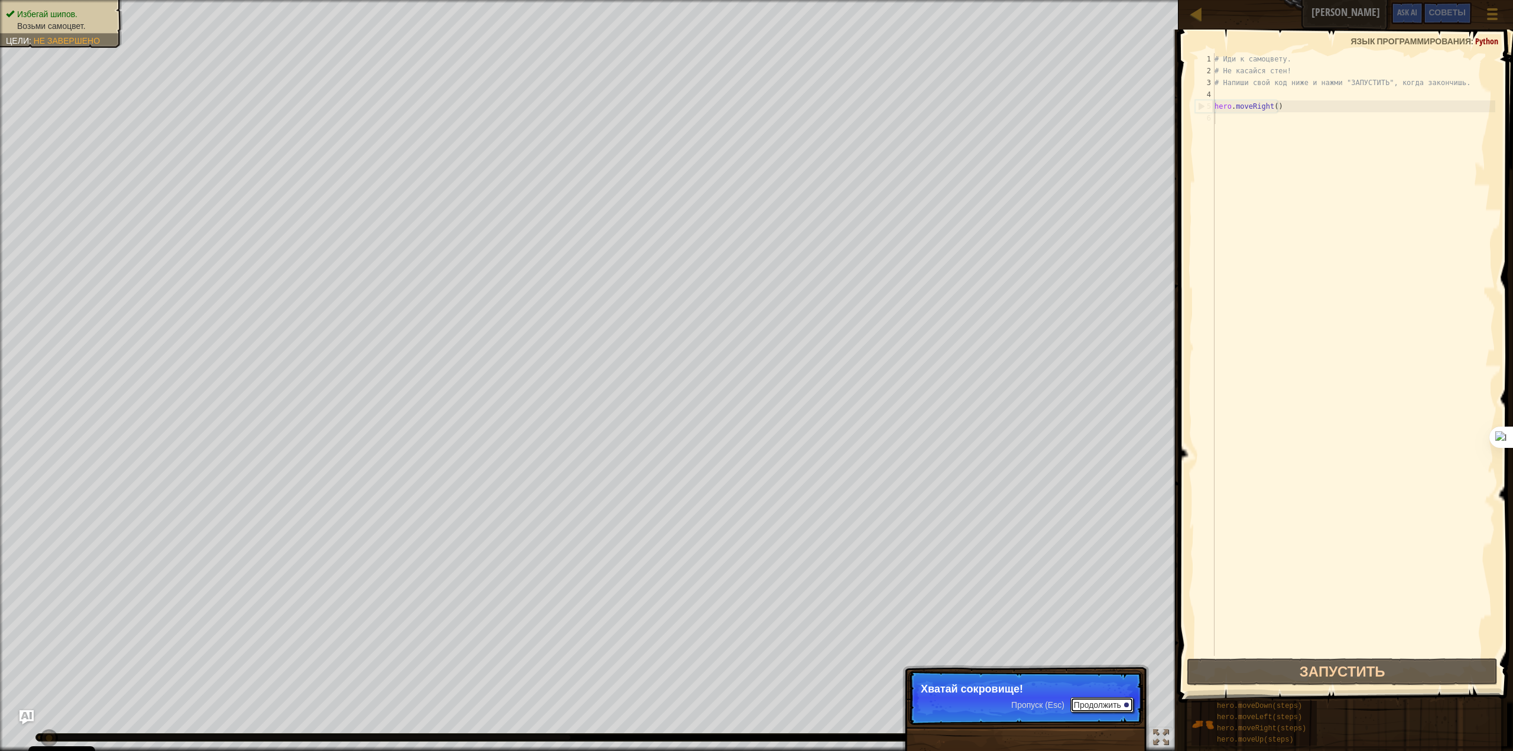
click at [1096, 706] on button "Продолжить" at bounding box center [1101, 704] width 63 height 15
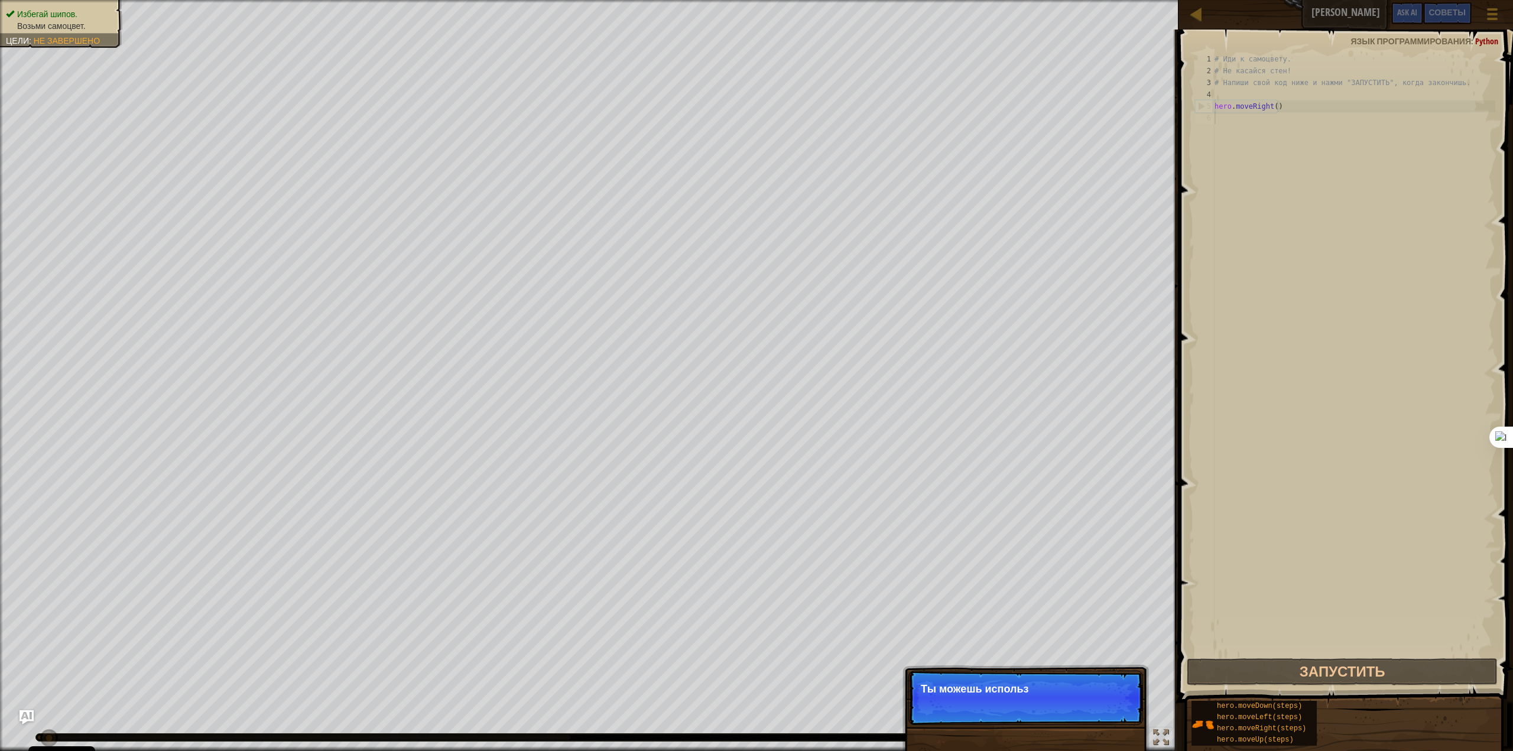
click at [1074, 704] on p "Пропуск (Esc) Продолжить Ты можешь использ" at bounding box center [1025, 698] width 235 height 54
click at [1122, 703] on button "Продолжить" at bounding box center [1101, 704] width 63 height 15
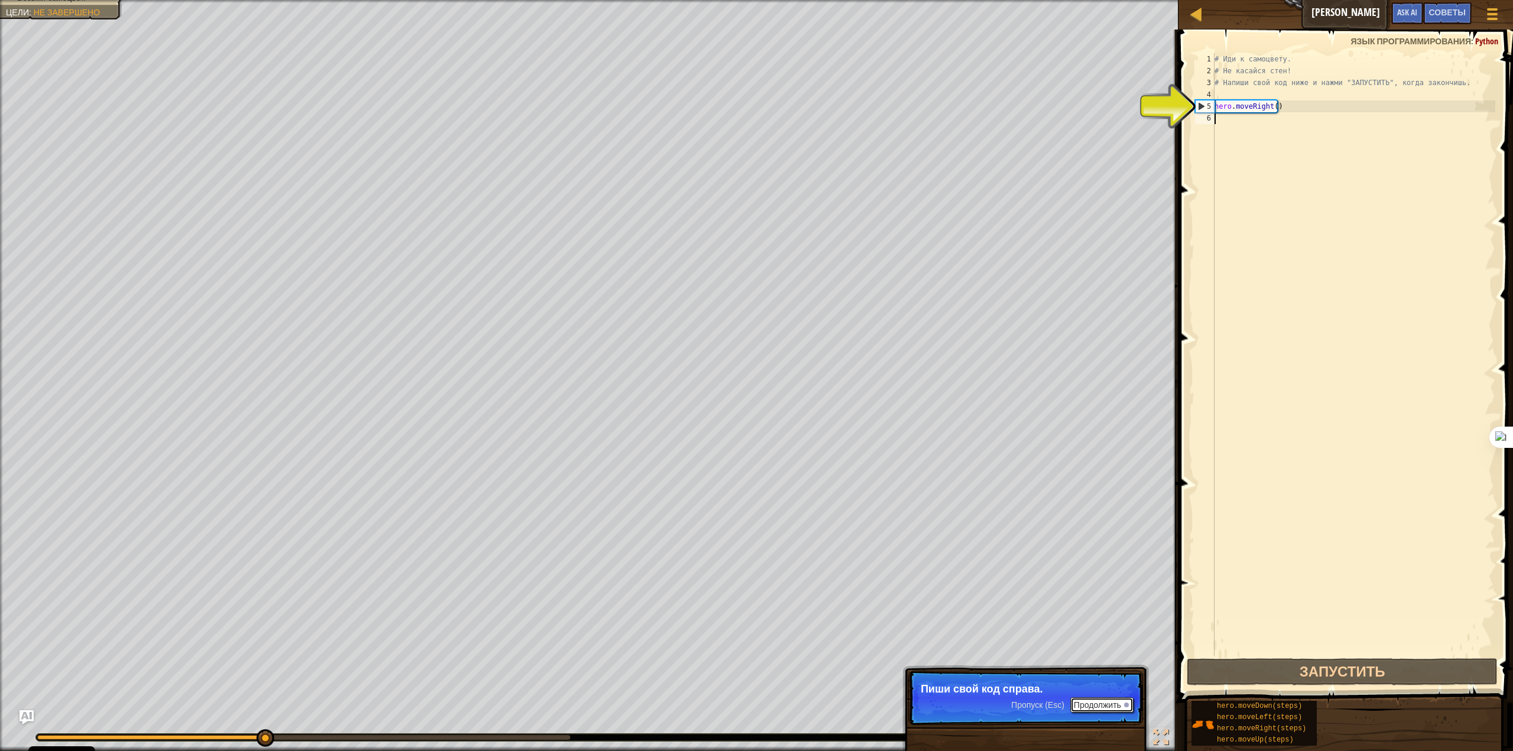
click at [1117, 706] on button "Продолжить" at bounding box center [1101, 704] width 63 height 15
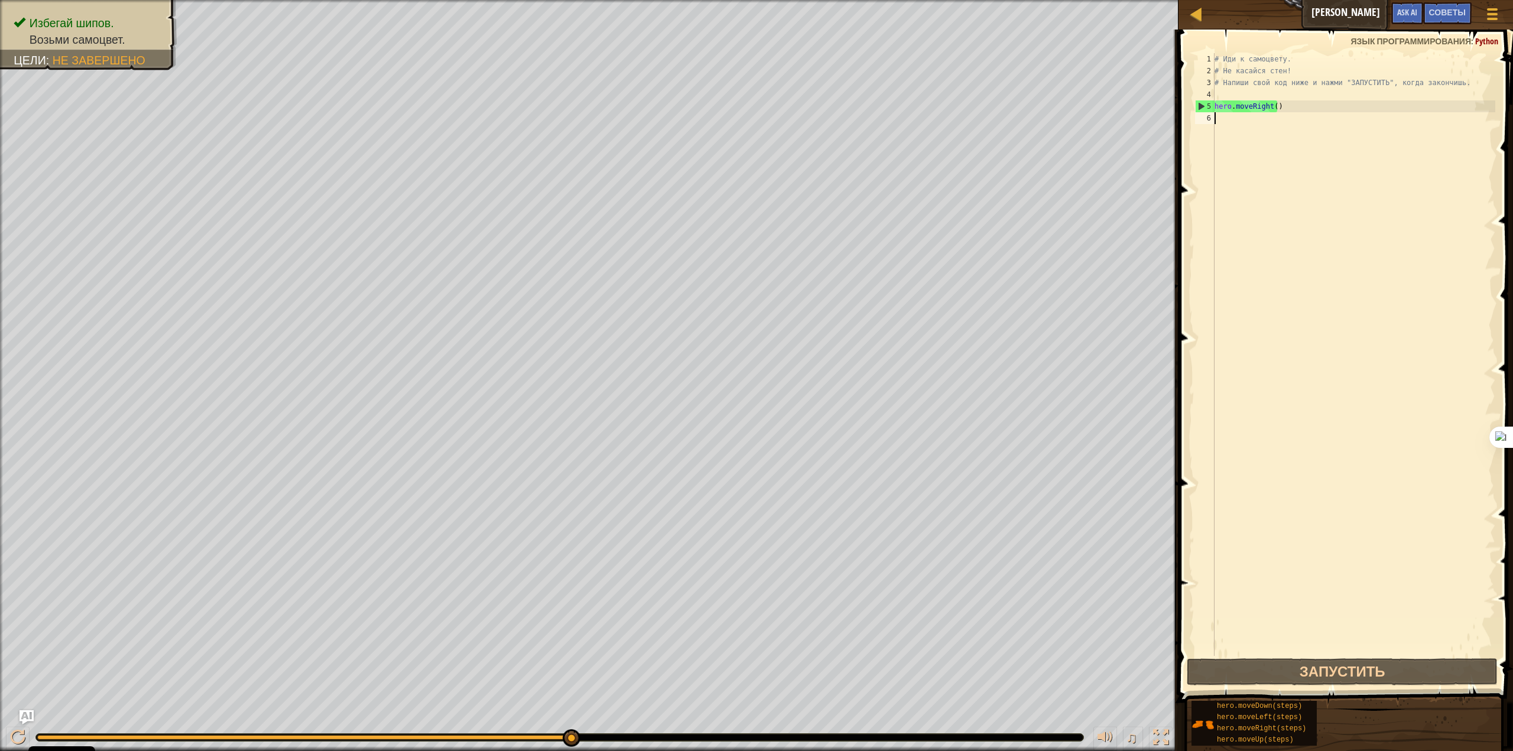
type textarea "he"
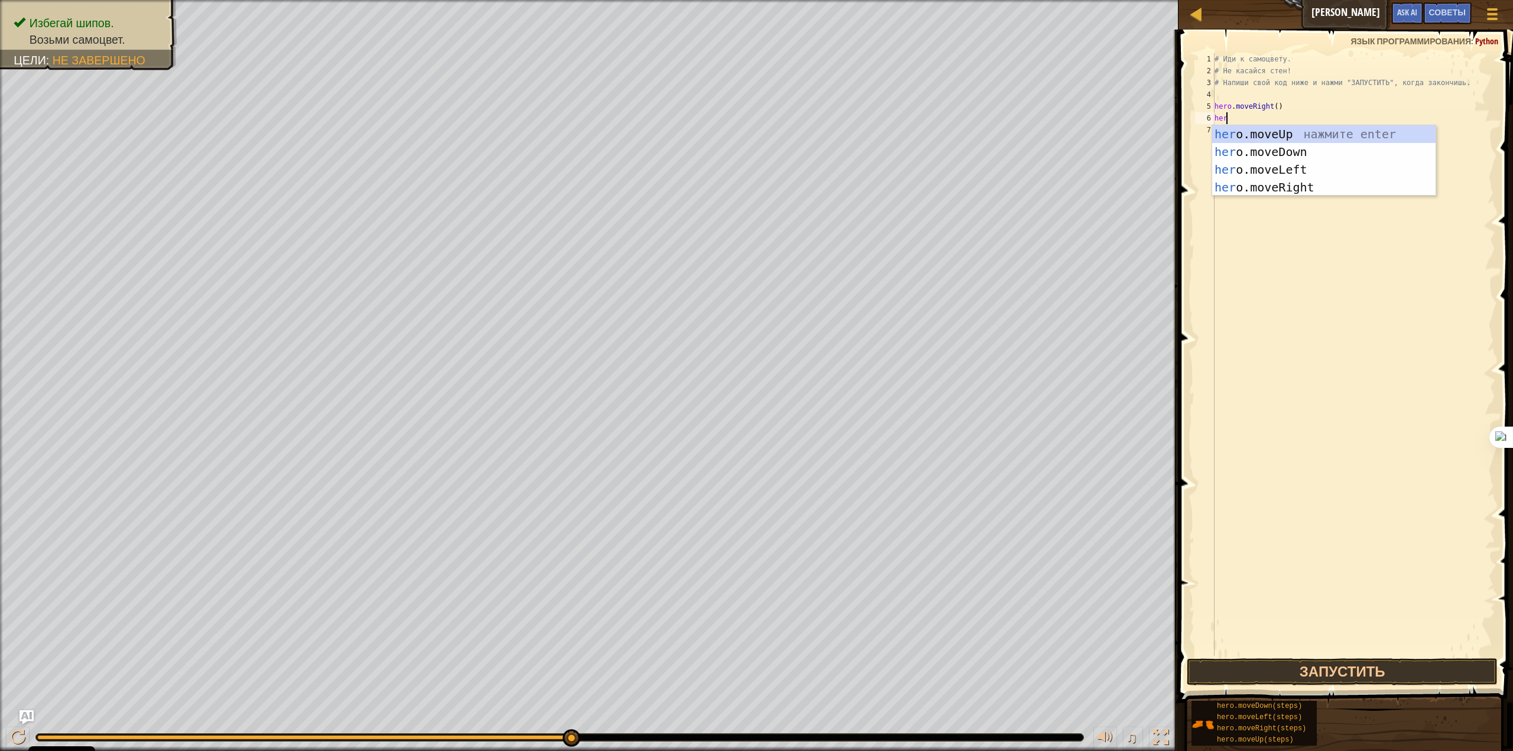
type textarea "herp"
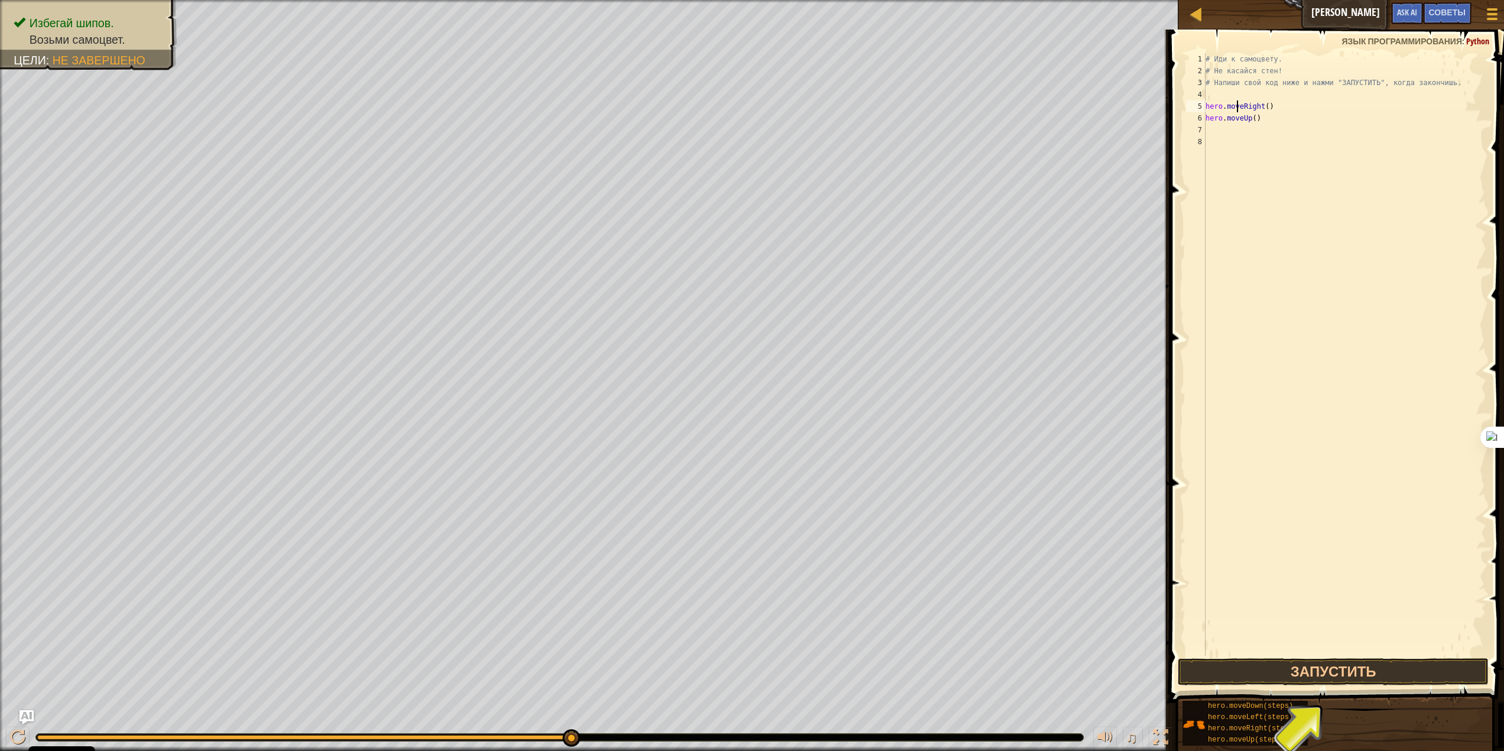
type textarea "hero.moveUp()"
